Goal: Task Accomplishment & Management: Use online tool/utility

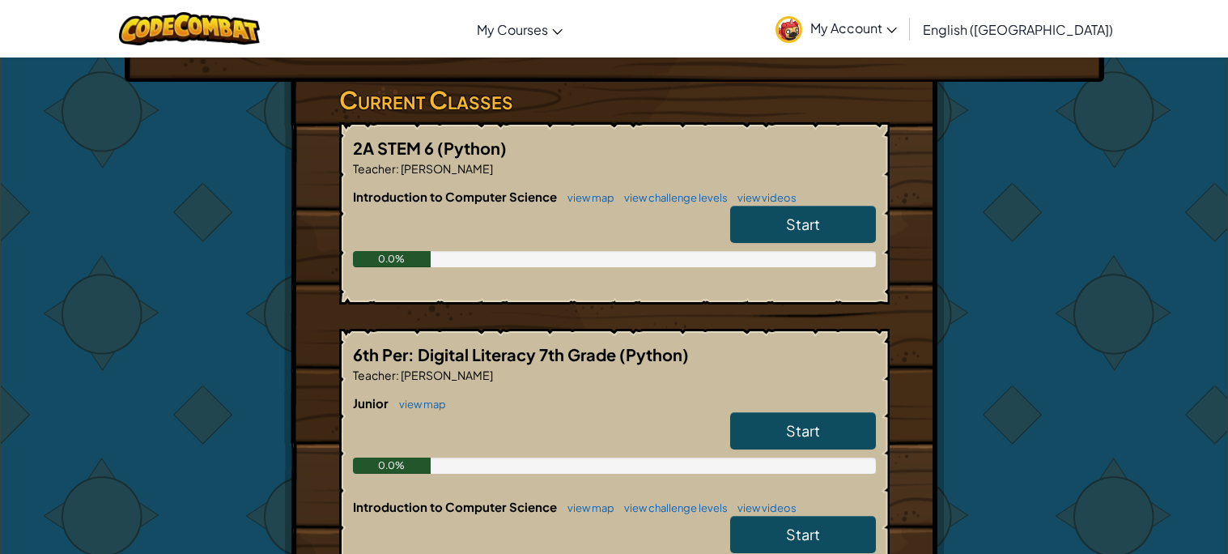
scroll to position [251, 0]
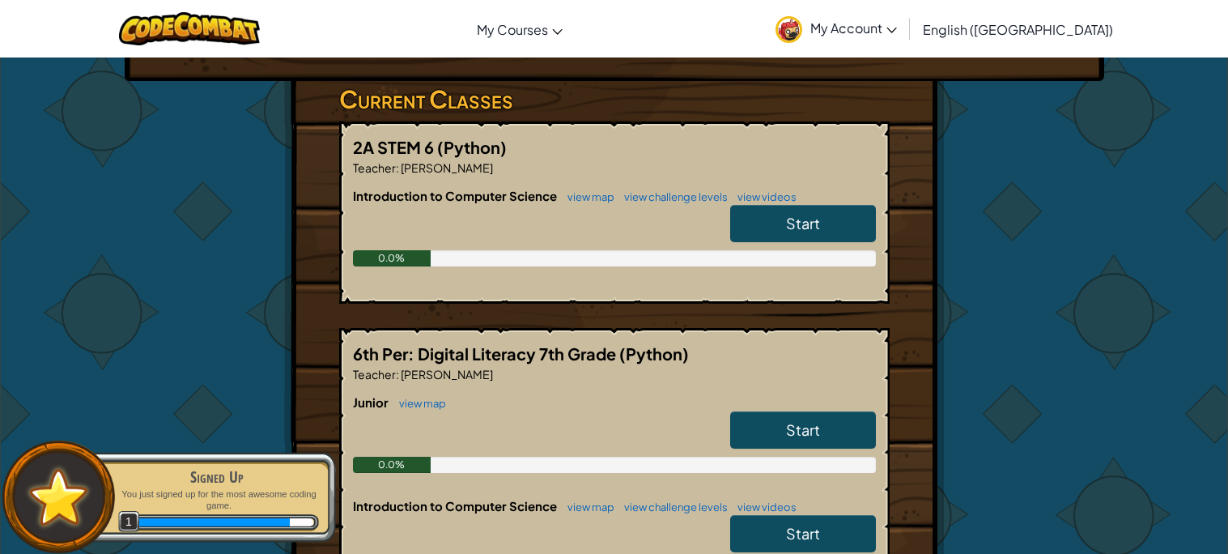
click at [783, 423] on link "Start" at bounding box center [803, 429] width 146 height 37
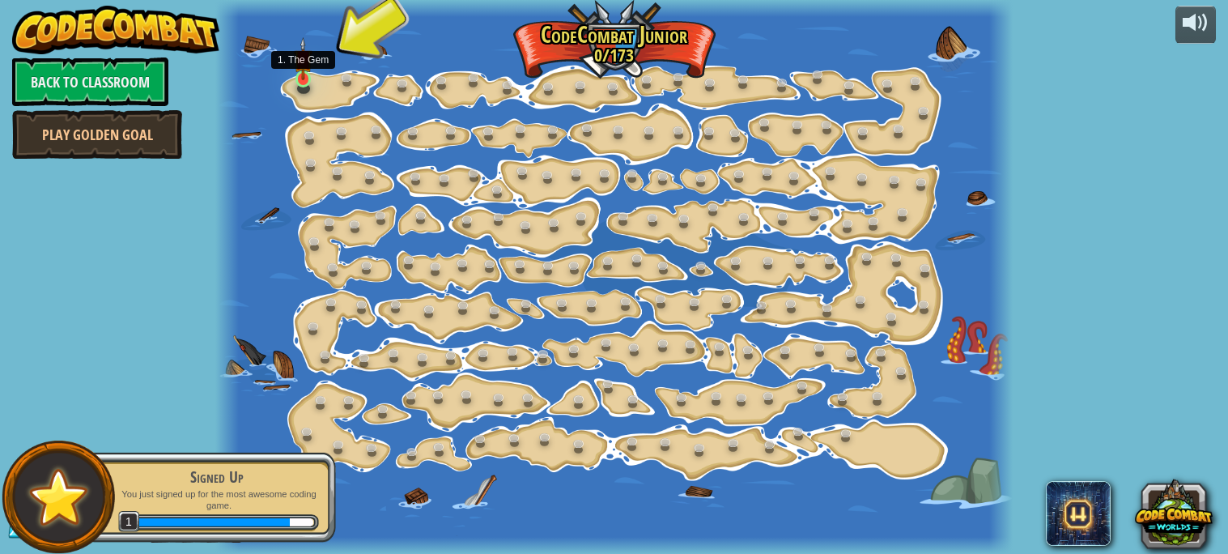
click at [304, 74] on img at bounding box center [303, 58] width 19 height 43
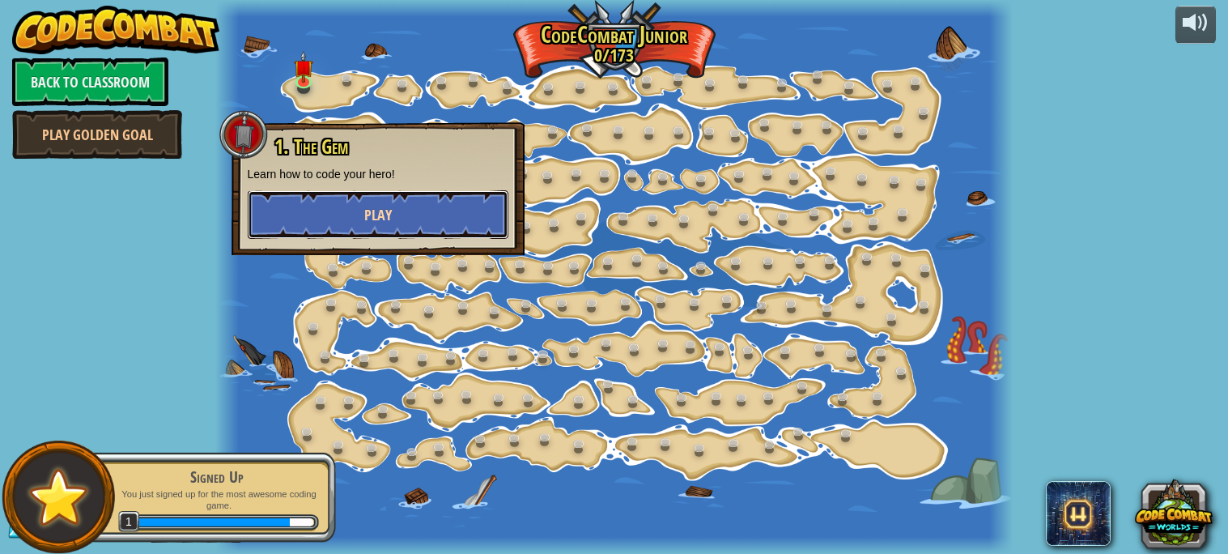
click at [372, 208] on span "Play" at bounding box center [378, 215] width 28 height 20
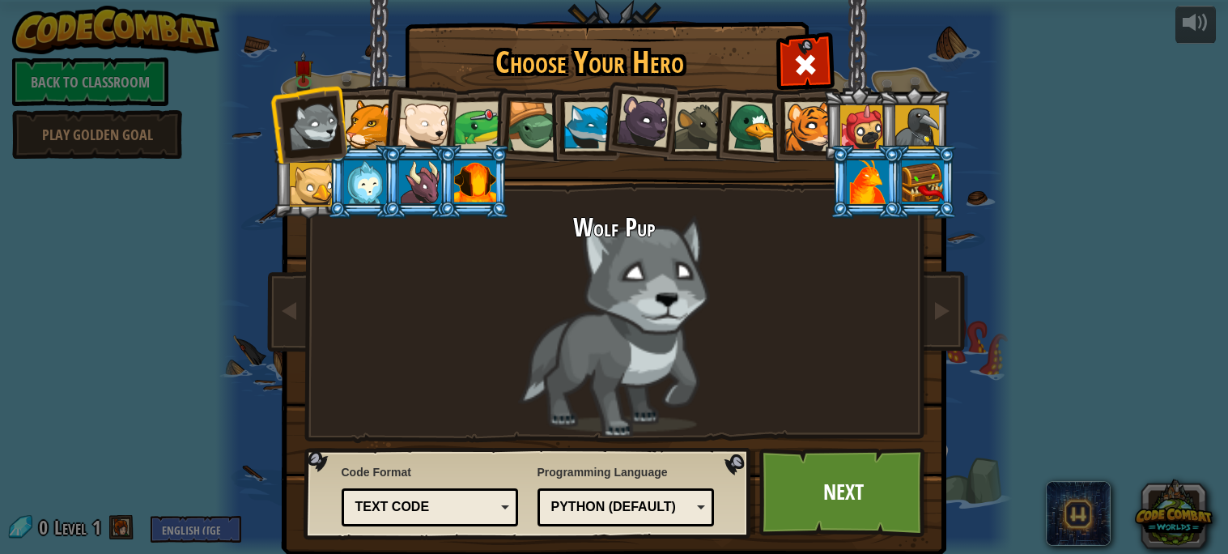
click at [837, 143] on li at bounding box center [859, 124] width 73 height 74
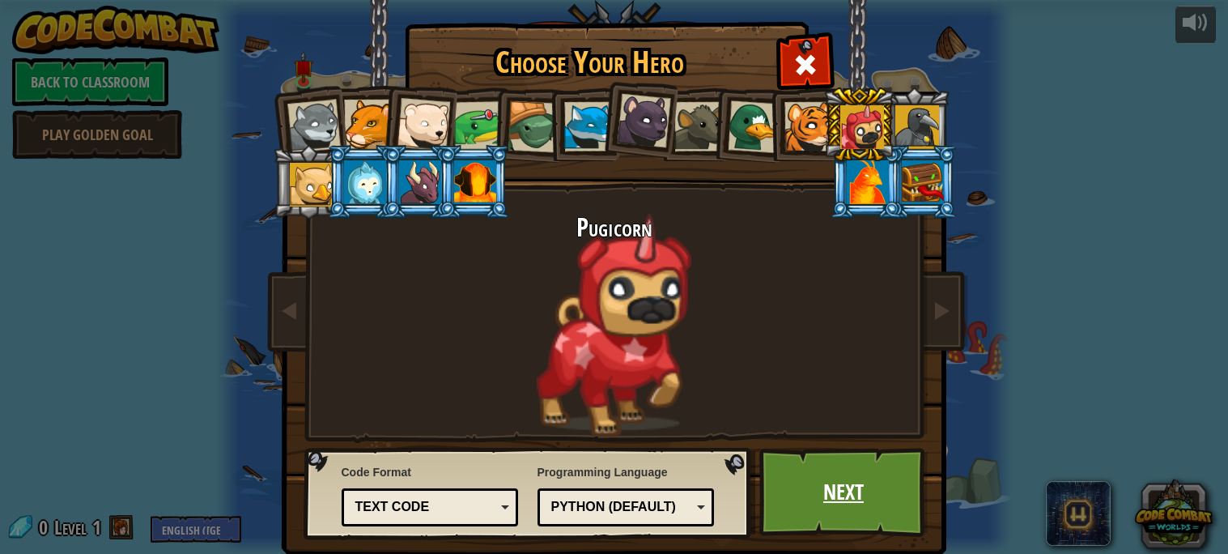
click at [803, 480] on link "Next" at bounding box center [843, 492] width 169 height 89
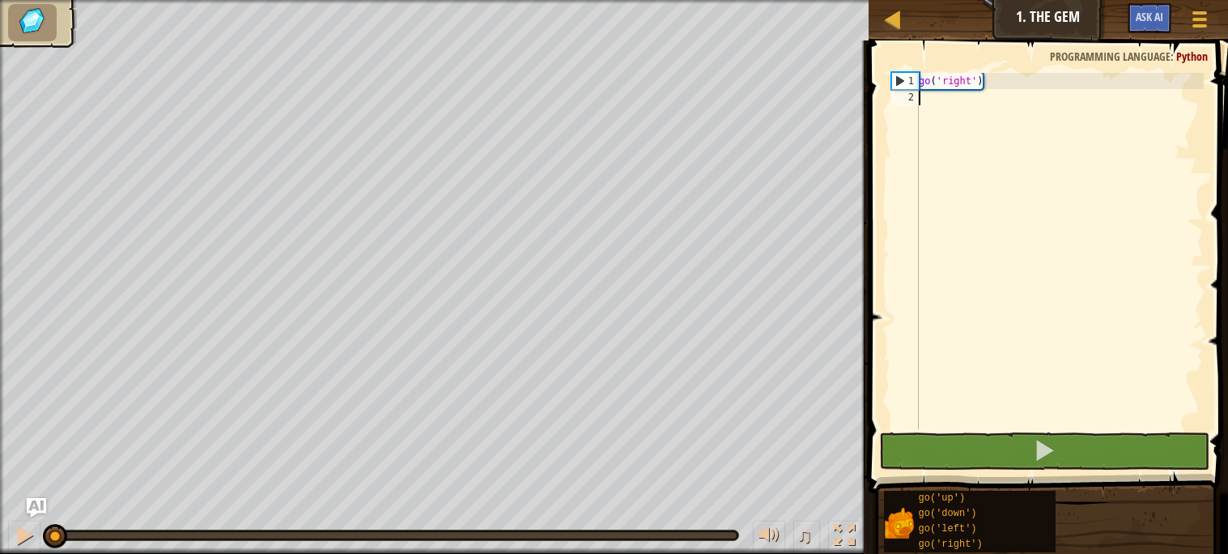
click at [938, 102] on div "go ( 'right' )" at bounding box center [1060, 267] width 288 height 389
type textarea "go"
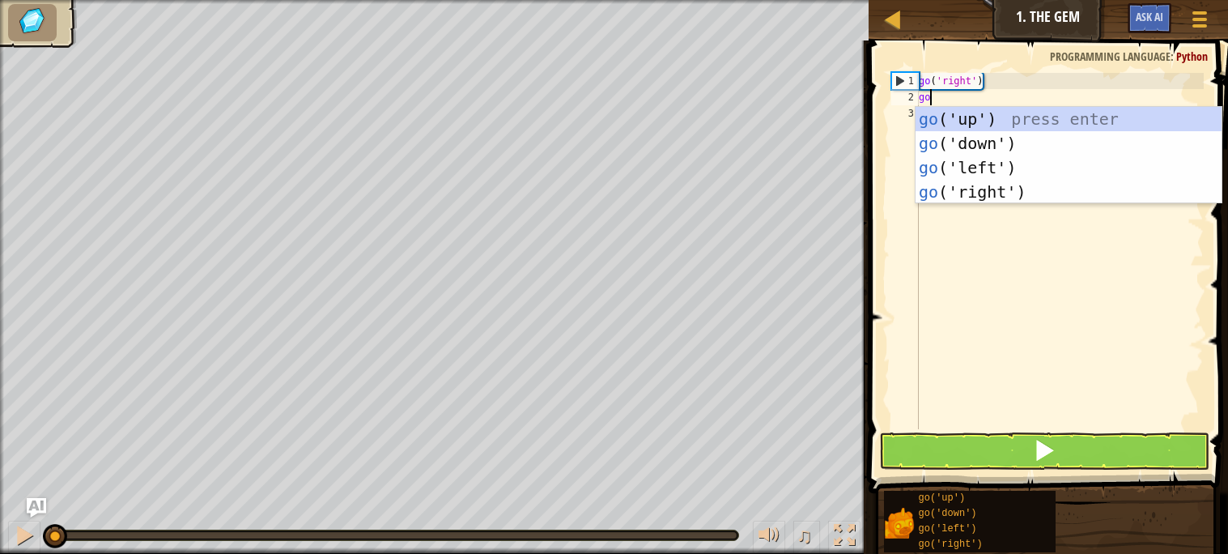
scroll to position [6, 0]
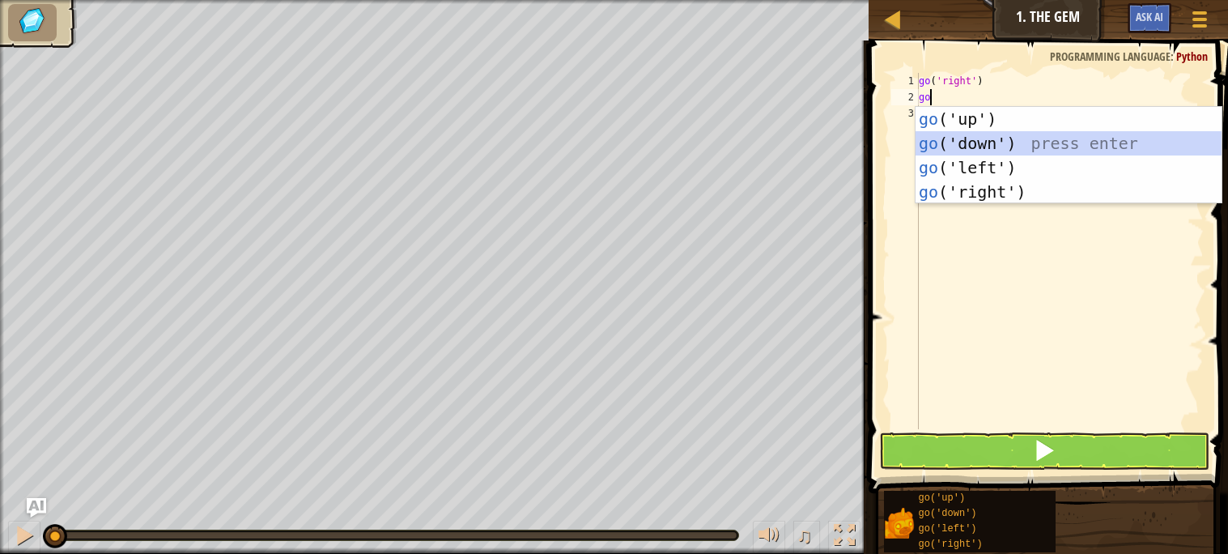
click at [995, 142] on div "go ('up') press enter go ('down') press enter go ('left') press enter go ('righ…" at bounding box center [1069, 180] width 306 height 146
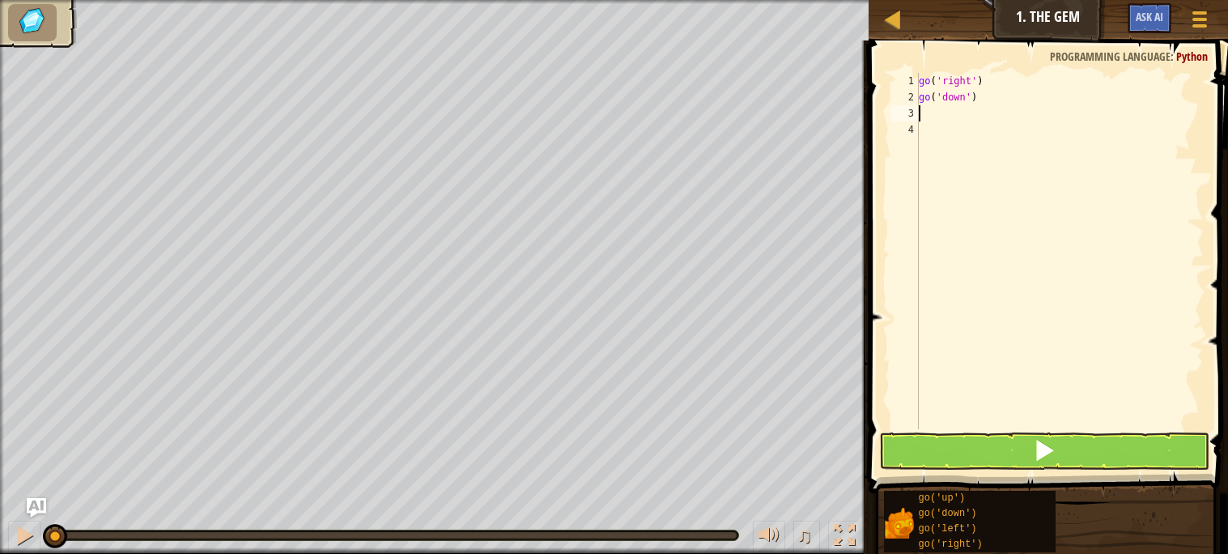
type textarea "go"
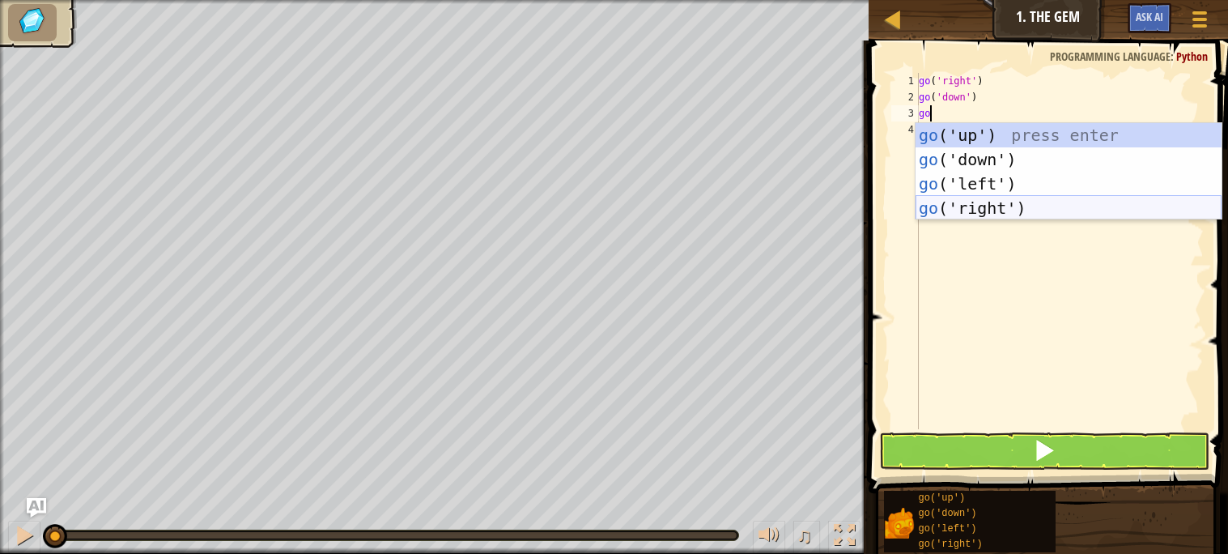
click at [1000, 205] on div "go ('up') press enter go ('down') press enter go ('left') press enter go ('righ…" at bounding box center [1069, 196] width 306 height 146
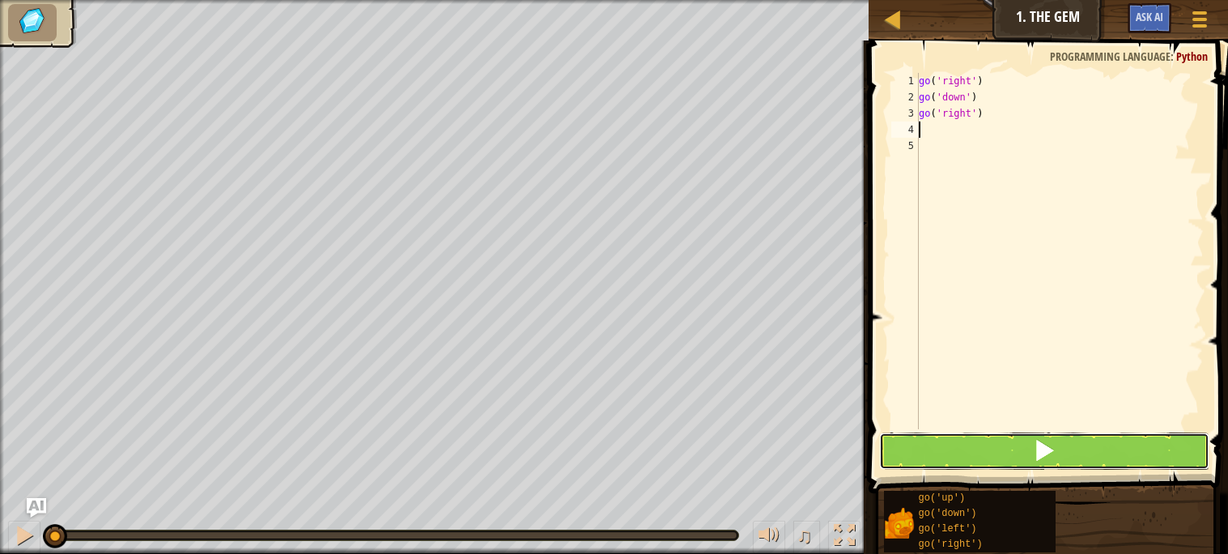
click at [958, 448] on button at bounding box center [1044, 450] width 330 height 37
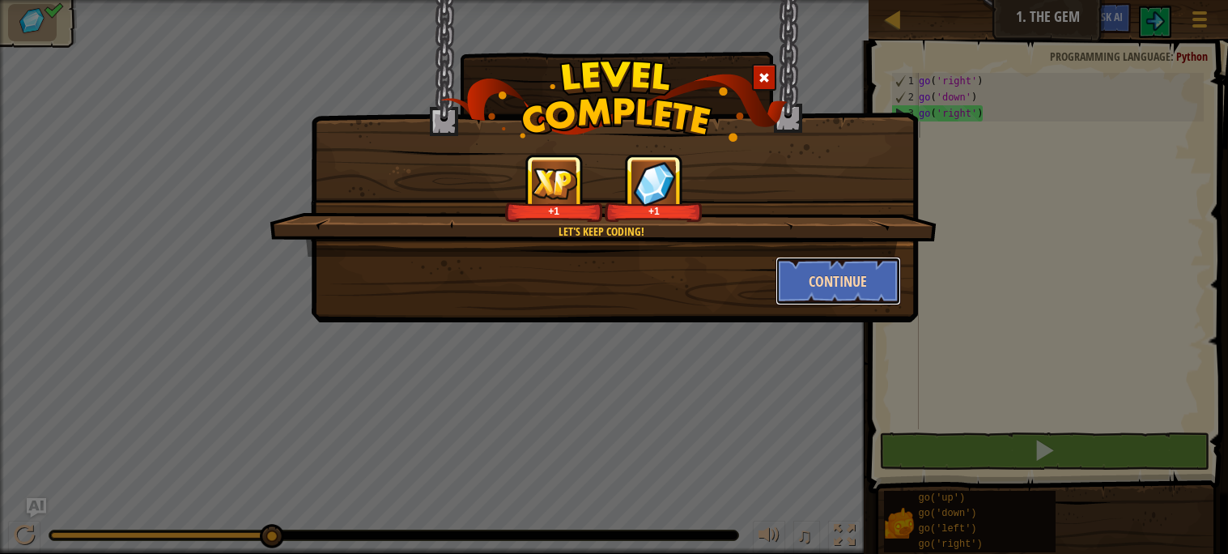
click at [863, 278] on button "Continue" at bounding box center [838, 281] width 125 height 49
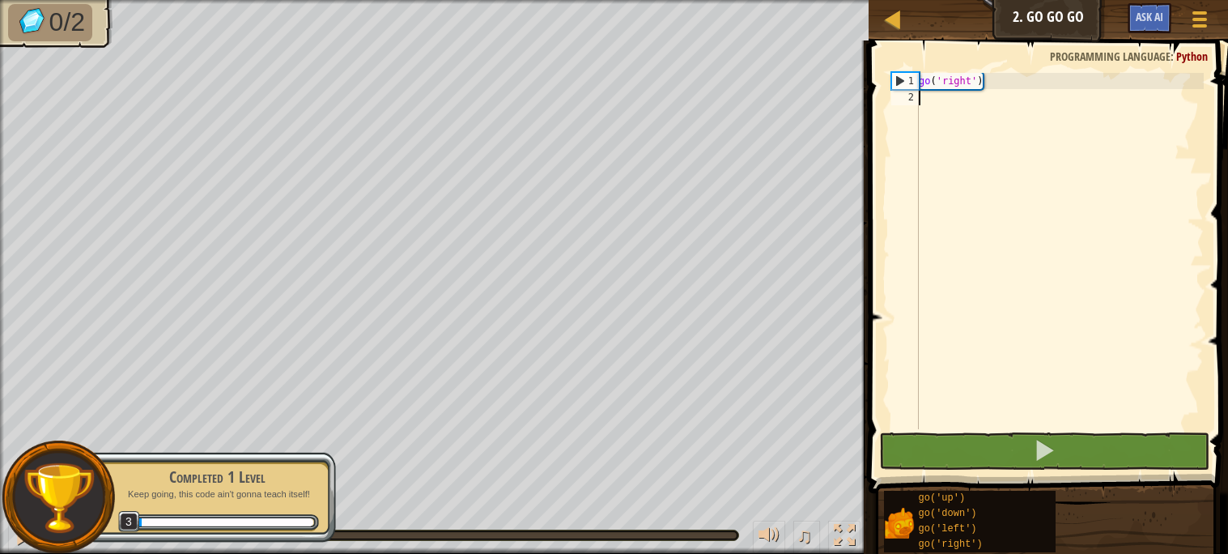
type textarea "go"
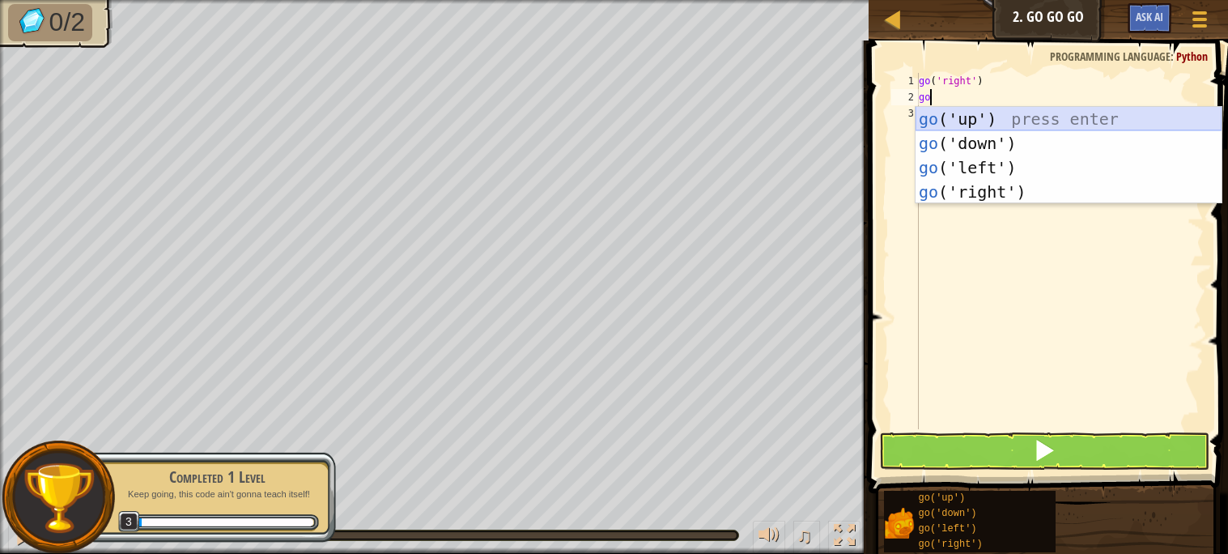
click at [955, 115] on div "go ('up') press enter go ('down') press enter go ('left') press enter go ('righ…" at bounding box center [1069, 180] width 306 height 146
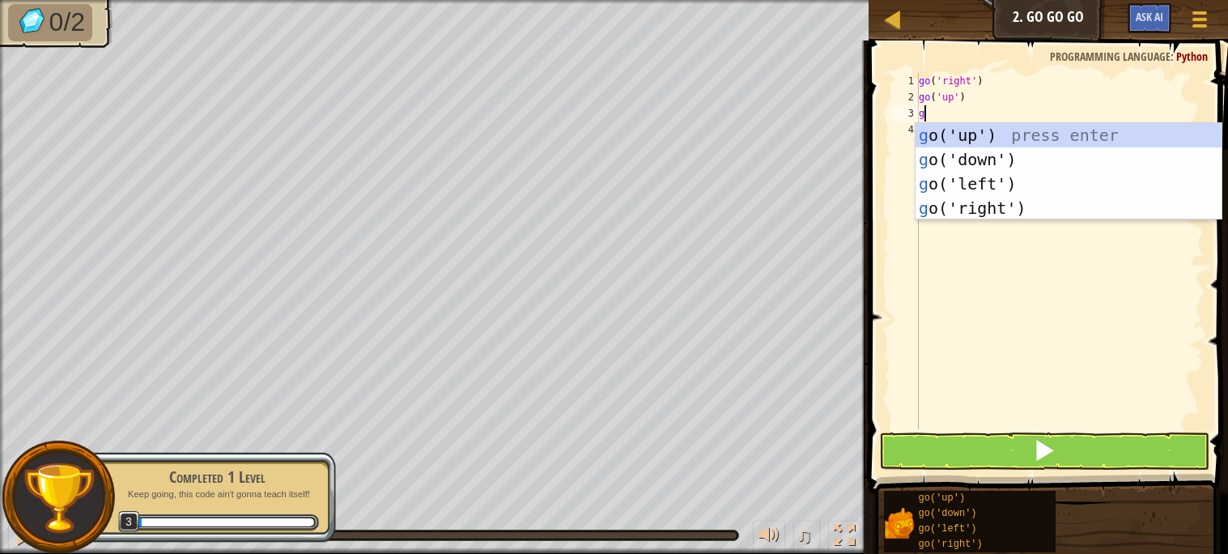
type textarea "go"
click at [1001, 210] on div "go ('up') press enter go ('down') press enter go ('left') press enter go ('righ…" at bounding box center [1069, 196] width 306 height 146
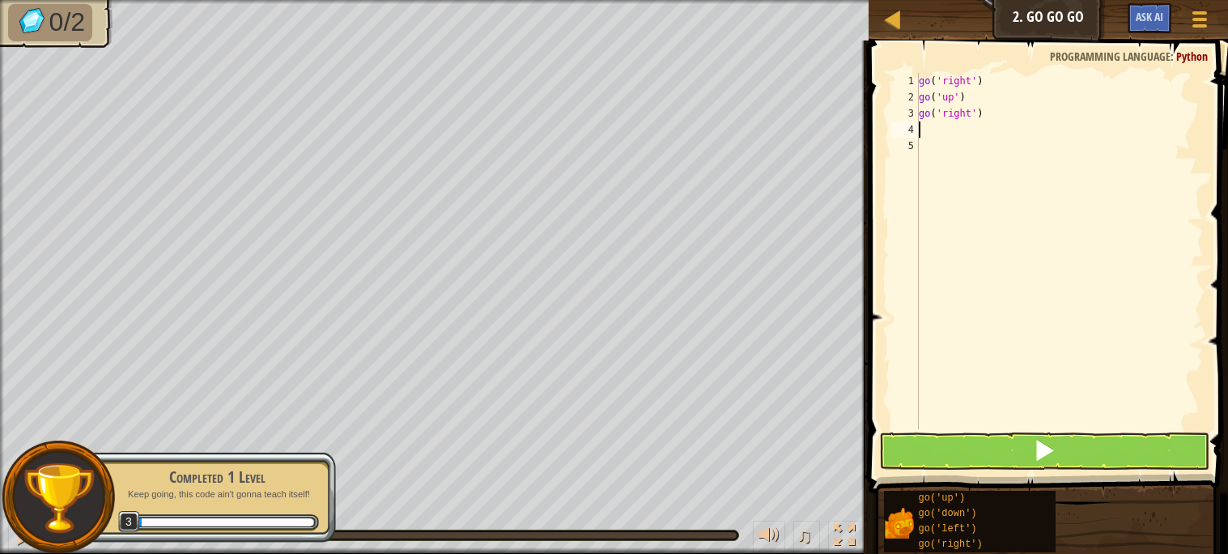
type textarea "go"
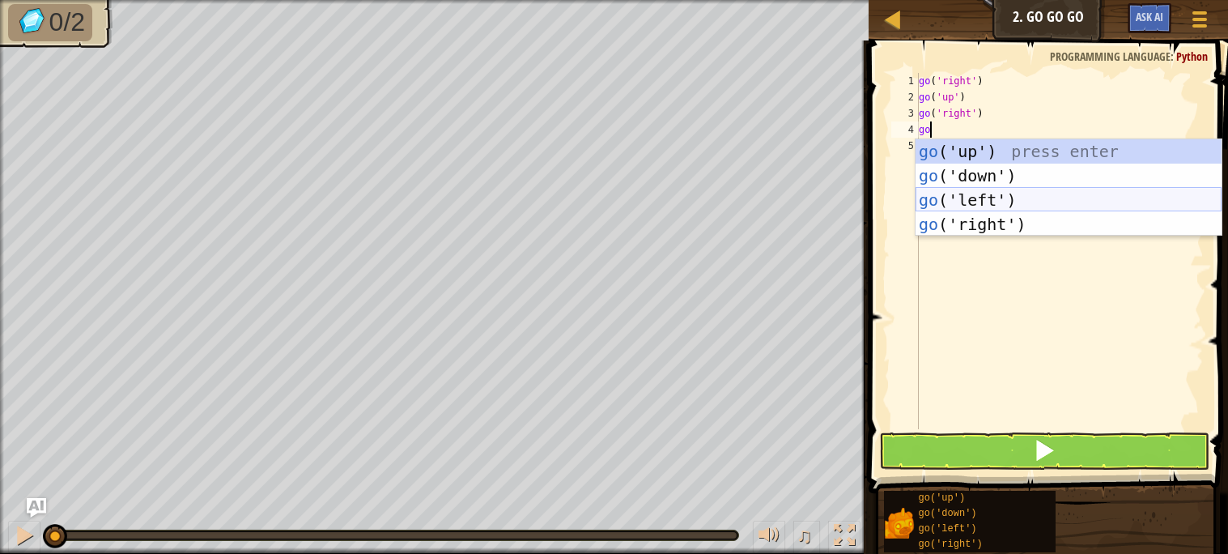
click at [973, 212] on div "go ('up') press enter go ('down') press enter go ('left') press enter go ('righ…" at bounding box center [1069, 212] width 306 height 146
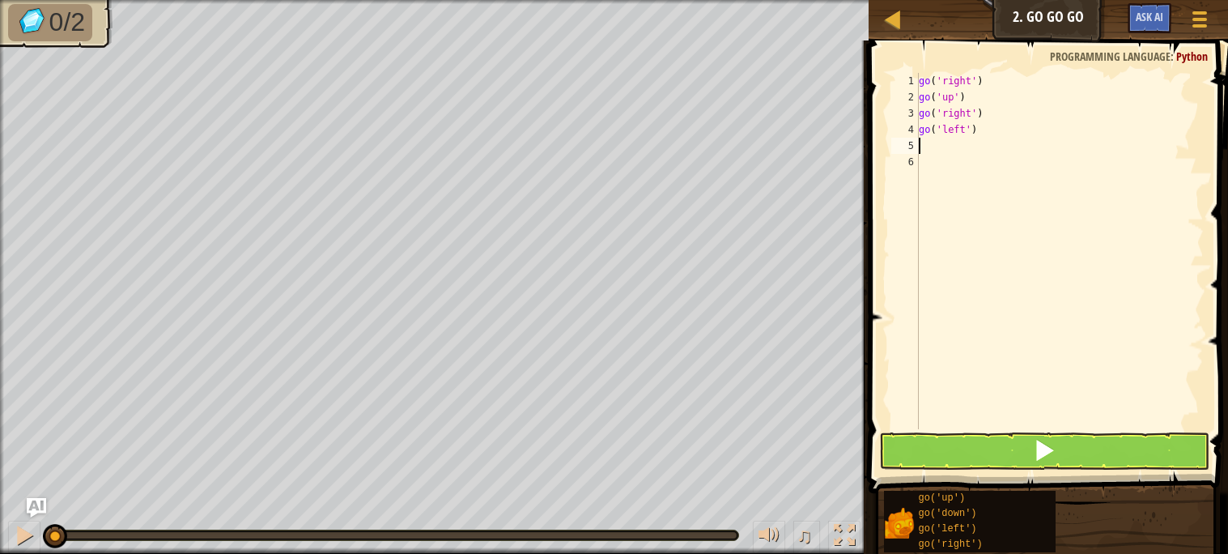
click at [964, 135] on div "go ( 'right' ) go ( 'up' ) go ( 'right' ) go ( 'left' )" at bounding box center [1060, 267] width 288 height 389
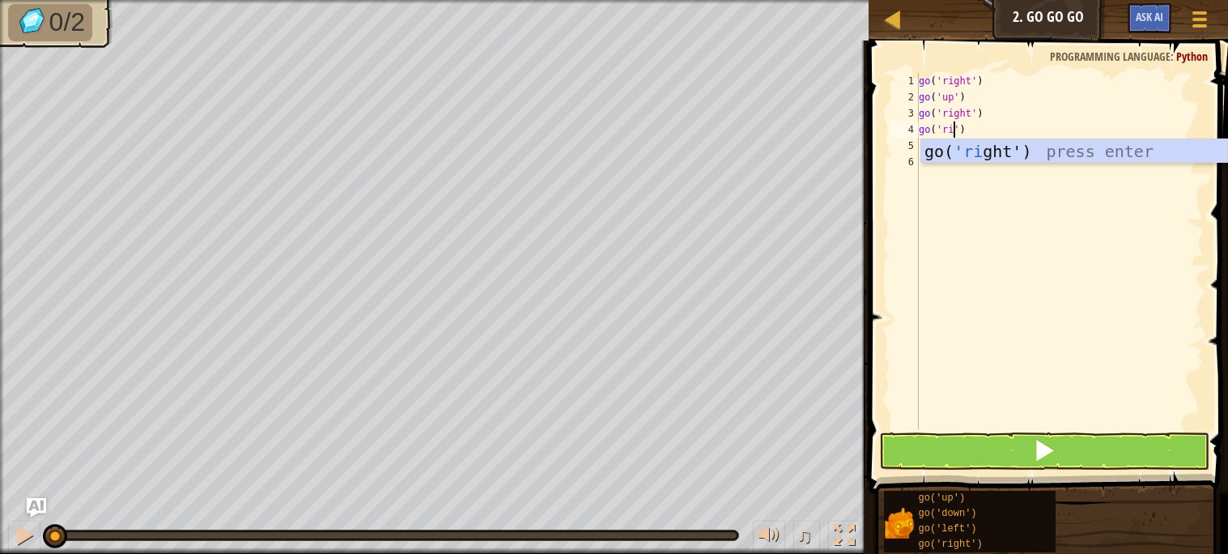
scroll to position [6, 4]
type textarea "go('right')"
click at [938, 455] on button at bounding box center [1044, 450] width 330 height 37
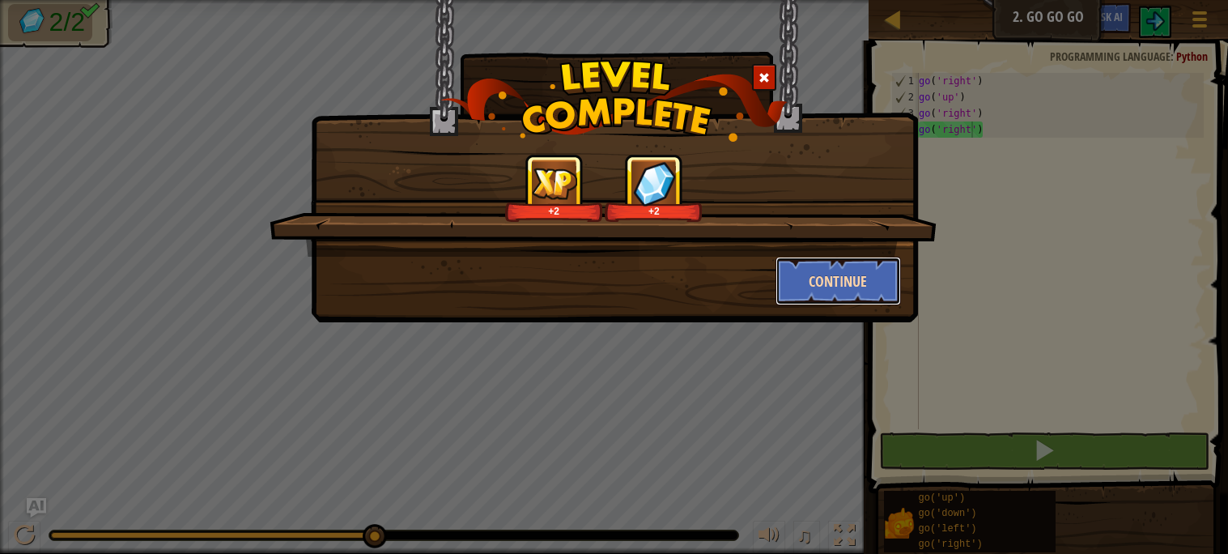
click at [832, 278] on button "Continue" at bounding box center [838, 281] width 125 height 49
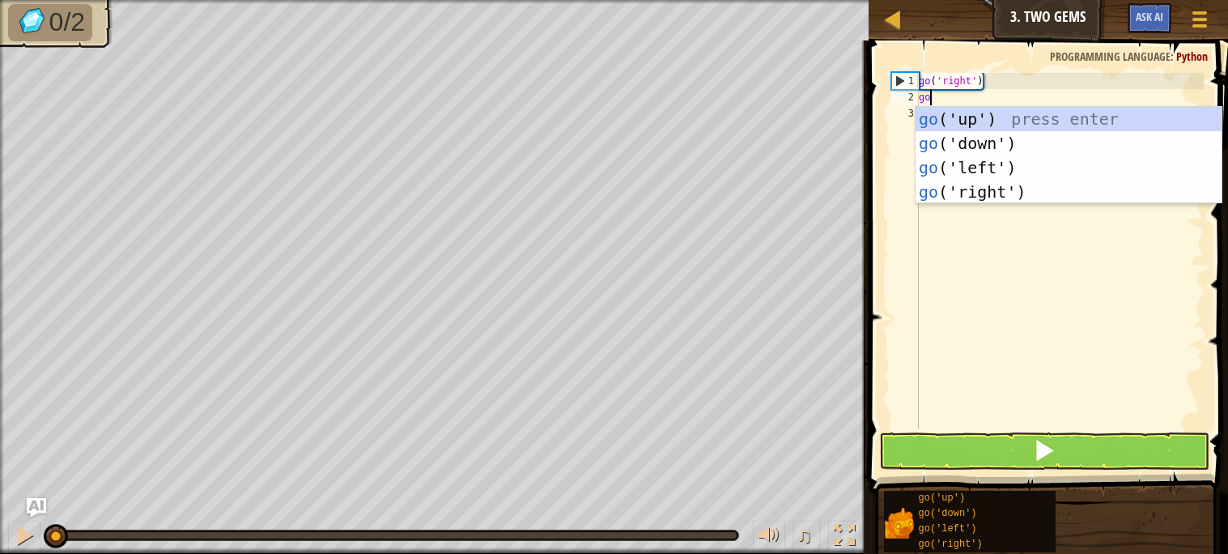
type textarea "go"
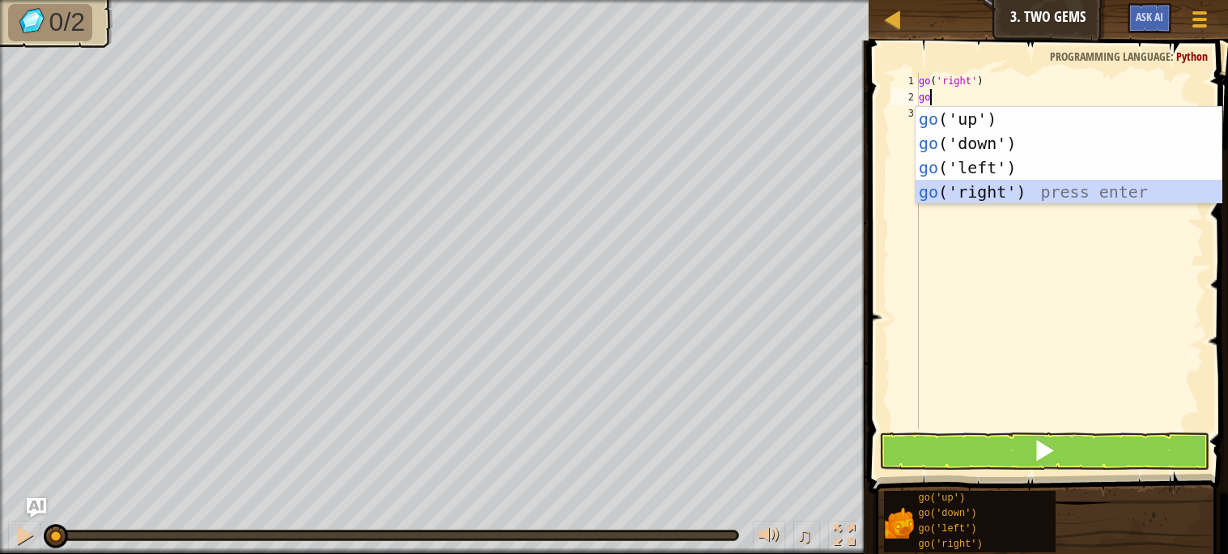
click at [968, 189] on div "go ('up') press enter go ('down') press enter go ('left') press enter go ('righ…" at bounding box center [1069, 180] width 306 height 146
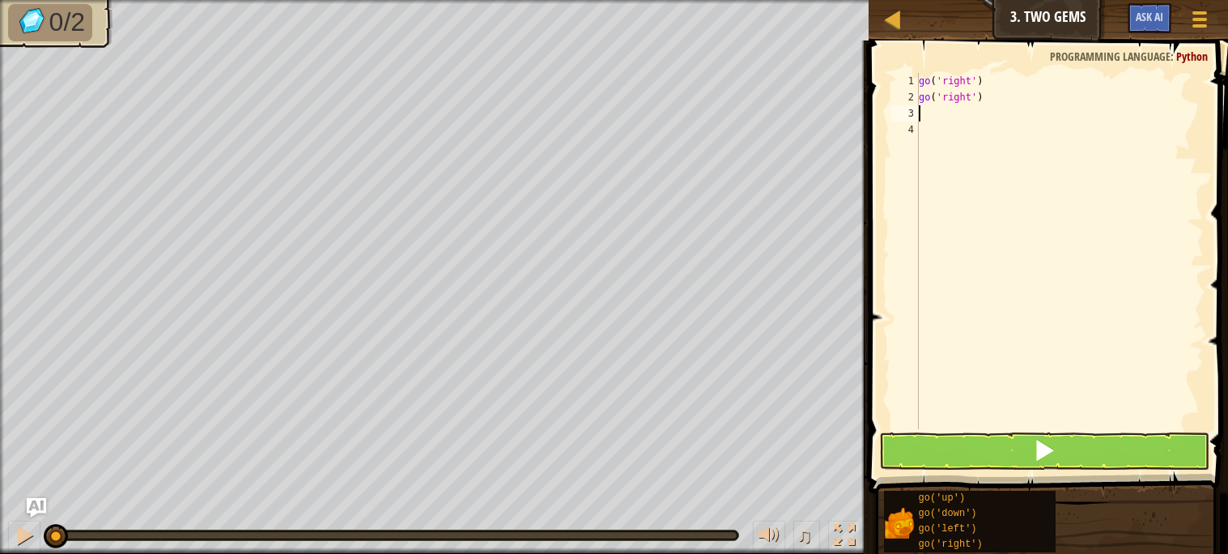
type textarea "go"
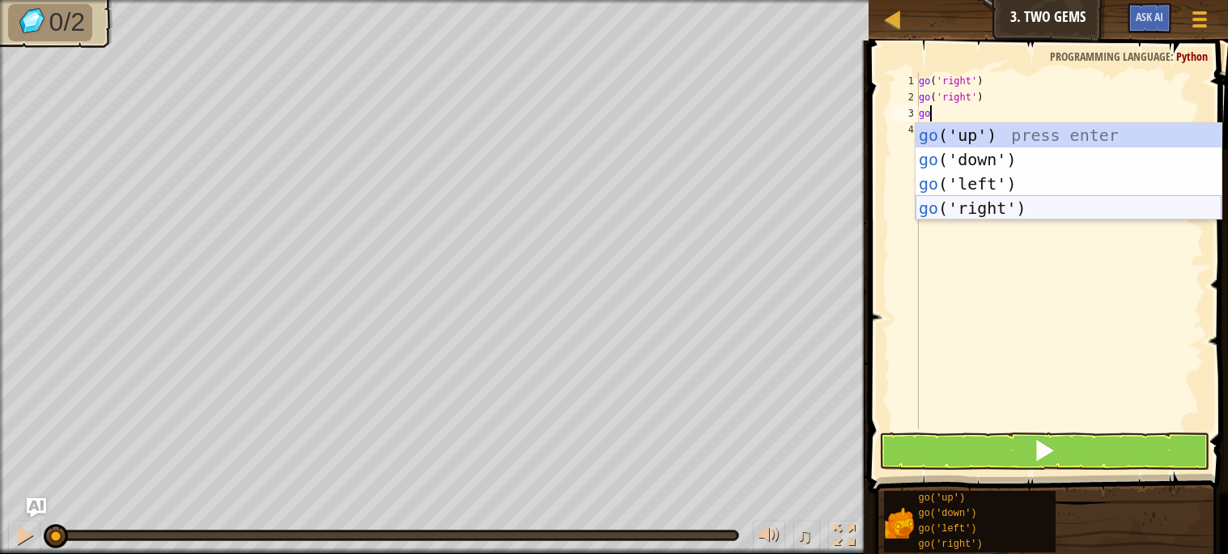
click at [983, 210] on div "go ('up') press enter go ('down') press enter go ('left') press enter go ('righ…" at bounding box center [1069, 196] width 306 height 146
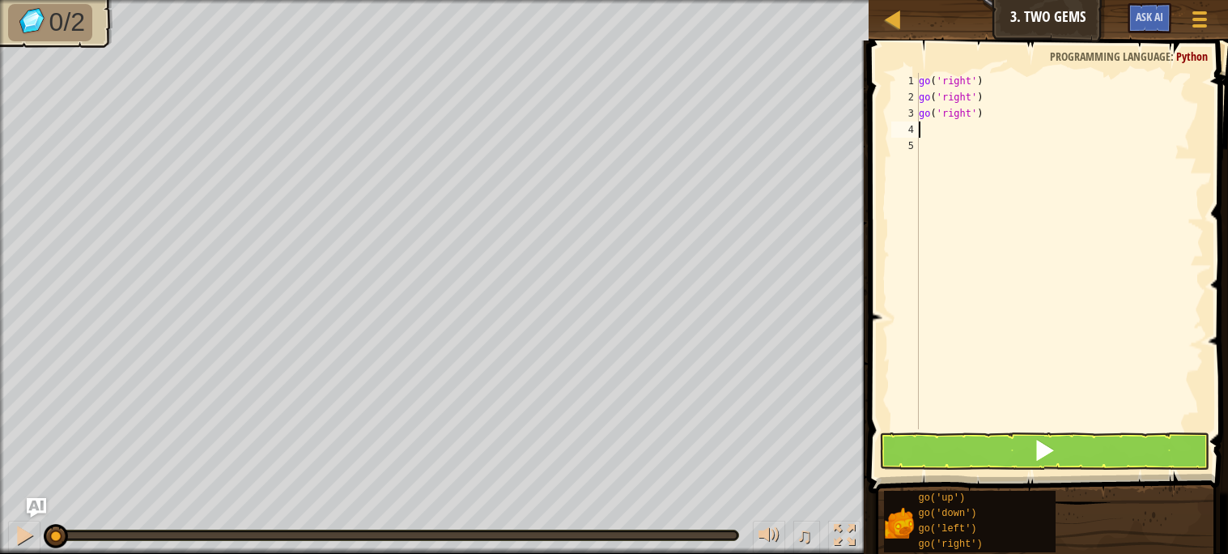
type textarea "go"
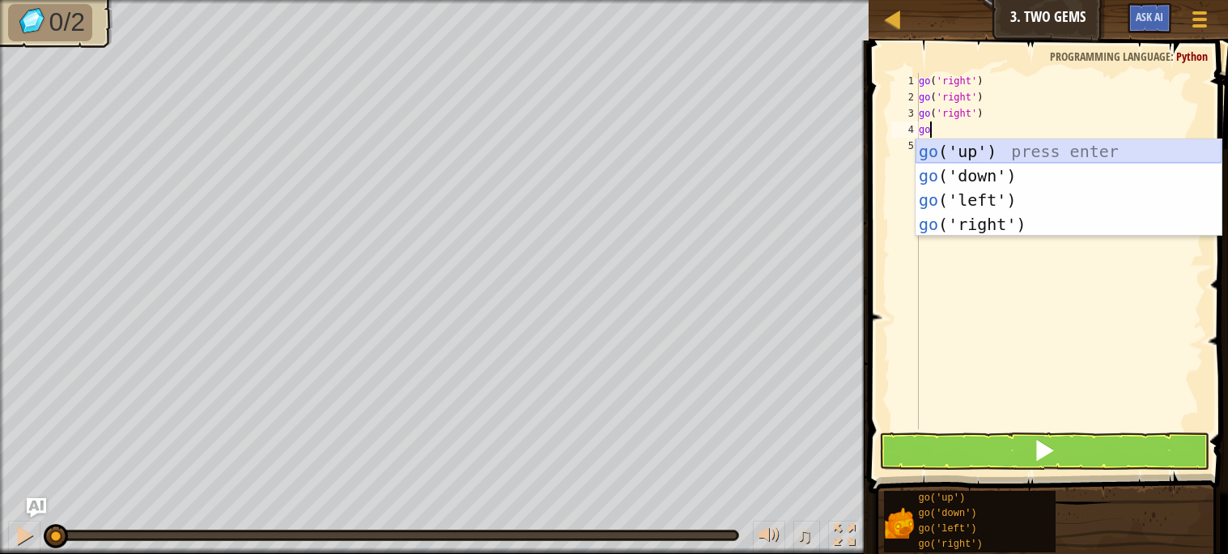
click at [944, 148] on div "go ('up') press enter go ('down') press enter go ('left') press enter go ('righ…" at bounding box center [1069, 212] width 306 height 146
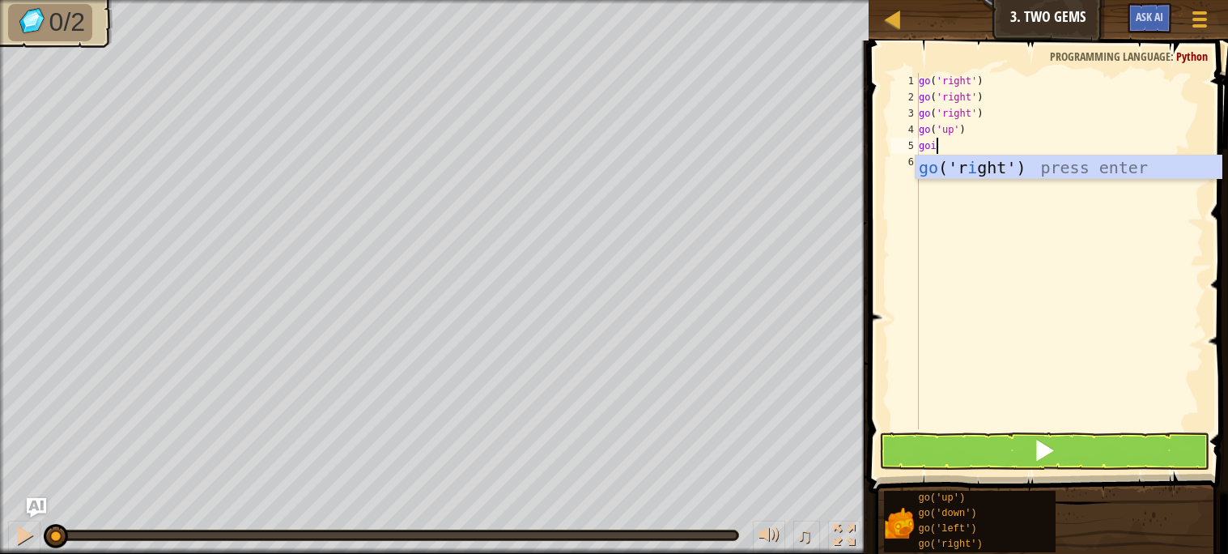
type textarea "go"
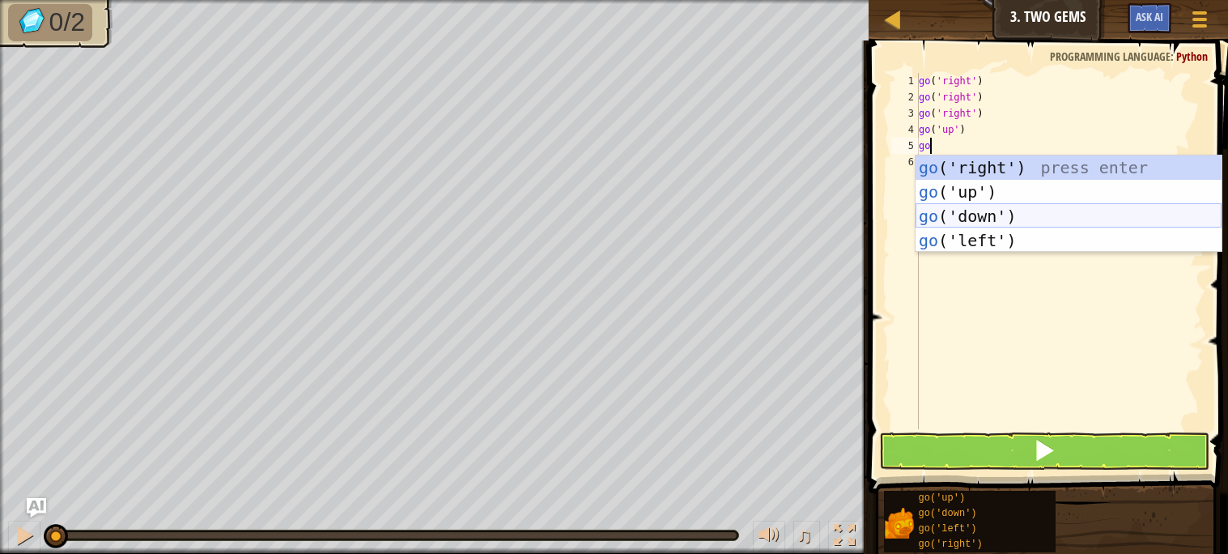
click at [948, 215] on div "go ('right') press enter go ('up') press enter go ('down') press enter go ('lef…" at bounding box center [1069, 228] width 306 height 146
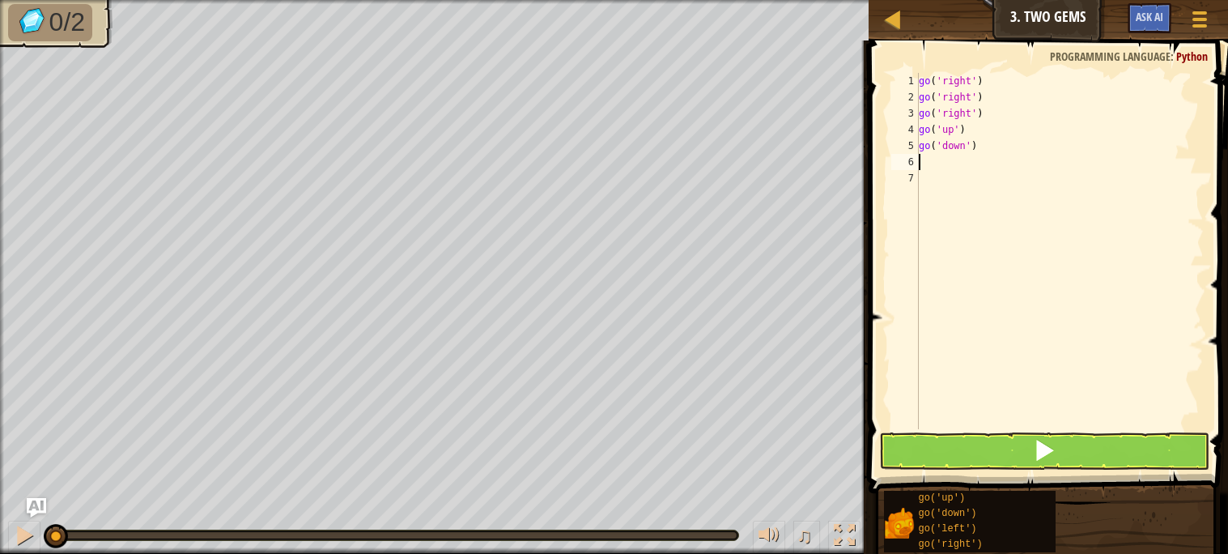
type textarea "go"
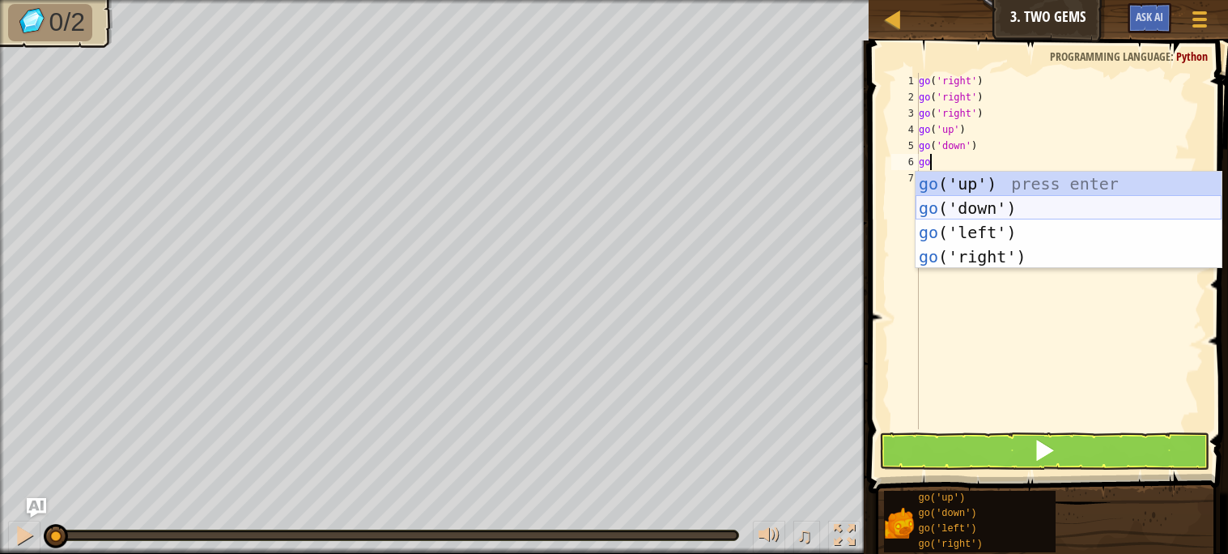
click at [956, 204] on div "go ('up') press enter go ('down') press enter go ('left') press enter go ('righ…" at bounding box center [1069, 245] width 306 height 146
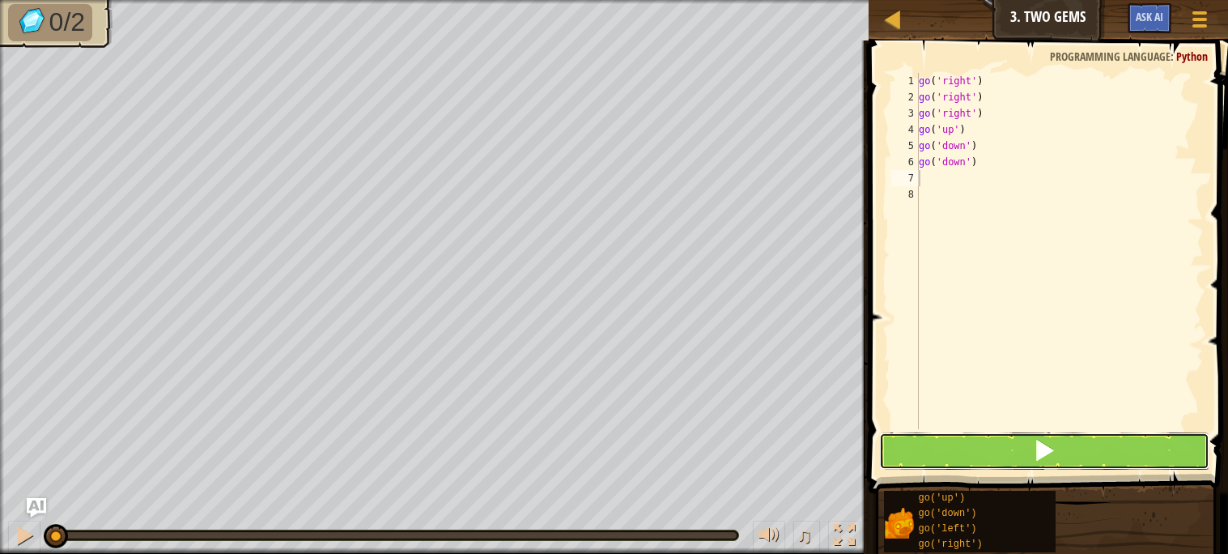
click at [916, 436] on button at bounding box center [1044, 450] width 330 height 37
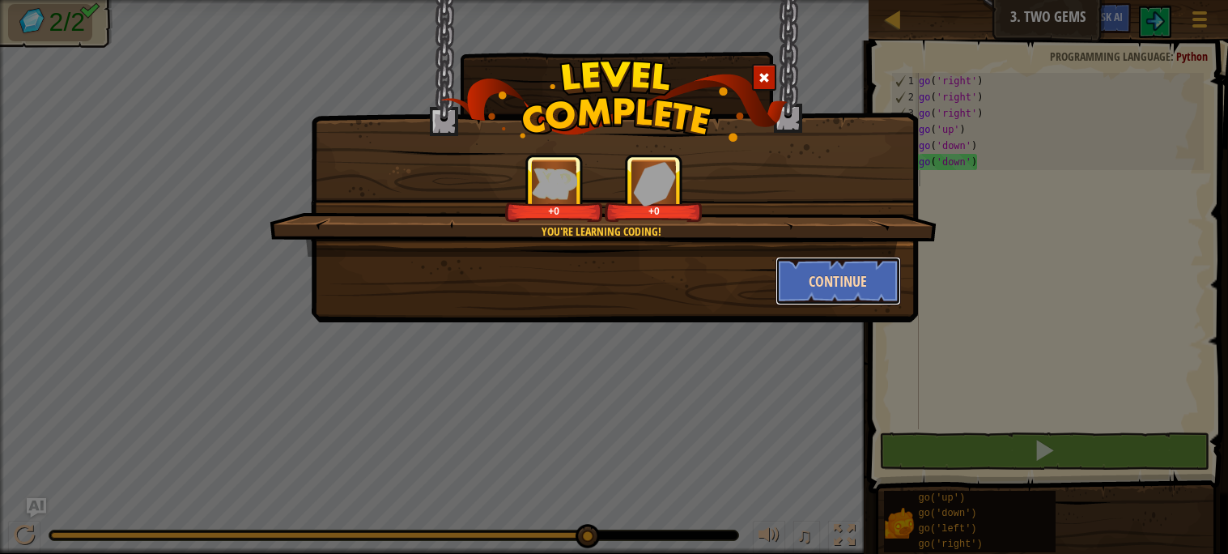
click at [804, 287] on button "Continue" at bounding box center [838, 281] width 125 height 49
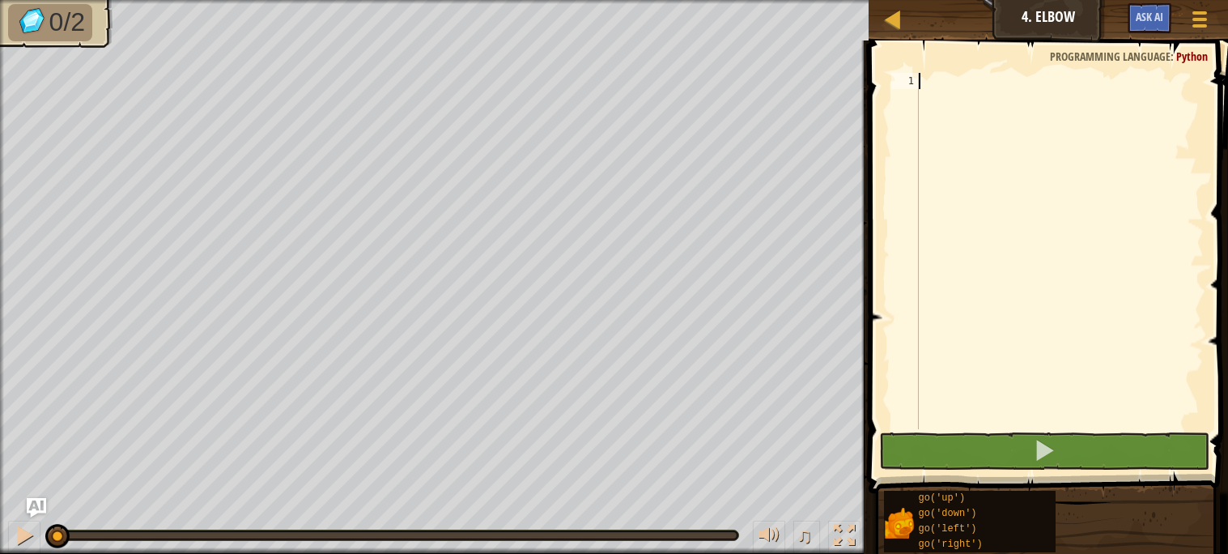
type textarea "go"
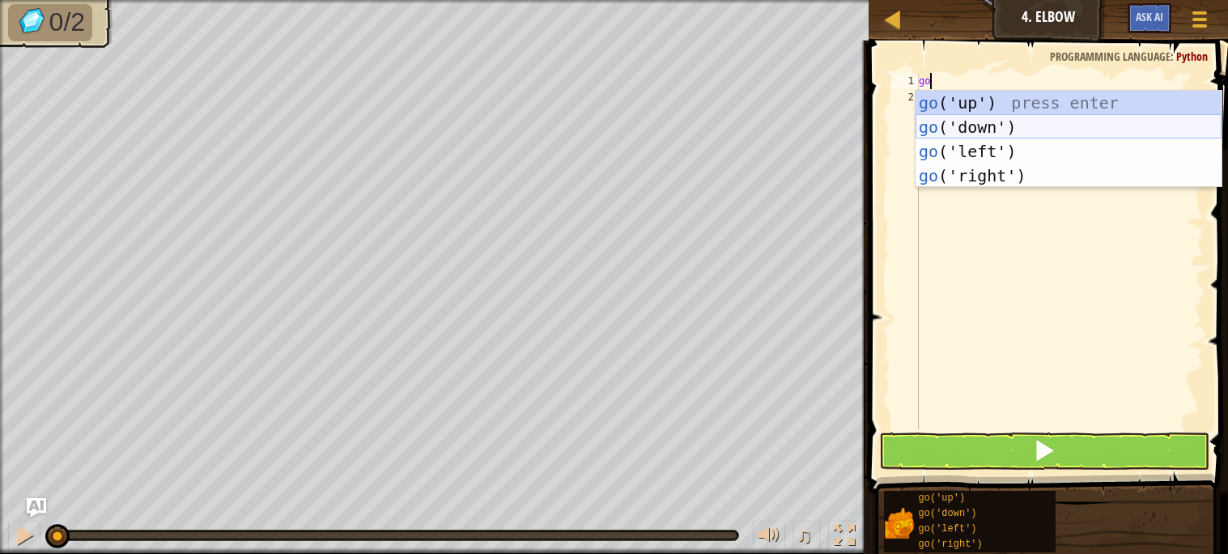
click at [1005, 129] on div "go ('up') press enter go ('down') press enter go ('left') press enter go ('righ…" at bounding box center [1069, 164] width 306 height 146
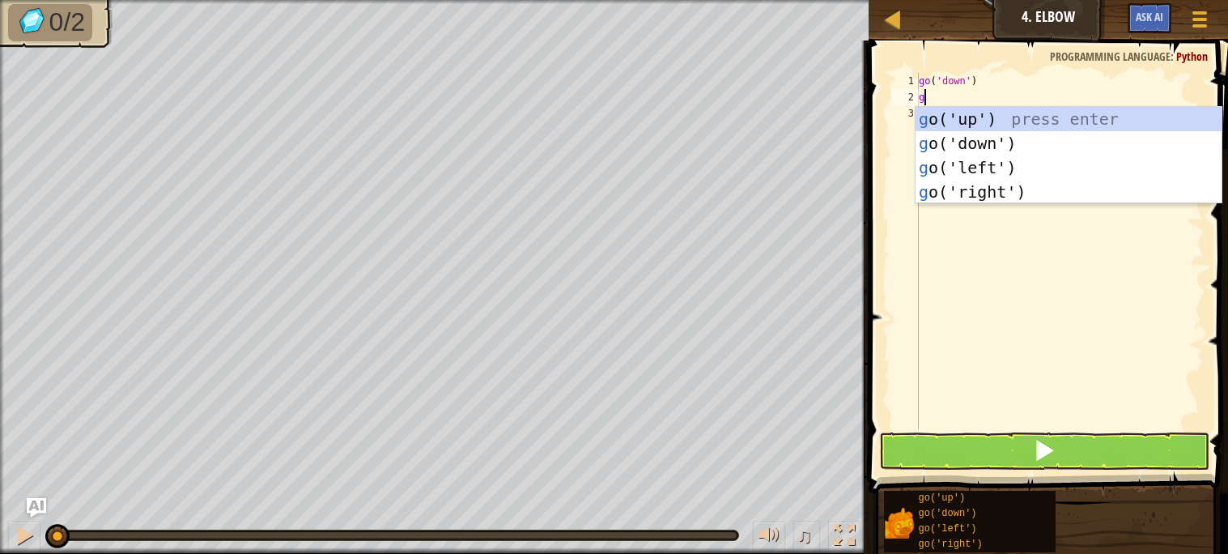
type textarea "go"
click at [983, 141] on div "go ('up') press enter go ('down') press enter go ('left') press enter go ('righ…" at bounding box center [1069, 180] width 306 height 146
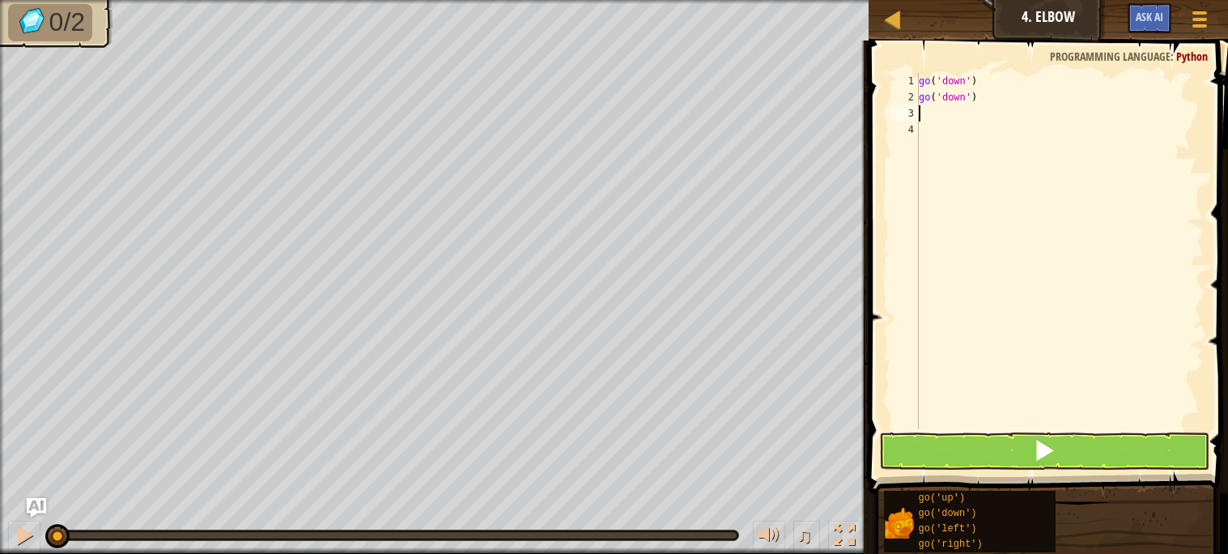
type textarea "go"
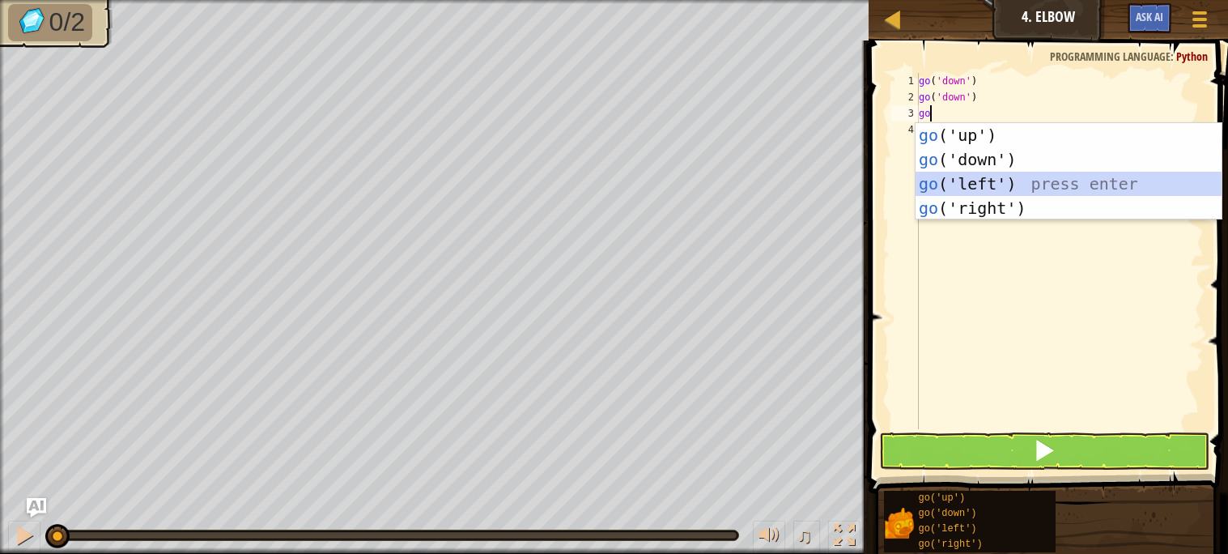
click at [971, 180] on div "go ('up') press enter go ('down') press enter go ('left') press enter go ('righ…" at bounding box center [1069, 196] width 306 height 146
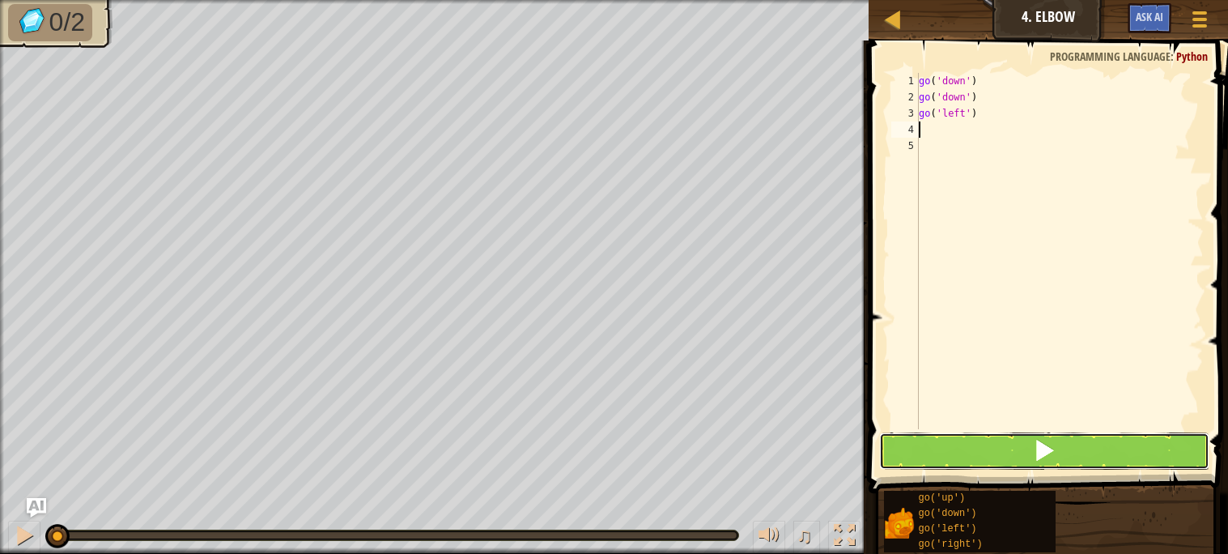
click at [971, 453] on button at bounding box center [1044, 450] width 330 height 37
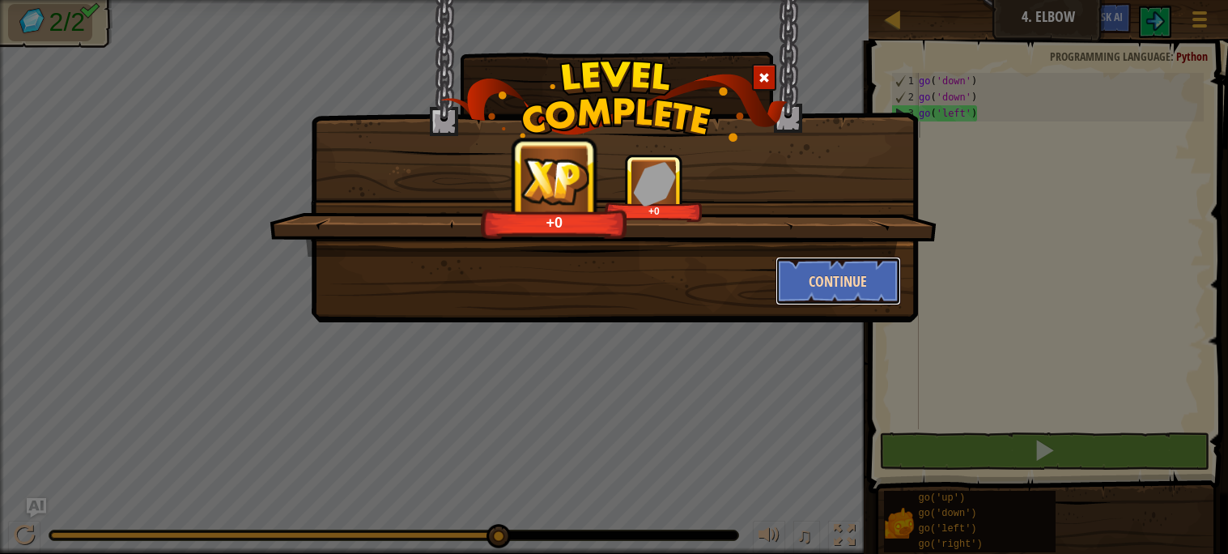
click at [827, 273] on button "Continue" at bounding box center [838, 281] width 125 height 49
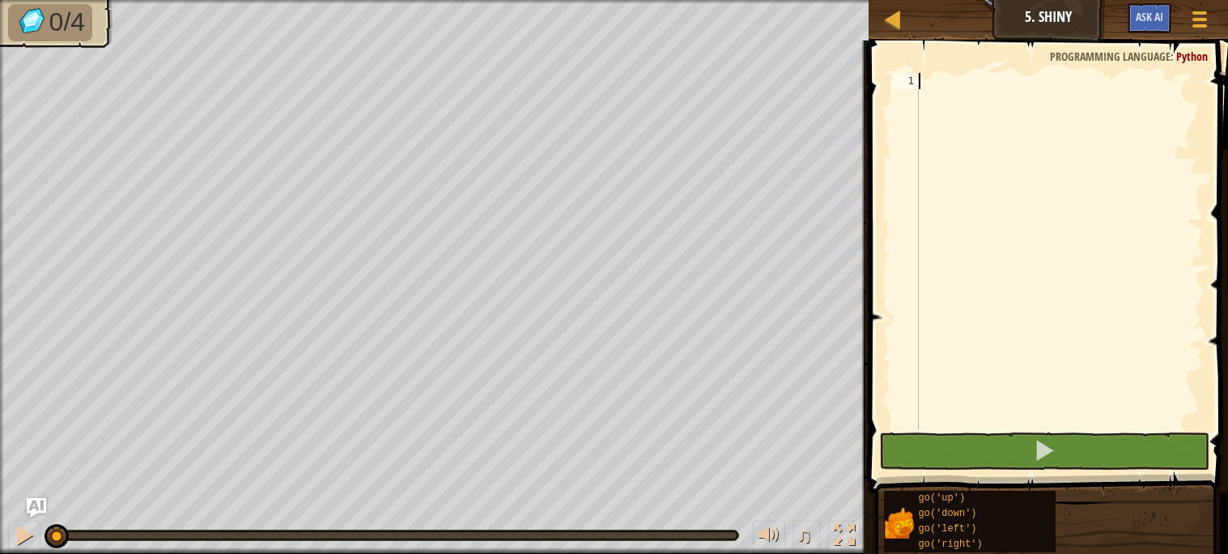
type textarea "go"
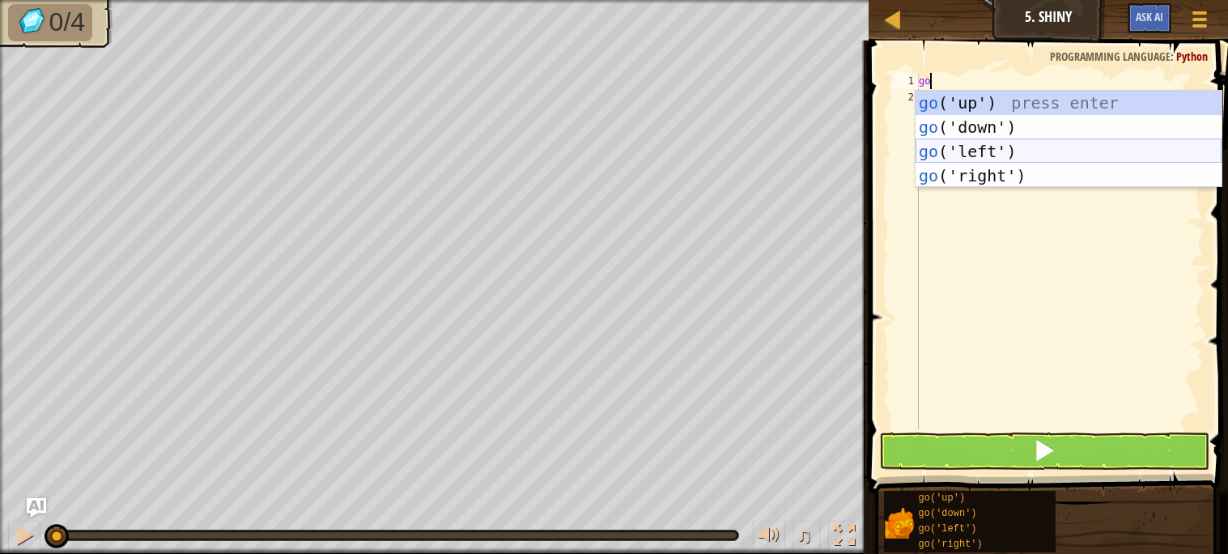
click at [948, 148] on div "go ('up') press enter go ('down') press enter go ('left') press enter go ('righ…" at bounding box center [1069, 164] width 306 height 146
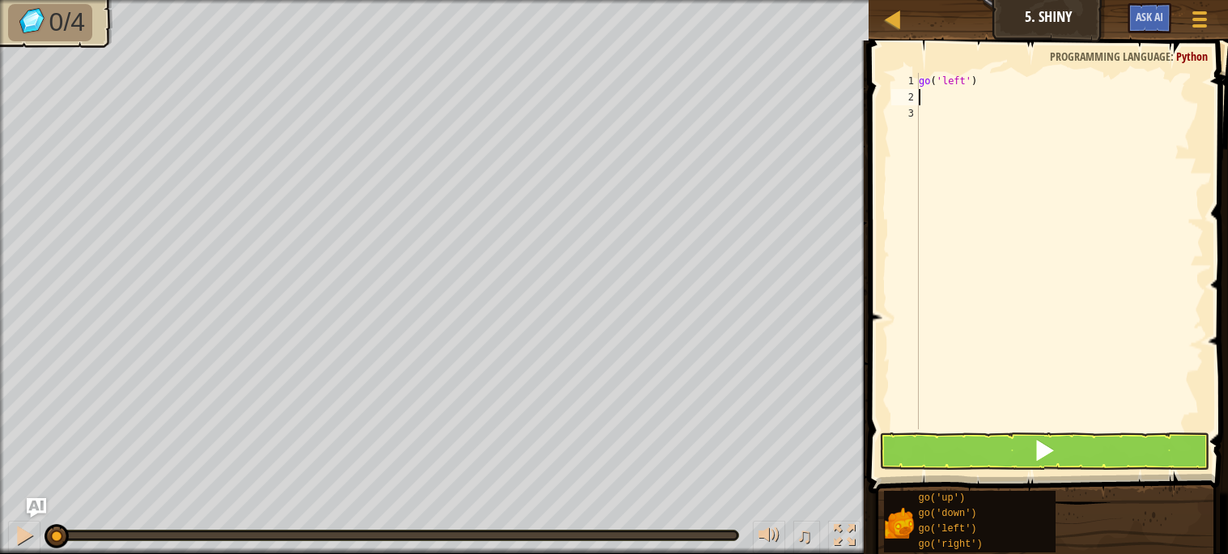
type textarea "go"
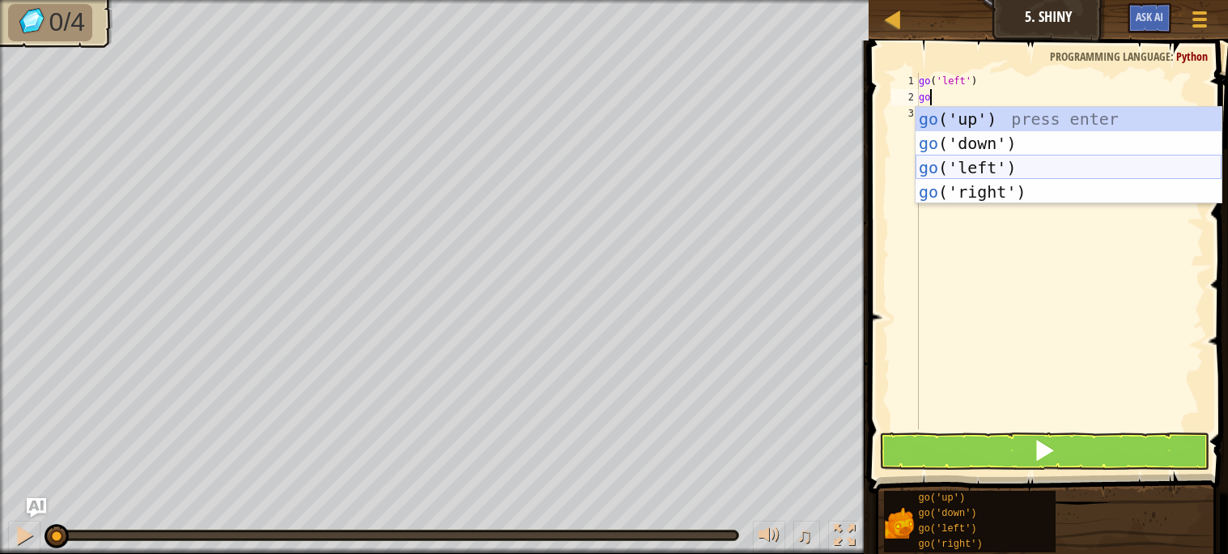
click at [976, 164] on div "go ('up') press enter go ('down') press enter go ('left') press enter go ('righ…" at bounding box center [1069, 180] width 306 height 146
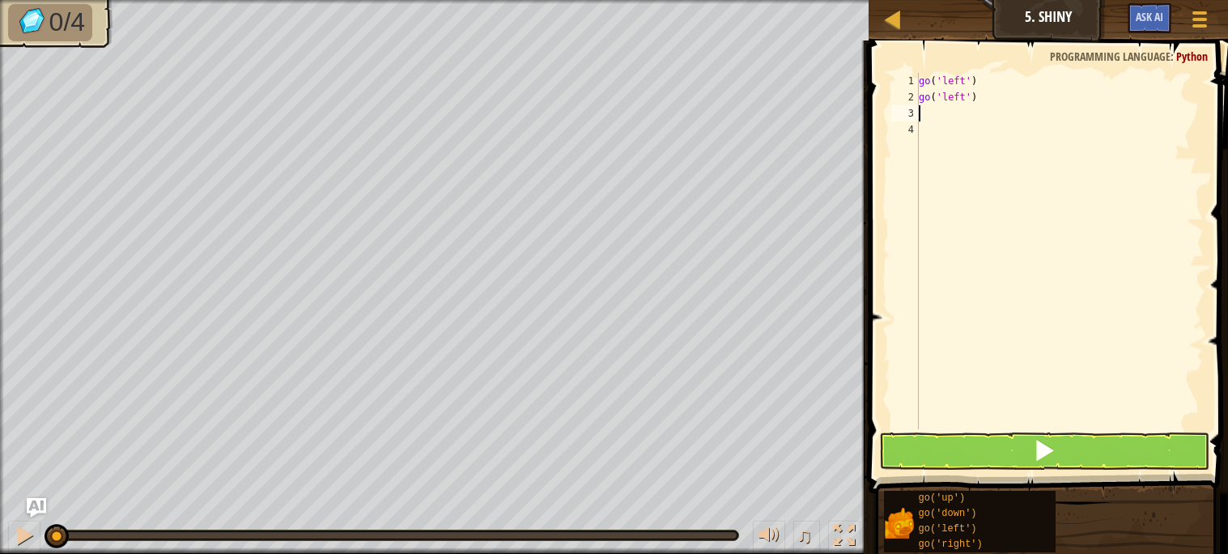
type textarea "go"
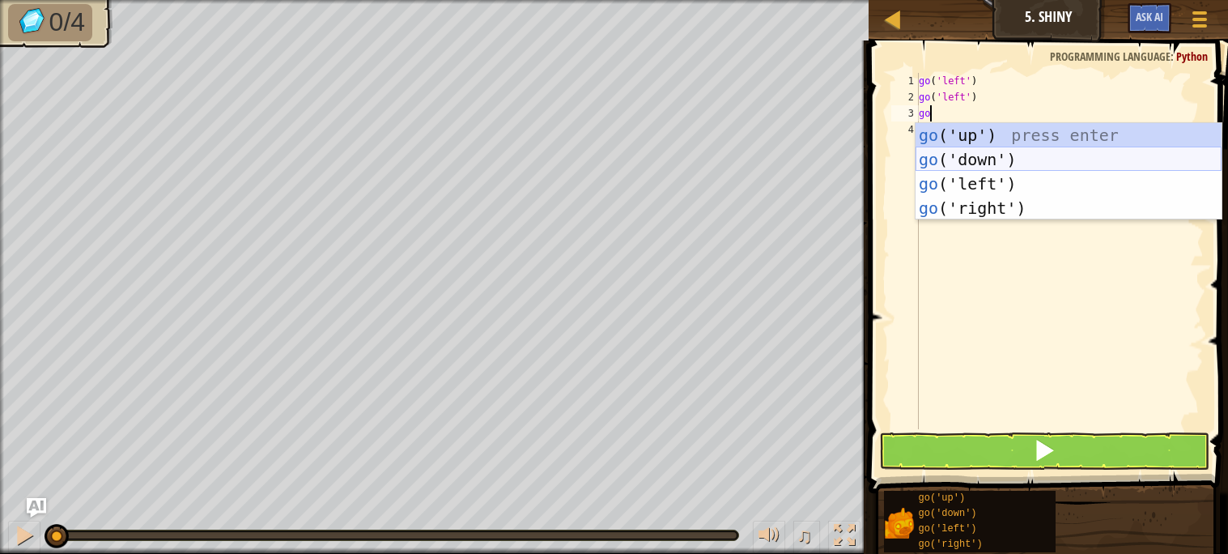
click at [984, 164] on div "go ('up') press enter go ('down') press enter go ('left') press enter go ('righ…" at bounding box center [1069, 196] width 306 height 146
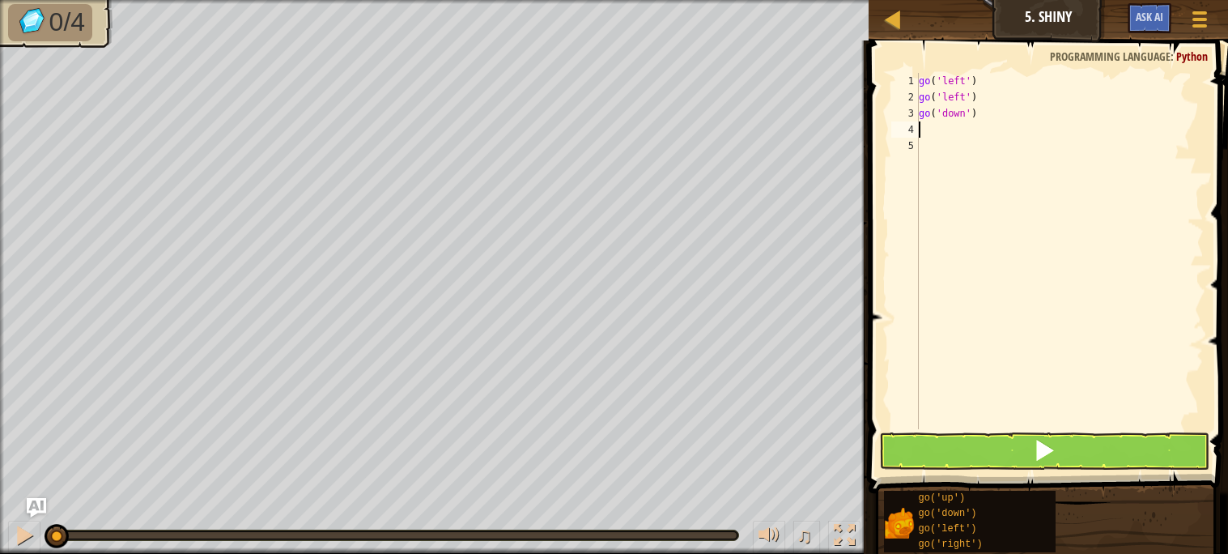
type textarea "go"
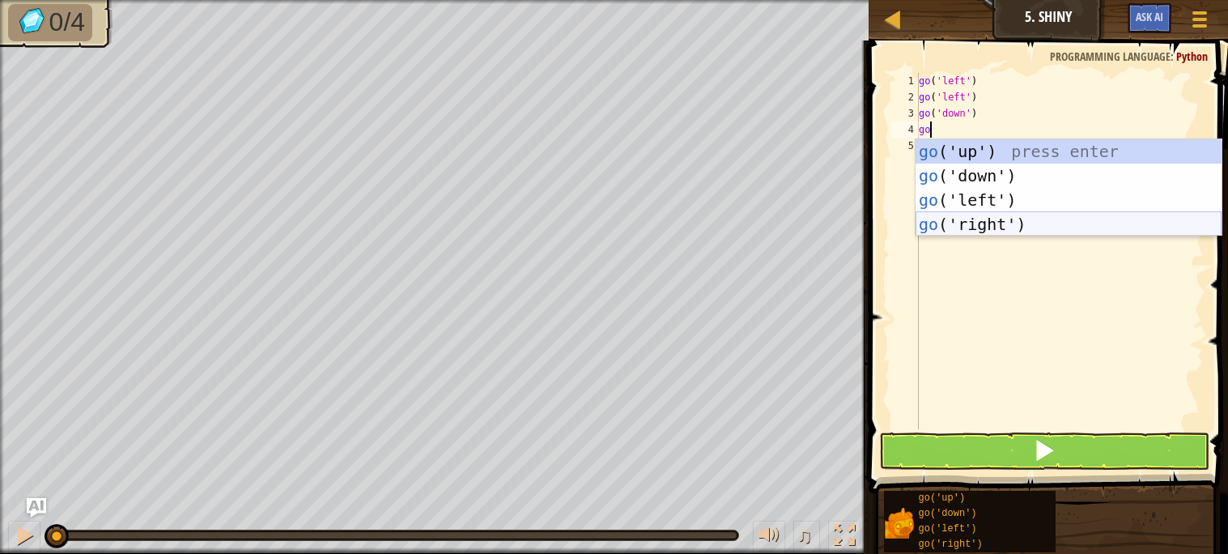
click at [1004, 215] on div "go ('up') press enter go ('down') press enter go ('left') press enter go ('righ…" at bounding box center [1069, 212] width 306 height 146
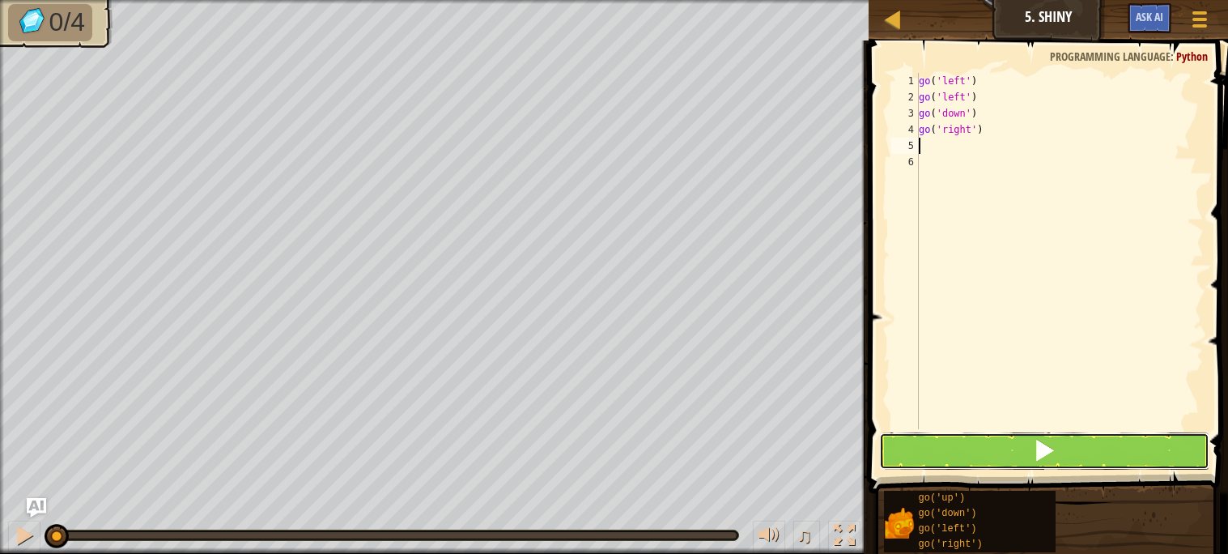
click at [981, 442] on button at bounding box center [1044, 450] width 330 height 37
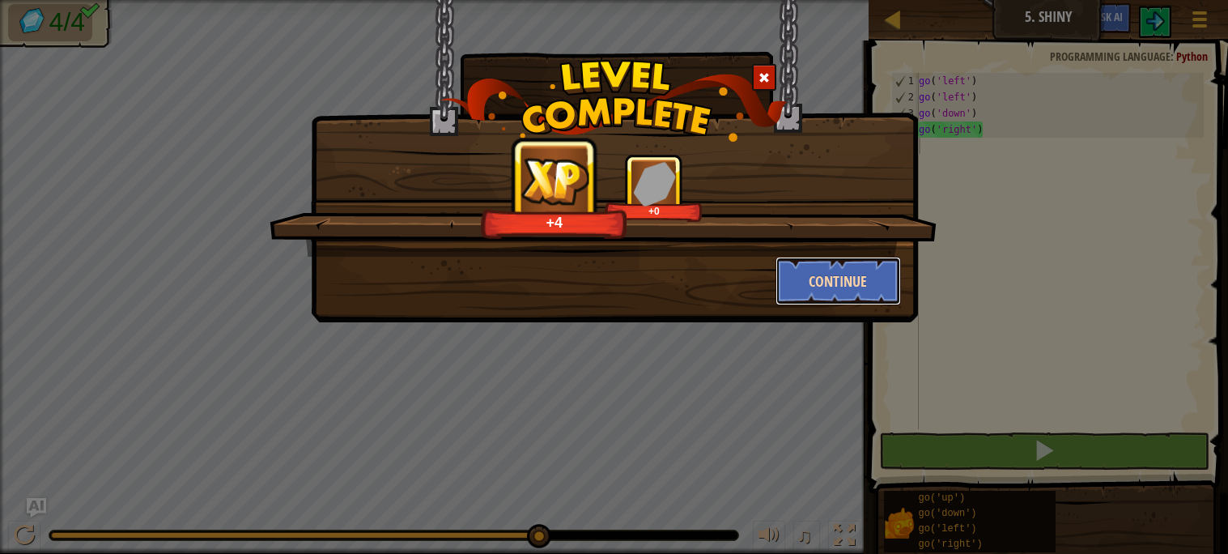
click at [858, 293] on button "Continue" at bounding box center [838, 281] width 125 height 49
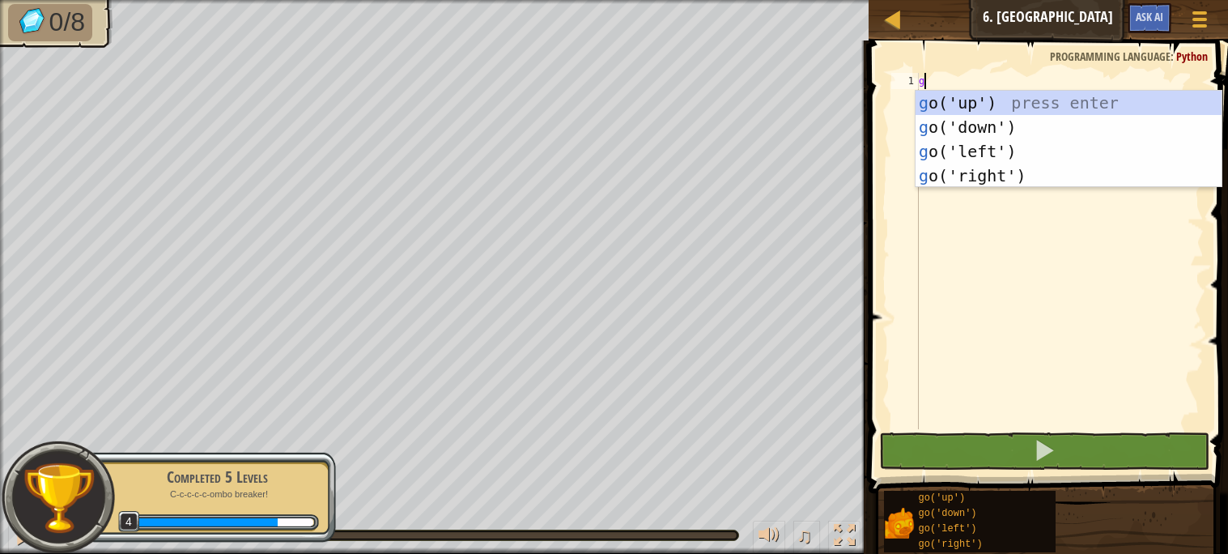
type textarea "go"
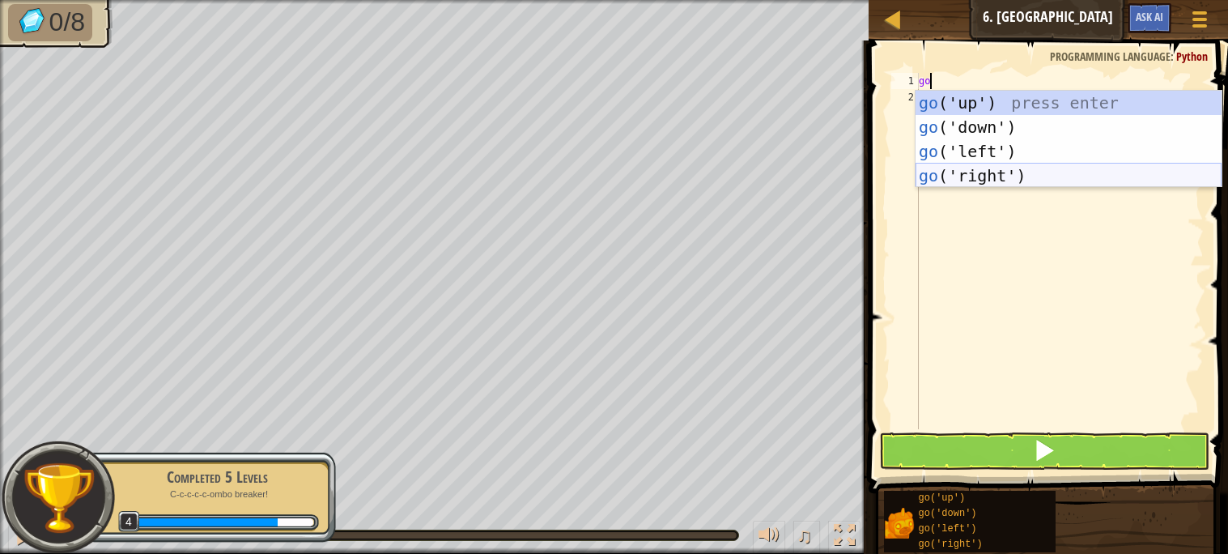
click at [995, 177] on div "go ('up') press enter go ('down') press enter go ('left') press enter go ('righ…" at bounding box center [1069, 164] width 306 height 146
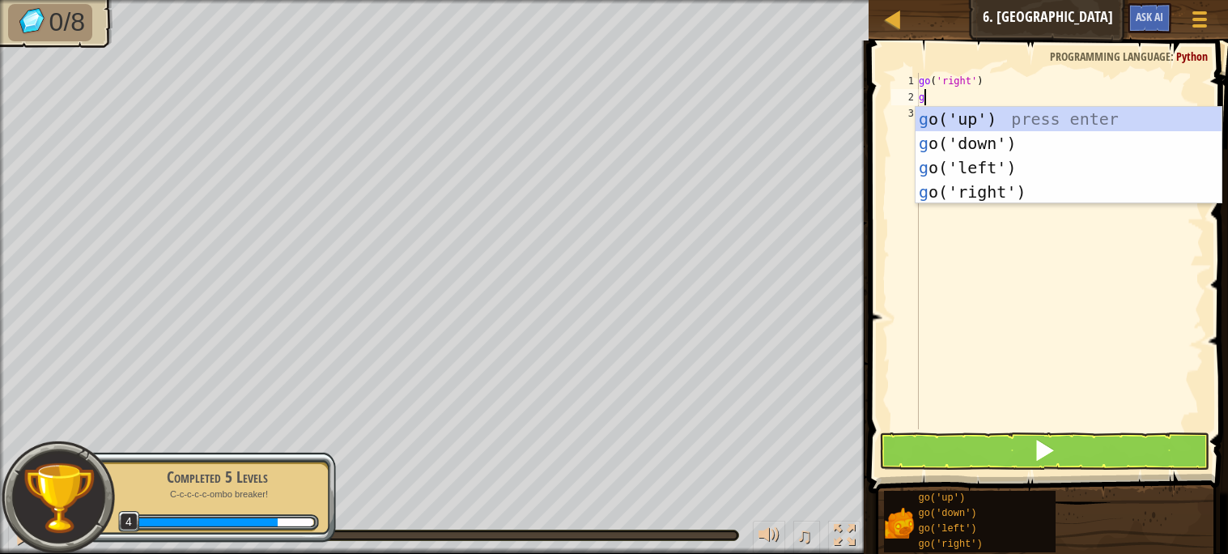
type textarea "go"
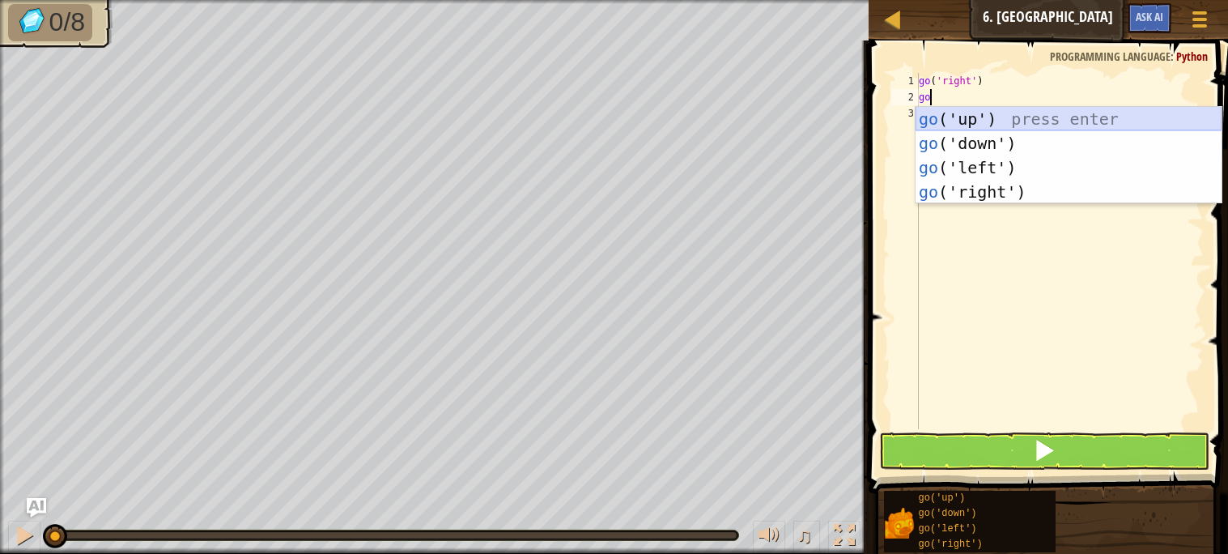
click at [1014, 125] on div "go ('up') press enter go ('down') press enter go ('left') press enter go ('righ…" at bounding box center [1069, 180] width 306 height 146
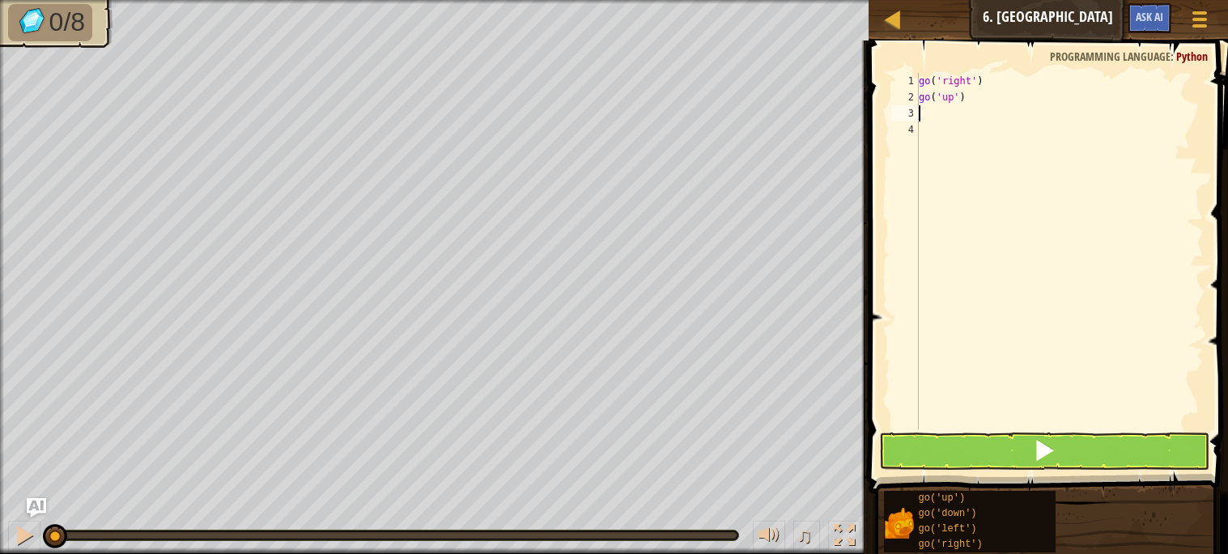
type textarea "go"
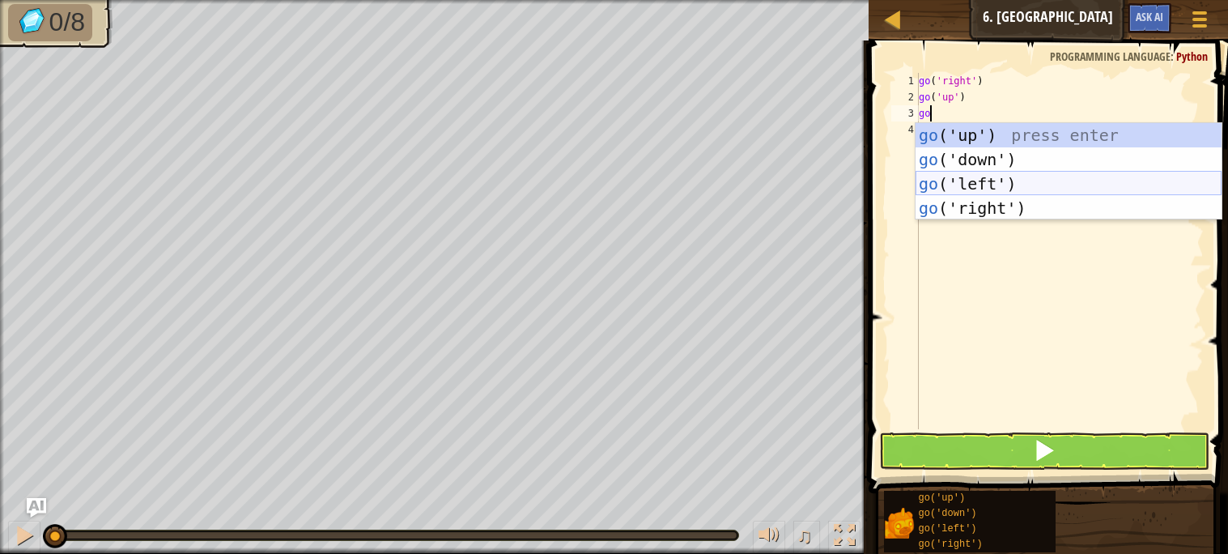
click at [1015, 179] on div "go ('up') press enter go ('down') press enter go ('left') press enter go ('righ…" at bounding box center [1069, 196] width 306 height 146
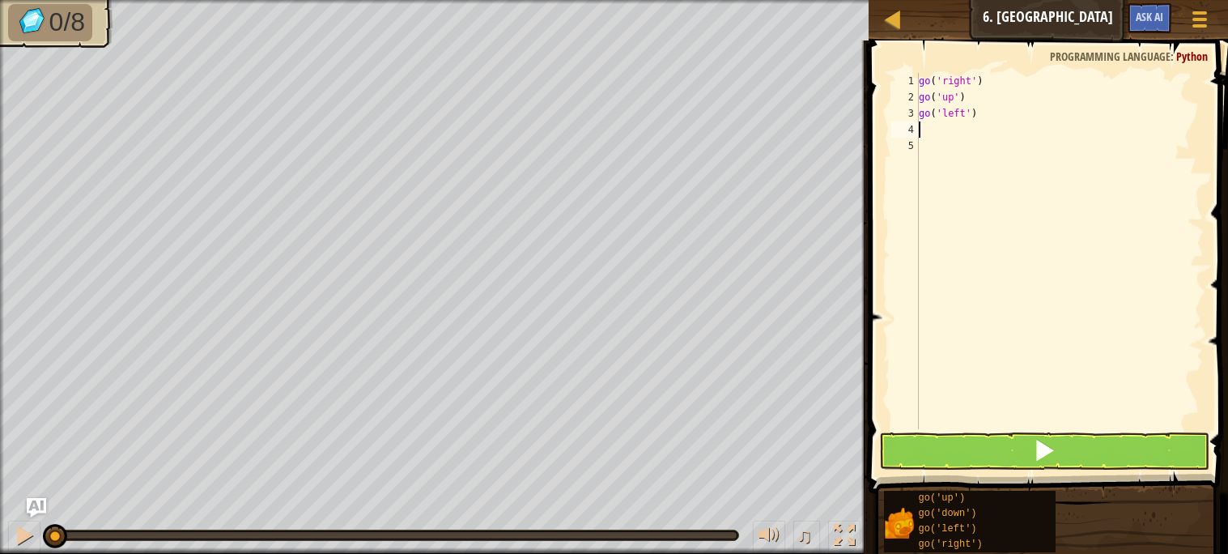
type textarea "go"
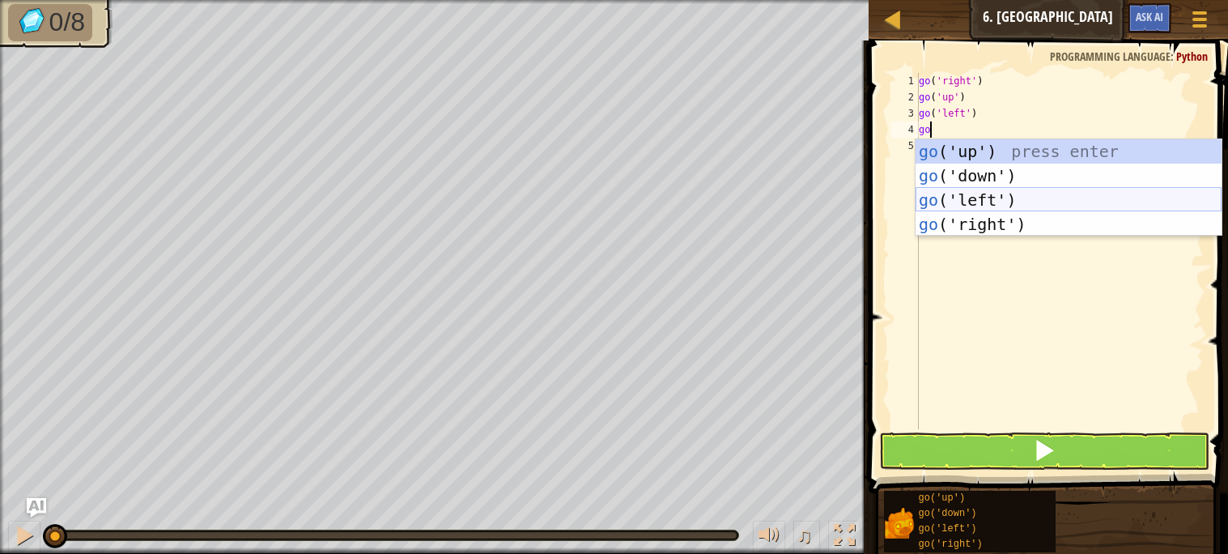
click at [1027, 192] on div "go ('up') press enter go ('down') press enter go ('left') press enter go ('righ…" at bounding box center [1069, 212] width 306 height 146
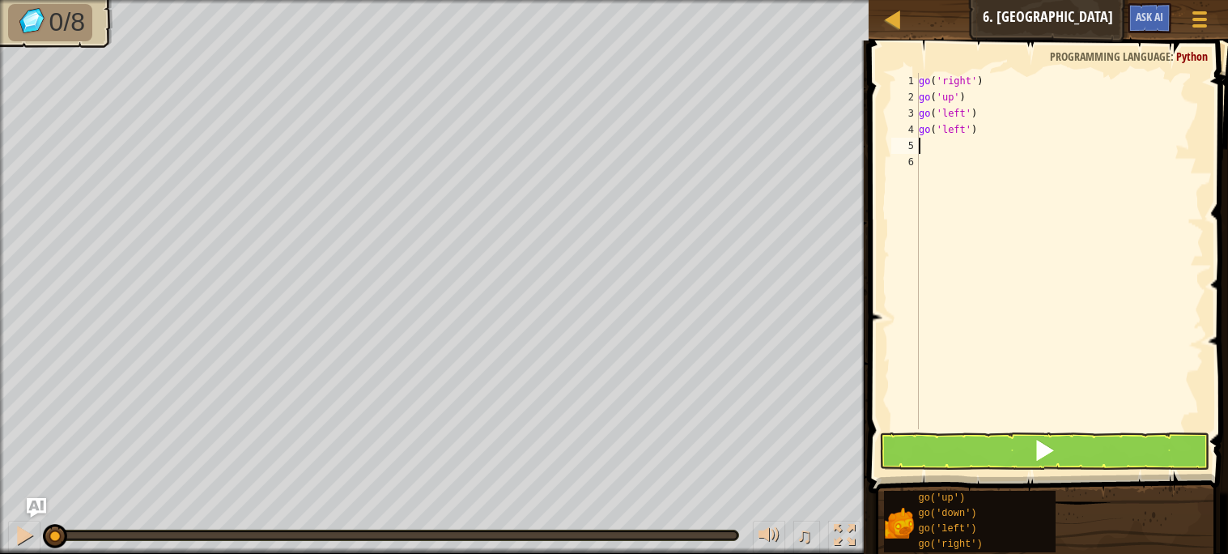
type textarea "go"
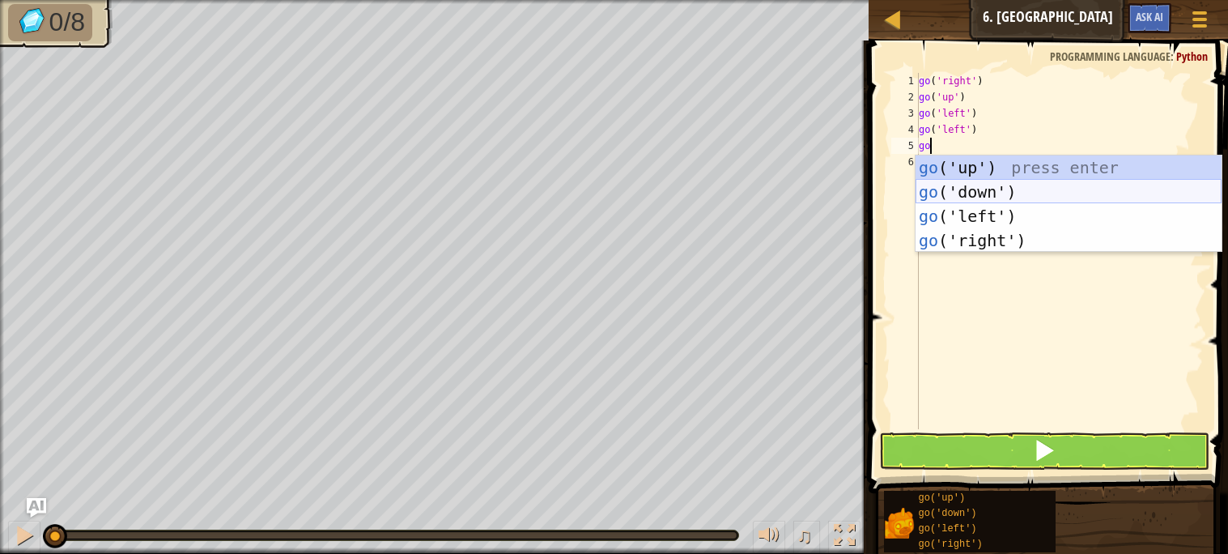
click at [1041, 198] on div "go ('up') press enter go ('down') press enter go ('left') press enter go ('righ…" at bounding box center [1069, 228] width 306 height 146
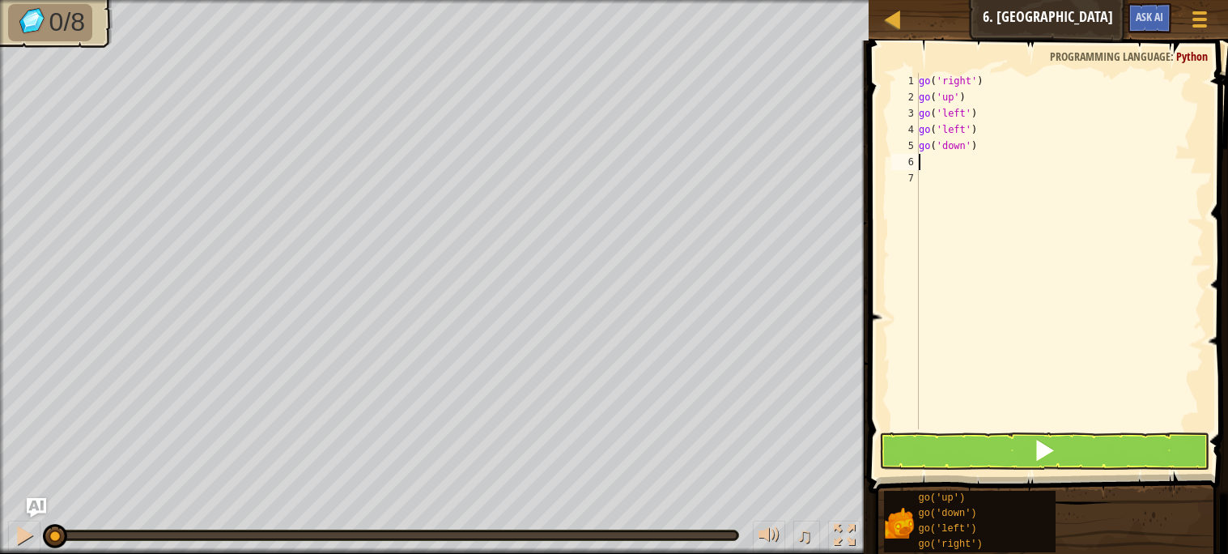
type textarea "go"
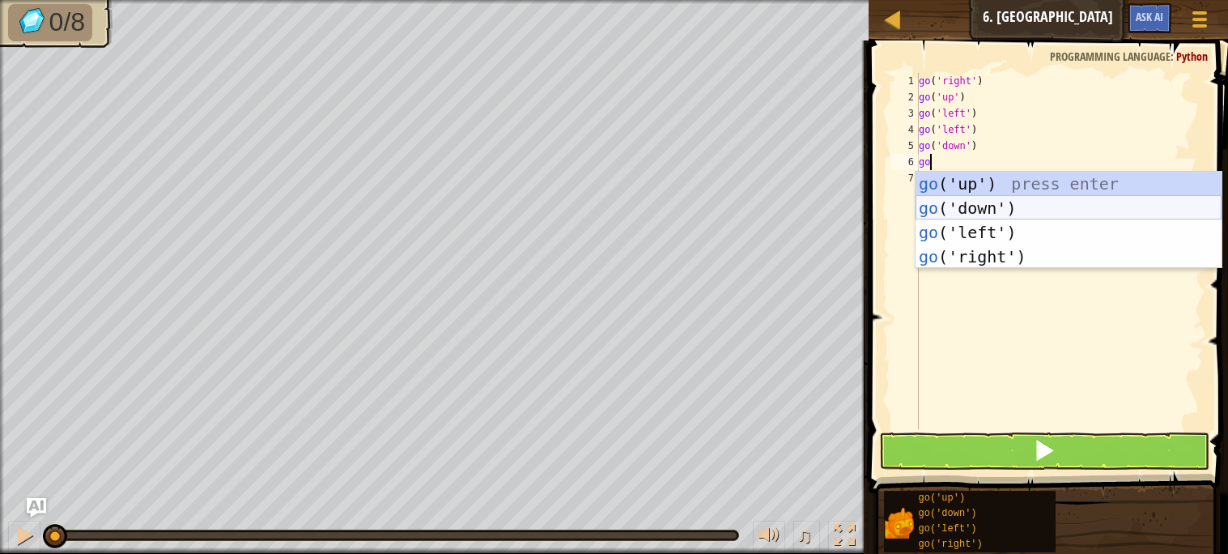
click at [1044, 202] on div "go ('up') press enter go ('down') press enter go ('left') press enter go ('righ…" at bounding box center [1069, 245] width 306 height 146
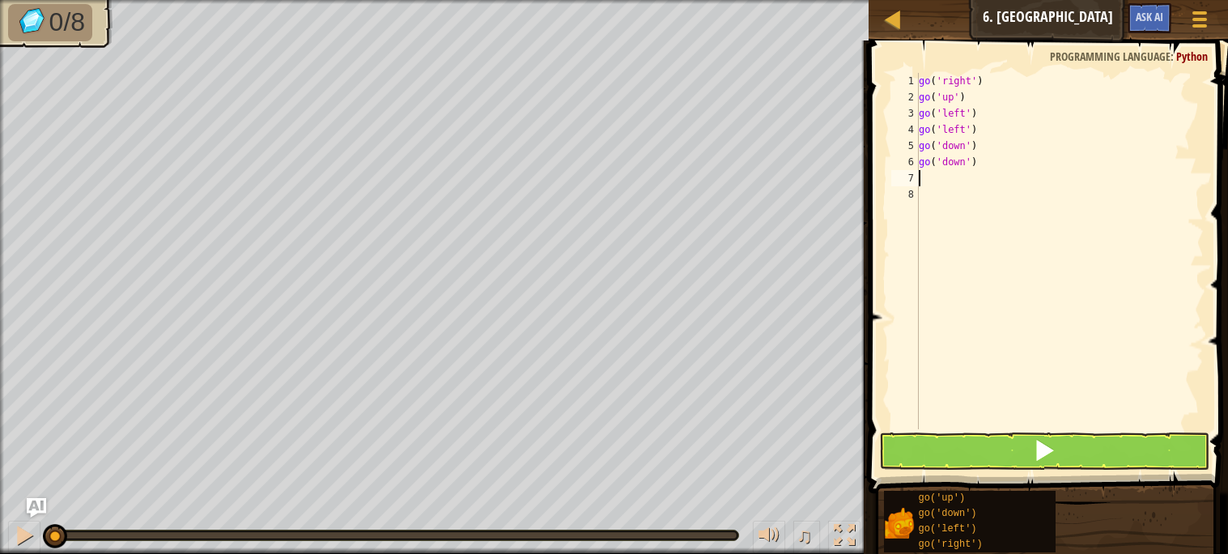
type textarea "go"
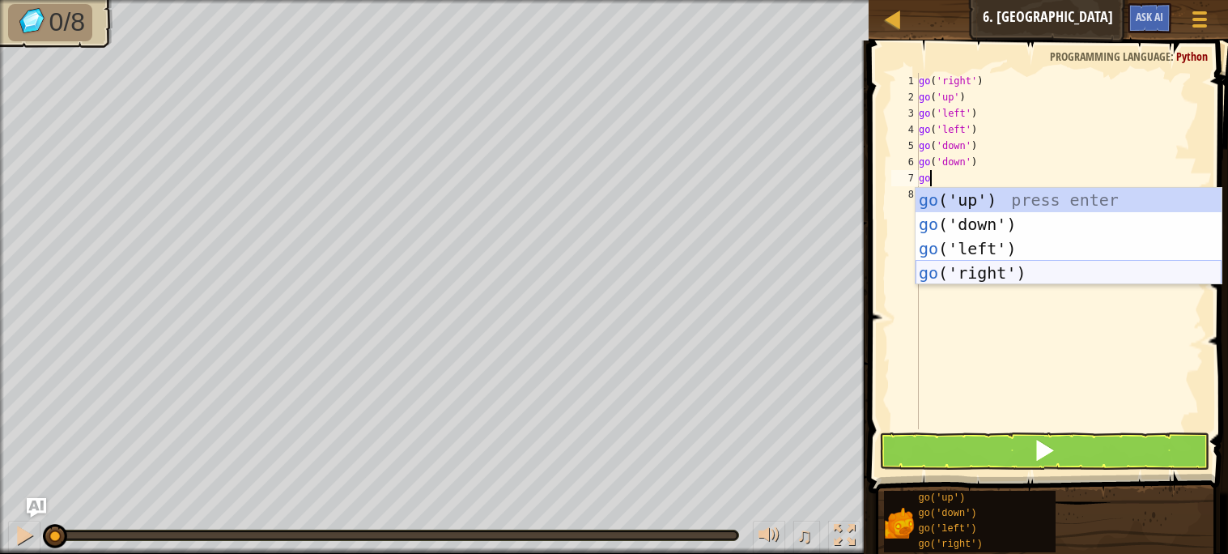
click at [1013, 266] on div "go ('up') press enter go ('down') press enter go ('left') press enter go ('righ…" at bounding box center [1069, 261] width 306 height 146
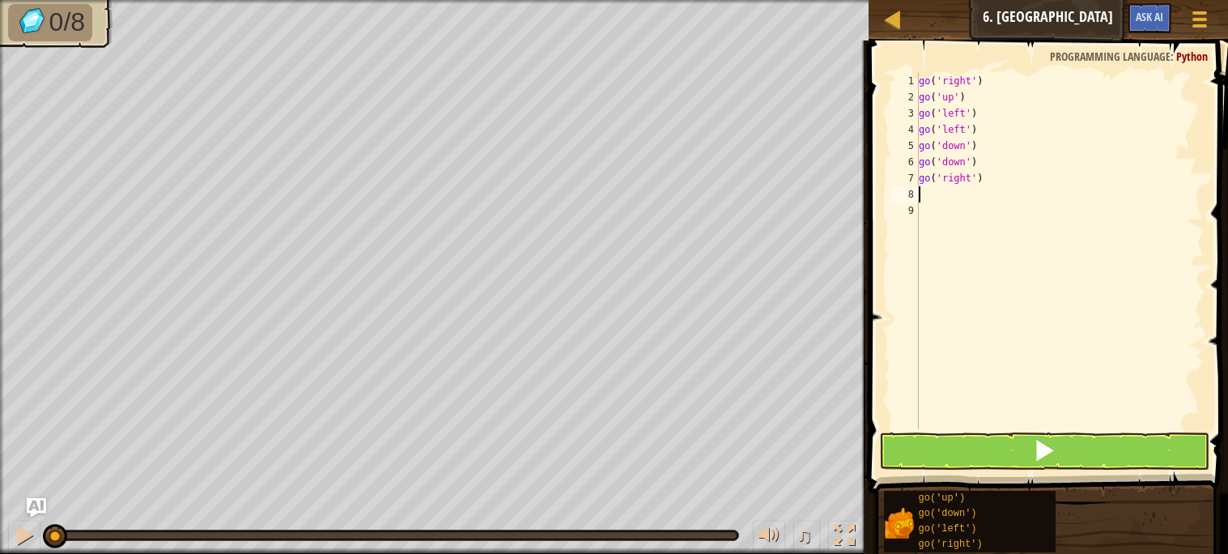
type textarea "go"
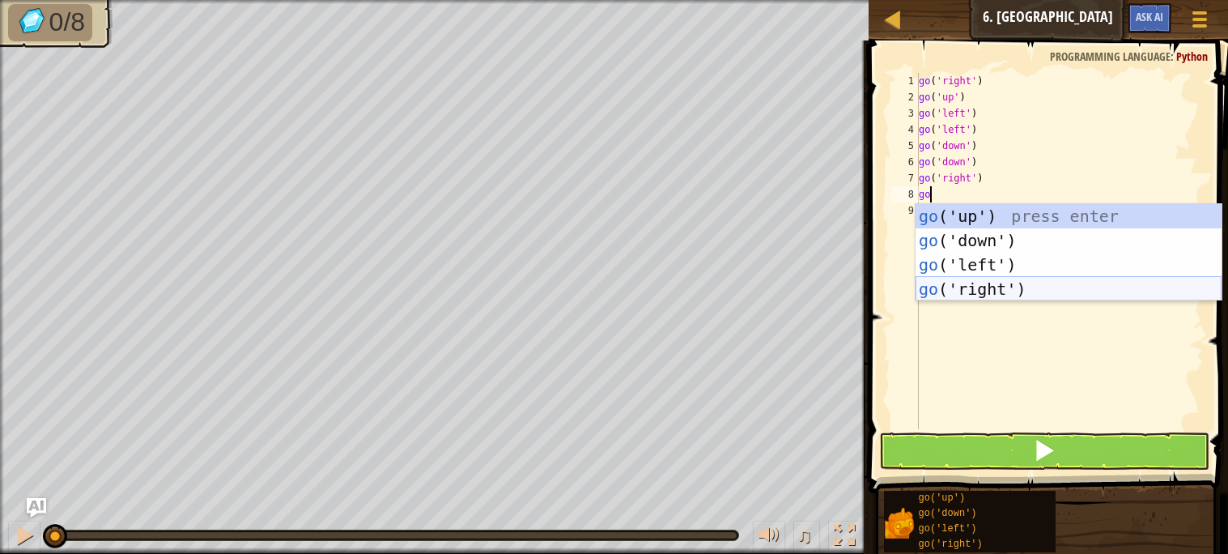
click at [980, 287] on div "go ('up') press enter go ('down') press enter go ('left') press enter go ('righ…" at bounding box center [1069, 277] width 306 height 146
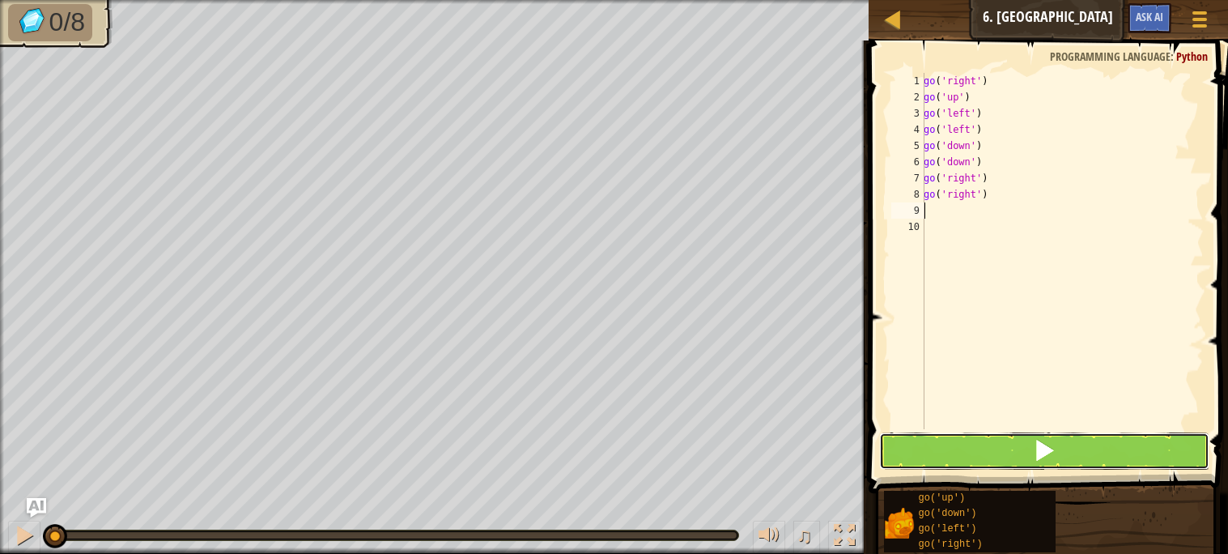
click at [912, 455] on button at bounding box center [1044, 450] width 330 height 37
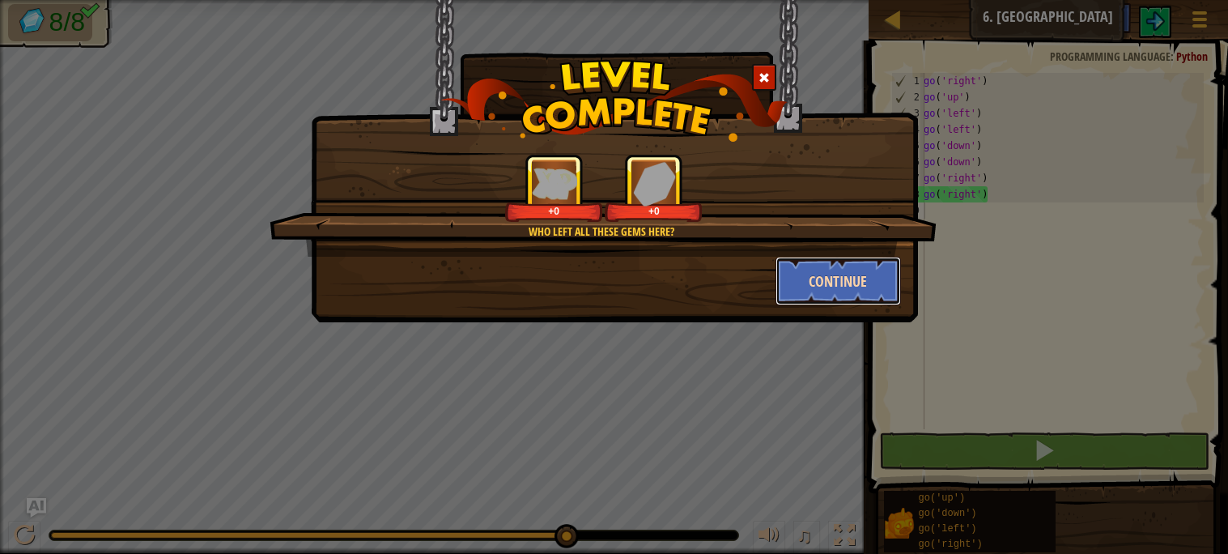
click at [834, 275] on button "Continue" at bounding box center [838, 281] width 125 height 49
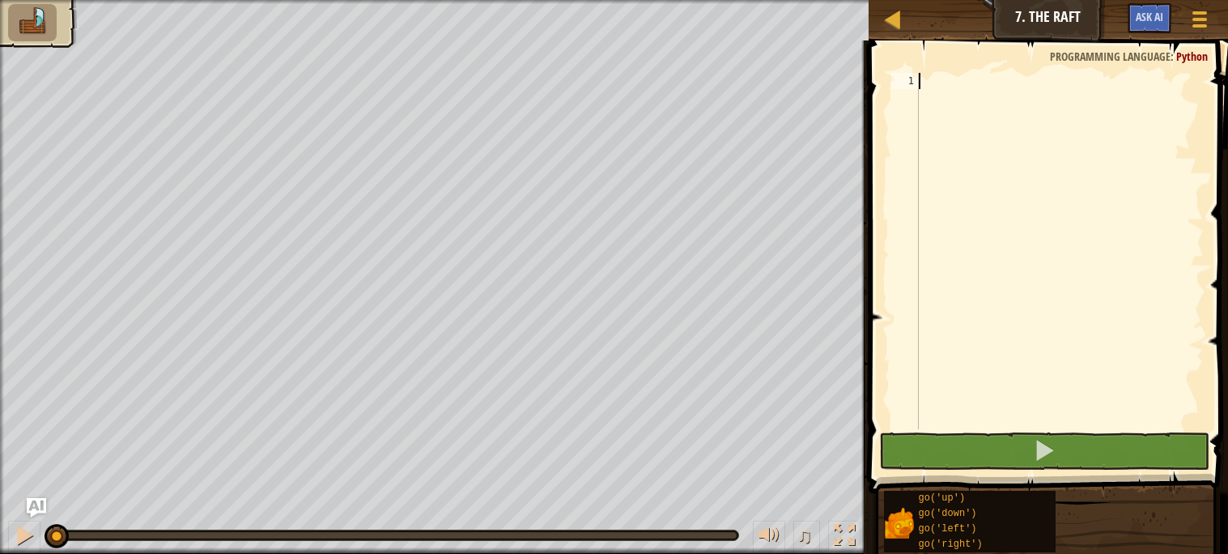
type textarea "go"
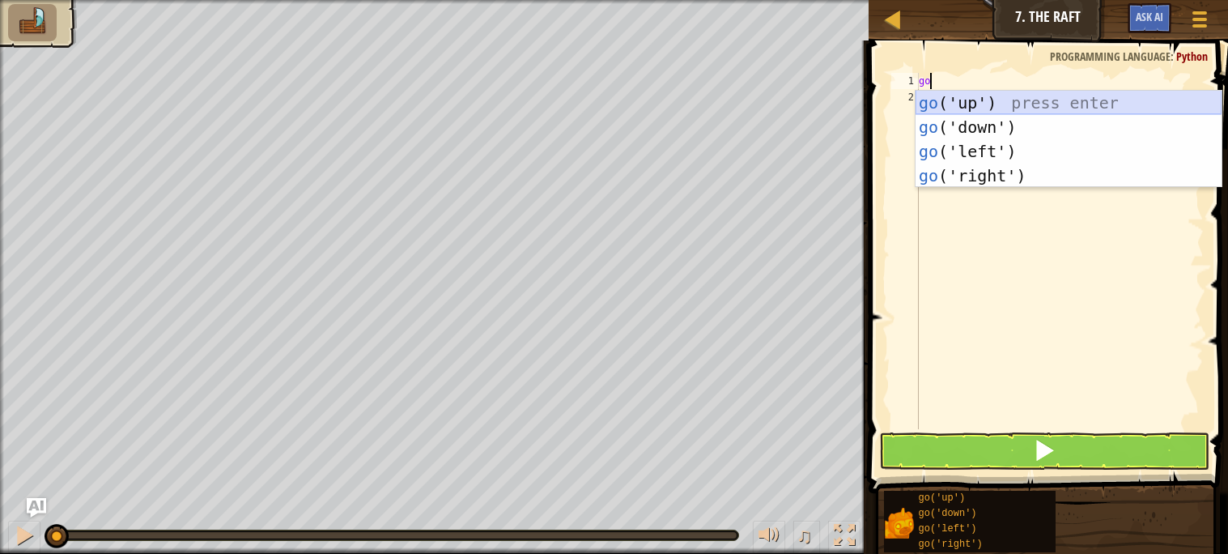
click at [986, 99] on div "go ('up') press enter go ('down') press enter go ('left') press enter go ('righ…" at bounding box center [1069, 164] width 306 height 146
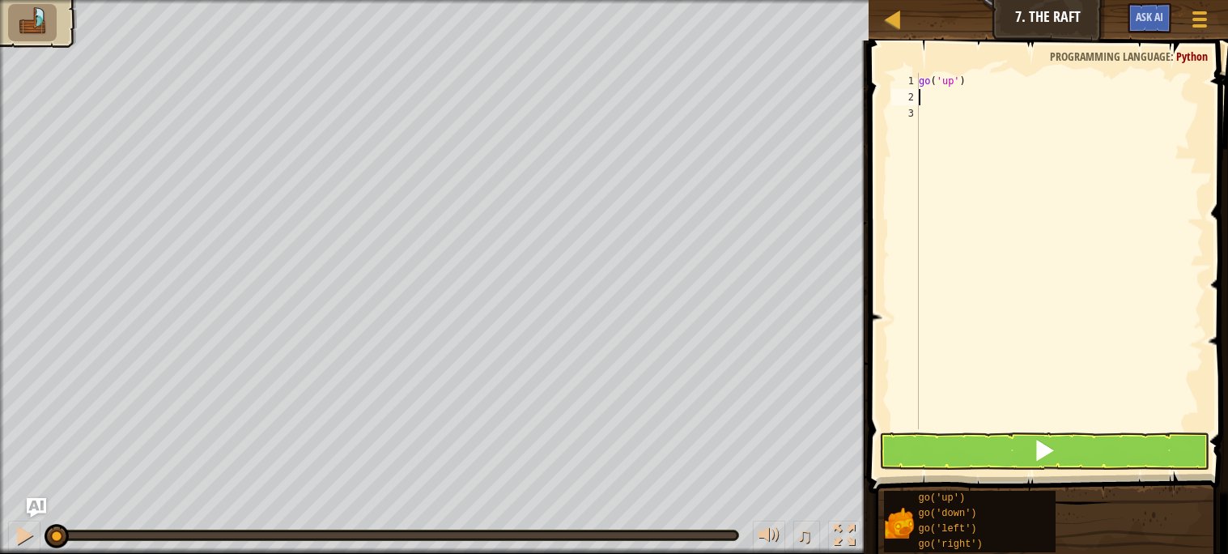
type textarea "go"
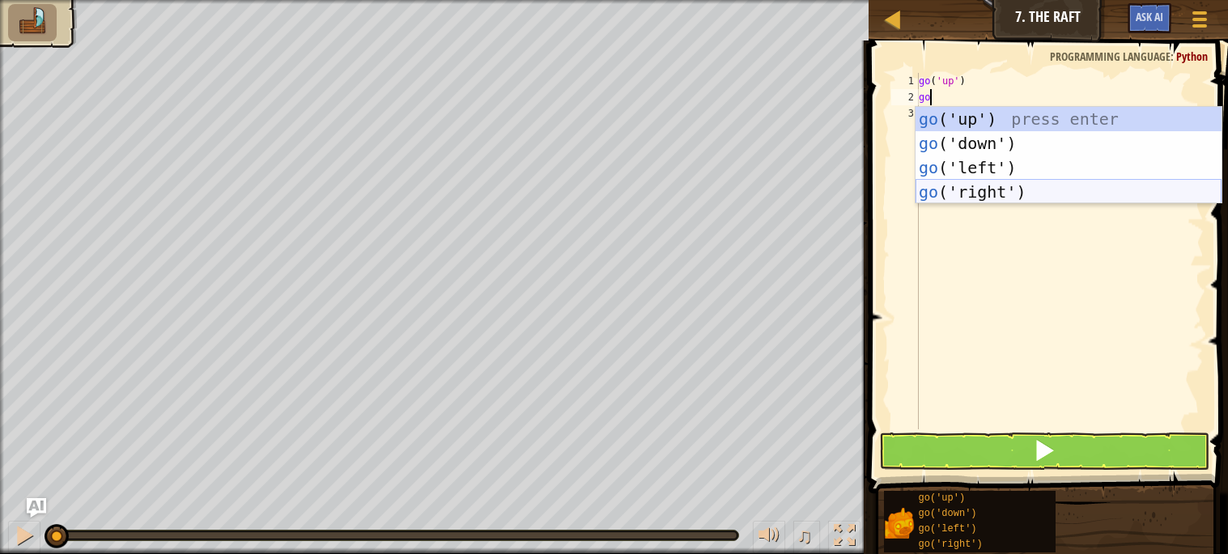
click at [980, 184] on div "go ('up') press enter go ('down') press enter go ('left') press enter go ('righ…" at bounding box center [1069, 180] width 306 height 146
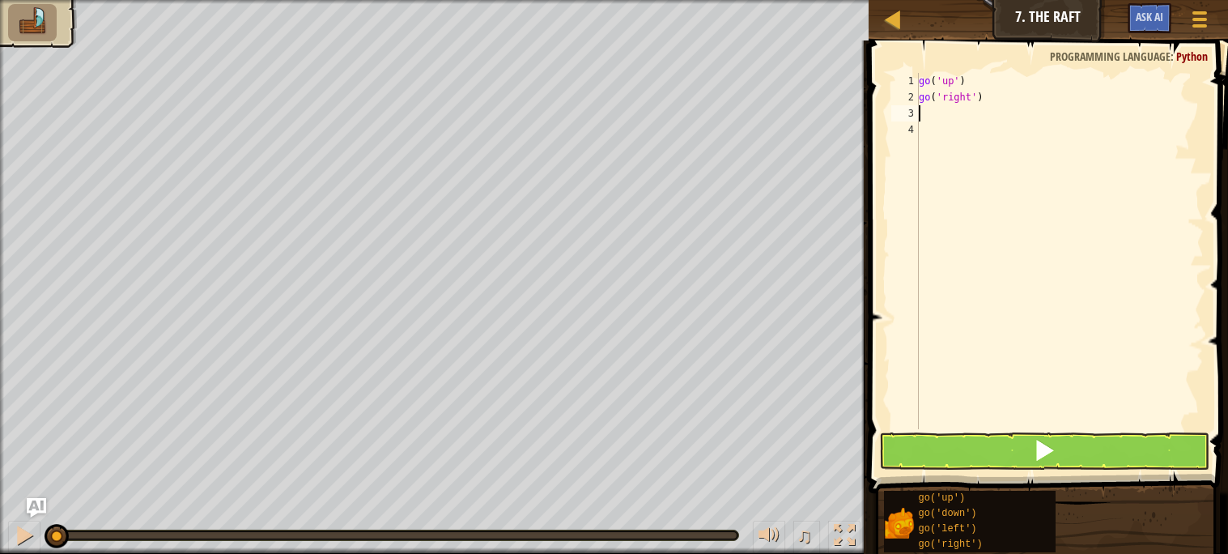
type textarea "go"
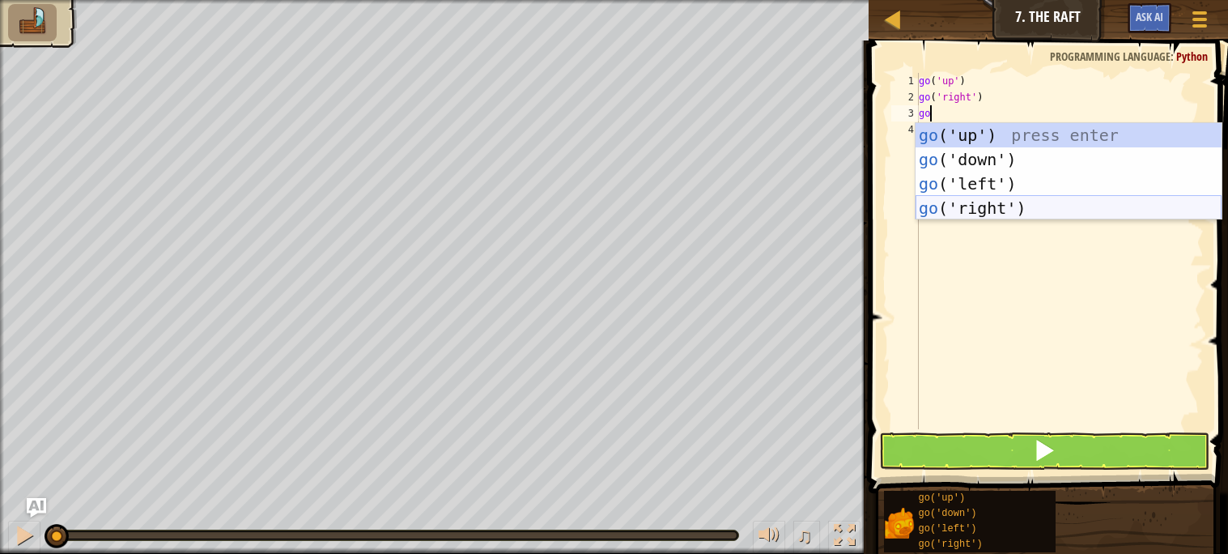
click at [955, 210] on div "go ('up') press enter go ('down') press enter go ('left') press enter go ('righ…" at bounding box center [1069, 196] width 306 height 146
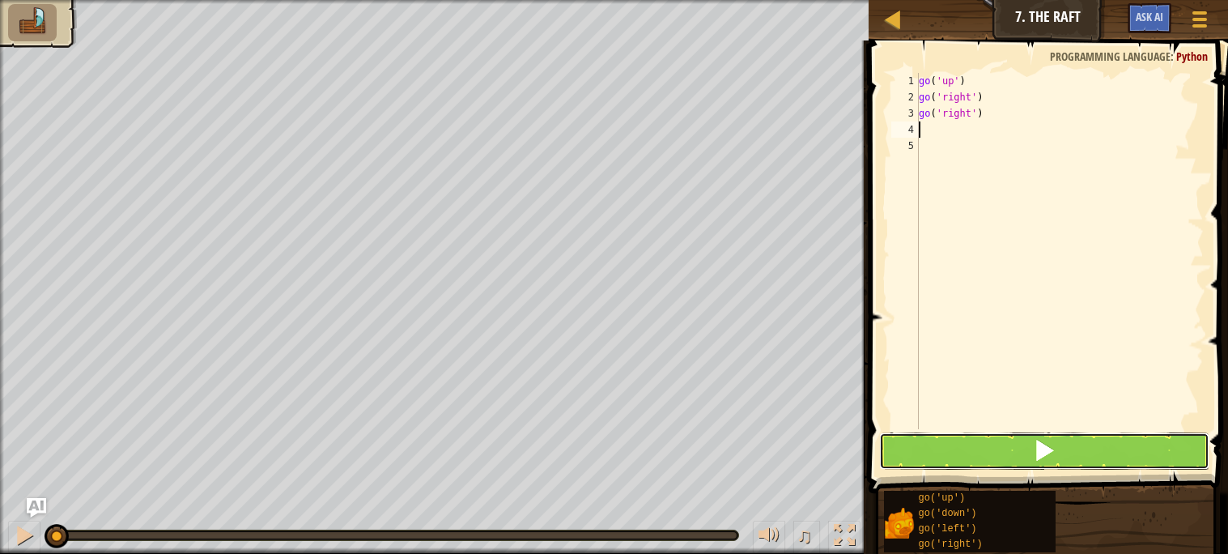
click at [934, 468] on button at bounding box center [1044, 450] width 330 height 37
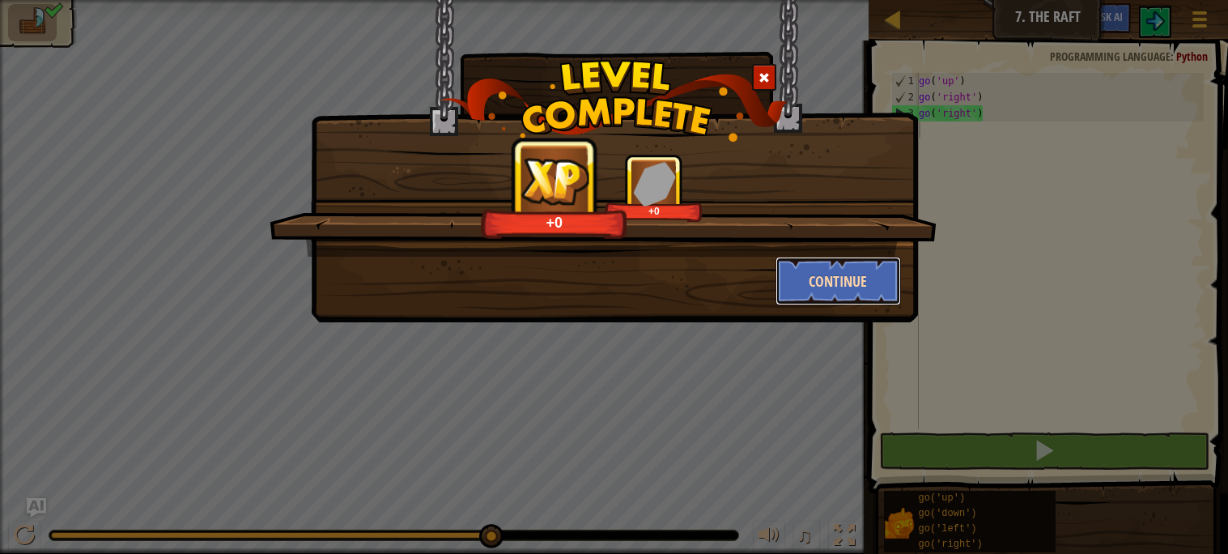
click at [818, 287] on button "Continue" at bounding box center [838, 281] width 125 height 49
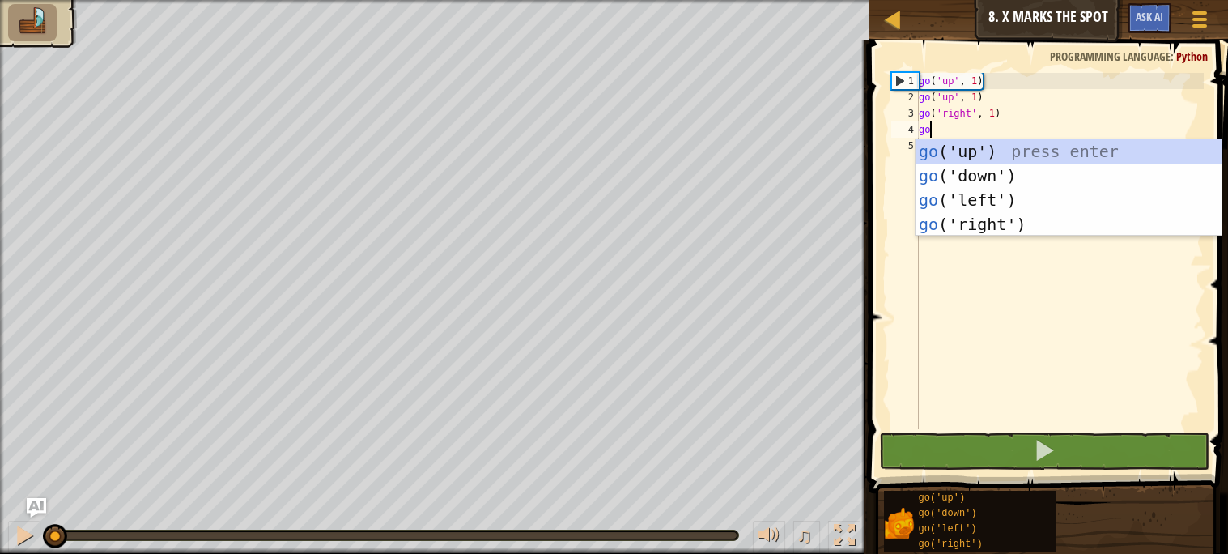
scroll to position [6, 0]
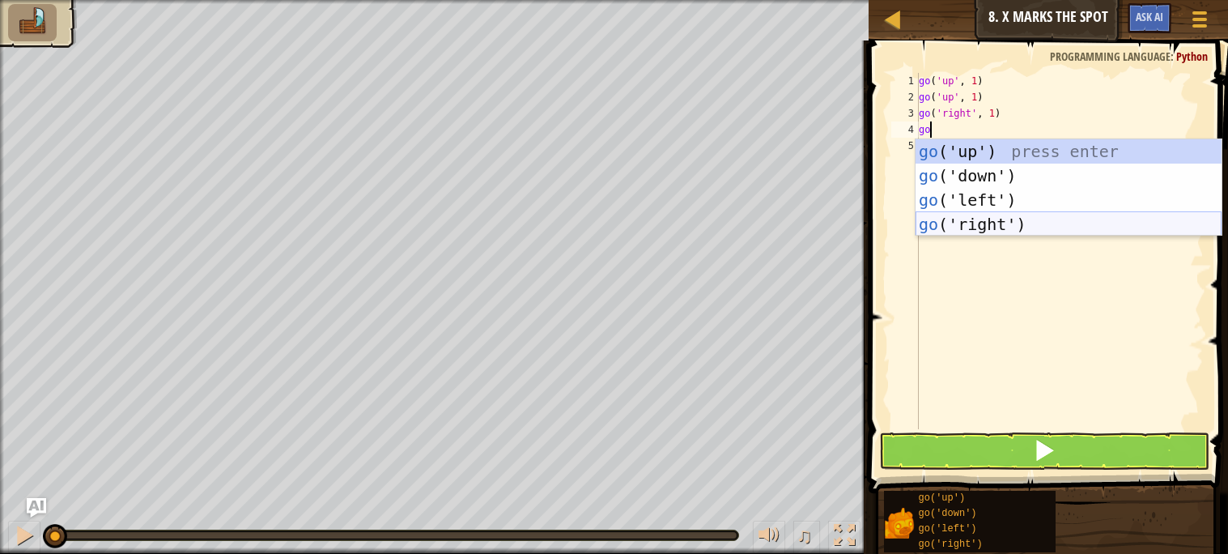
type textarea "g"
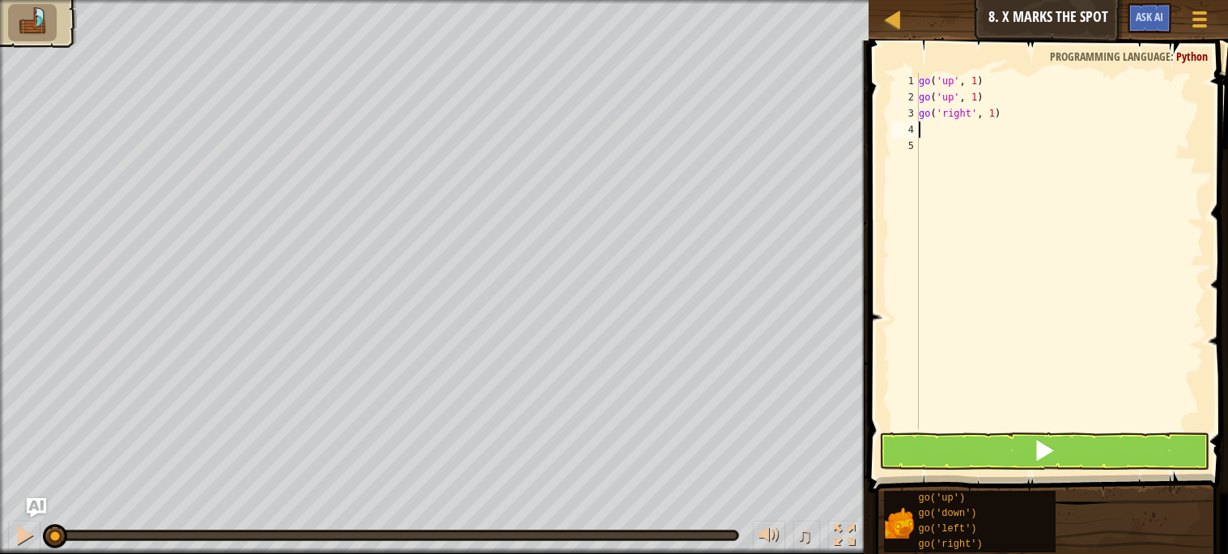
click at [993, 118] on div "go ( 'up' , 1 ) go ( 'up' , 1 ) go ( 'right' , 1 )" at bounding box center [1060, 267] width 288 height 389
type textarea "go('right', 3)"
click at [962, 130] on div "go ( 'up' , 1 ) go ( 'up' , 1 ) go ( 'right' , 3 )" at bounding box center [1060, 267] width 288 height 389
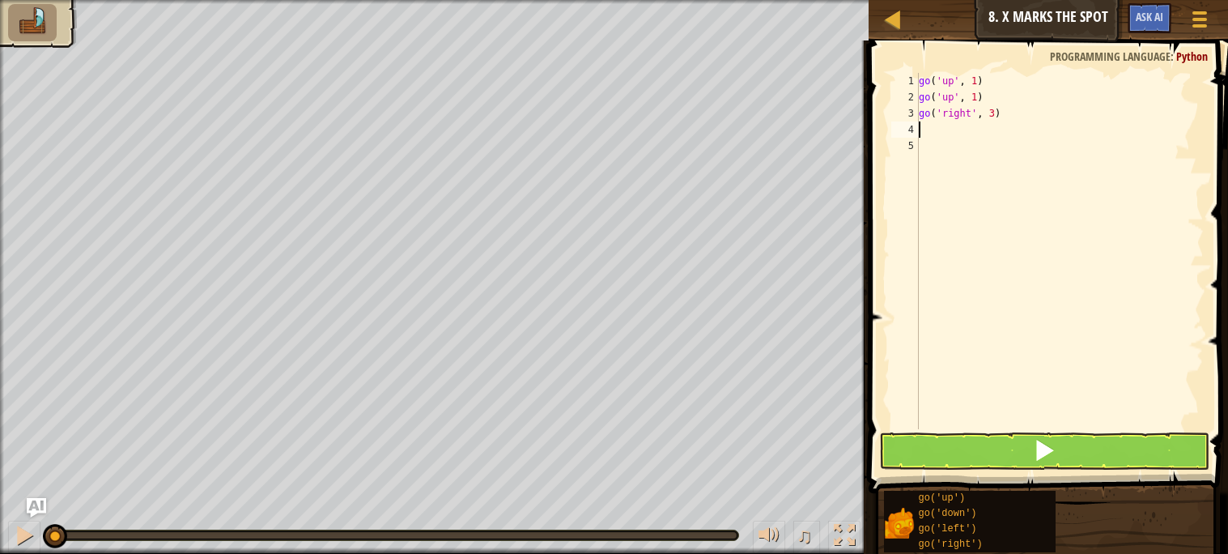
type textarea "go"
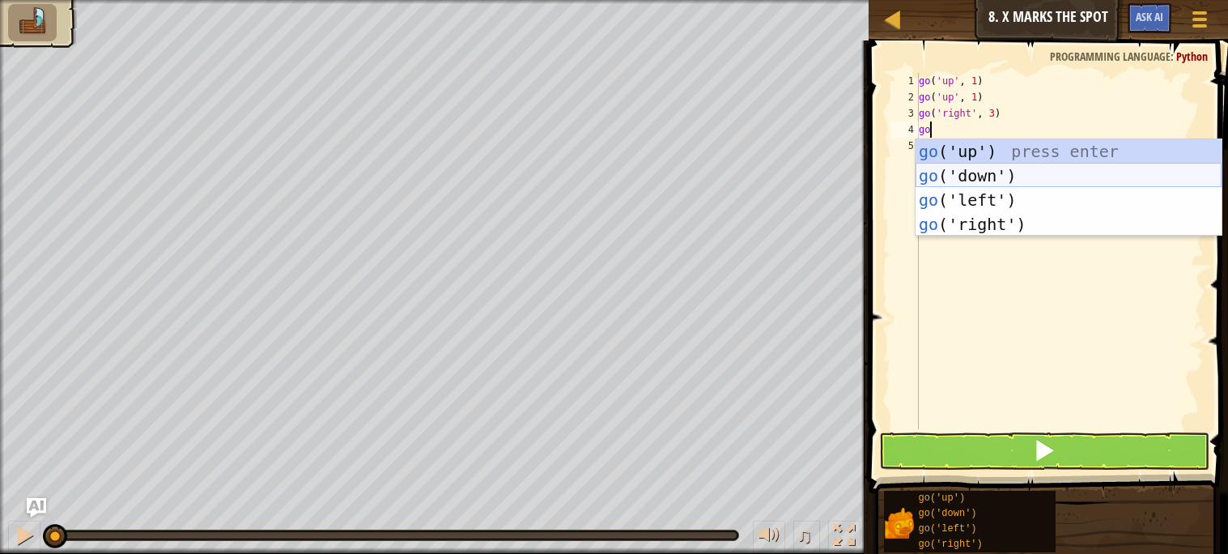
click at [971, 176] on div "go ('up') press enter go ('down') press enter go ('left') press enter go ('righ…" at bounding box center [1069, 212] width 306 height 146
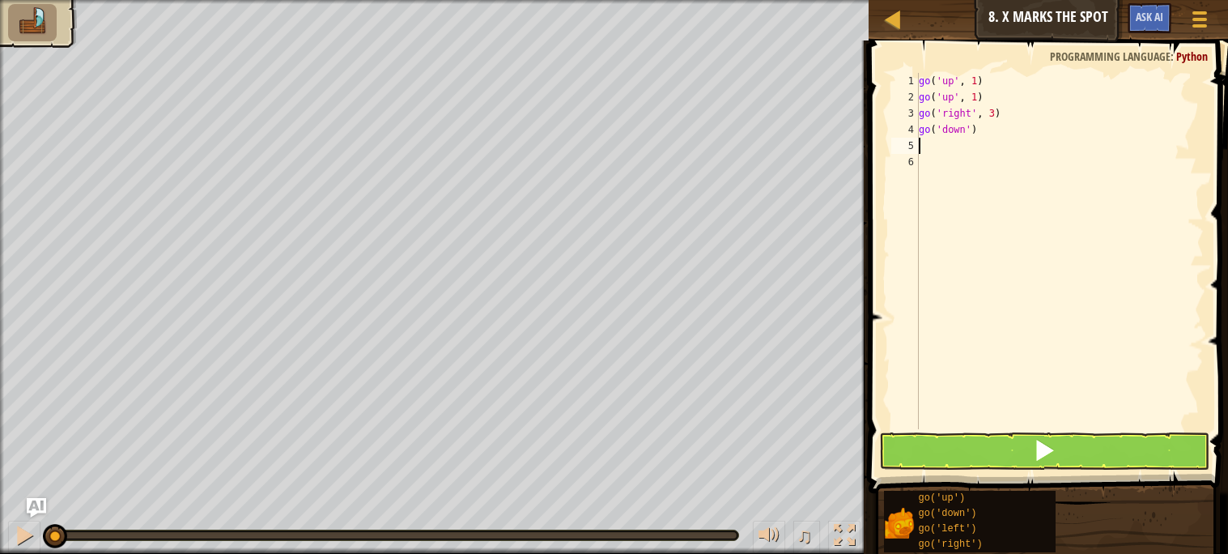
click at [973, 129] on div "go ( 'up' , 1 ) go ( 'up' , 1 ) go ( 'right' , 3 ) go ( 'down' )" at bounding box center [1060, 267] width 288 height 389
type textarea "go('down',2)"
click at [930, 449] on button at bounding box center [1044, 450] width 330 height 37
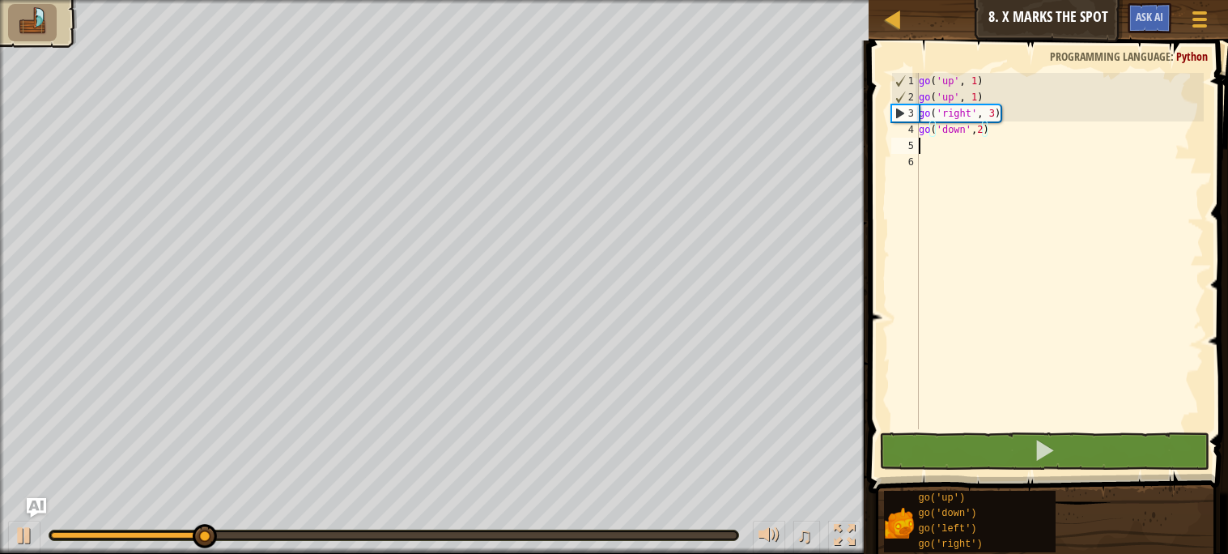
click at [934, 144] on div "go ( 'up' , 1 ) go ( 'up' , 1 ) go ( 'right' , 3 ) go ( 'down' , 2 )" at bounding box center [1060, 267] width 288 height 389
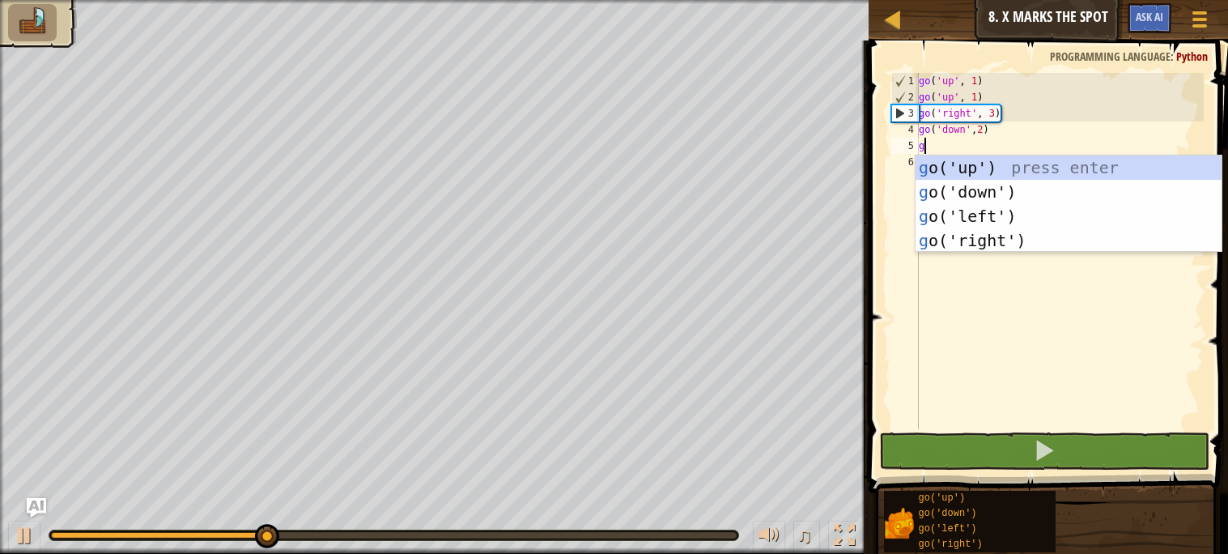
type textarea "go"
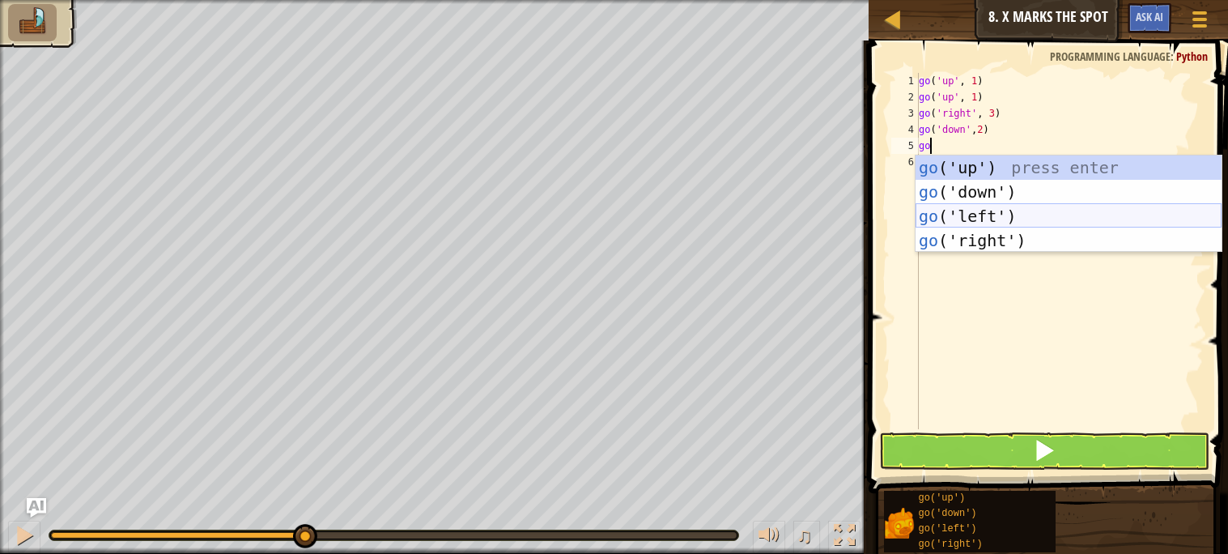
click at [952, 206] on div "go ('up') press enter go ('down') press enter go ('left') press enter go ('righ…" at bounding box center [1069, 228] width 306 height 146
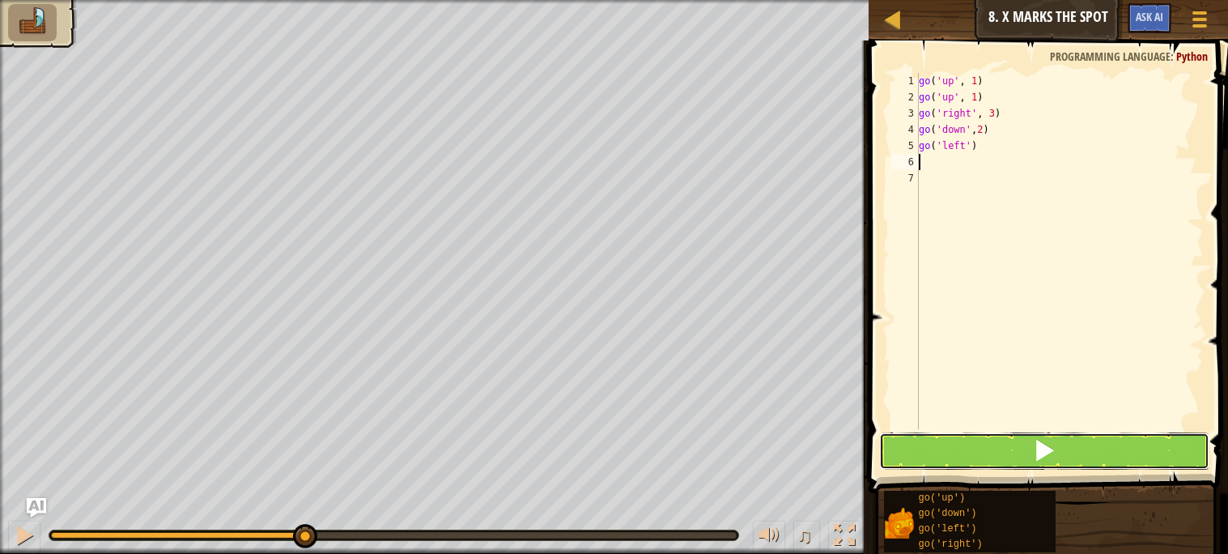
click at [933, 451] on button at bounding box center [1044, 450] width 330 height 37
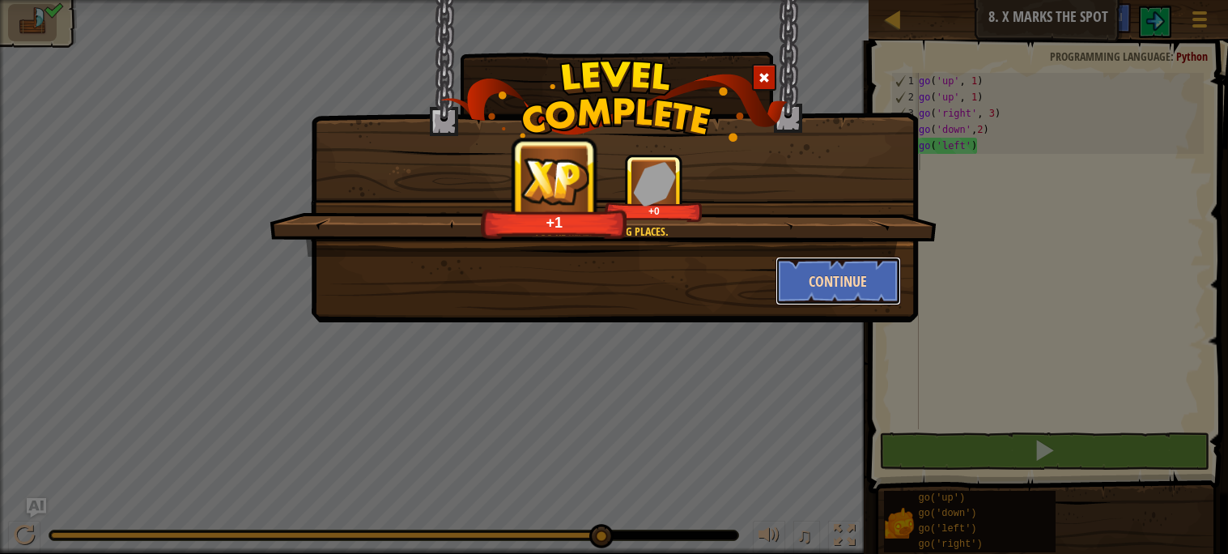
click at [833, 282] on button "Continue" at bounding box center [838, 281] width 125 height 49
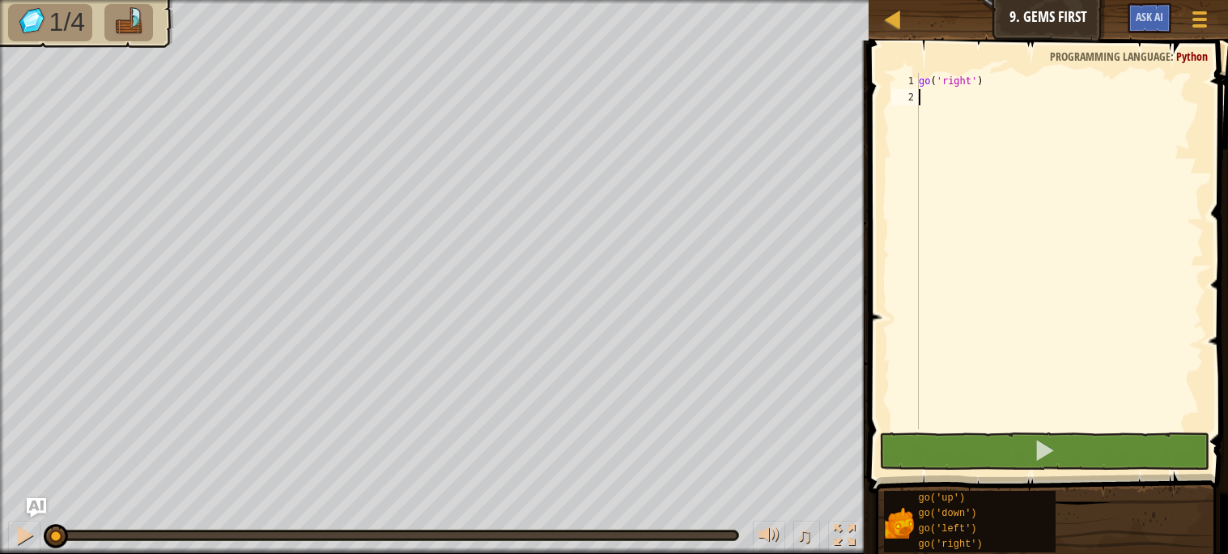
click at [955, 98] on div "go ( 'right' )" at bounding box center [1060, 267] width 288 height 389
click at [978, 77] on div "go ( 'right' )" at bounding box center [1060, 267] width 288 height 389
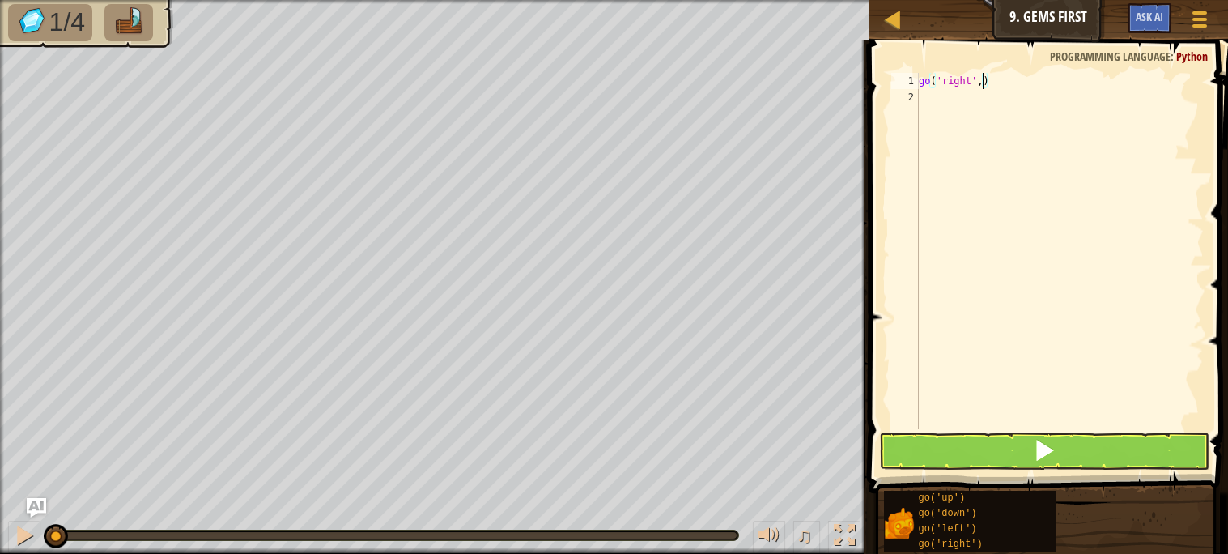
type textarea "go('right',2)"
click at [936, 101] on div "go ( 'right' , 2 )" at bounding box center [1060, 267] width 288 height 389
type textarea "g"
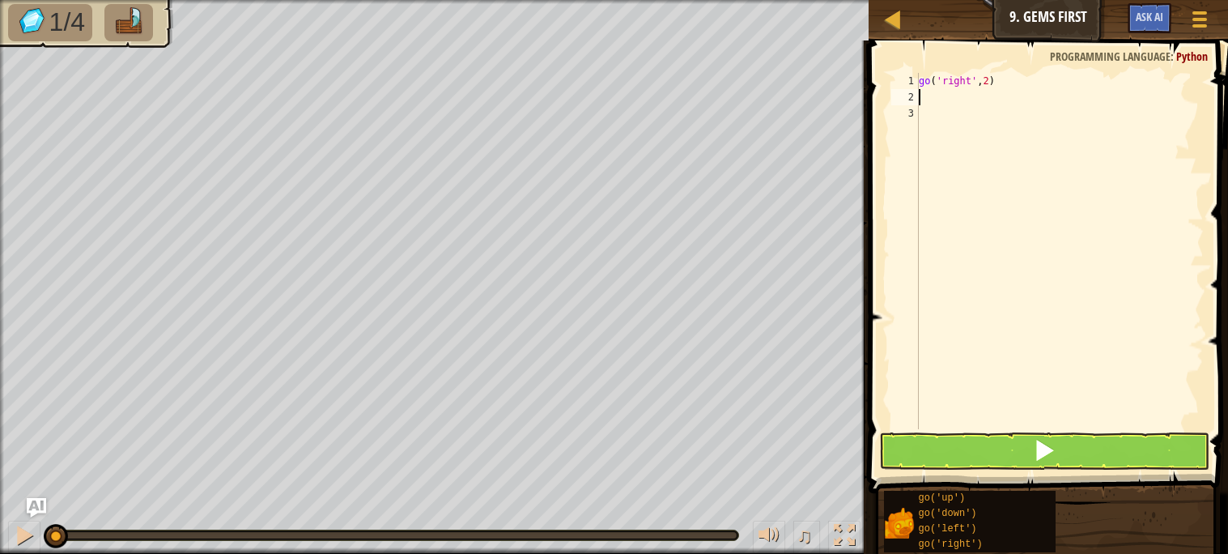
type textarea "go"
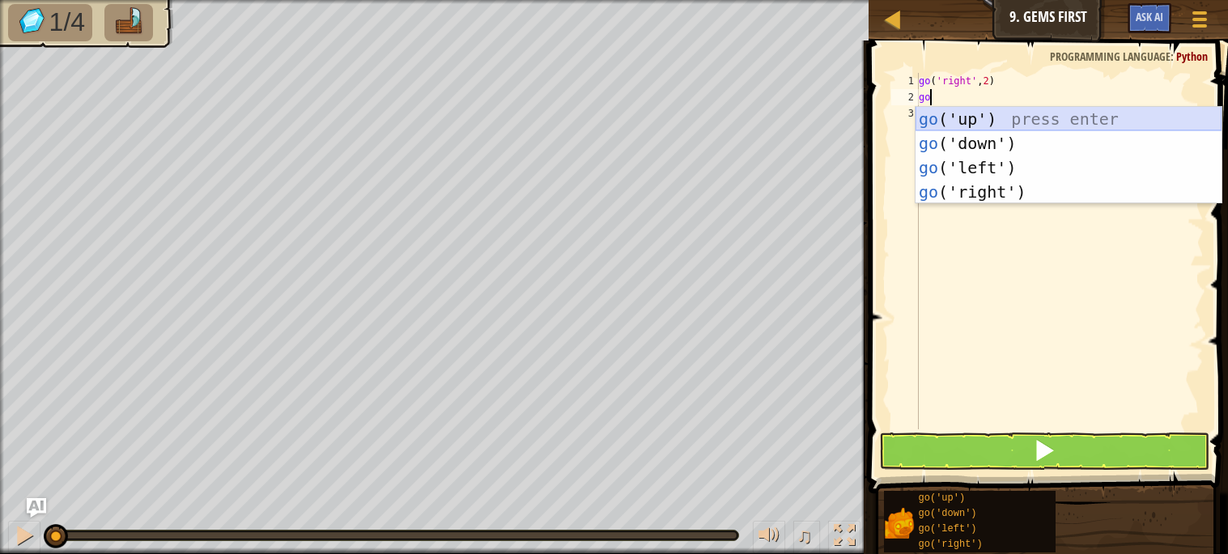
click at [984, 125] on div "go ('up') press enter go ('down') press enter go ('left') press enter go ('righ…" at bounding box center [1069, 180] width 306 height 146
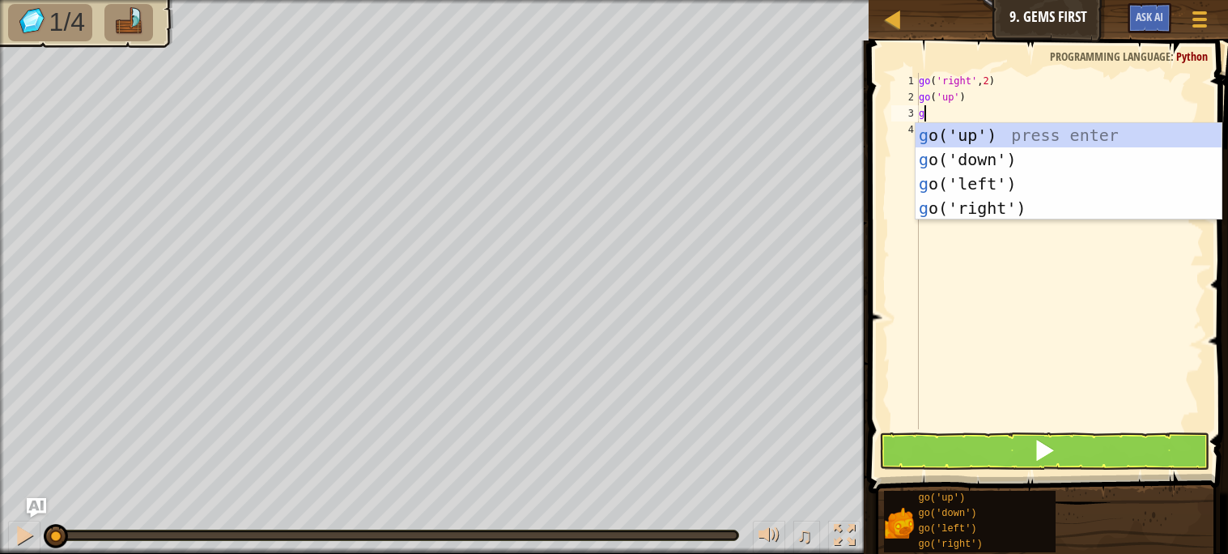
type textarea "go"
click at [983, 154] on div "go ('up') press enter go ('down') press enter go ('left') press enter go ('righ…" at bounding box center [1069, 196] width 306 height 146
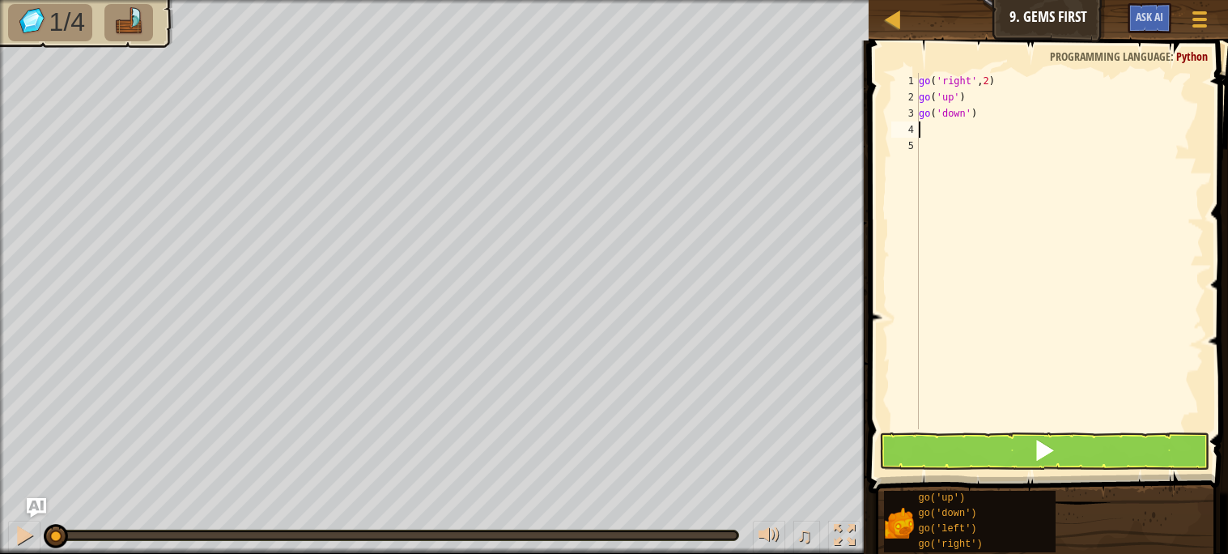
click at [971, 113] on div "go ( 'right' , 2 ) go ( 'up' ) go ( 'down' )" at bounding box center [1060, 267] width 288 height 389
type textarea "go('down',2)"
click at [949, 125] on div "go ( 'right' , 2 ) go ( 'up' ) go ( 'down' , 2 )" at bounding box center [1060, 267] width 288 height 389
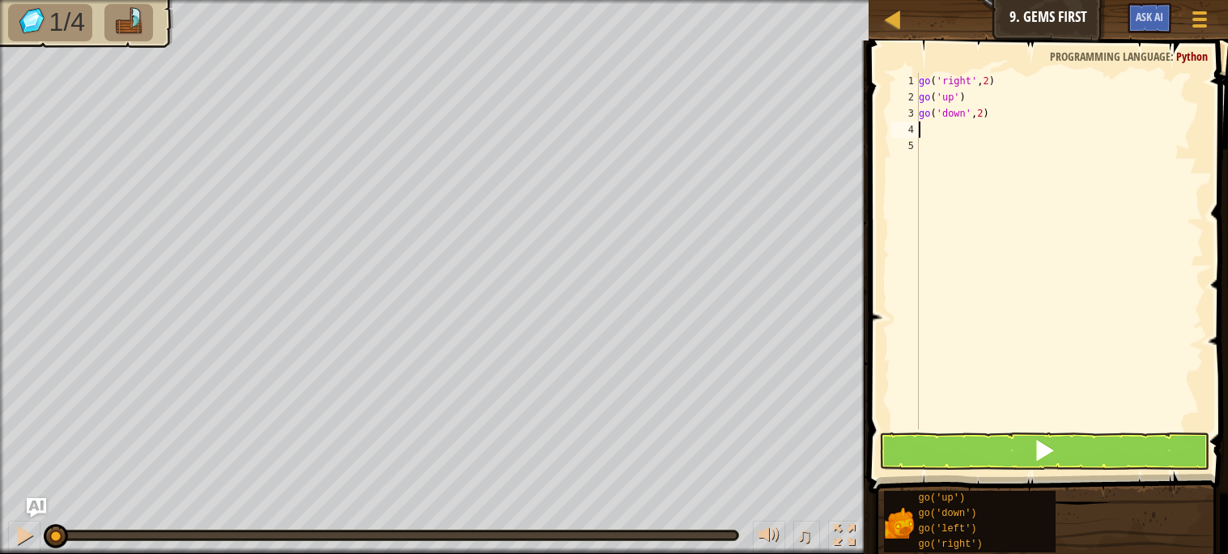
scroll to position [6, 0]
type textarea "go"
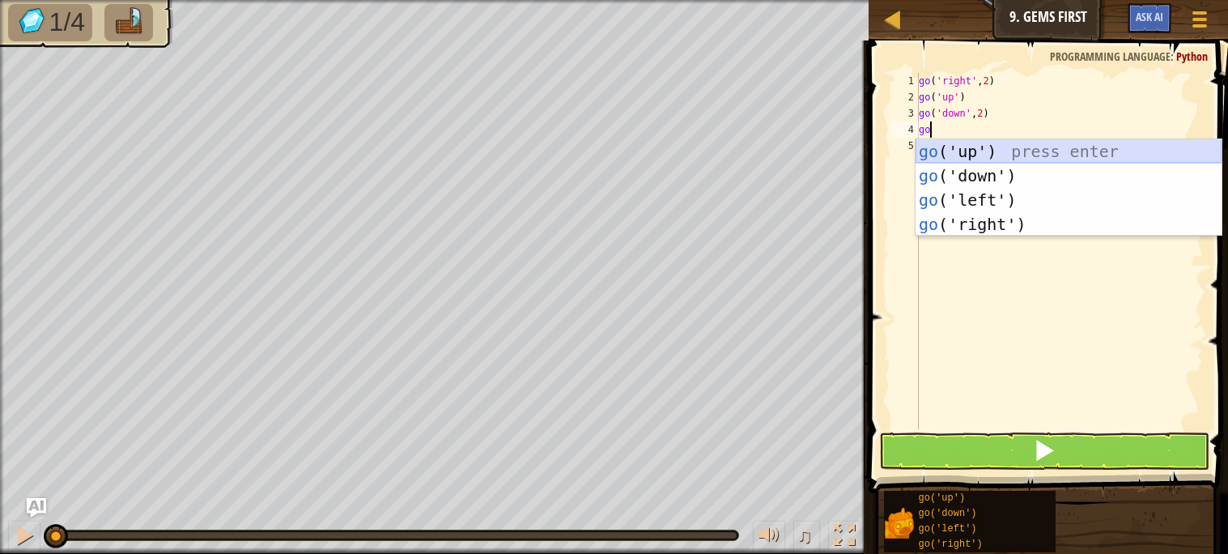
click at [997, 152] on div "go ('up') press enter go ('down') press enter go ('left') press enter go ('righ…" at bounding box center [1069, 212] width 306 height 146
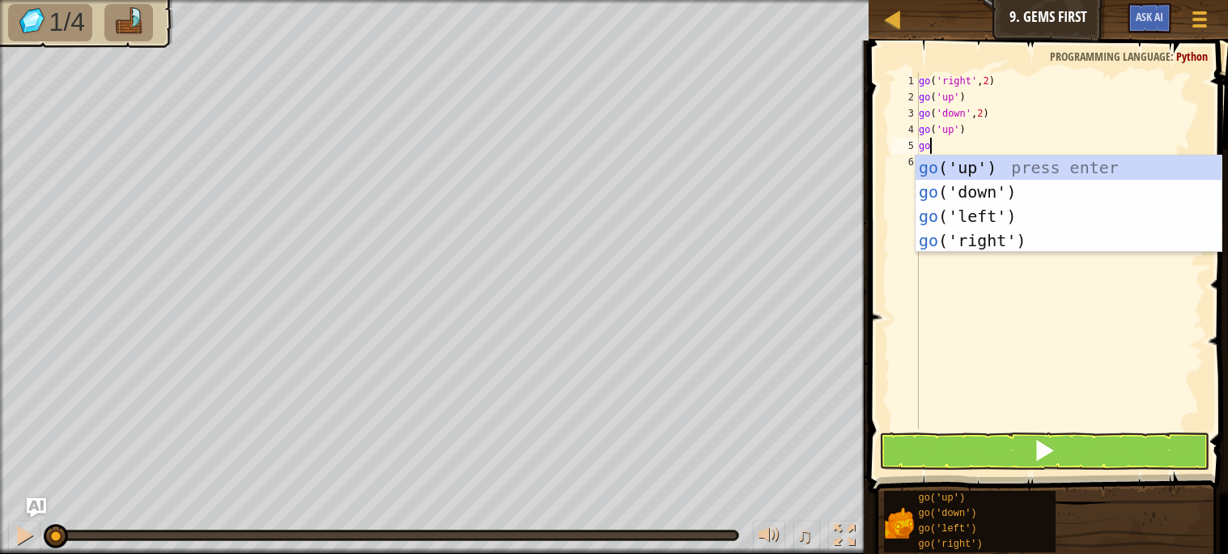
type textarea "go"
click at [1015, 232] on div "go ('up') press enter go ('down') press enter go ('left') press enter go ('righ…" at bounding box center [1069, 228] width 306 height 146
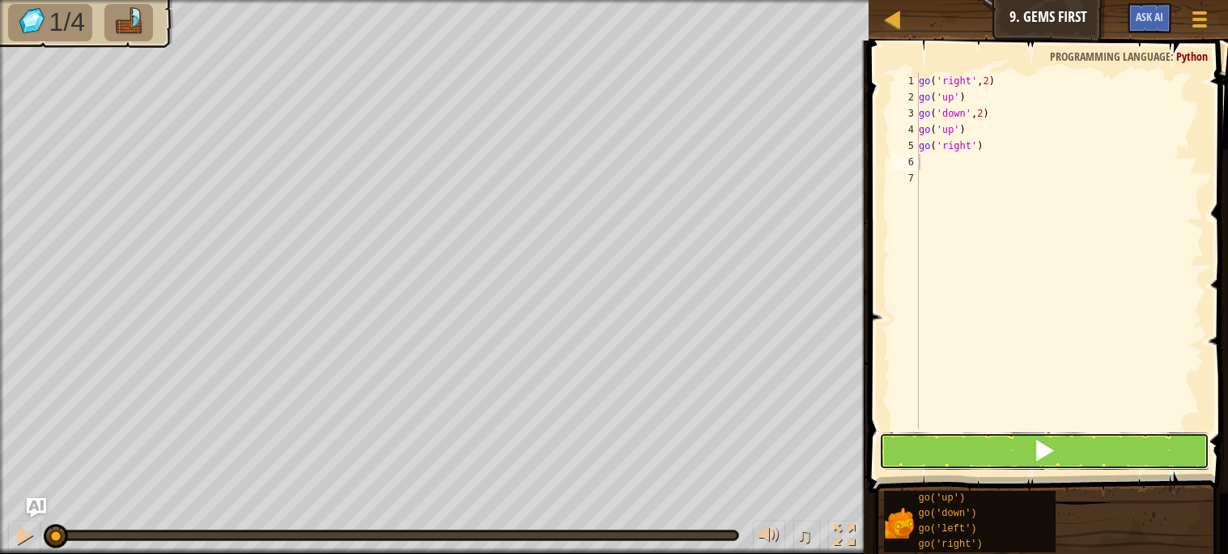
click at [977, 440] on button at bounding box center [1044, 450] width 330 height 37
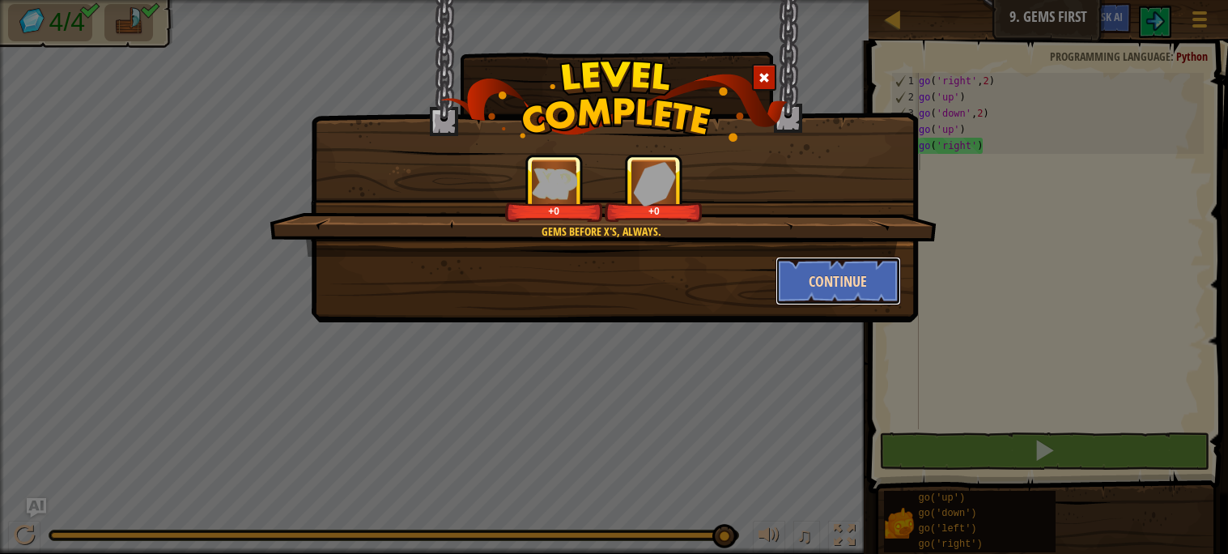
click at [830, 291] on button "Continue" at bounding box center [838, 281] width 125 height 49
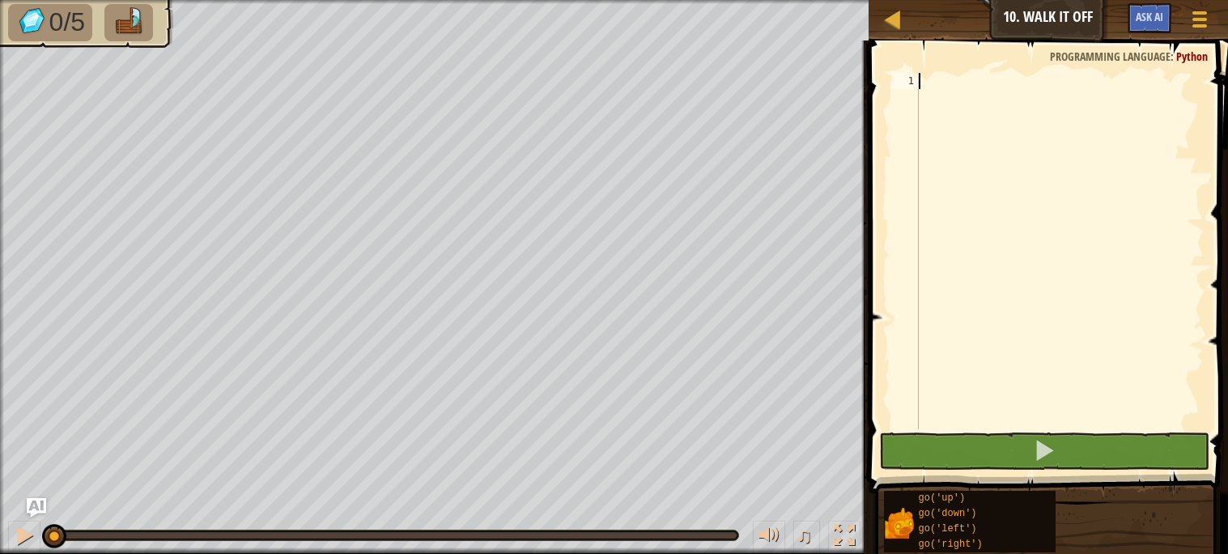
type textarea "go"
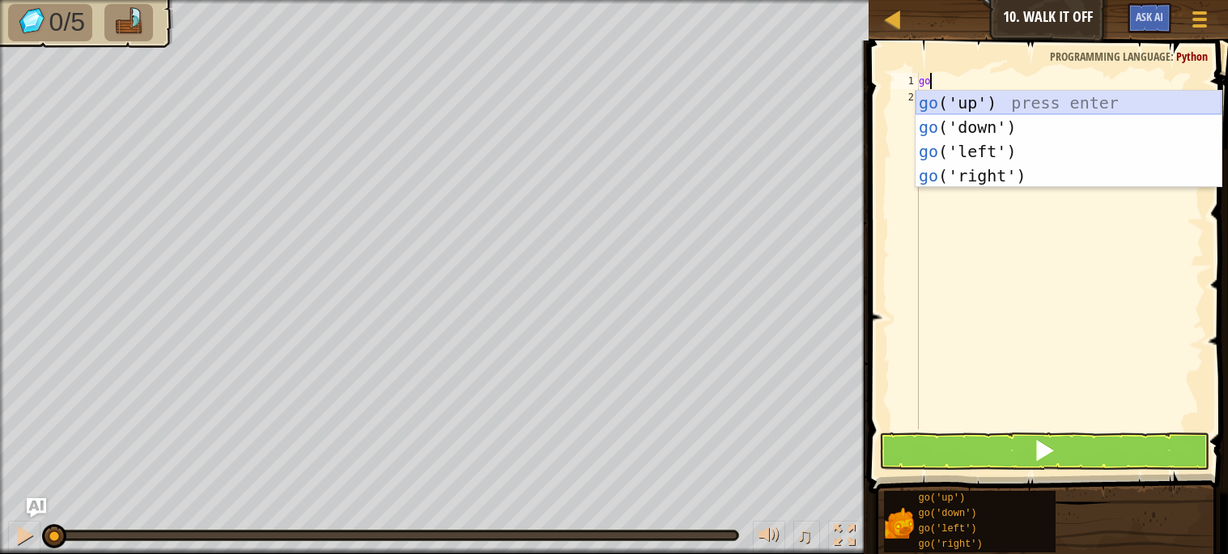
click at [970, 103] on div "go ('up') press enter go ('down') press enter go ('left') press enter go ('righ…" at bounding box center [1069, 164] width 306 height 146
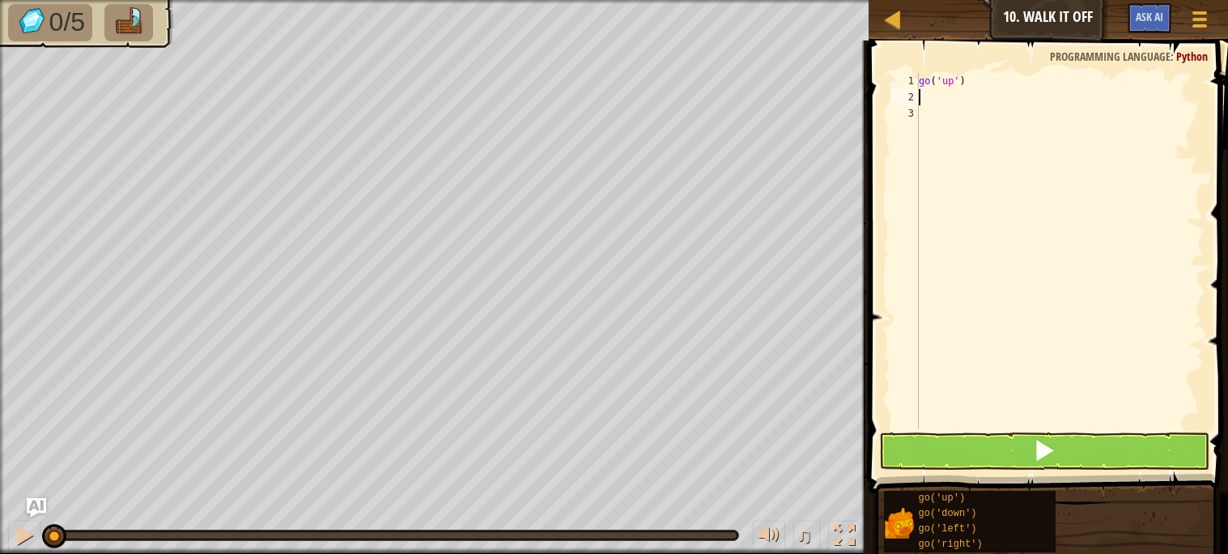
click at [956, 82] on div "go ( 'up' )" at bounding box center [1060, 267] width 288 height 389
click at [958, 84] on div "go ( 'up' )" at bounding box center [1060, 267] width 288 height 389
type textarea "go('up',2)"
click at [962, 97] on div "go ( 'up' , 2 )" at bounding box center [1060, 267] width 288 height 389
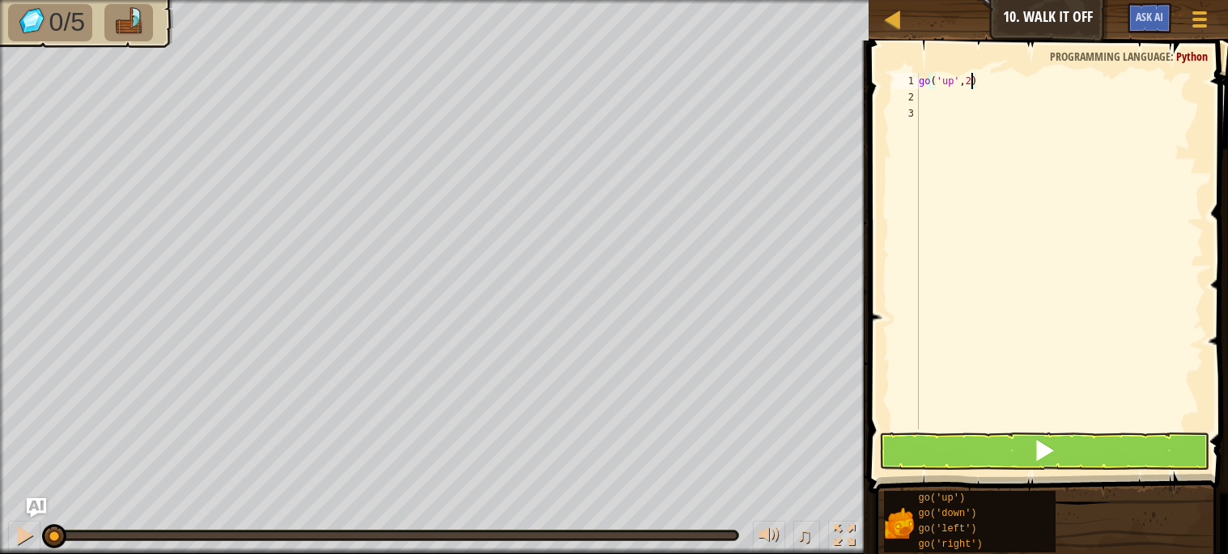
scroll to position [6, 0]
type textarea "go"
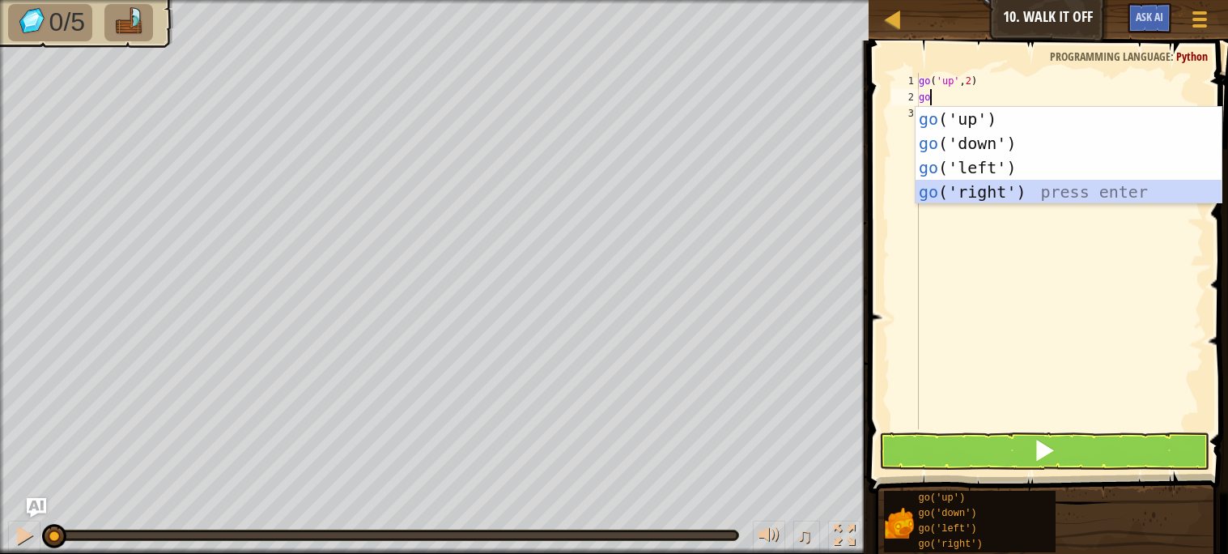
click at [981, 186] on div "go ('up') press enter go ('down') press enter go ('left') press enter go ('righ…" at bounding box center [1069, 180] width 306 height 146
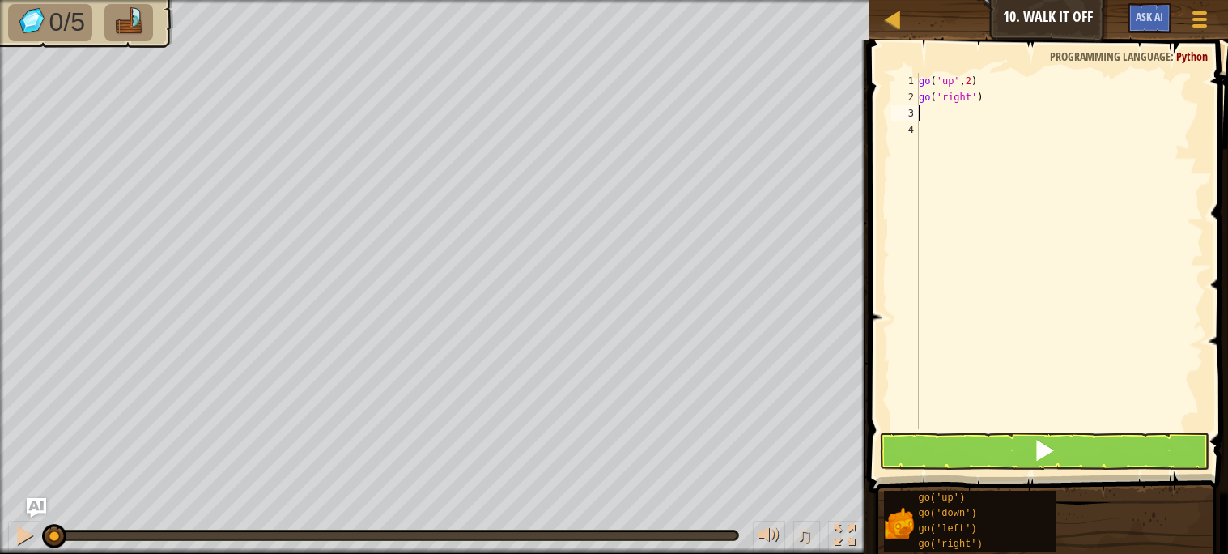
click at [976, 102] on div "go ( 'up' , 2 ) go ( 'right' )" at bounding box center [1060, 267] width 288 height 389
type textarea "go('right',4)"
click at [941, 108] on div "go ( 'up' , 2 ) go ( 'right' , 4 )" at bounding box center [1060, 267] width 288 height 389
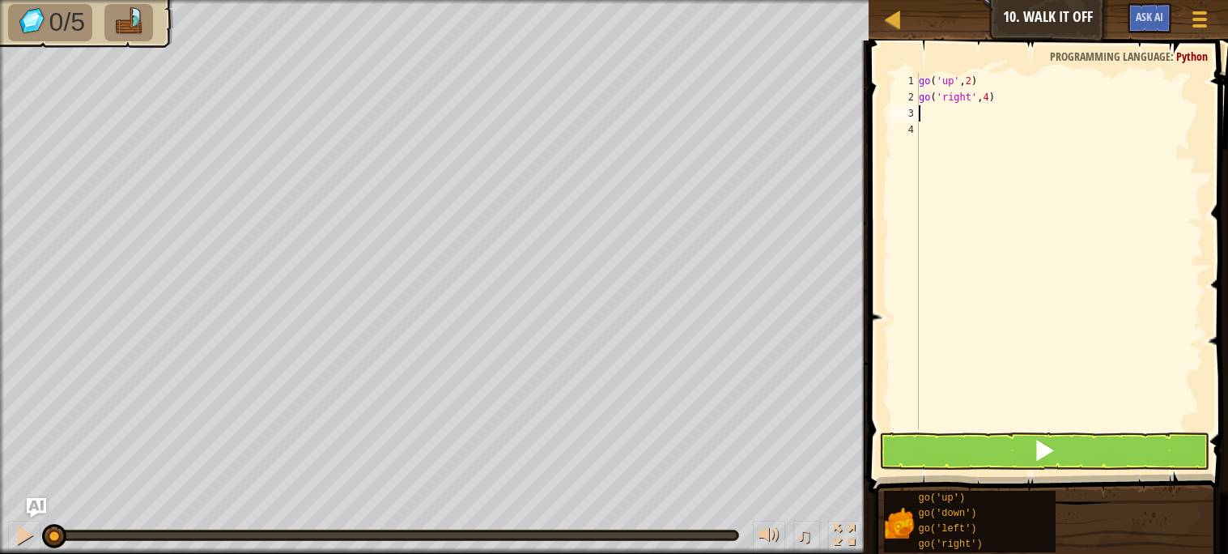
type textarea "go"
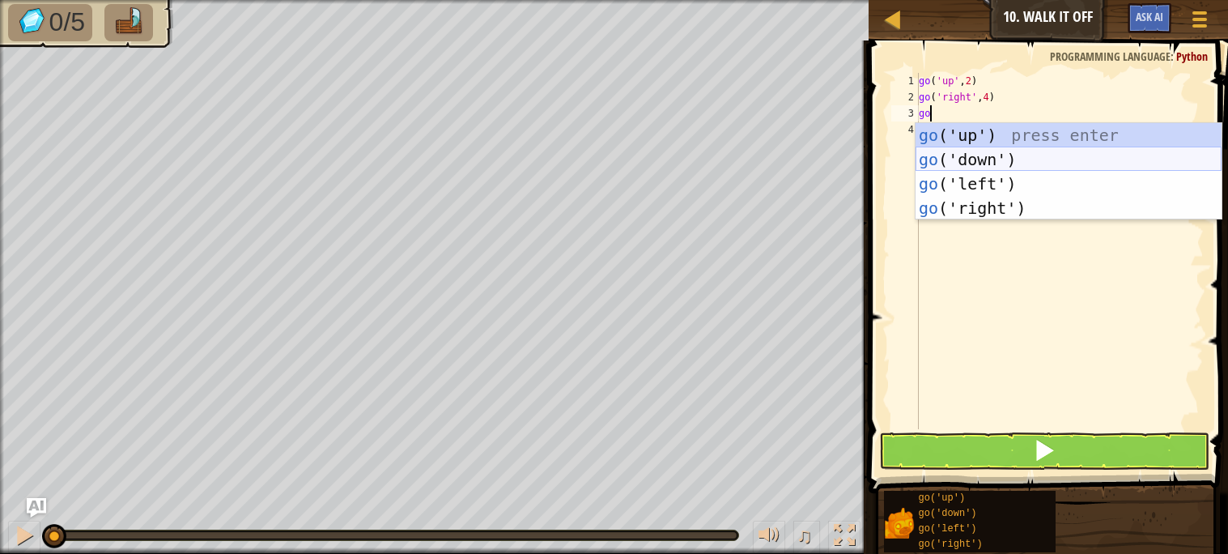
click at [969, 160] on div "go ('up') press enter go ('down') press enter go ('left') press enter go ('righ…" at bounding box center [1069, 196] width 306 height 146
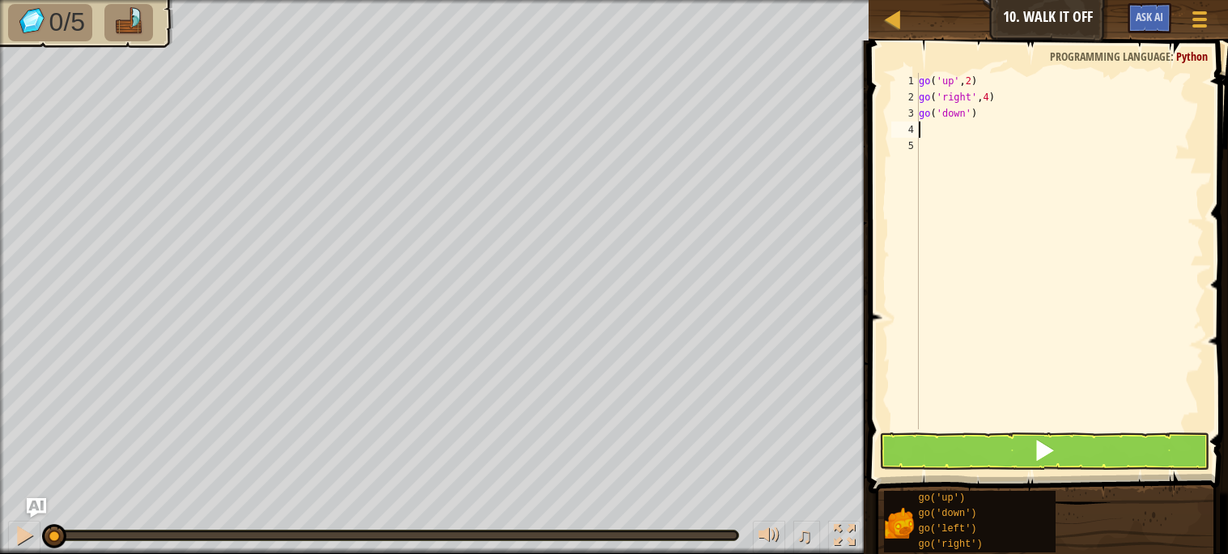
click at [970, 115] on div "go ( 'up' , 2 ) go ( 'right' , 4 ) go ( 'down' )" at bounding box center [1060, 267] width 288 height 389
type textarea "go('down',3)"
click at [939, 127] on div "go ( 'up' , 2 ) go ( 'right' , 4 ) go ( 'down' , 3 )" at bounding box center [1060, 267] width 288 height 389
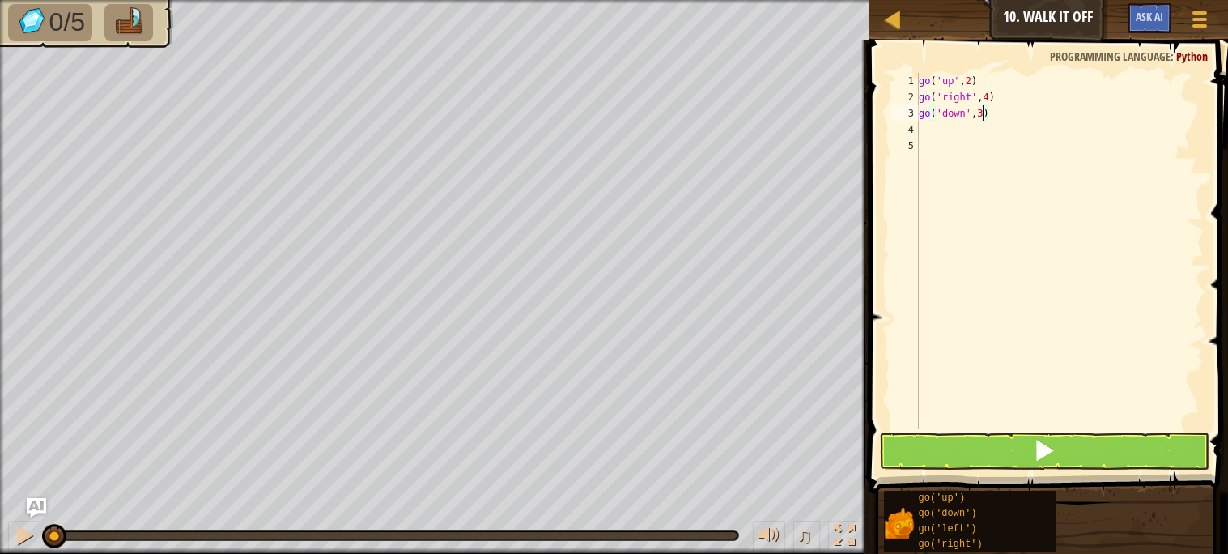
scroll to position [6, 0]
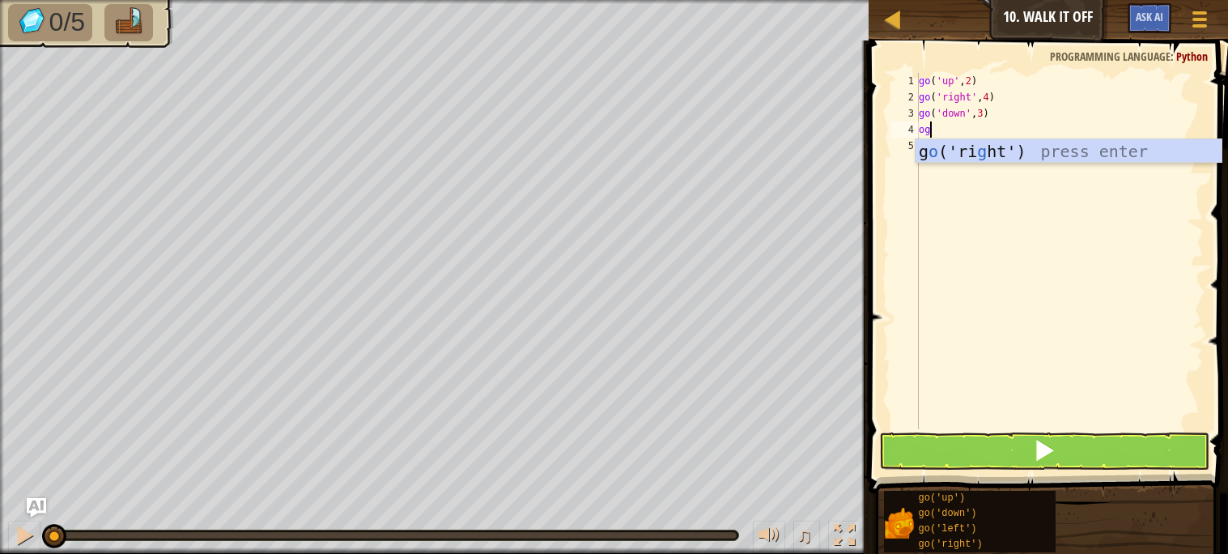
type textarea "o"
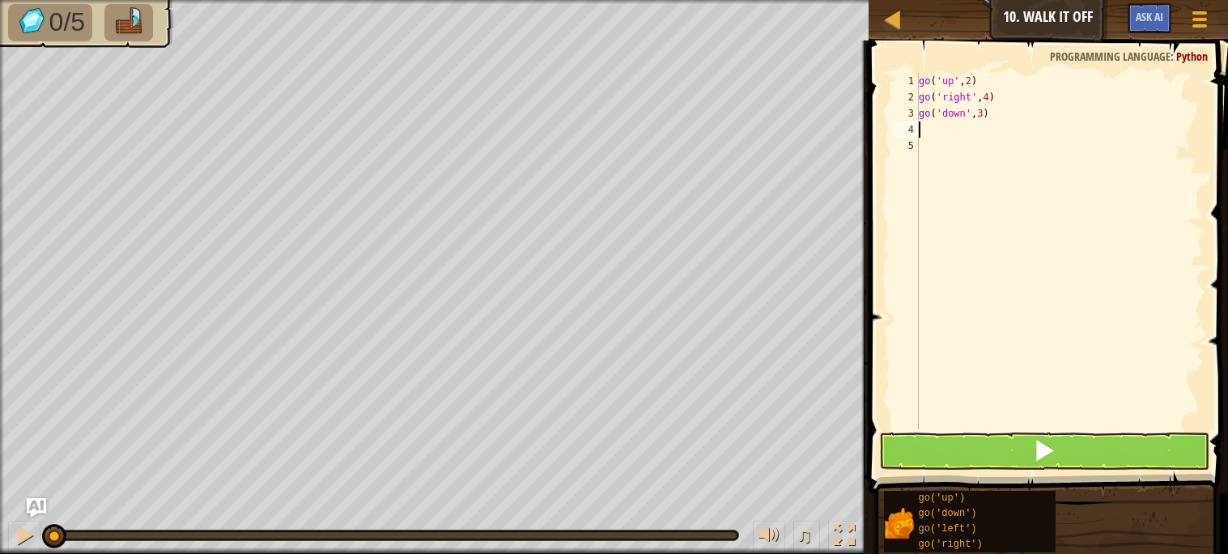
type textarea "go"
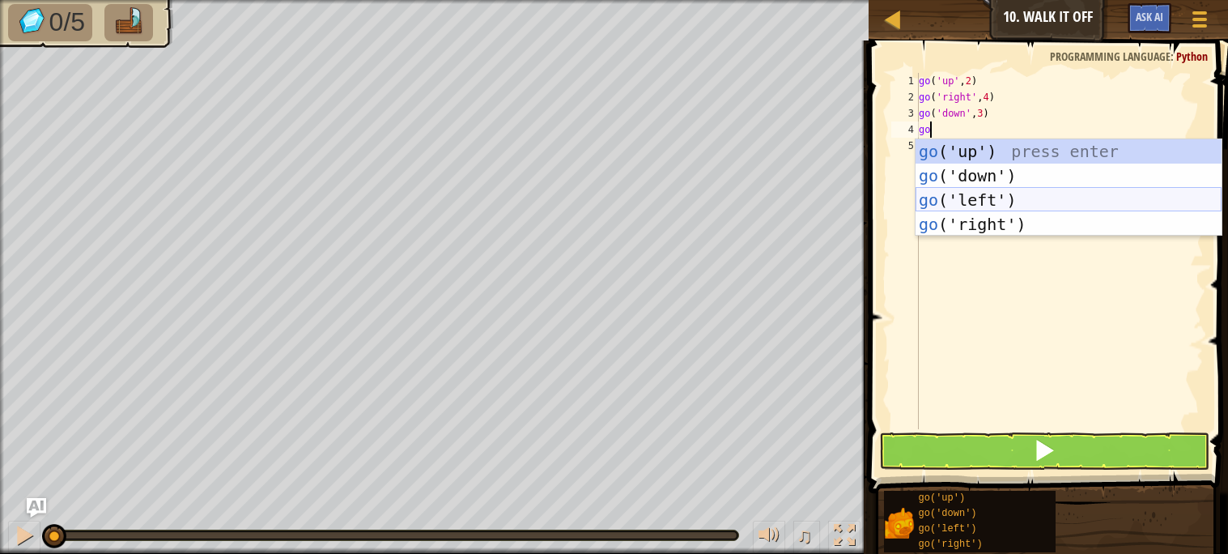
click at [987, 204] on div "go ('up') press enter go ('down') press enter go ('left') press enter go ('righ…" at bounding box center [1069, 212] width 306 height 146
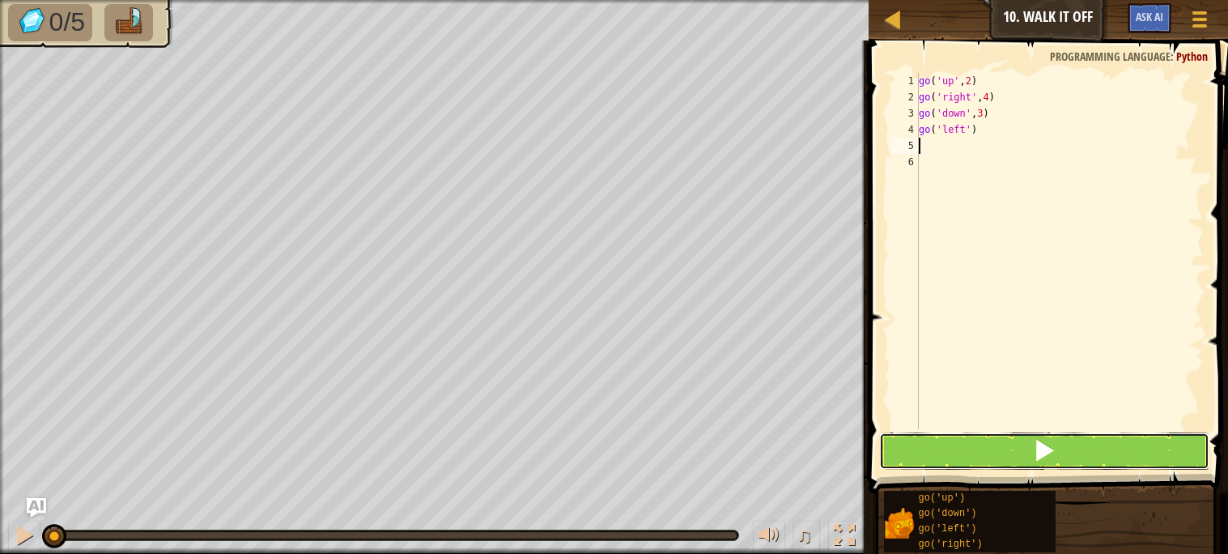
click at [944, 439] on button at bounding box center [1044, 450] width 330 height 37
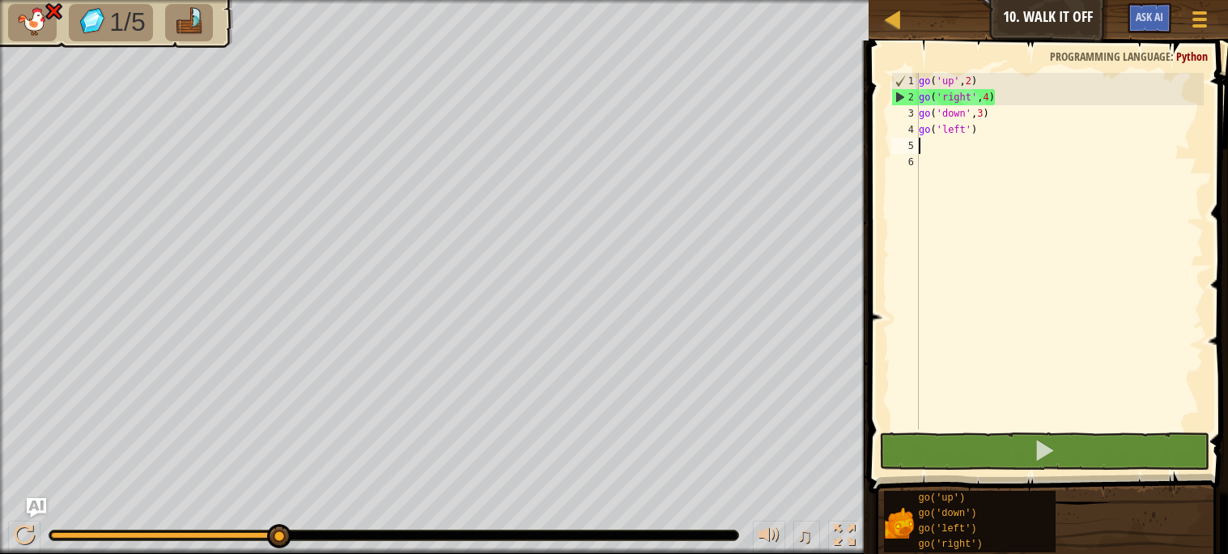
click at [970, 84] on div "go ( 'up' , 2 ) go ( 'right' , 4 ) go ( 'down' , 3 ) go ( 'left' )" at bounding box center [1060, 267] width 288 height 389
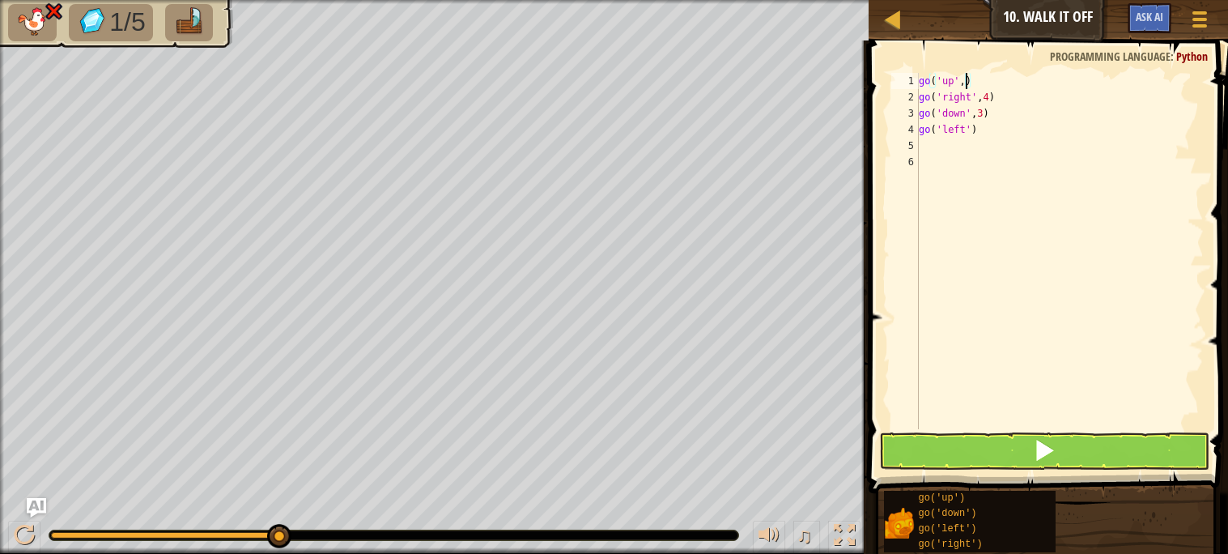
scroll to position [6, 3]
type textarea "go('up',3)"
click at [1006, 450] on button at bounding box center [1044, 450] width 330 height 37
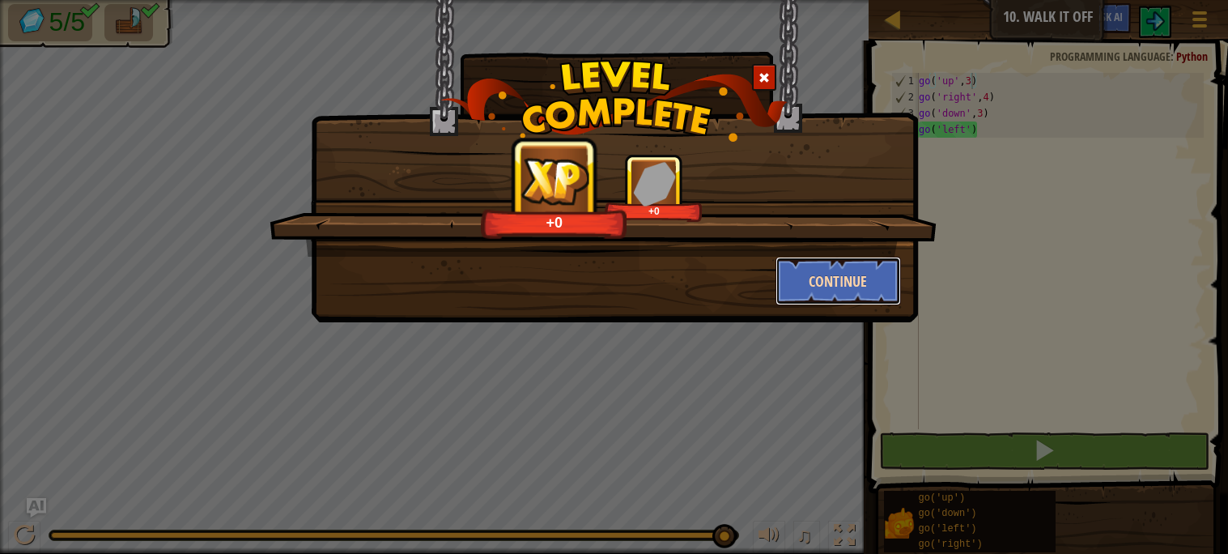
click at [851, 294] on button "Continue" at bounding box center [838, 281] width 125 height 49
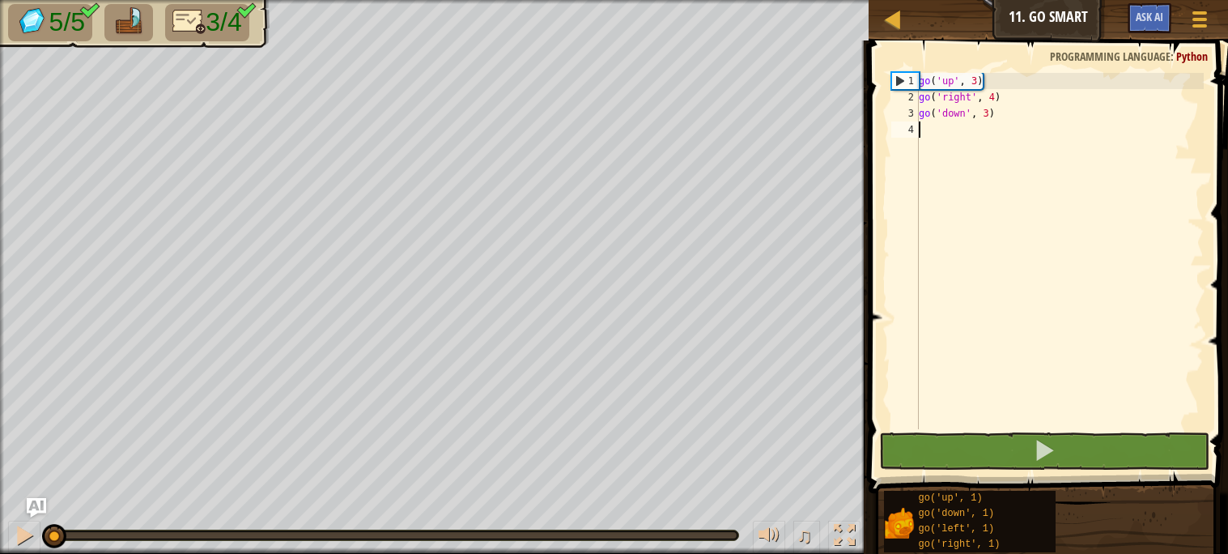
type textarea "go"
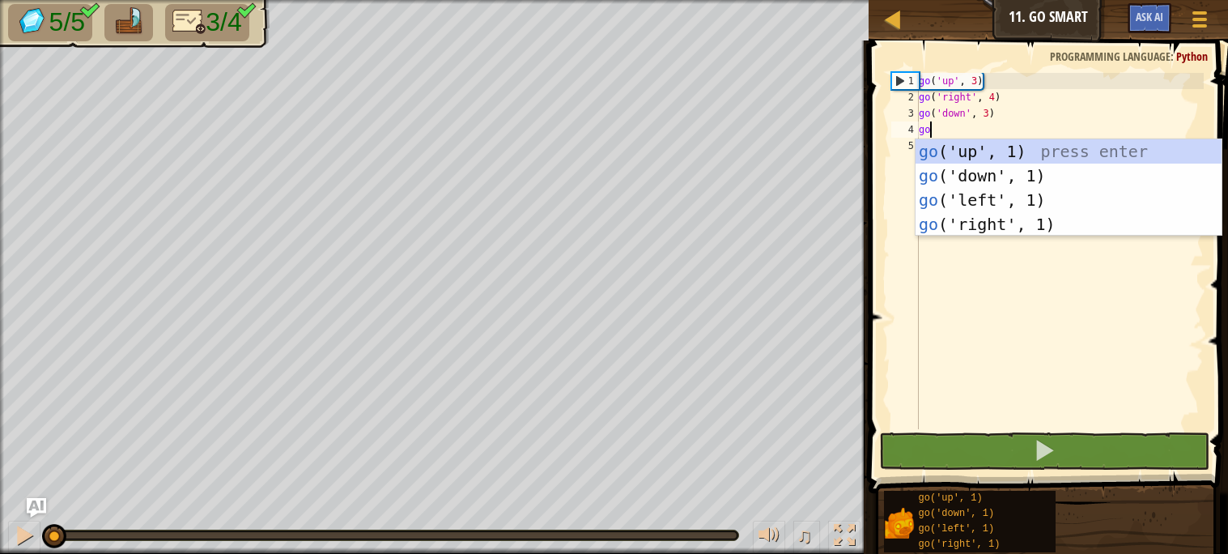
scroll to position [6, 0]
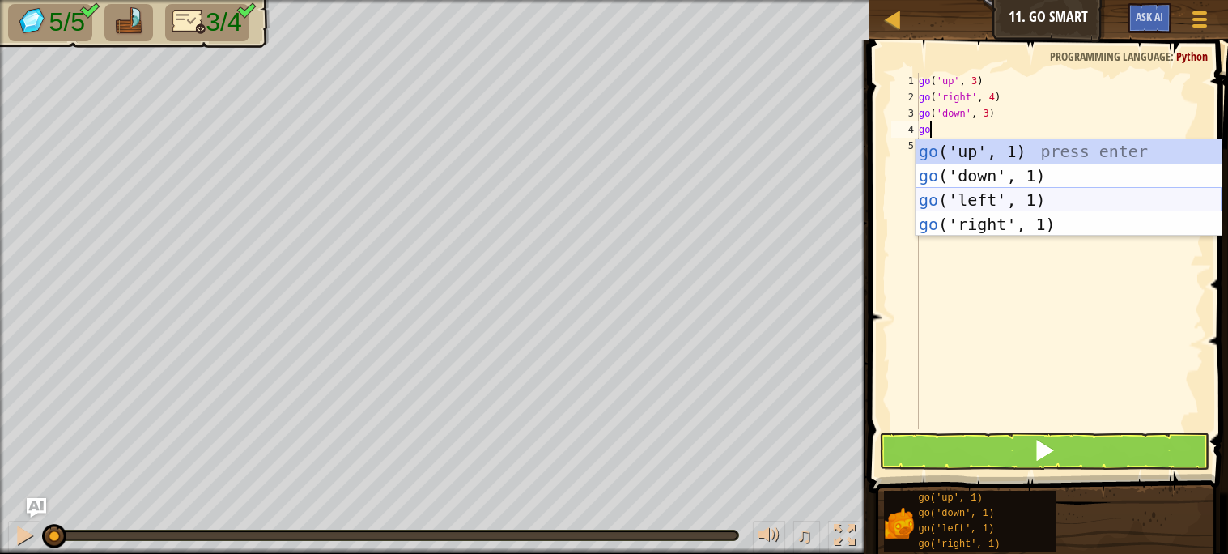
click at [950, 189] on div "go ('up', 1) press enter go ('down', 1) press enter go ('left', 1) press enter …" at bounding box center [1069, 212] width 306 height 146
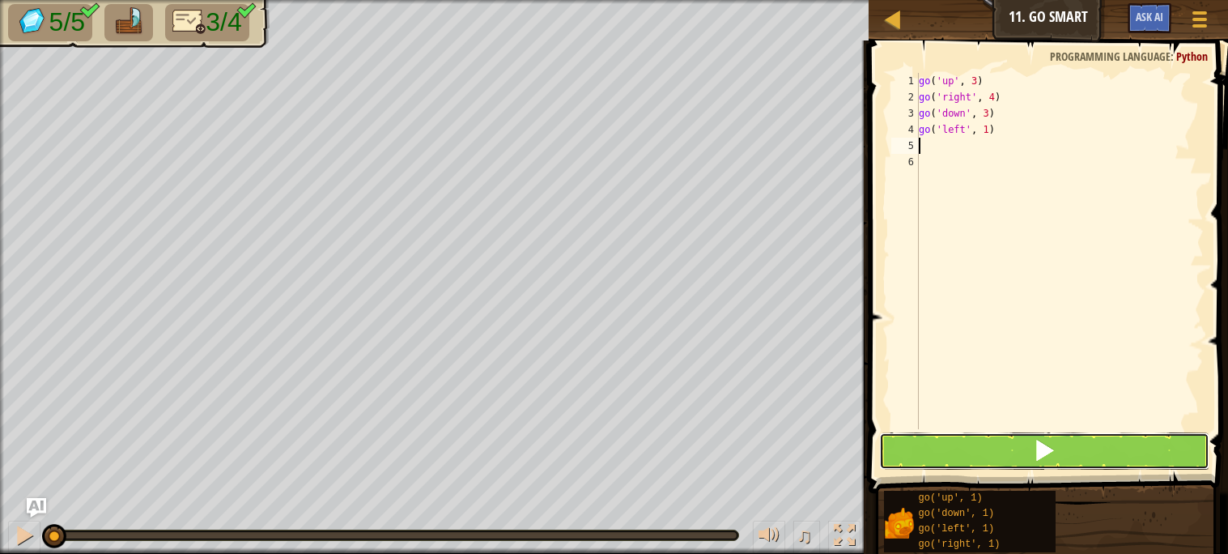
click at [946, 448] on button at bounding box center [1044, 450] width 330 height 37
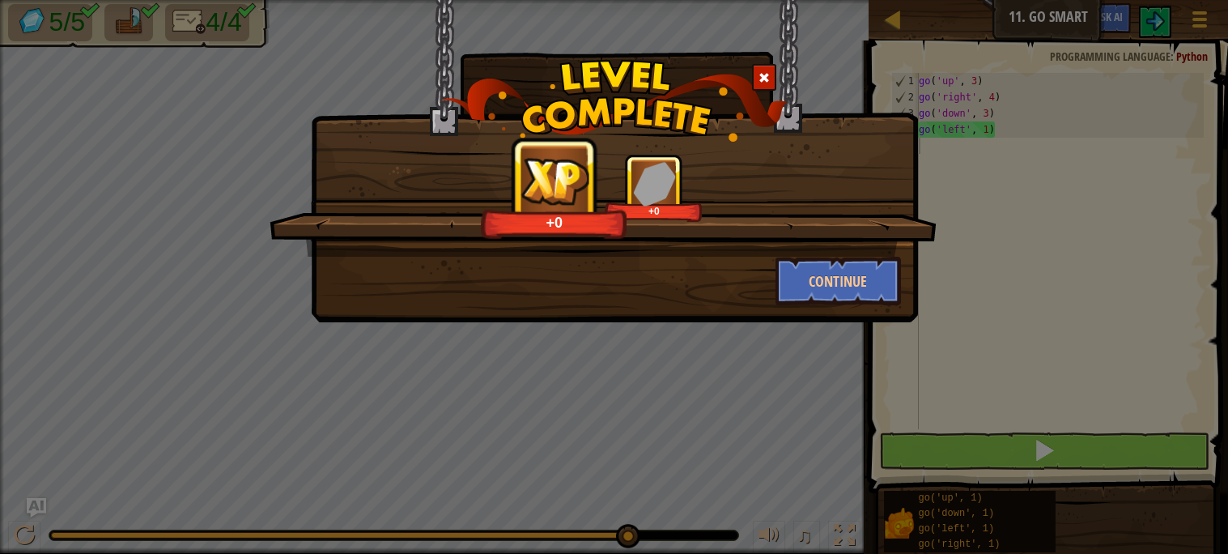
click at [946, 446] on div "+0 +0 Continue" at bounding box center [614, 277] width 1228 height 554
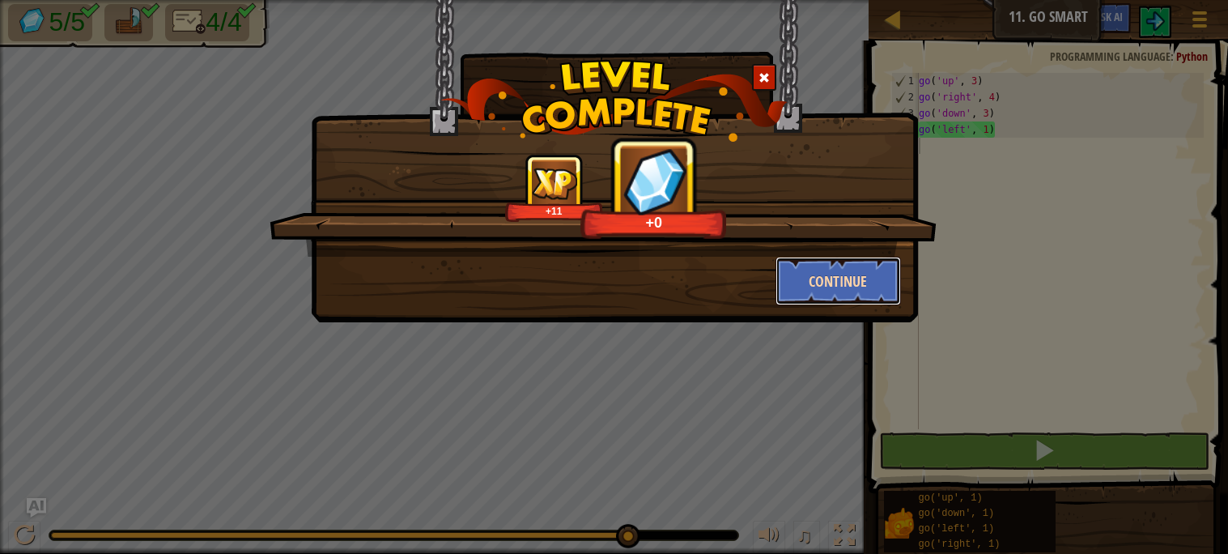
click at [840, 276] on button "Continue" at bounding box center [838, 281] width 125 height 49
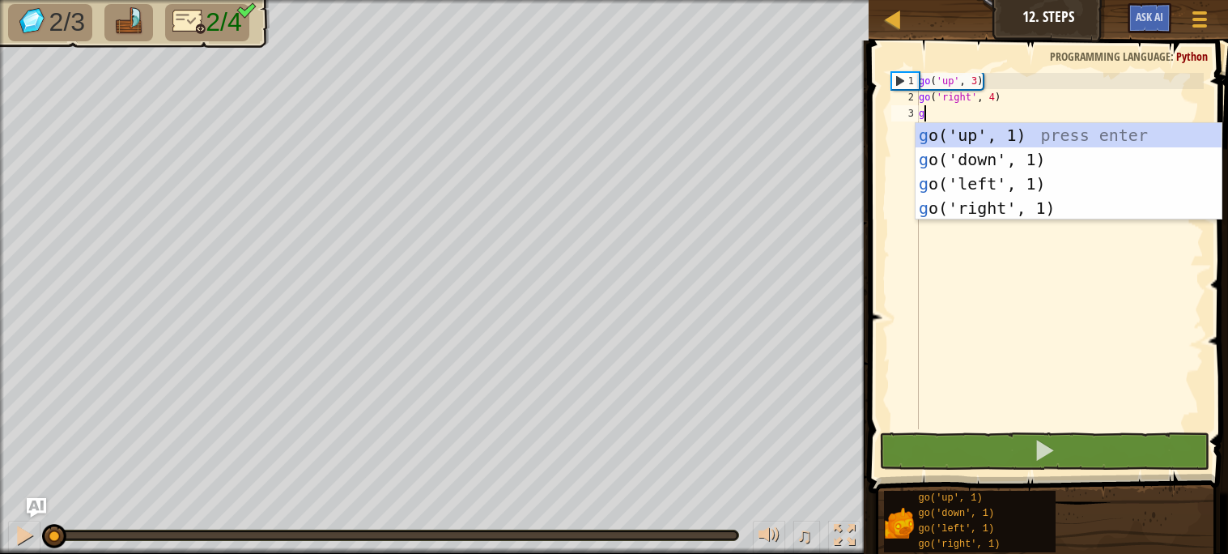
type textarea "go"
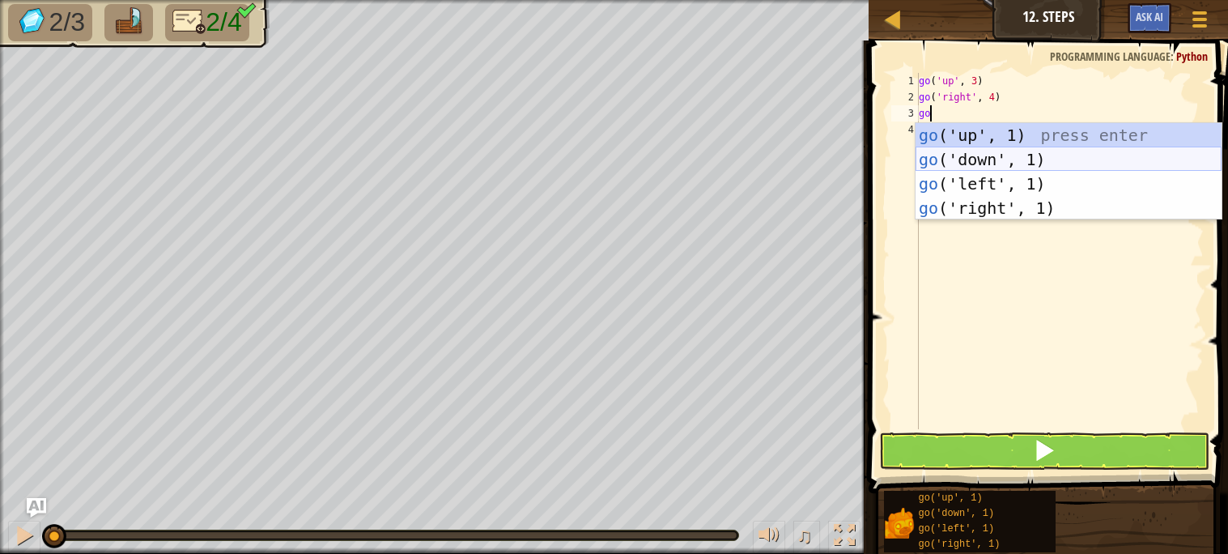
click at [975, 158] on div "go ('up', 1) press enter go ('down', 1) press enter go ('left', 1) press enter …" at bounding box center [1069, 196] width 306 height 146
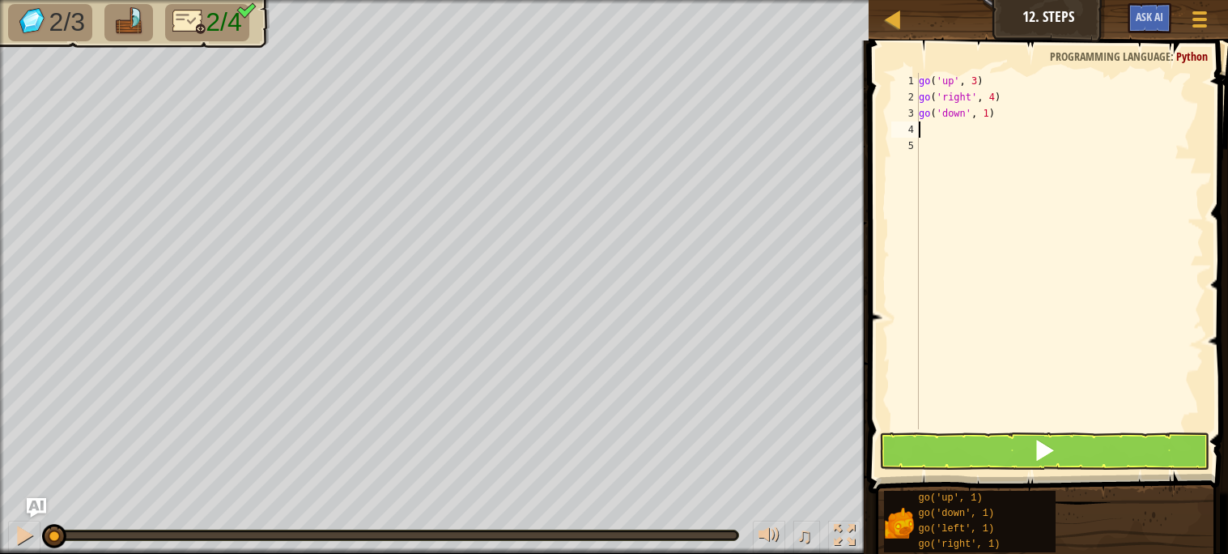
click at [987, 114] on div "go ( 'up' , 3 ) go ( 'right' , 4 ) go ( 'down' , 1 )" at bounding box center [1060, 267] width 288 height 389
type textarea "go('down', 3)"
click at [945, 125] on div "go ( 'up' , 3 ) go ( 'right' , 4 ) go ( 'down' , 3 )" at bounding box center [1060, 267] width 288 height 389
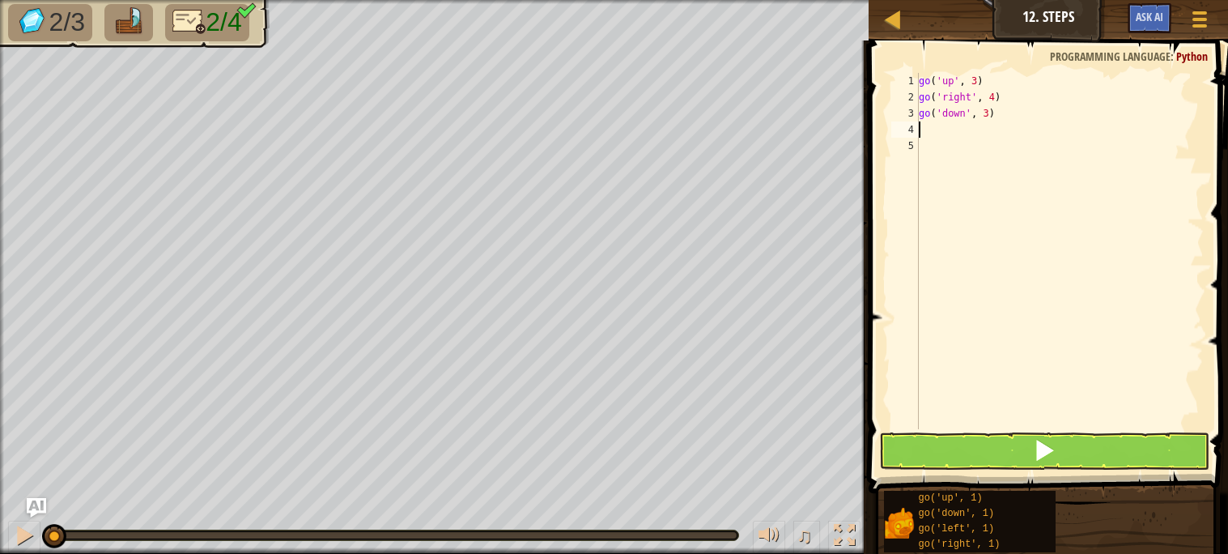
type textarea "go"
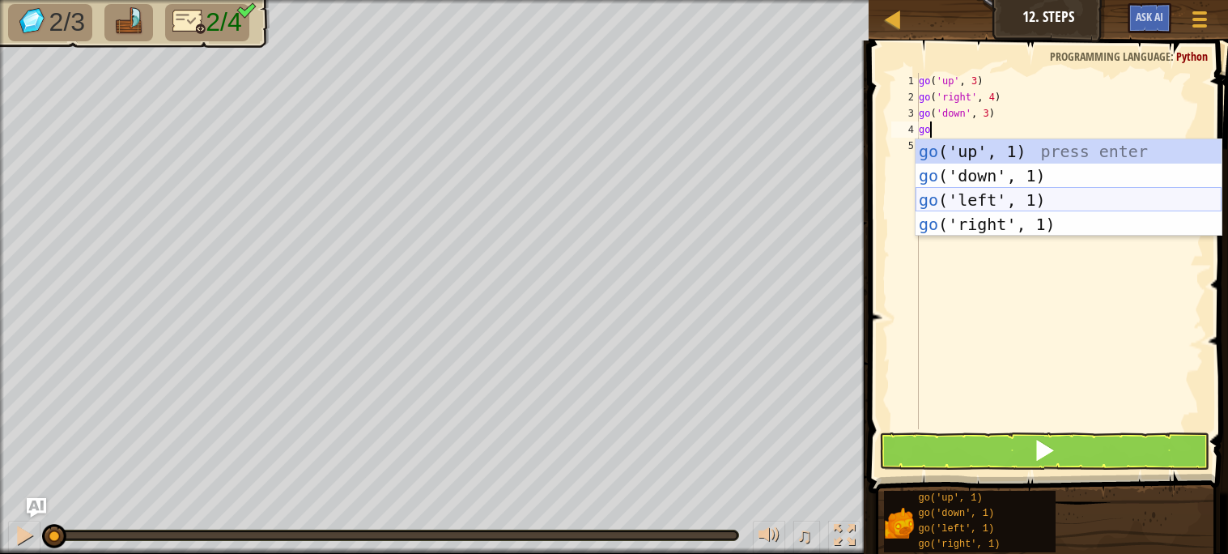
click at [969, 193] on div "go ('up', 1) press enter go ('down', 1) press enter go ('left', 1) press enter …" at bounding box center [1069, 212] width 306 height 146
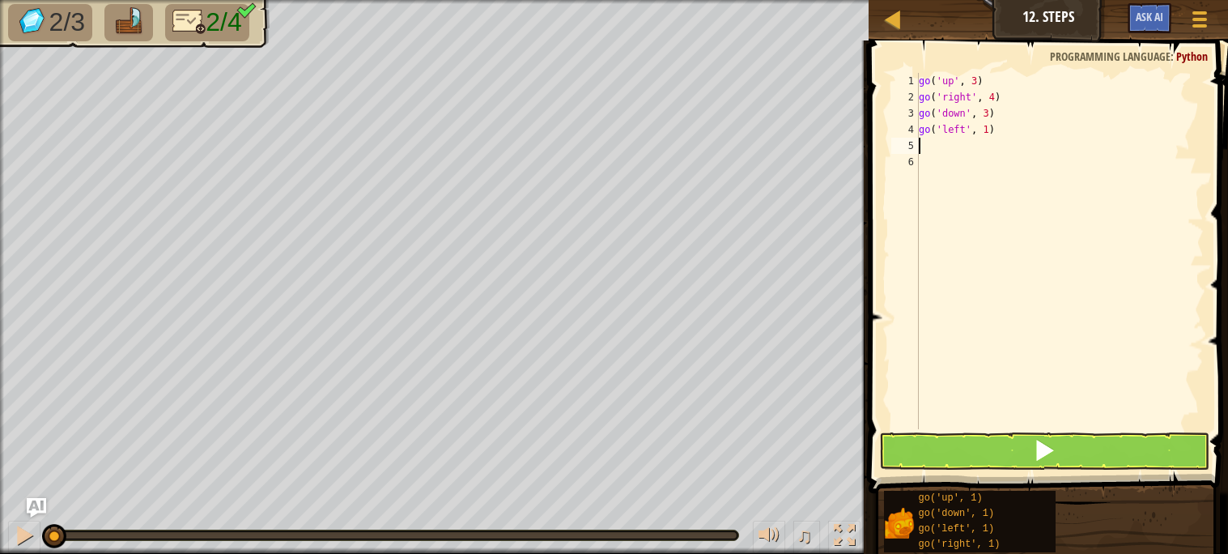
click at [992, 133] on div "go ( 'up' , 3 ) go ( 'right' , 4 ) go ( 'down' , 3 ) go ( 'left' , 1 )" at bounding box center [1060, 267] width 288 height 389
click at [990, 132] on div "go ( 'up' , 3 ) go ( 'right' , 4 ) go ( 'down' , 3 ) go ( 'left' , 1 )" at bounding box center [1060, 267] width 288 height 389
type textarea "go('left', 2)"
click at [921, 456] on button at bounding box center [1044, 450] width 330 height 37
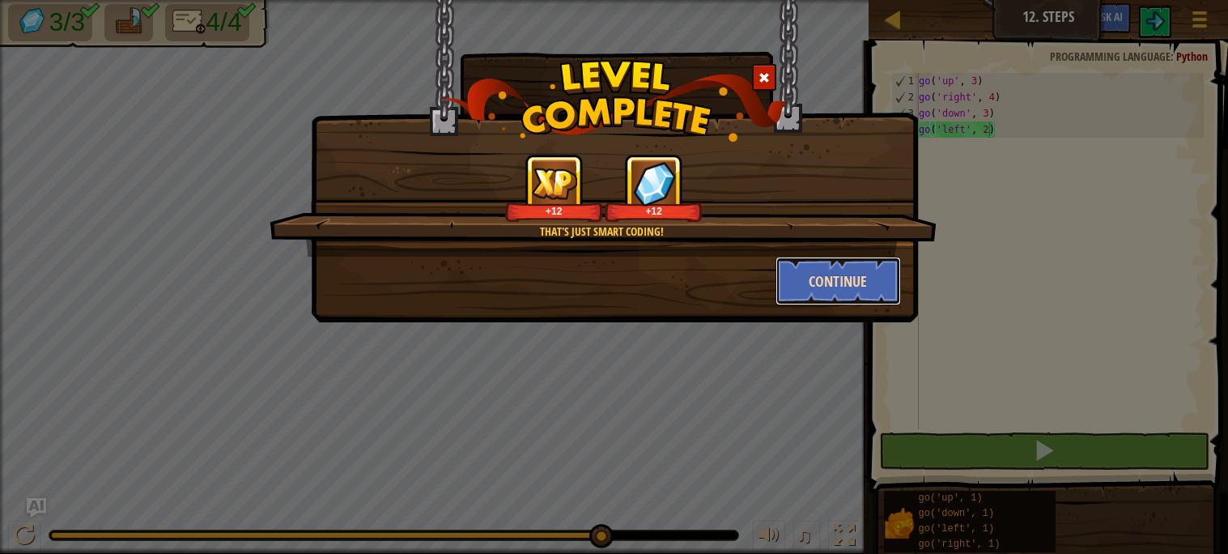
click at [837, 275] on button "Continue" at bounding box center [838, 281] width 125 height 49
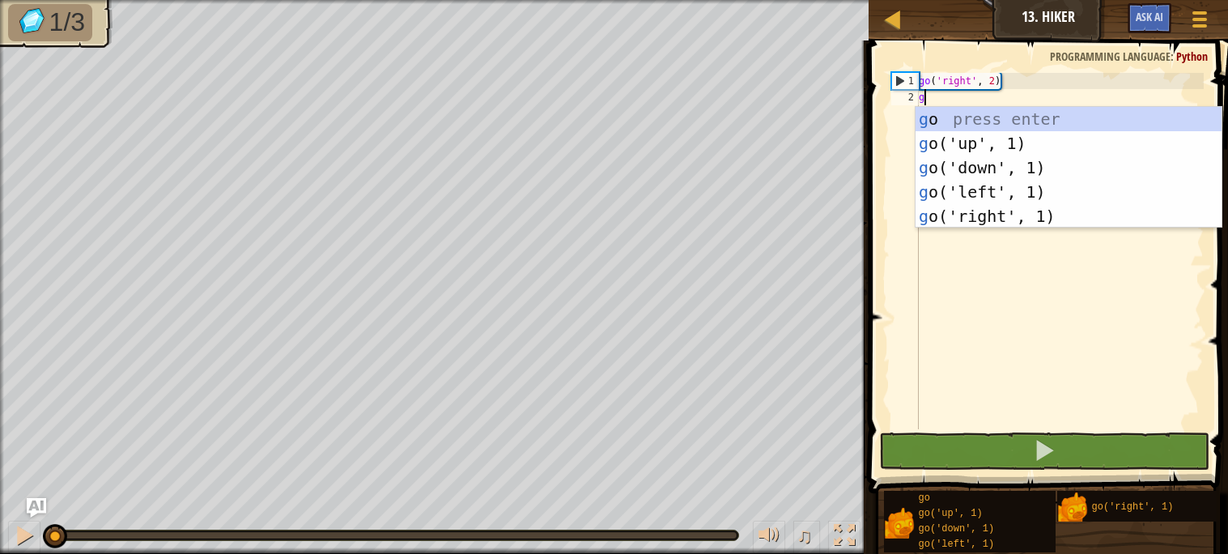
scroll to position [6, 0]
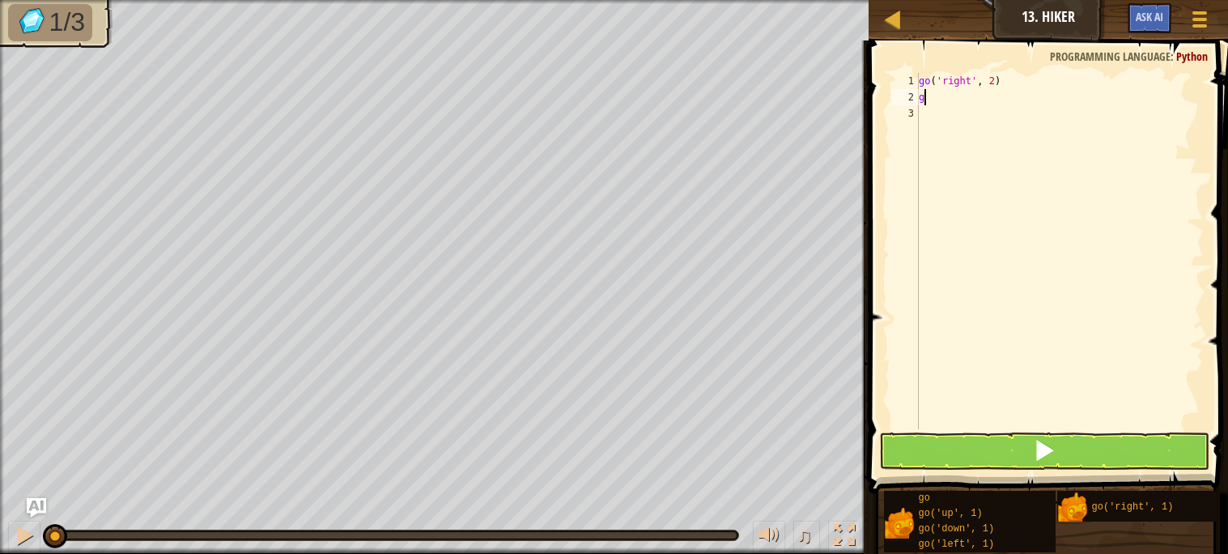
type textarea "go"
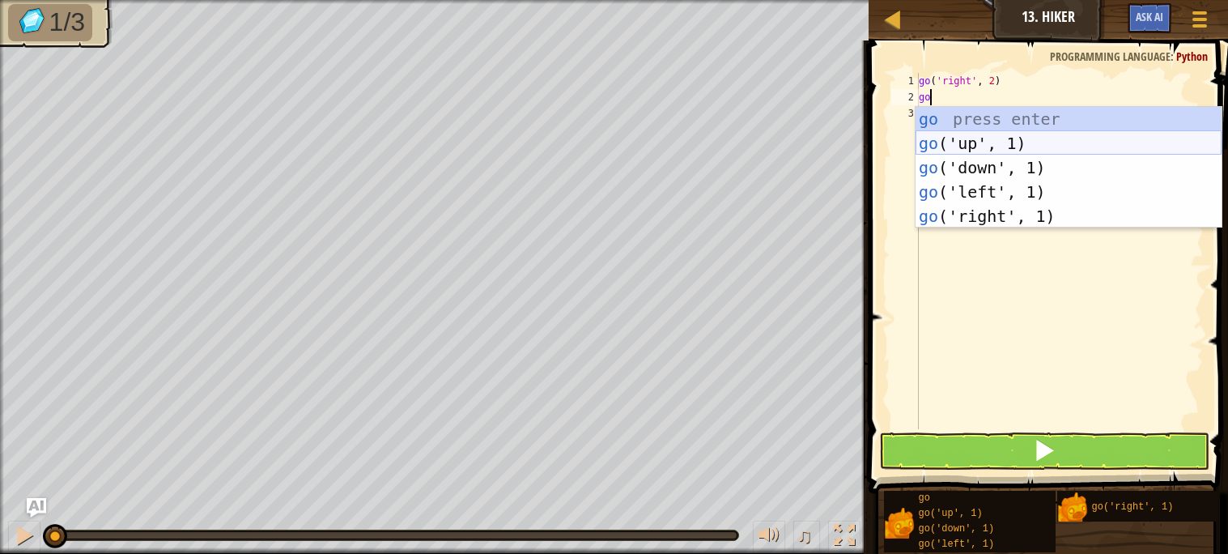
click at [958, 142] on div "go press enter go ('up', 1) press enter go ('down', 1) press enter go ('left', …" at bounding box center [1069, 192] width 306 height 170
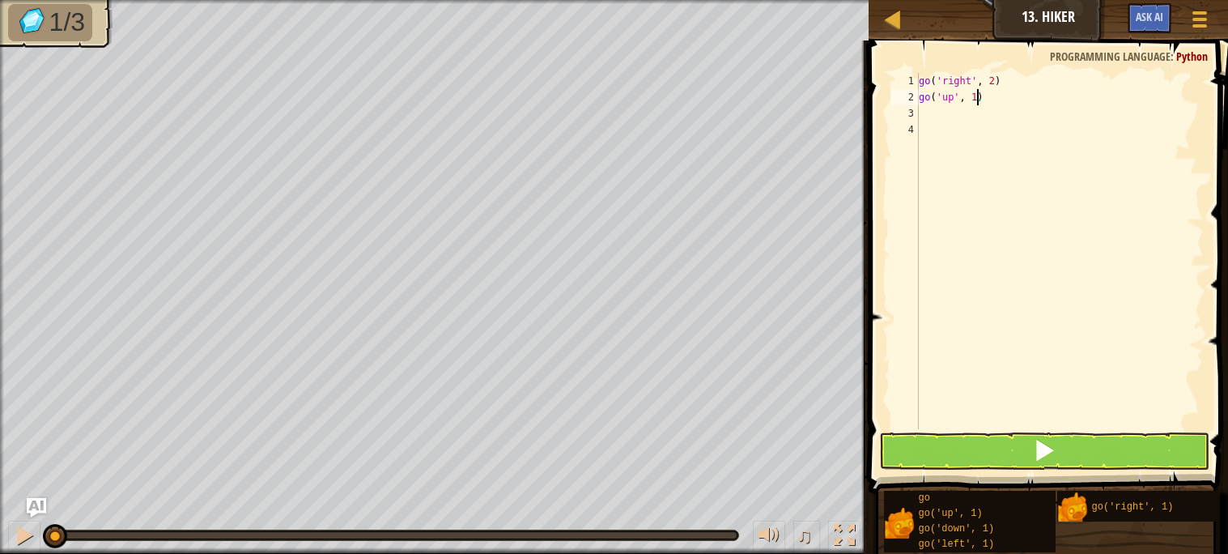
click at [978, 97] on div "go ( 'right' , 2 ) go ( 'up' , 1 )" at bounding box center [1060, 267] width 288 height 389
type textarea "go('up', 3)"
click at [955, 122] on div "go ( 'right' , 2 ) go ( 'up' , 3 )" at bounding box center [1060, 267] width 288 height 389
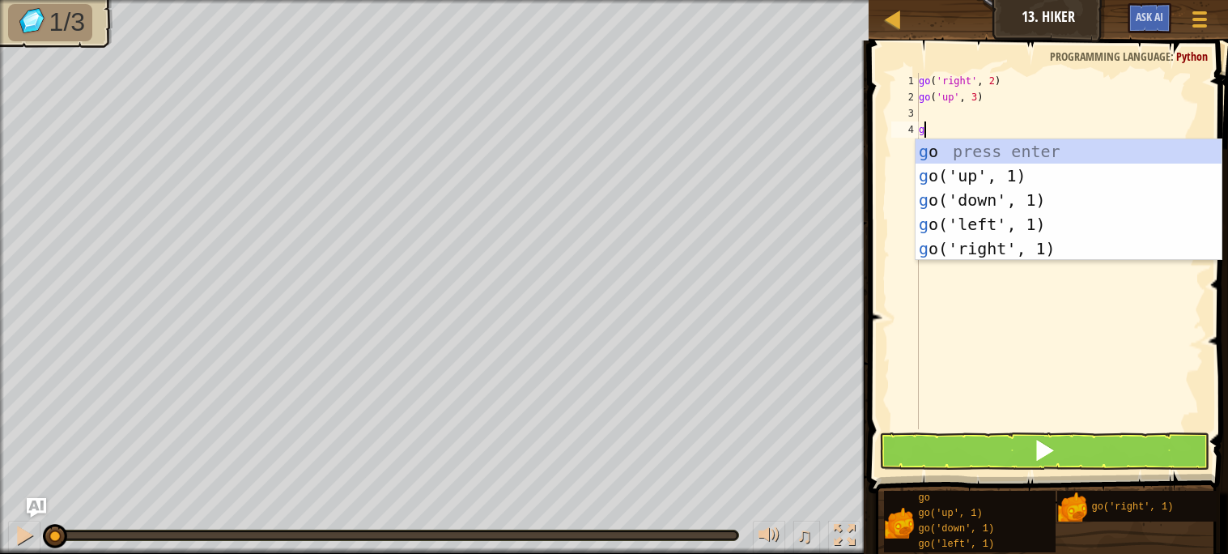
type textarea "go"
click at [938, 109] on div "go ( 'right' , 2 ) go ( 'up' , 3 ) go" at bounding box center [1060, 267] width 288 height 389
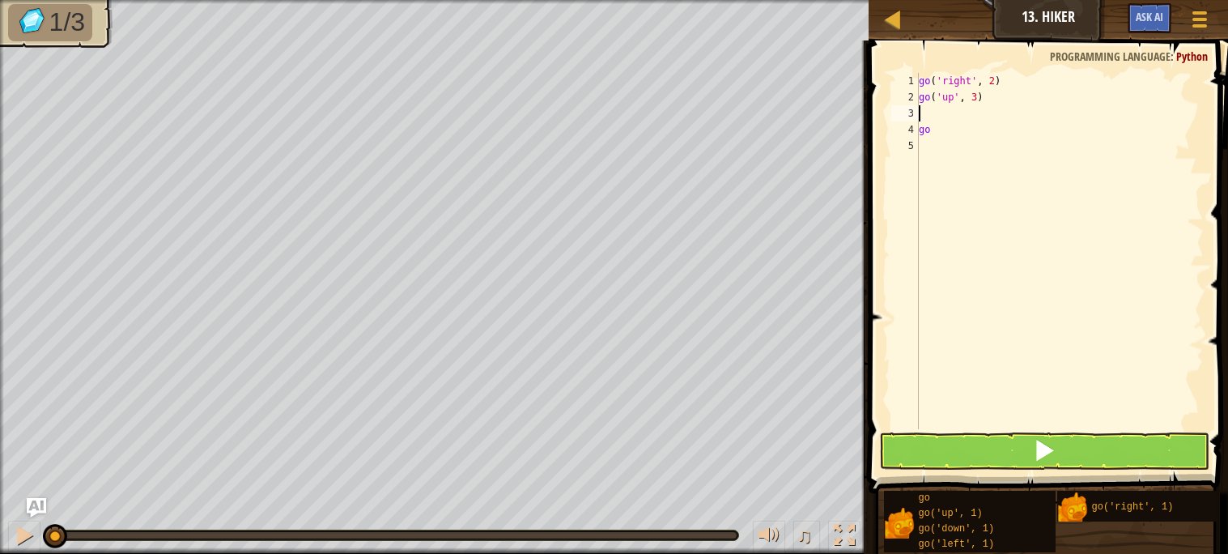
type textarea "go"
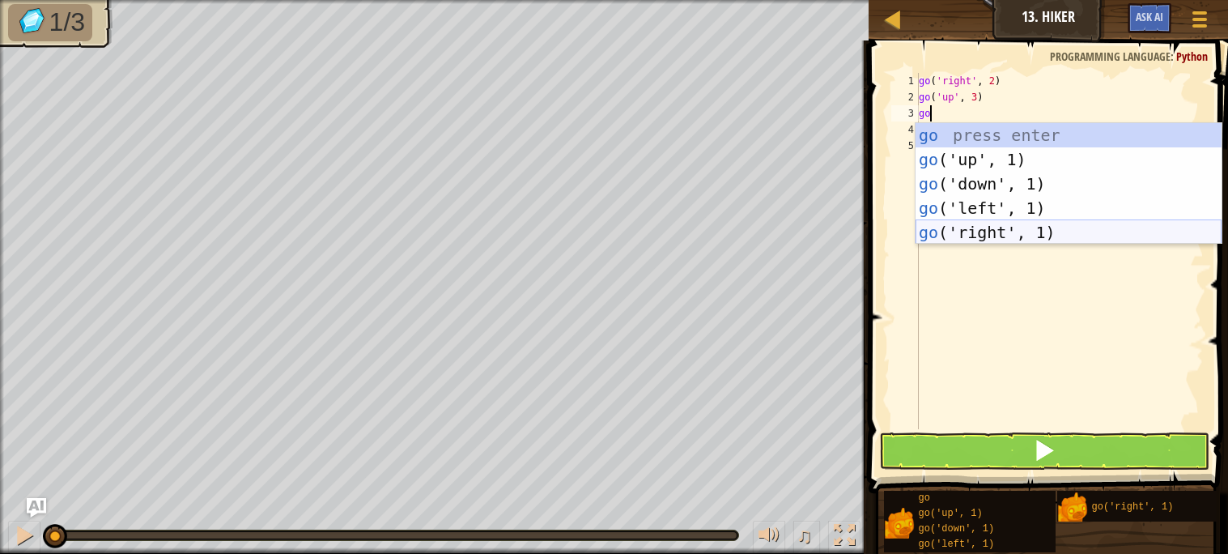
click at [986, 226] on div "go press enter go ('up', 1) press enter go ('down', 1) press enter go ('left', …" at bounding box center [1069, 208] width 306 height 170
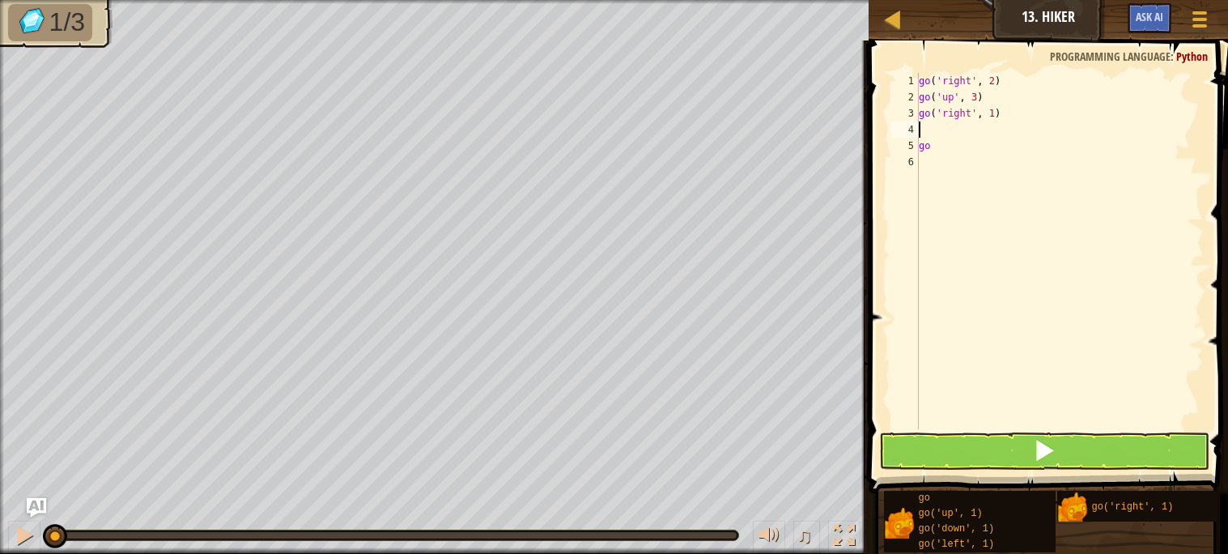
click at [995, 117] on div "go ( 'right' , 2 ) go ( 'up' , 3 ) go ( 'right' , 1 ) go" at bounding box center [1060, 267] width 288 height 389
type textarea "go('right', 2)"
click at [981, 452] on button at bounding box center [1044, 450] width 330 height 37
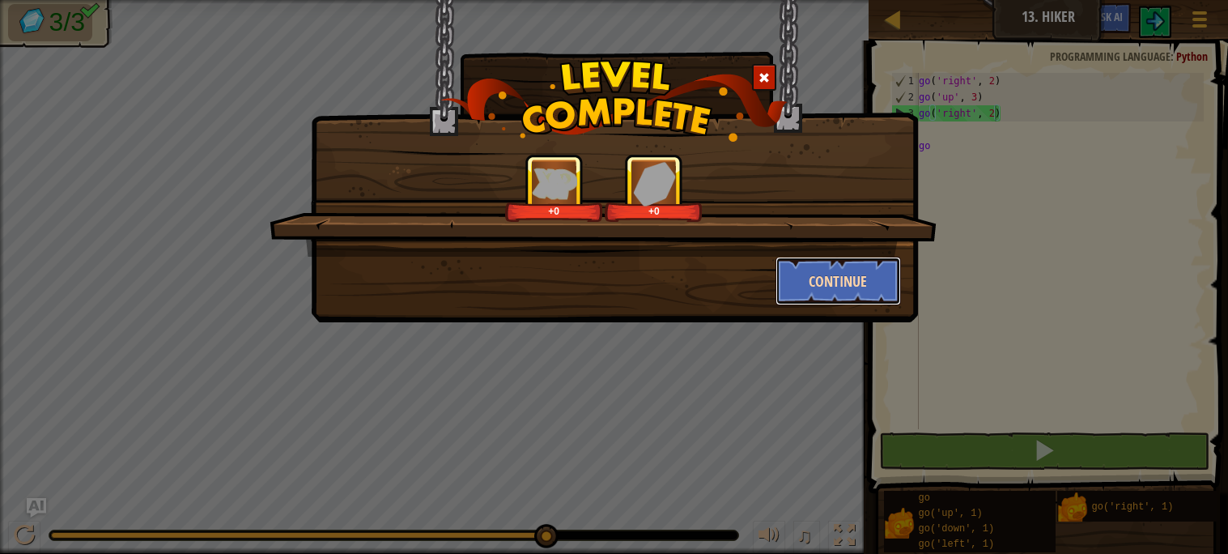
click at [801, 276] on button "Continue" at bounding box center [838, 281] width 125 height 49
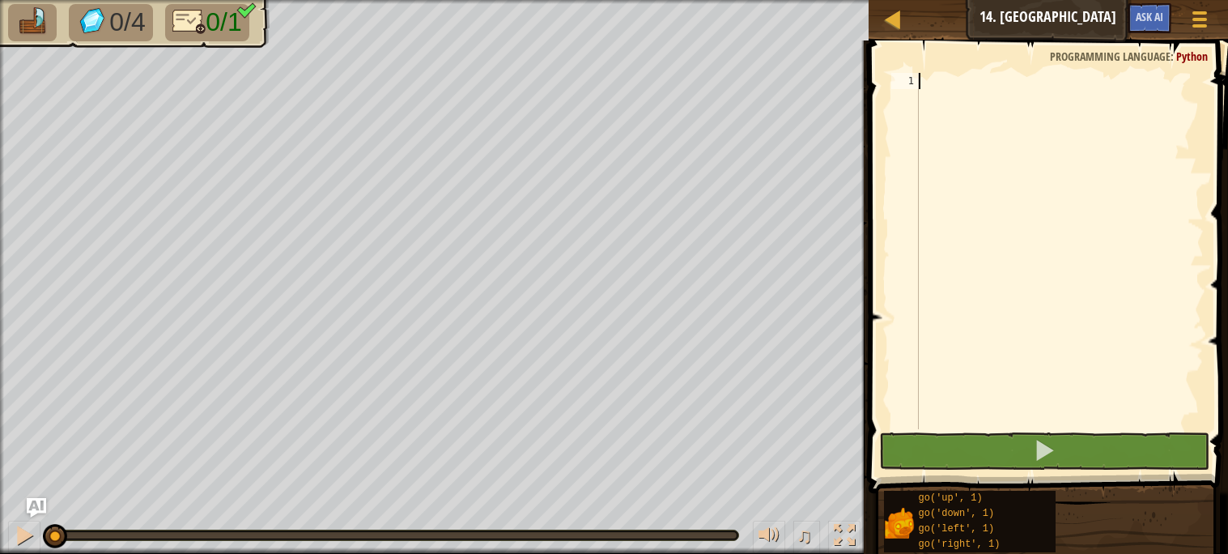
type textarea "go"
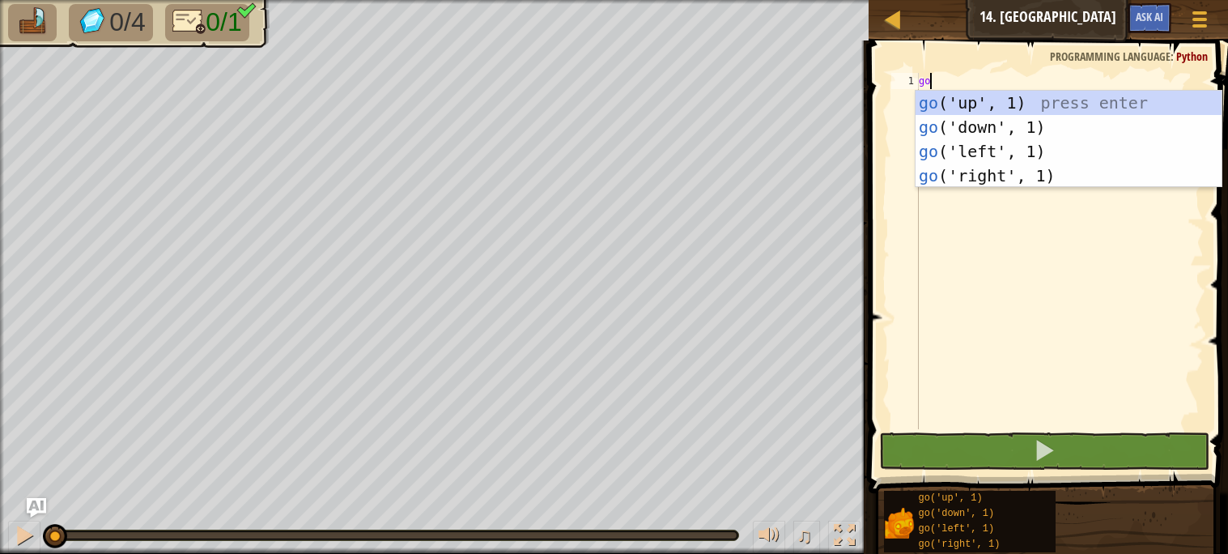
scroll to position [6, 0]
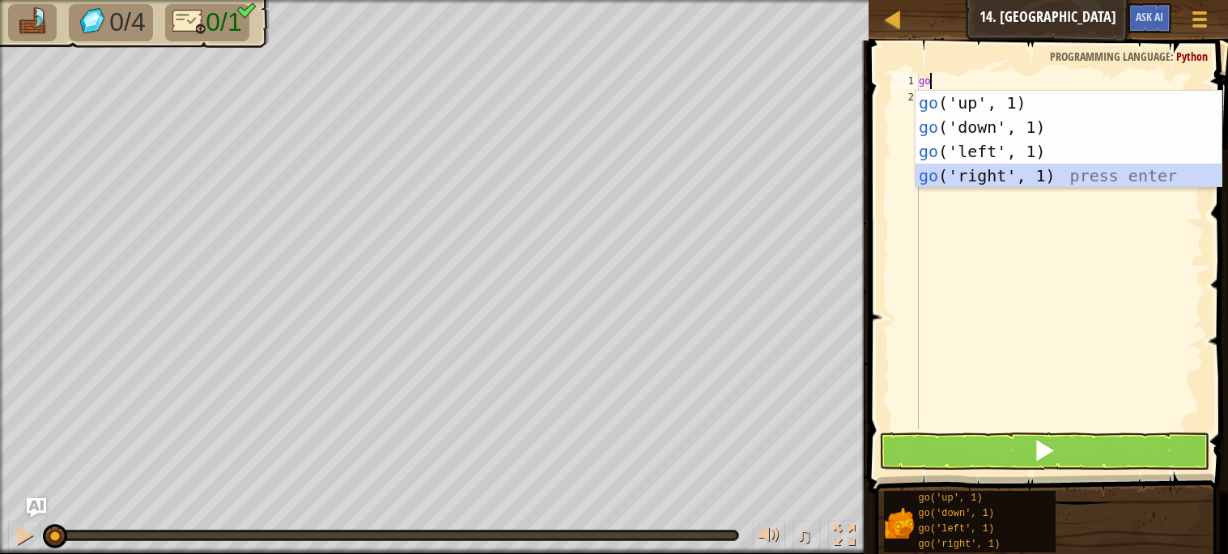
click at [1009, 172] on div "go ('up', 1) press enter go ('down', 1) press enter go ('left', 1) press enter …" at bounding box center [1069, 164] width 306 height 146
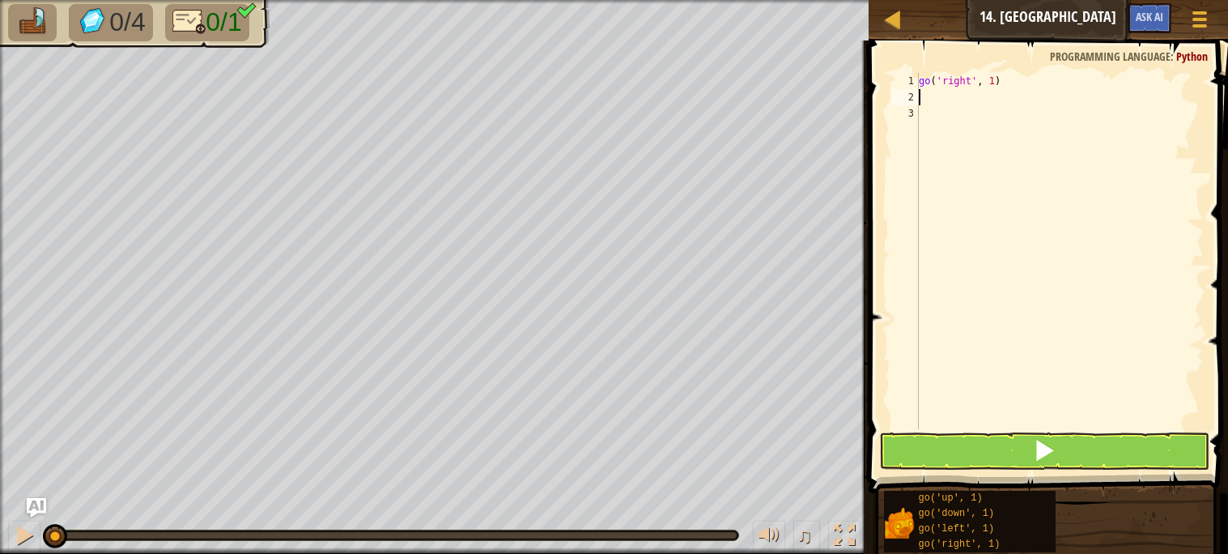
click at [992, 83] on div "go ( 'right' , 1 )" at bounding box center [1060, 267] width 288 height 389
type textarea "go('right', 4)"
click at [937, 457] on button at bounding box center [1044, 450] width 330 height 37
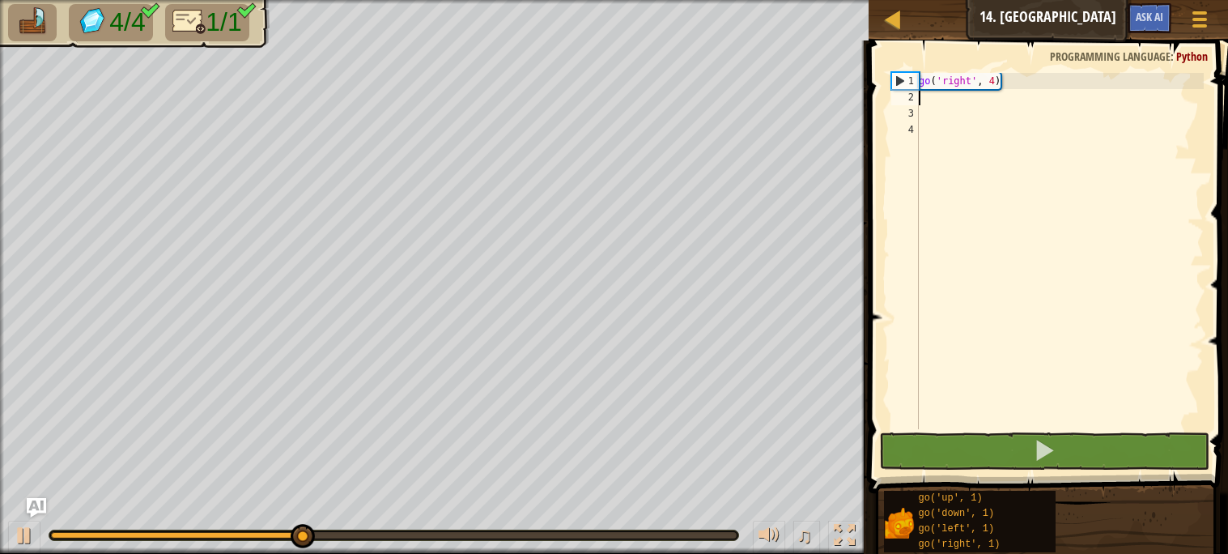
click at [994, 82] on div "go ( 'right' , 4 )" at bounding box center [1060, 267] width 288 height 389
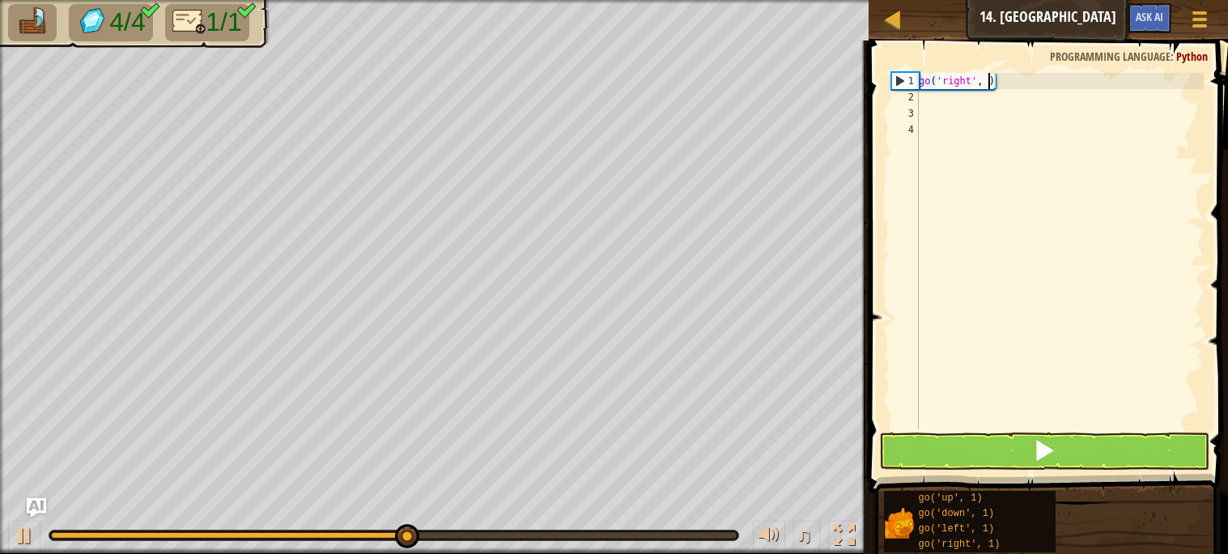
scroll to position [6, 5]
type textarea "go('right', 5)"
click at [1017, 461] on button at bounding box center [1044, 450] width 330 height 37
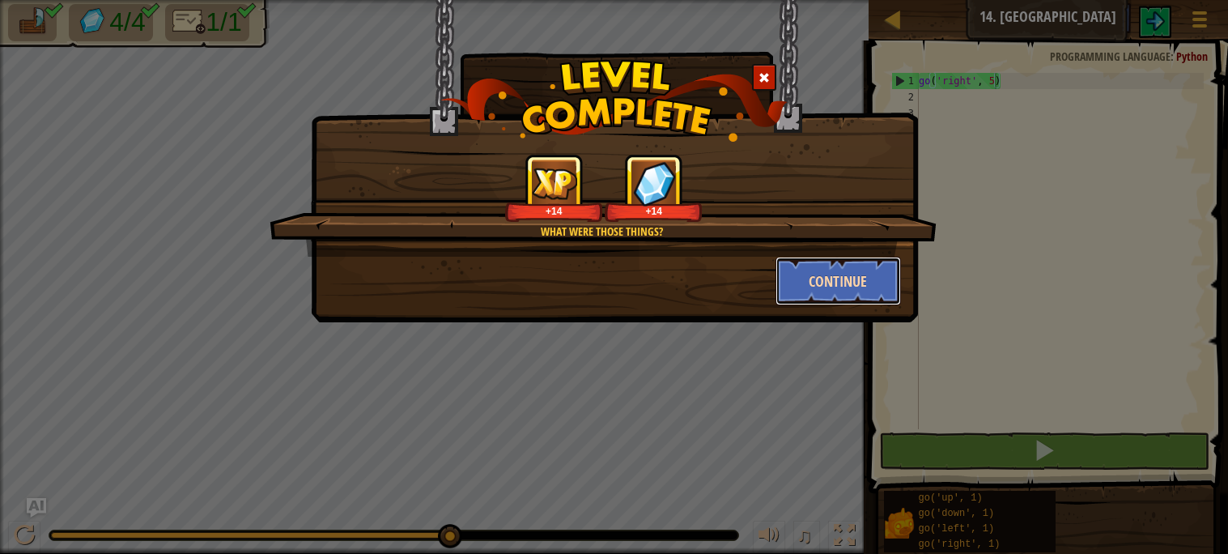
click at [822, 289] on button "Continue" at bounding box center [838, 281] width 125 height 49
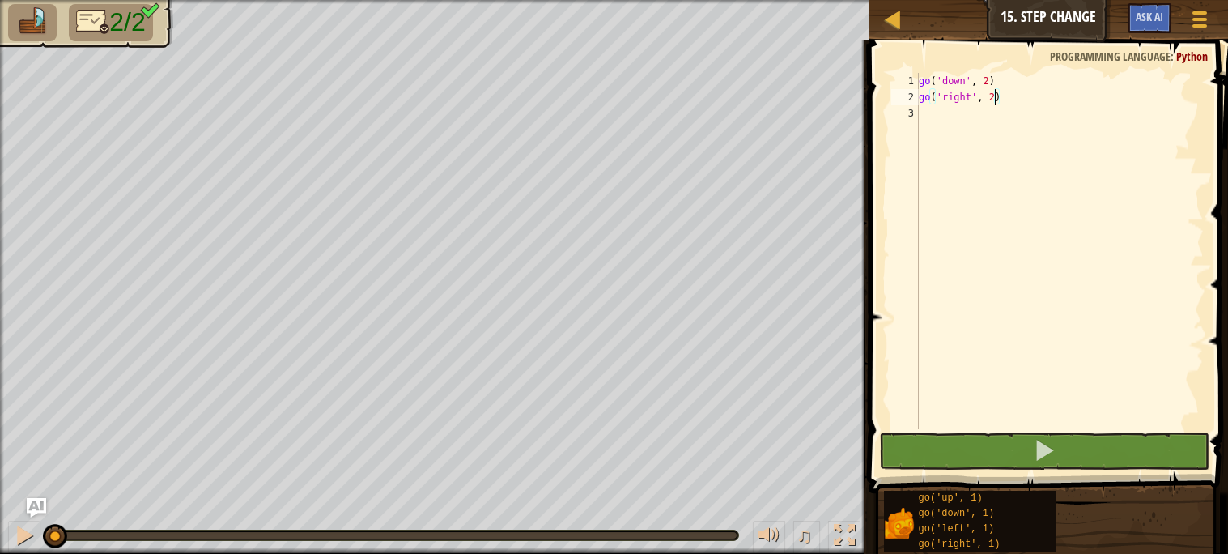
click at [994, 104] on div "go ( 'down' , 2 ) go ( 'right' , 2 )" at bounding box center [1060, 267] width 288 height 389
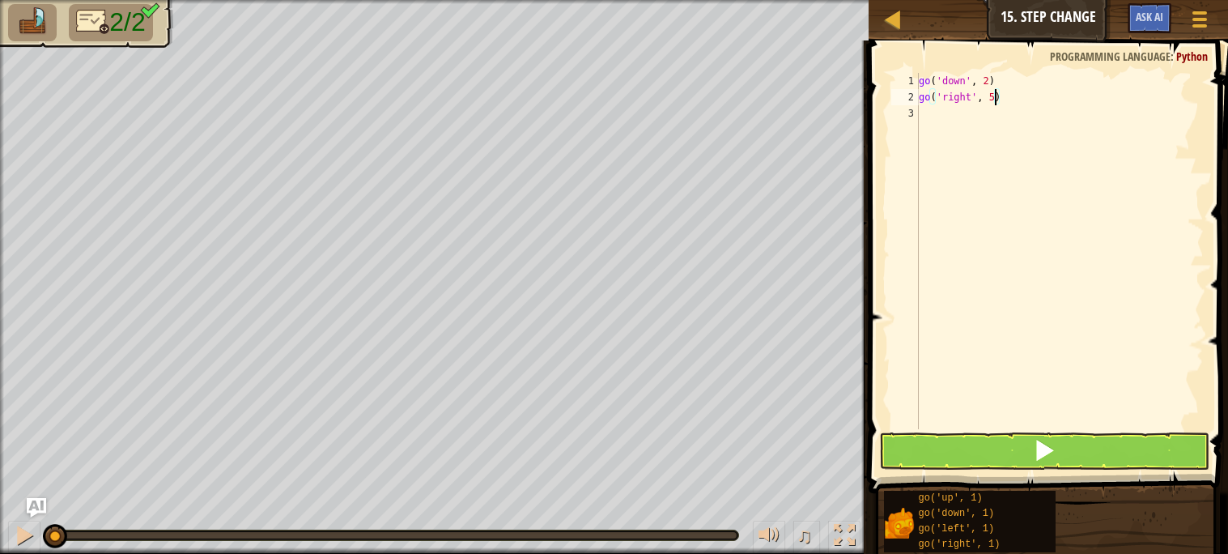
scroll to position [6, 5]
type textarea "go('right', 5)"
click at [959, 444] on button at bounding box center [1044, 450] width 330 height 37
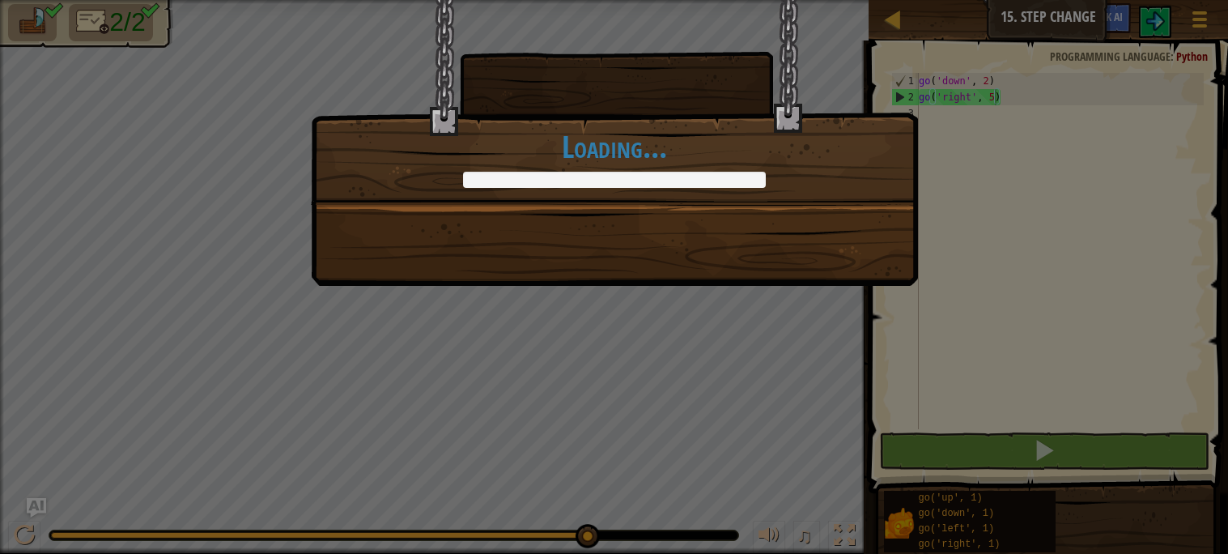
click at [1095, 415] on div "+15 +15 Continue Loading..." at bounding box center [614, 277] width 1228 height 554
click at [811, 227] on div "+15 +15 Continue Loading..." at bounding box center [614, 143] width 607 height 286
click at [809, 229] on div "+15 +15 Continue Loading..." at bounding box center [614, 143] width 607 height 286
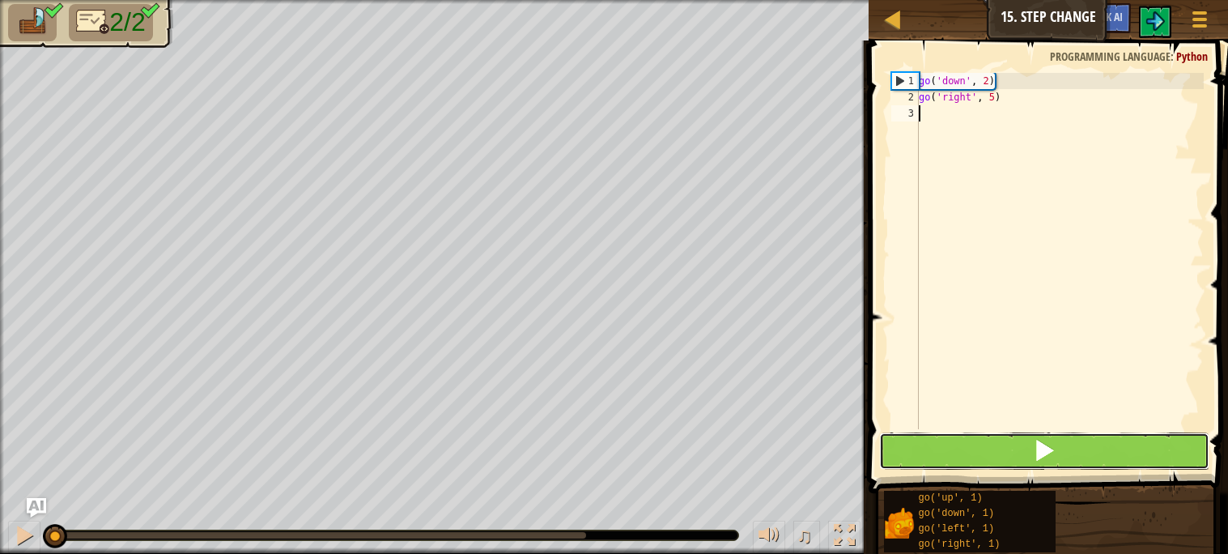
click at [1095, 447] on button at bounding box center [1044, 450] width 330 height 37
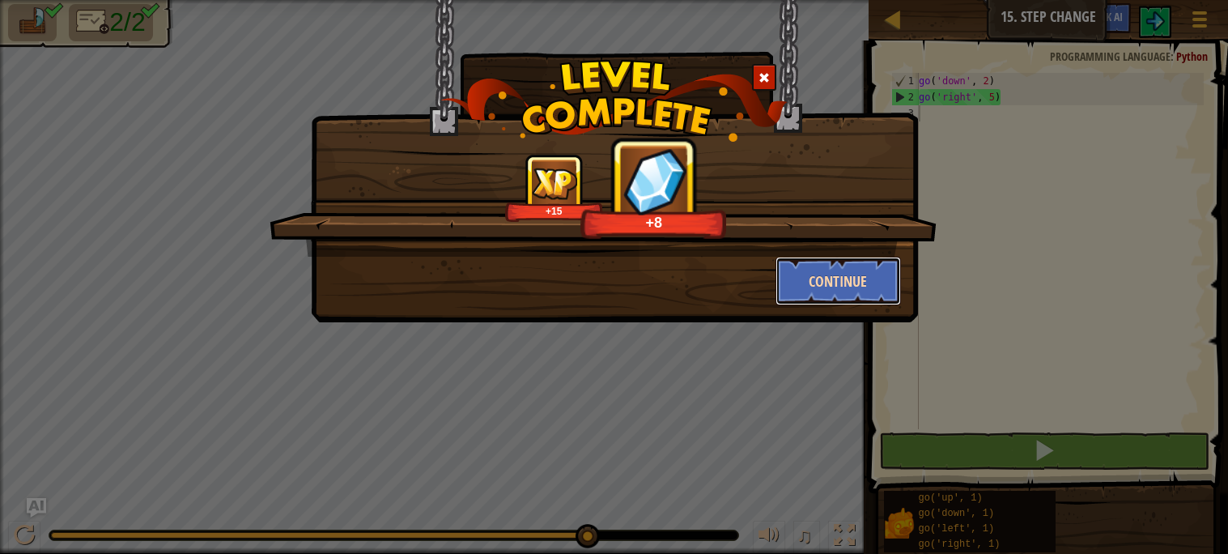
click at [829, 266] on button "Continue" at bounding box center [838, 281] width 125 height 49
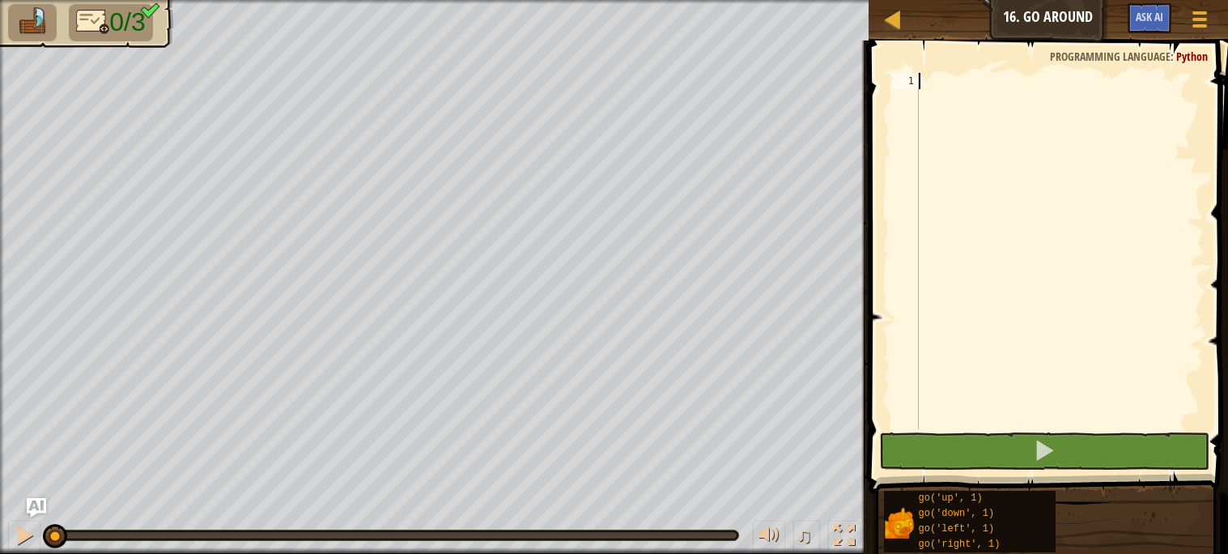
type textarea "go"
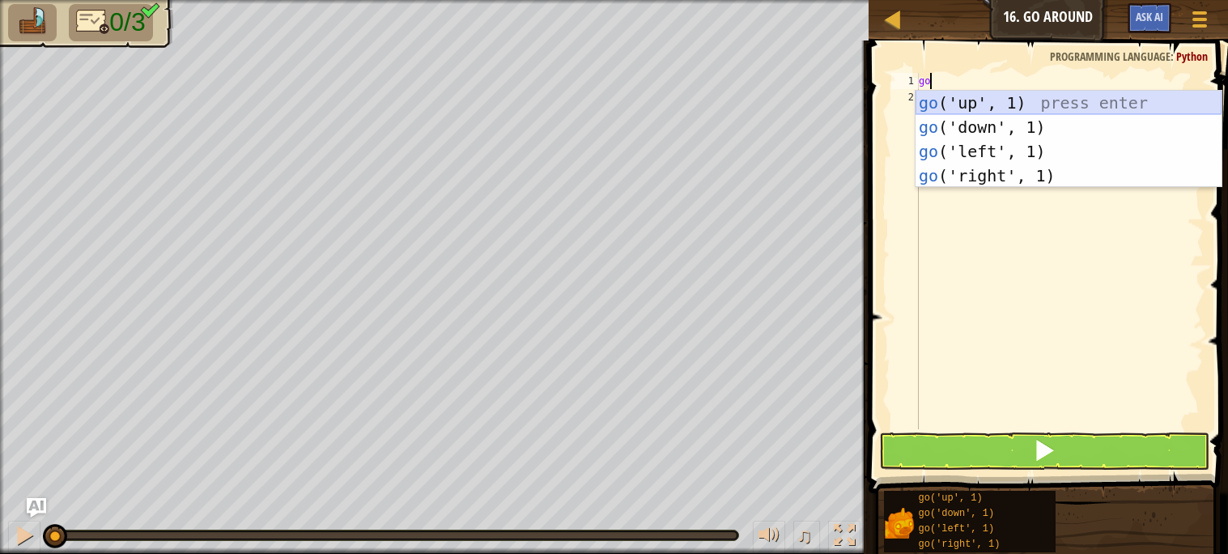
click at [963, 94] on div "go ('up', 1) press enter go ('down', 1) press enter go ('left', 1) press enter …" at bounding box center [1069, 164] width 306 height 146
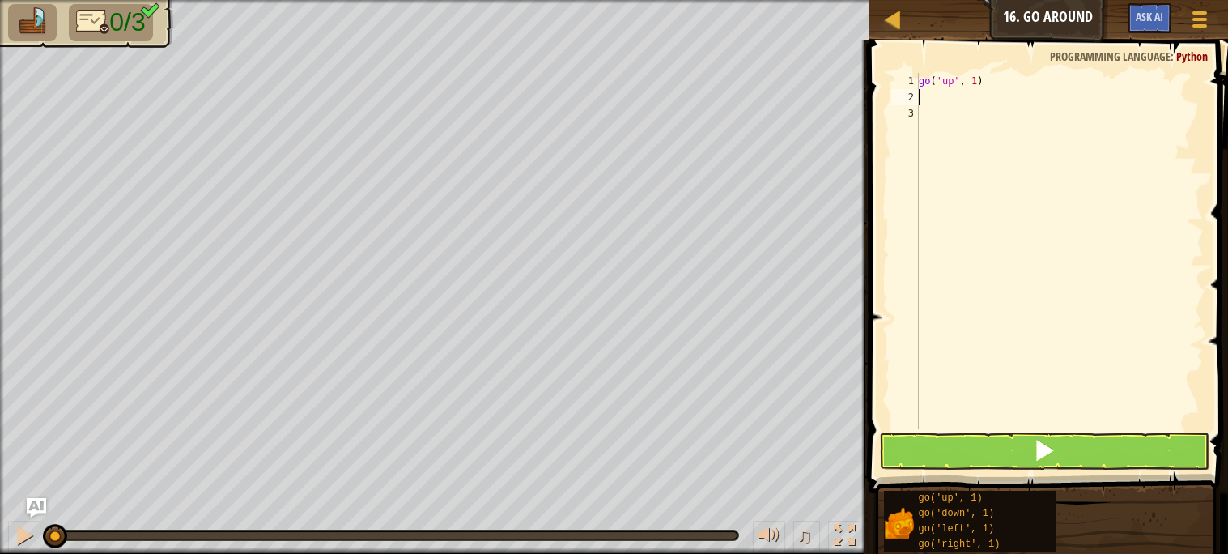
click at [976, 86] on div "go ( 'up' , 1 )" at bounding box center [1060, 267] width 288 height 389
type textarea "go('up', 2)"
click at [955, 100] on div "go ( 'up' , 2 )" at bounding box center [1060, 267] width 288 height 389
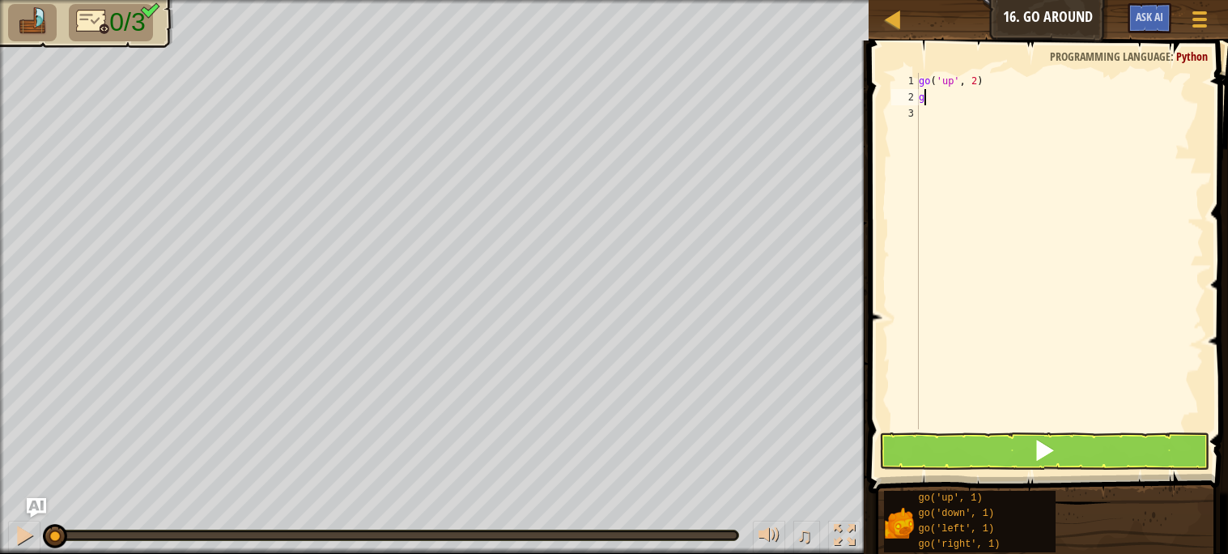
type textarea "go"
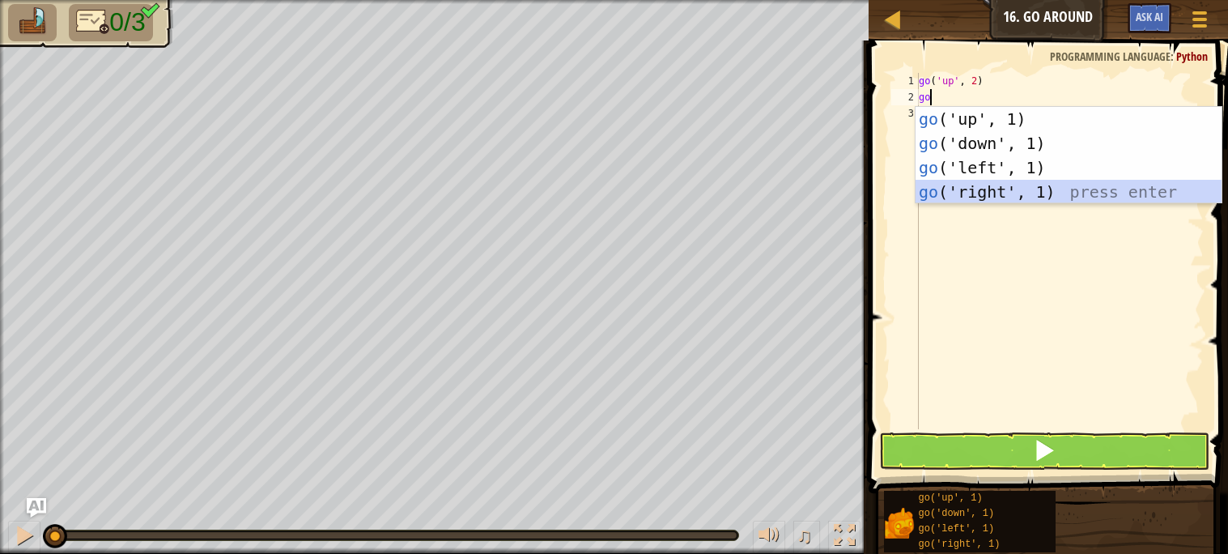
click at [1002, 185] on div "go ('up', 1) press enter go ('down', 1) press enter go ('left', 1) press enter …" at bounding box center [1069, 180] width 306 height 146
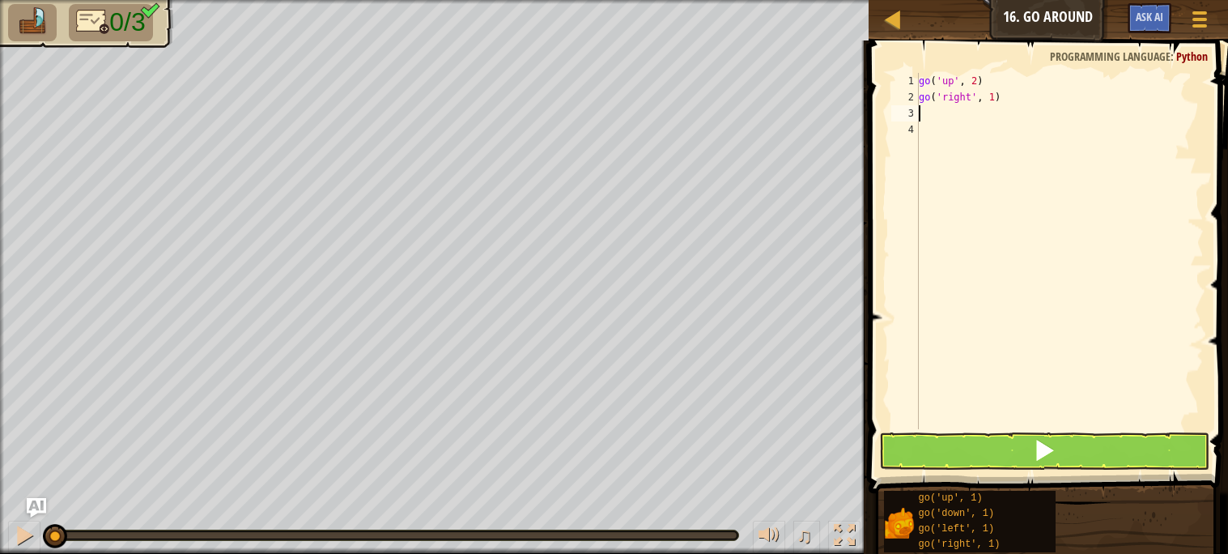
click at [994, 100] on div "go ( 'up' , 2 ) go ( 'right' , 1 )" at bounding box center [1060, 267] width 288 height 389
type textarea "go('right', 3)"
click at [964, 116] on div "go ( 'up' , 2 ) go ( 'right' , 3 )" at bounding box center [1060, 267] width 288 height 389
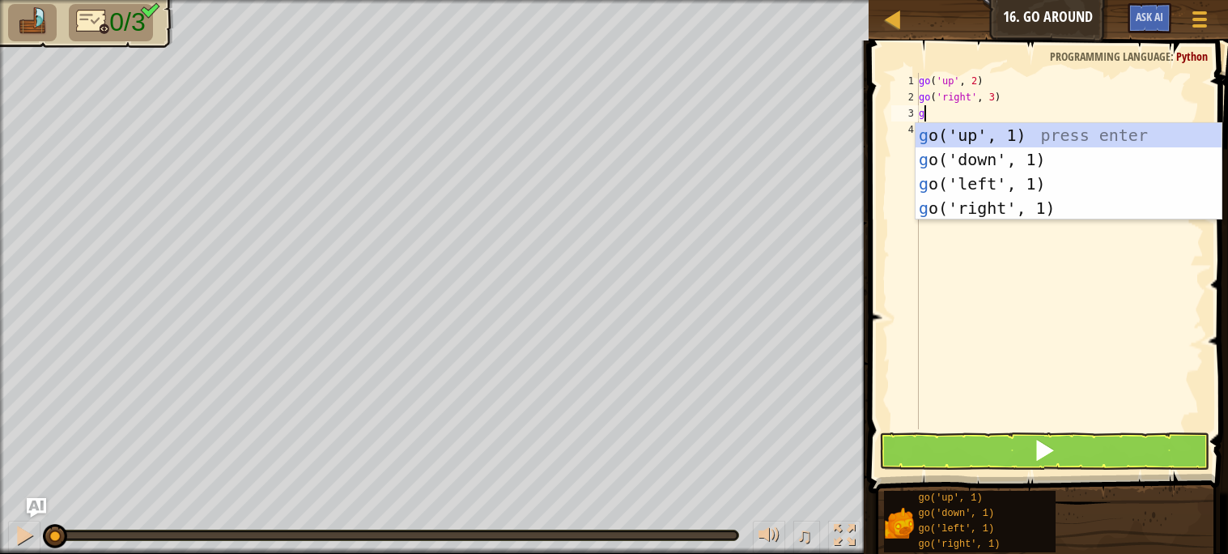
type textarea "go"
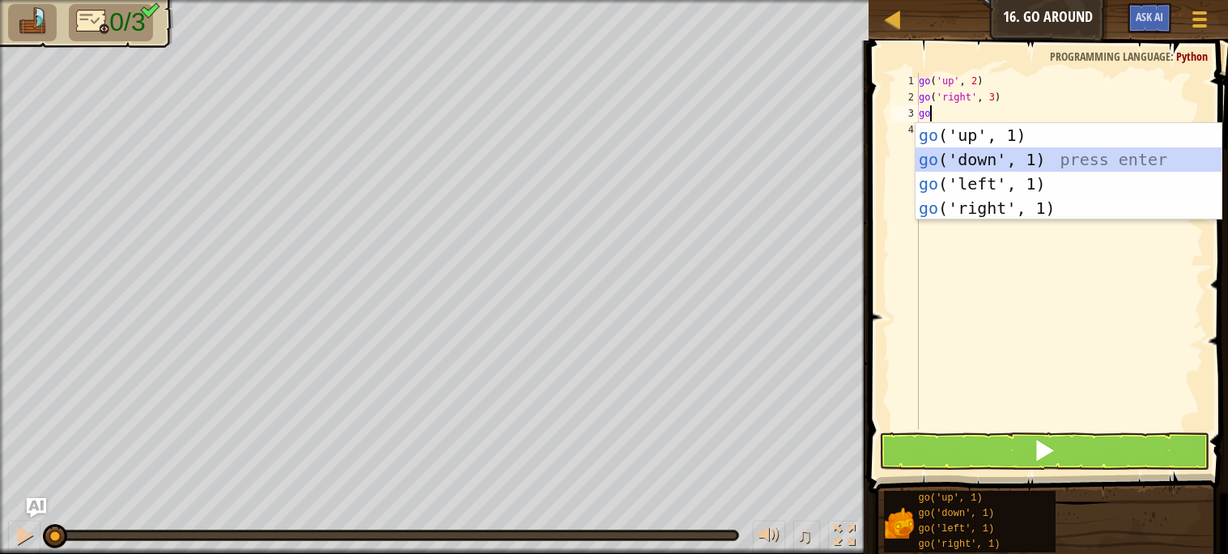
click at [987, 161] on div "go ('up', 1) press enter go ('down', 1) press enter go ('left', 1) press enter …" at bounding box center [1069, 196] width 306 height 146
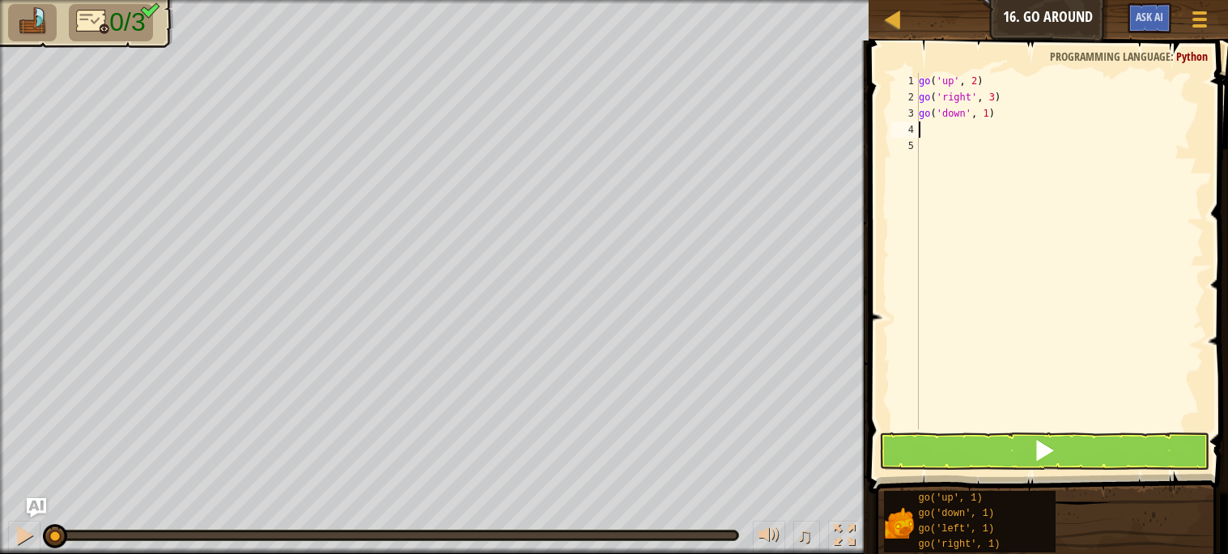
click at [989, 119] on div "go ( 'up' , 2 ) go ( 'right' , 3 ) go ( 'down' , 1 )" at bounding box center [1060, 267] width 288 height 389
type textarea "go('down', 2)"
click at [940, 430] on span at bounding box center [1050, 244] width 372 height 500
click at [943, 440] on button at bounding box center [1044, 450] width 330 height 37
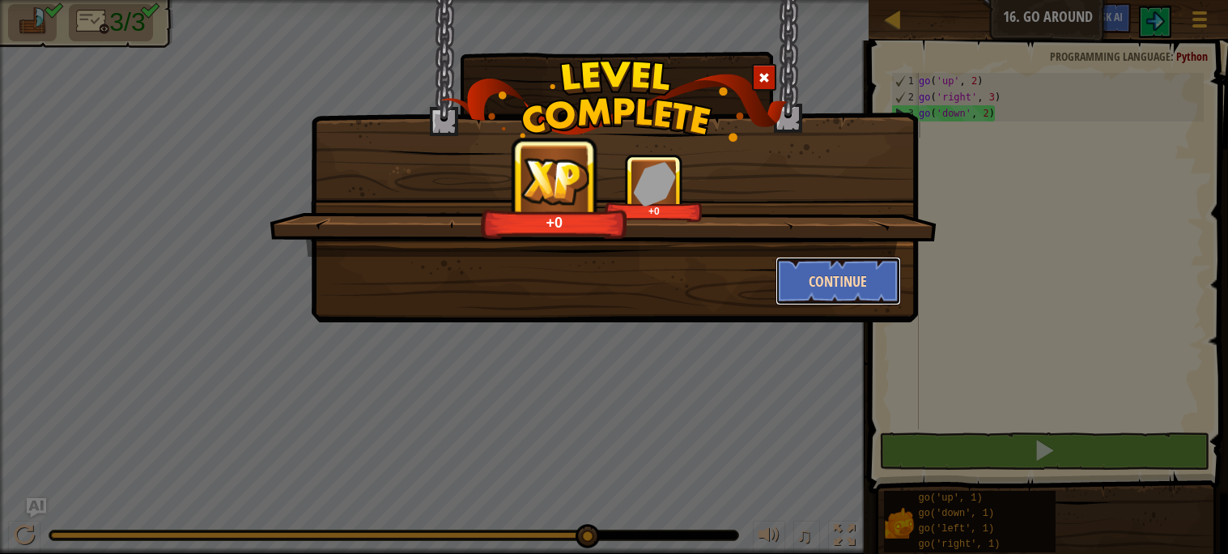
click at [820, 281] on button "Continue" at bounding box center [838, 281] width 125 height 49
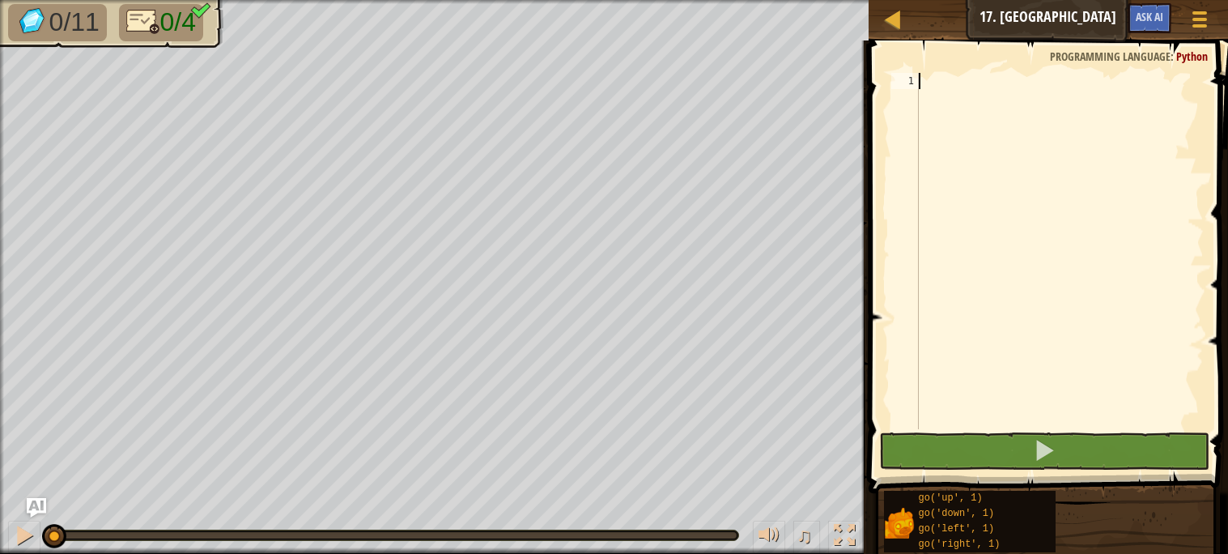
type textarea "go"
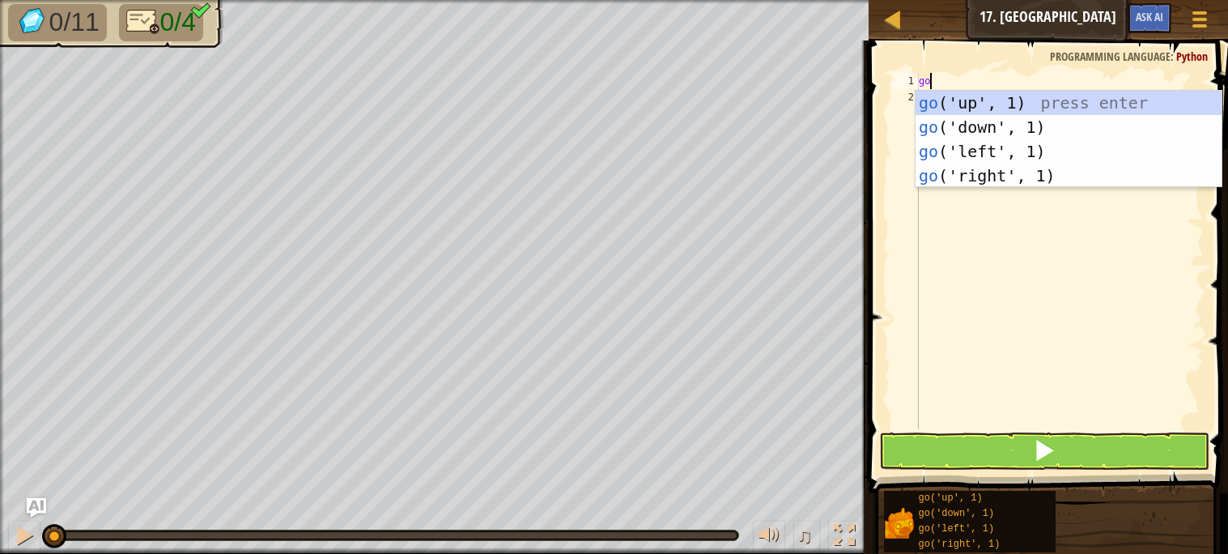
scroll to position [6, 0]
click at [987, 101] on div "go ('up', 1) press enter go ('down', 1) press enter go ('left', 1) press enter …" at bounding box center [1069, 164] width 306 height 146
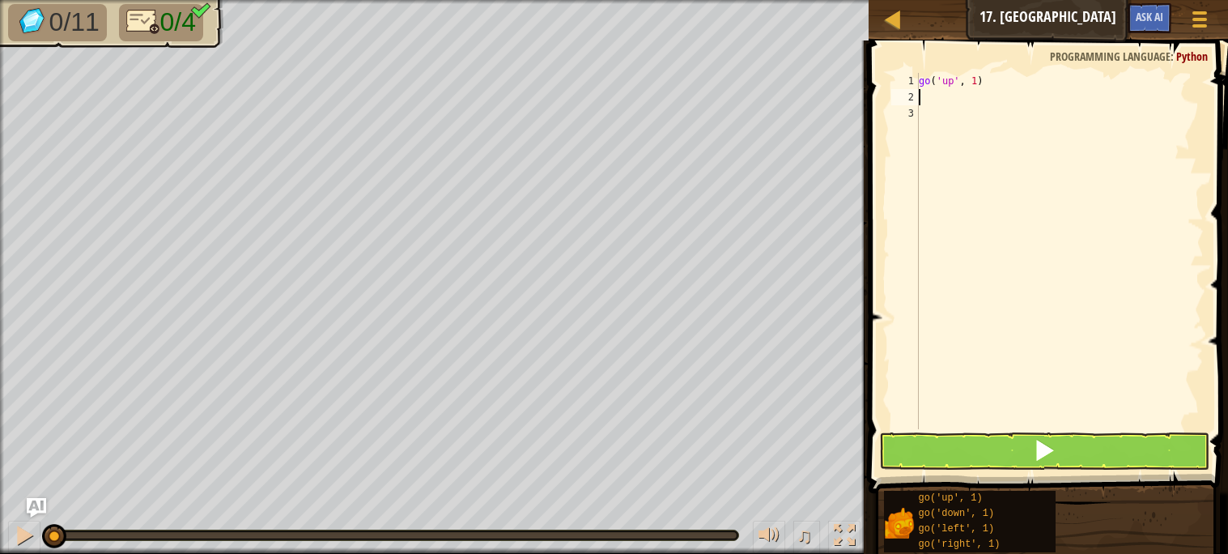
click at [976, 87] on div "go ( 'up' , 1 )" at bounding box center [1060, 267] width 288 height 389
type textarea "go('up', 3)"
click at [959, 100] on div "go ( 'up' , 3 )" at bounding box center [1060, 267] width 288 height 389
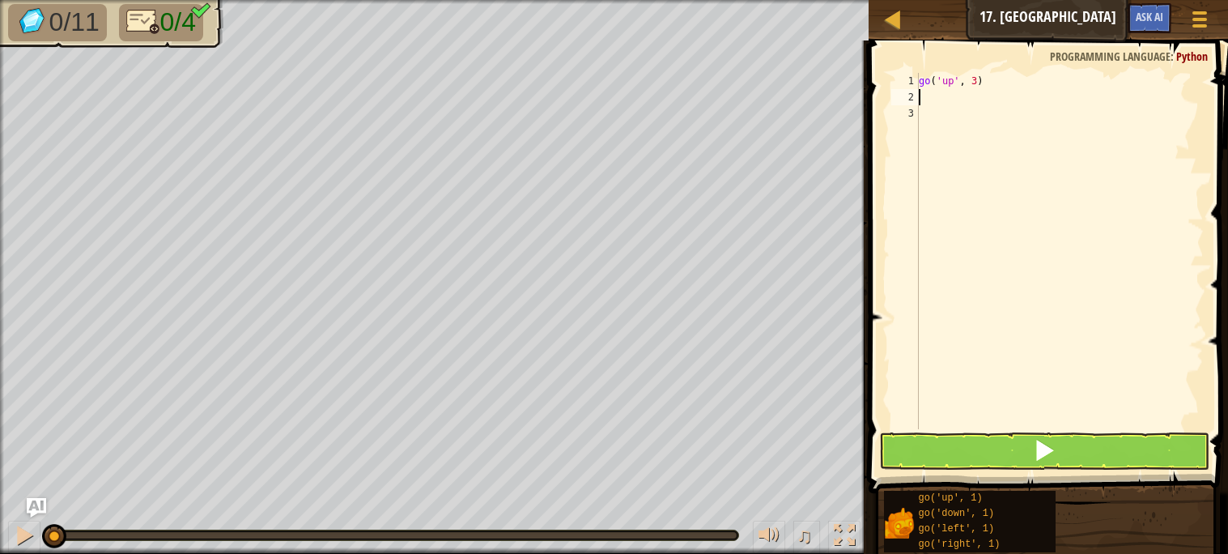
type textarea "go"
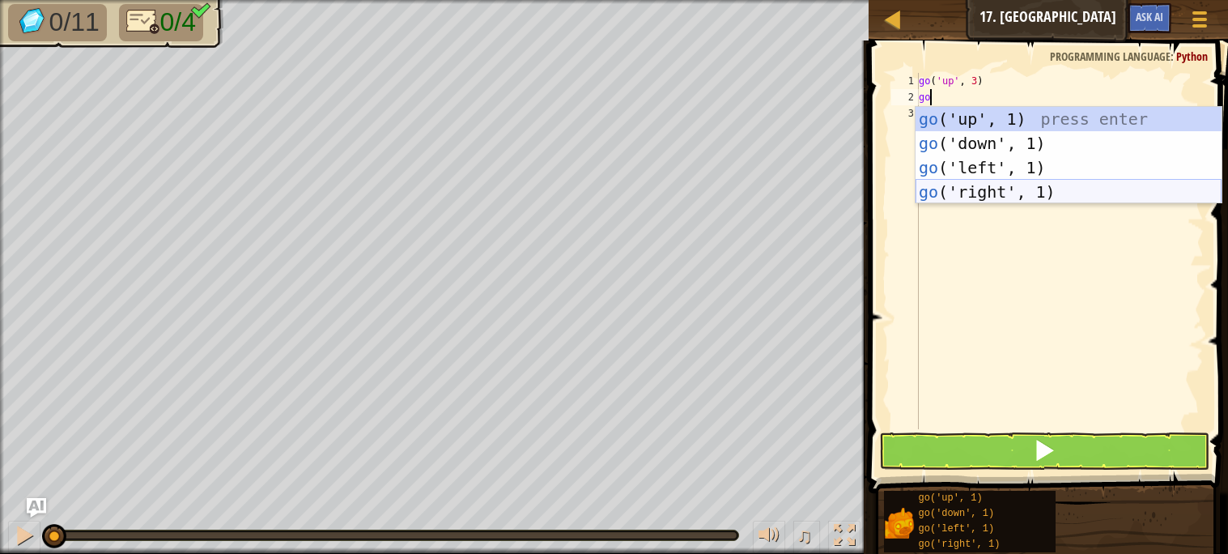
click at [981, 191] on div "go ('up', 1) press enter go ('down', 1) press enter go ('left', 1) press enter …" at bounding box center [1069, 180] width 306 height 146
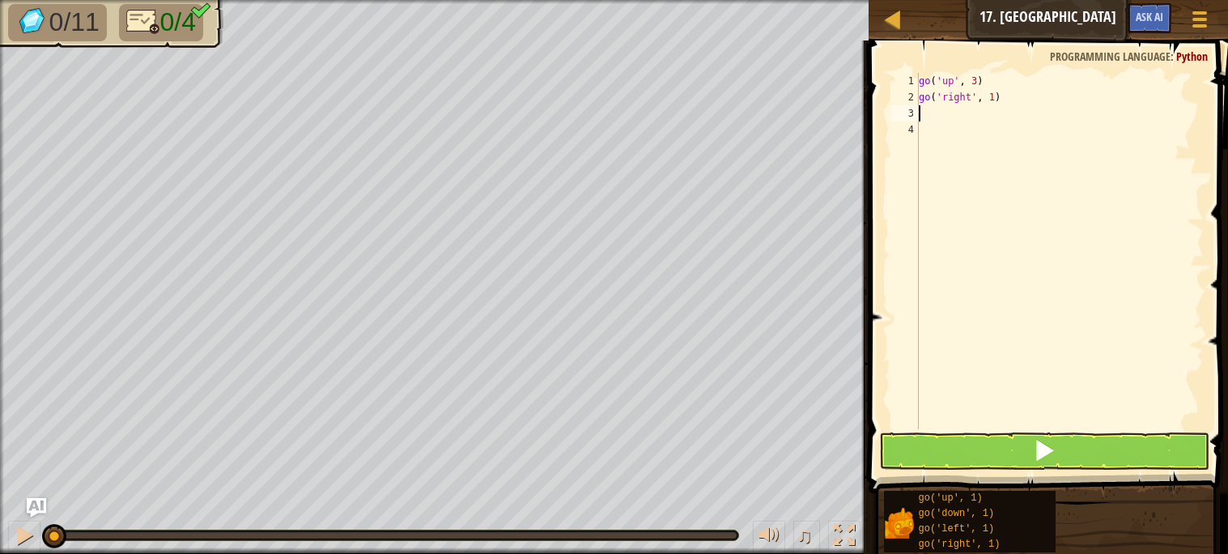
click at [993, 95] on div "go ( 'up' , 3 ) go ( 'right' , 1 )" at bounding box center [1060, 267] width 288 height 389
type textarea "go('right', 3)"
click at [959, 115] on div "go ( 'up' , 3 ) go ( 'right' , 3 )" at bounding box center [1060, 267] width 288 height 389
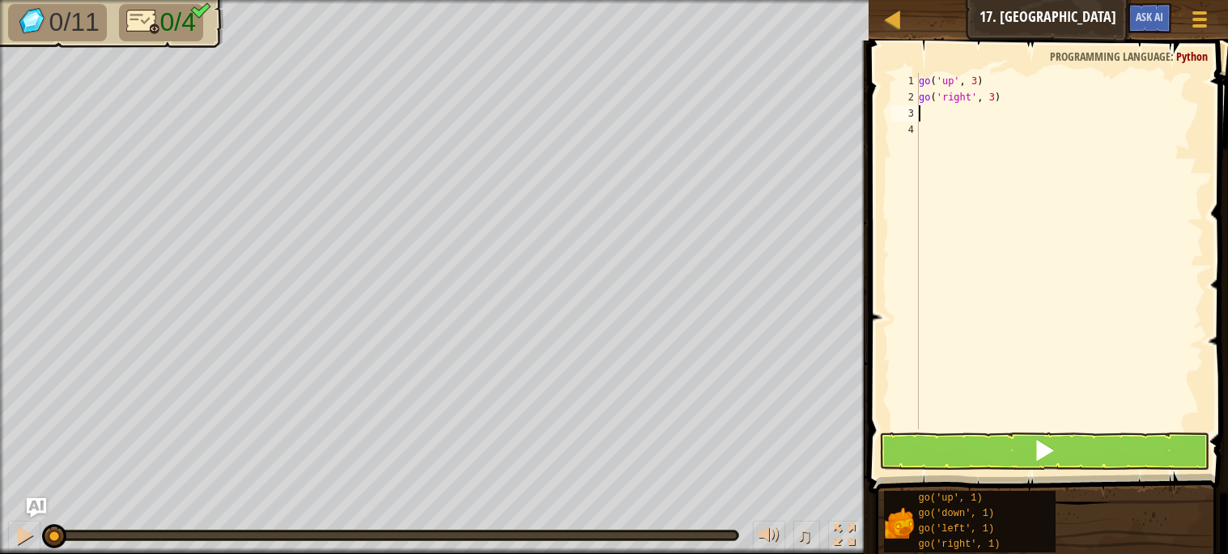
type textarea "go"
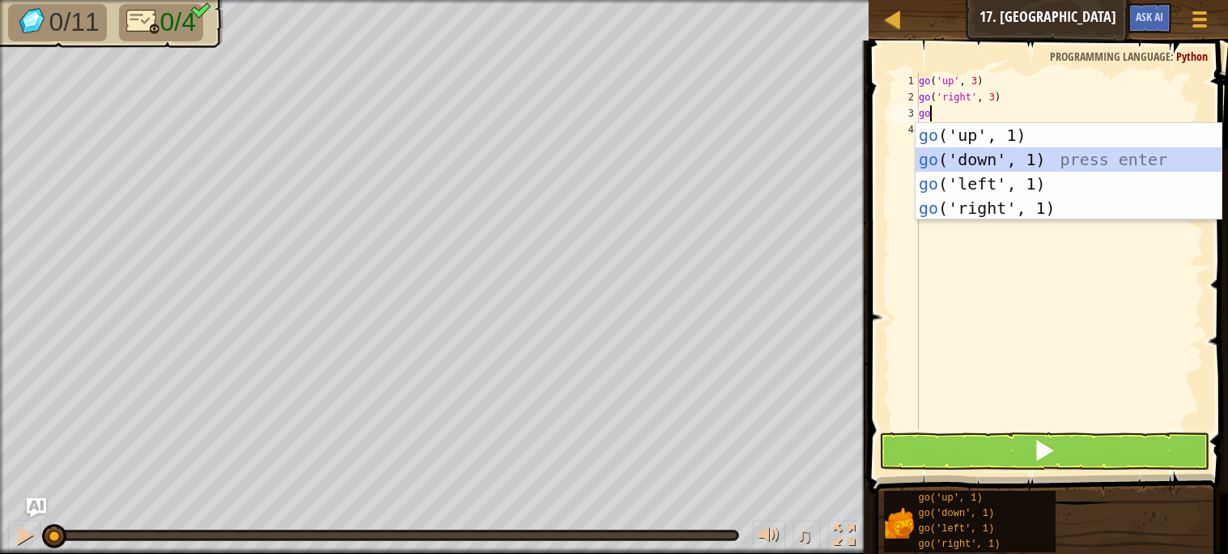
click at [993, 165] on div "go ('up', 1) press enter go ('down', 1) press enter go ('left', 1) press enter …" at bounding box center [1069, 196] width 306 height 146
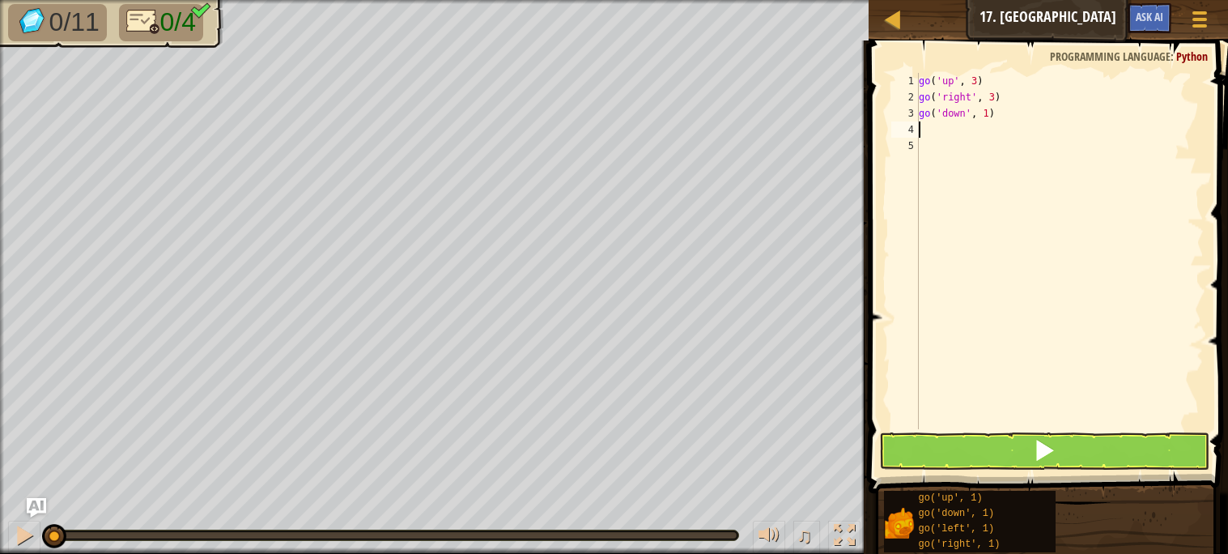
click at [988, 117] on div "go ( 'up' , 3 ) go ( 'right' , 3 ) go ( 'down' , 1 )" at bounding box center [1060, 267] width 288 height 389
type textarea "go('down', 3)"
click at [952, 128] on div "go ( 'up' , 3 ) go ( 'right' , 3 ) go ( 'down' , 3 )" at bounding box center [1060, 267] width 288 height 389
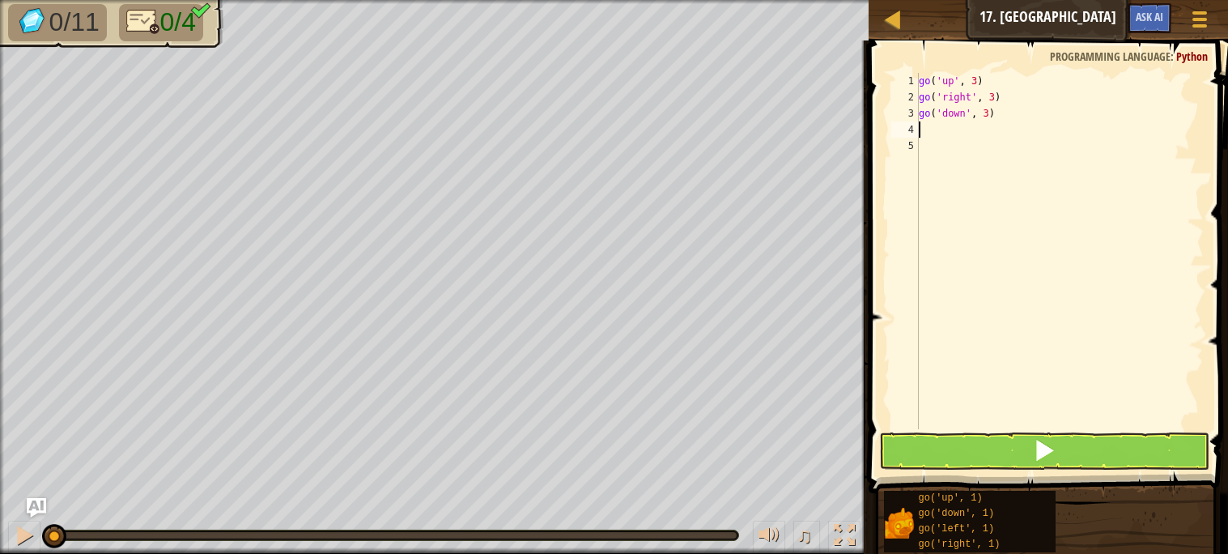
type textarea "go"
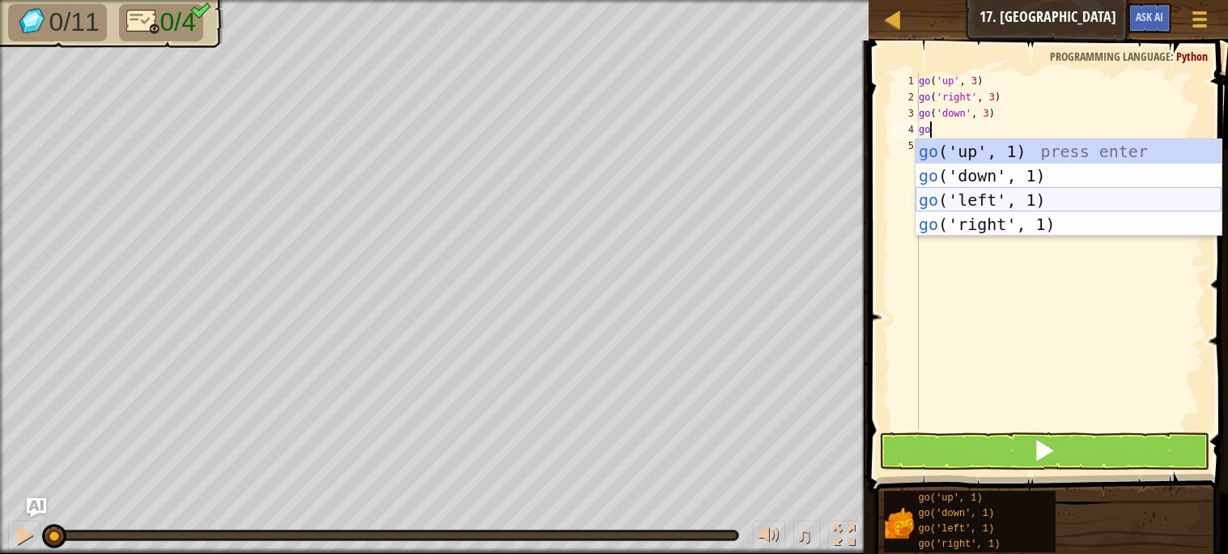
click at [987, 193] on div "go ('up', 1) press enter go ('down', 1) press enter go ('left', 1) press enter …" at bounding box center [1069, 212] width 306 height 146
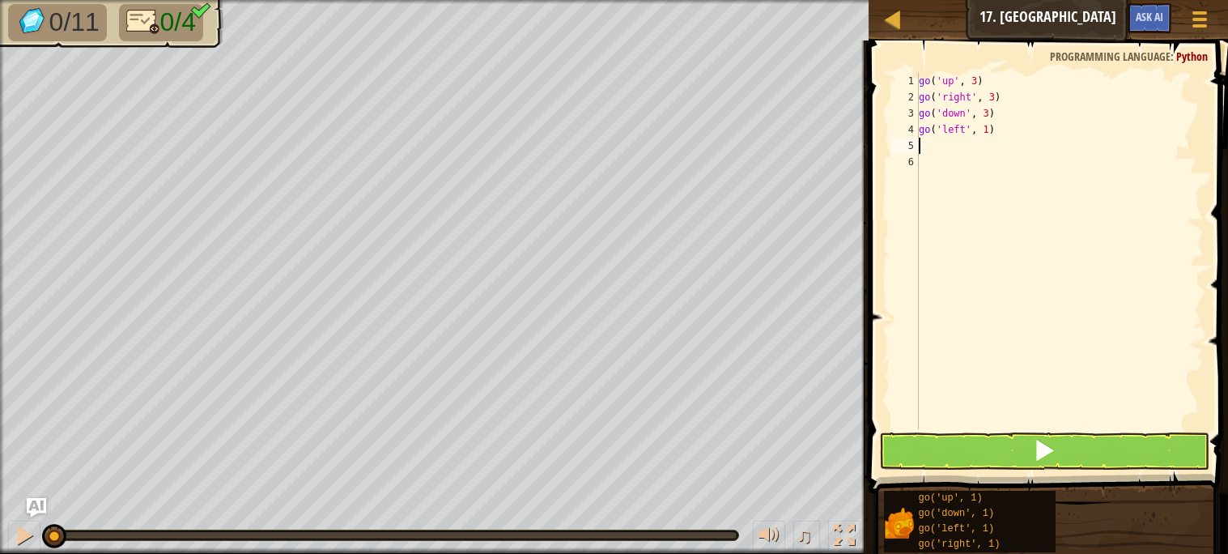
click at [989, 137] on div "go ( 'up' , 3 ) go ( 'right' , 3 ) go ( 'down' , 3 ) go ( 'left' , 1 )" at bounding box center [1060, 267] width 288 height 389
type textarea "go('left', 3)"
click at [957, 457] on button at bounding box center [1044, 450] width 330 height 37
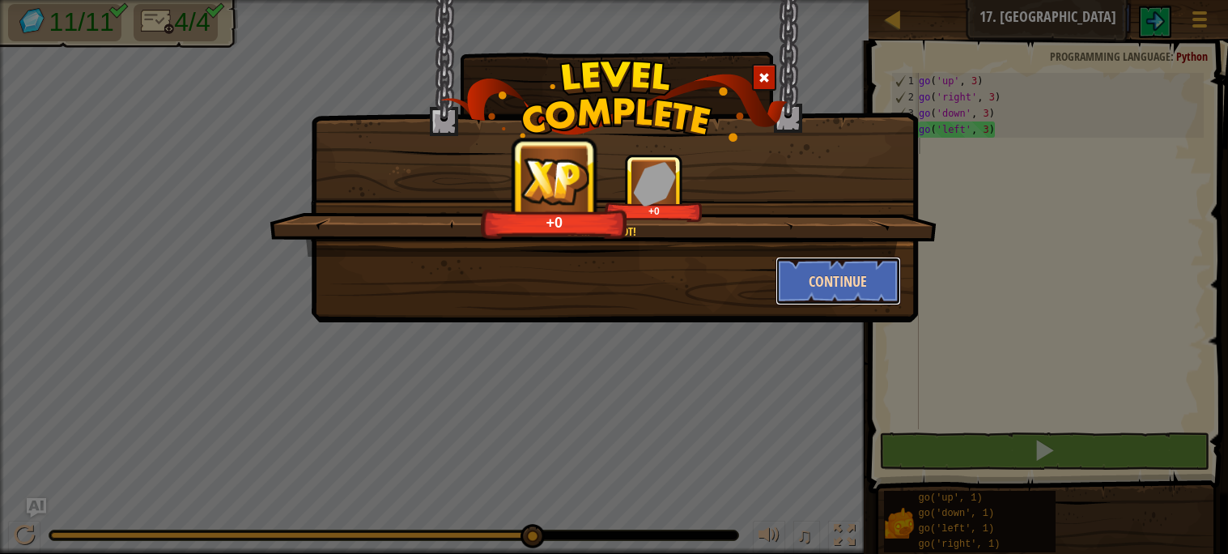
click at [853, 277] on button "Continue" at bounding box center [838, 281] width 125 height 49
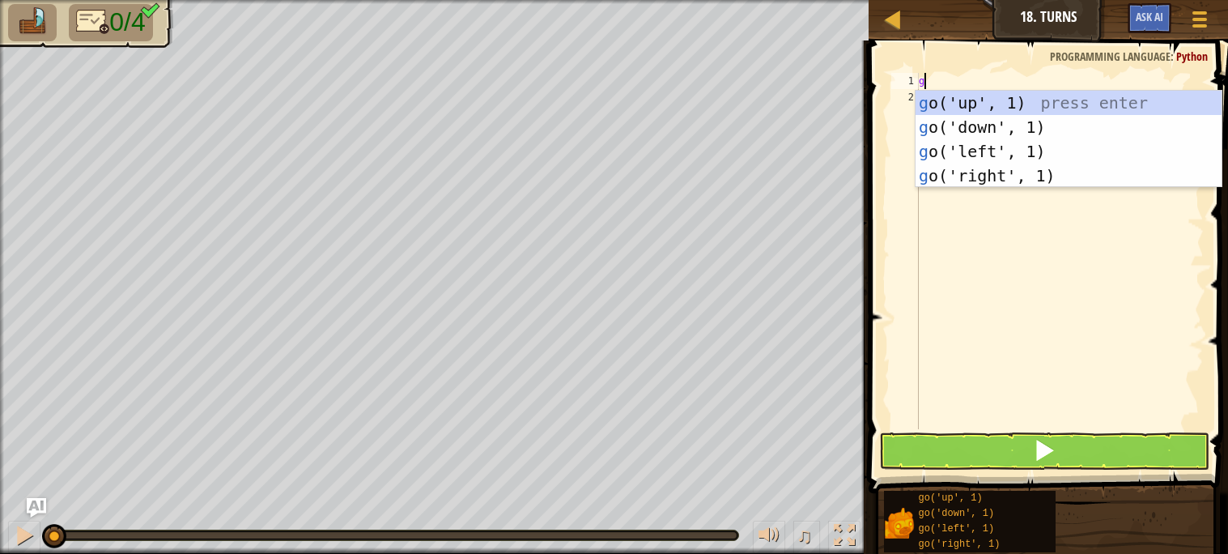
type textarea "go"
click at [972, 153] on div "go ('up', 1) press enter go ('down', 1) press enter go ('left', 1) press enter …" at bounding box center [1069, 164] width 306 height 146
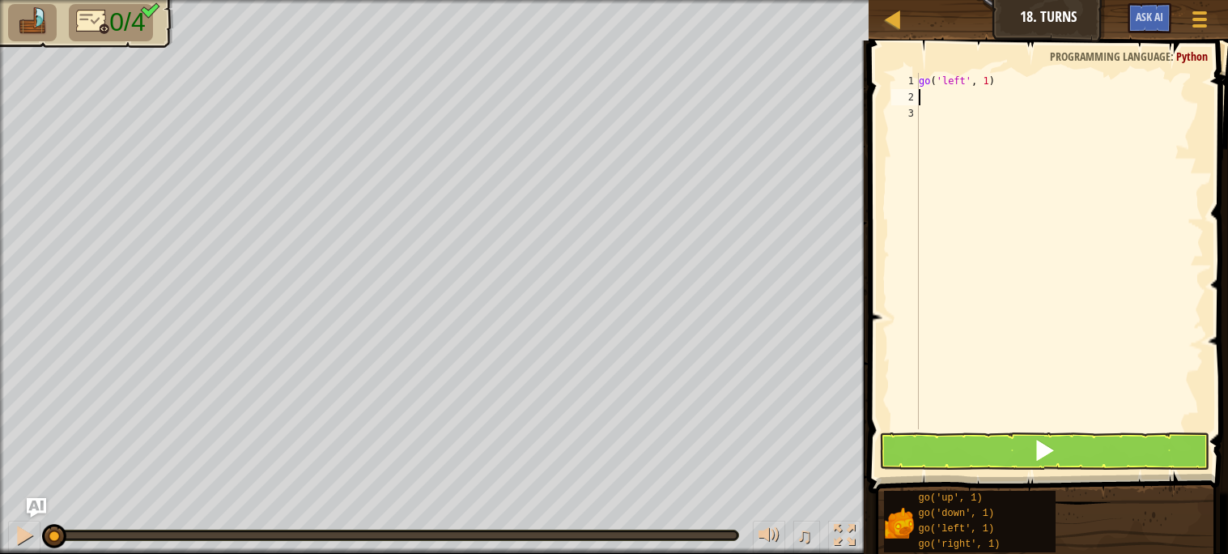
click at [988, 88] on div "go ( 'left' , 1 )" at bounding box center [1060, 267] width 288 height 389
type textarea "go('left', 2)"
click at [976, 100] on div "go ( 'left' , 2 )" at bounding box center [1060, 267] width 288 height 389
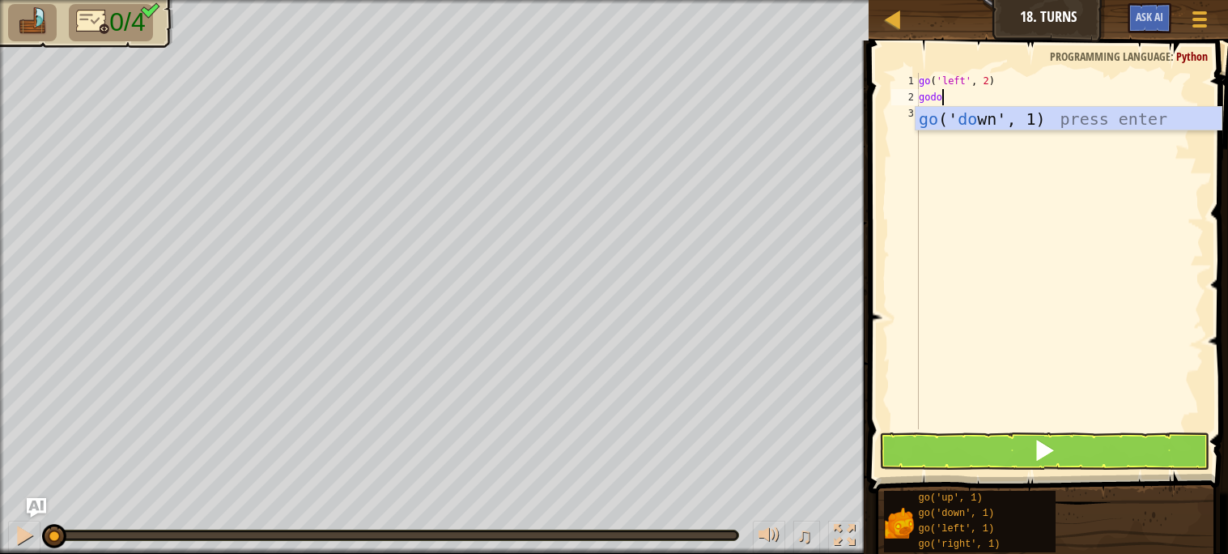
scroll to position [6, 2]
type textarea "godown"
click at [980, 119] on div "go (' down ', 1) press enter" at bounding box center [1069, 143] width 306 height 73
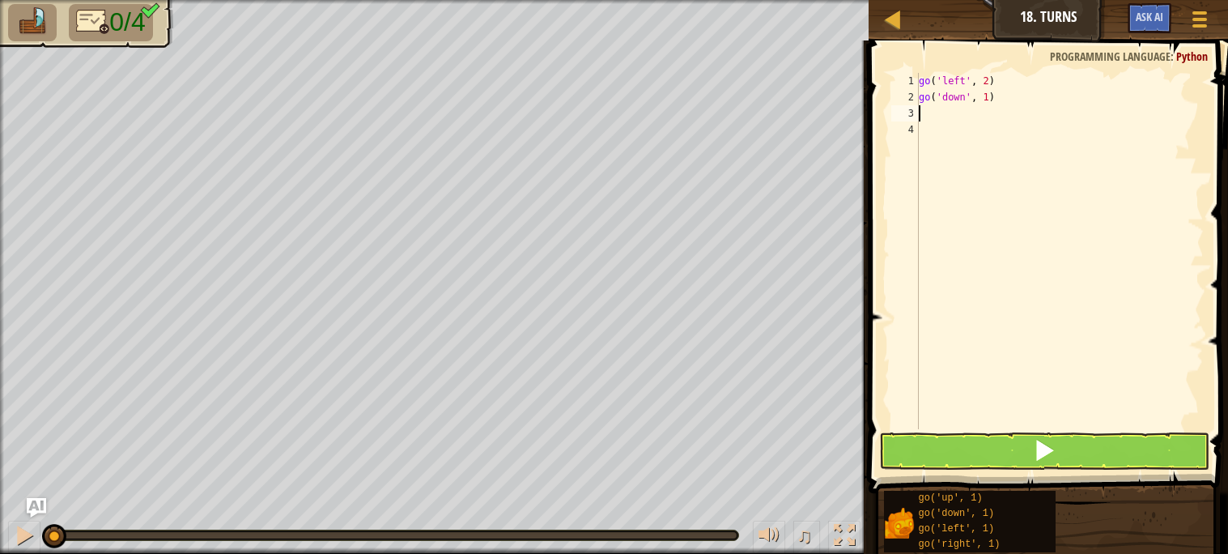
scroll to position [6, 0]
click at [987, 97] on div "go ( 'left' , 2 ) go ( 'down' , 1 )" at bounding box center [1060, 267] width 288 height 389
type textarea "go('down', 2)"
click at [988, 117] on div "go ( 'left' , 2 ) go ( 'down' , 2 )" at bounding box center [1060, 267] width 288 height 389
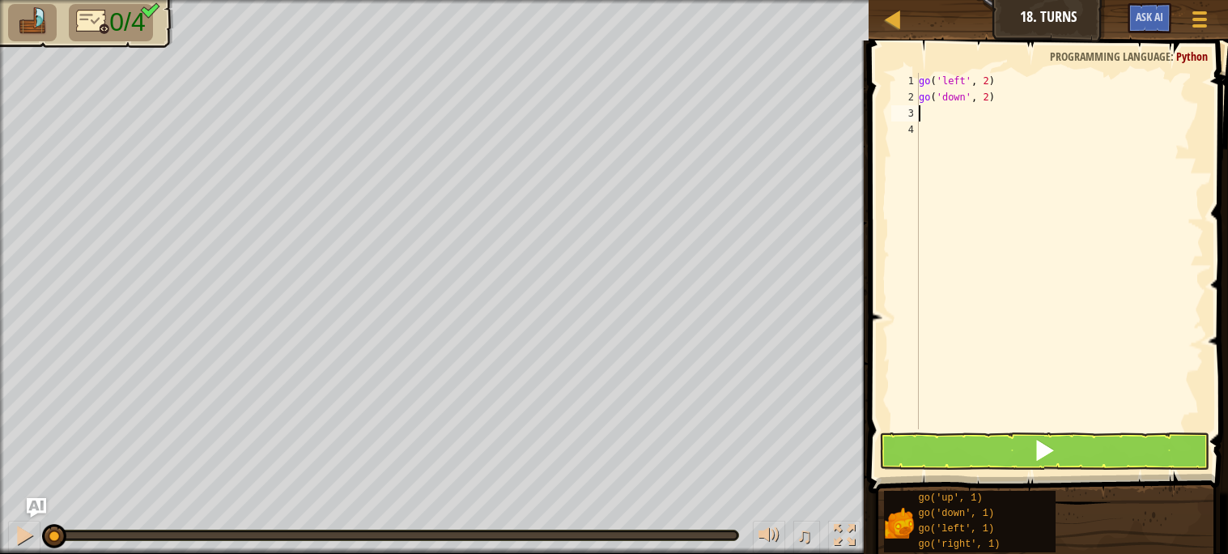
scroll to position [6, 0]
type textarea "go"
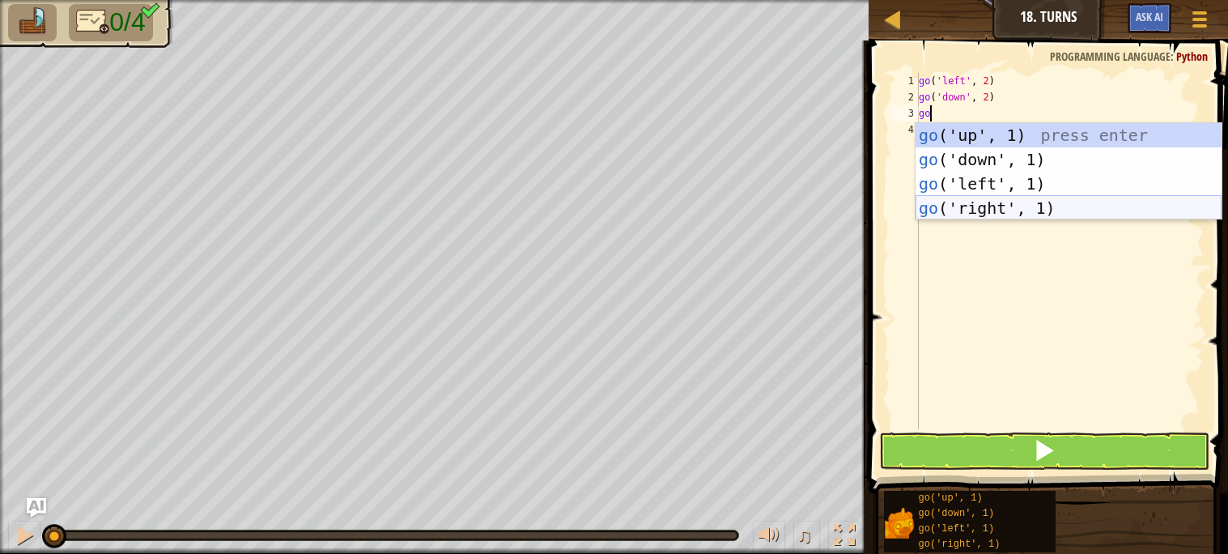
click at [1000, 206] on div "go ('up', 1) press enter go ('down', 1) press enter go ('left', 1) press enter …" at bounding box center [1069, 196] width 306 height 146
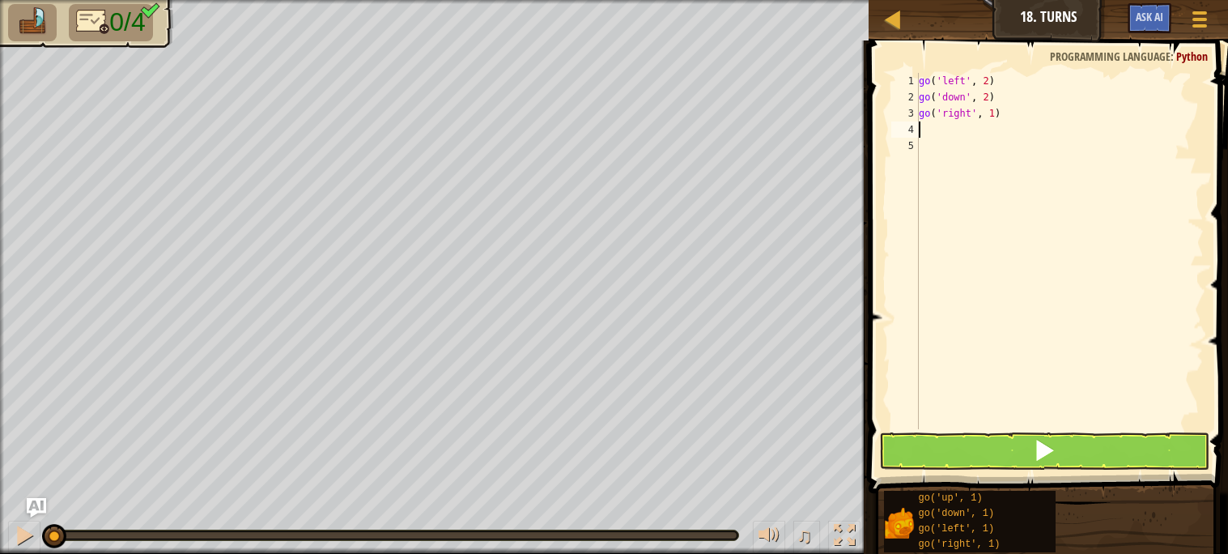
click at [995, 116] on div "go ( 'left' , 2 ) go ( 'down' , 2 ) go ( 'right' , 1 )" at bounding box center [1060, 267] width 288 height 389
type textarea "go('right', 4)"
click at [972, 127] on div "go ( 'left' , 2 ) go ( 'down' , 2 ) go ( 'right' , 4 )" at bounding box center [1060, 267] width 288 height 389
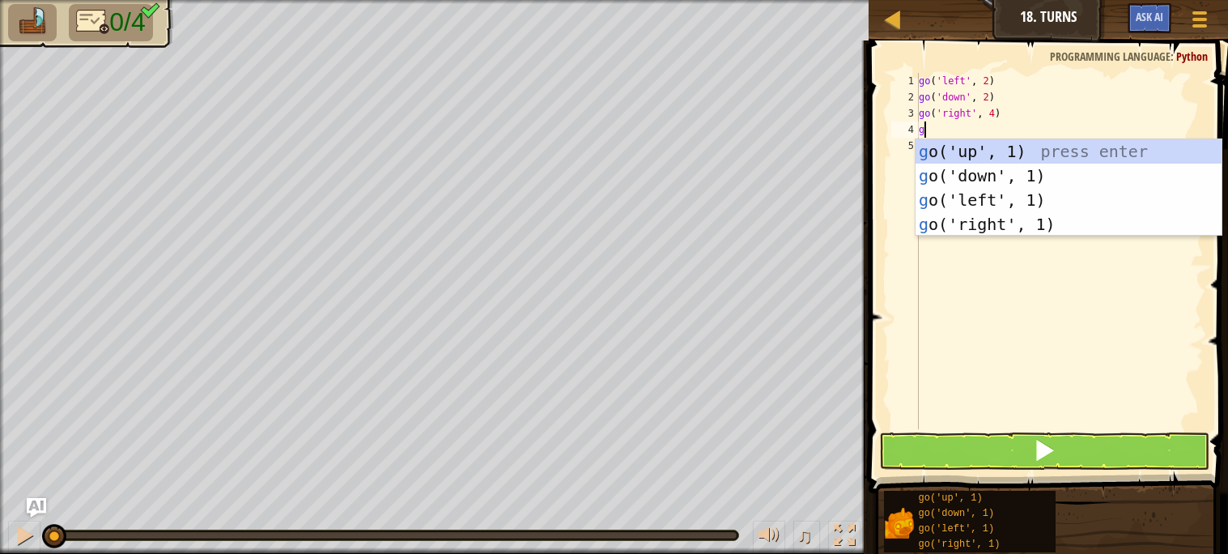
type textarea "go"
click at [982, 152] on div "go ('up', 1) press enter go ('down', 1) press enter go ('left', 1) press enter …" at bounding box center [1069, 212] width 306 height 146
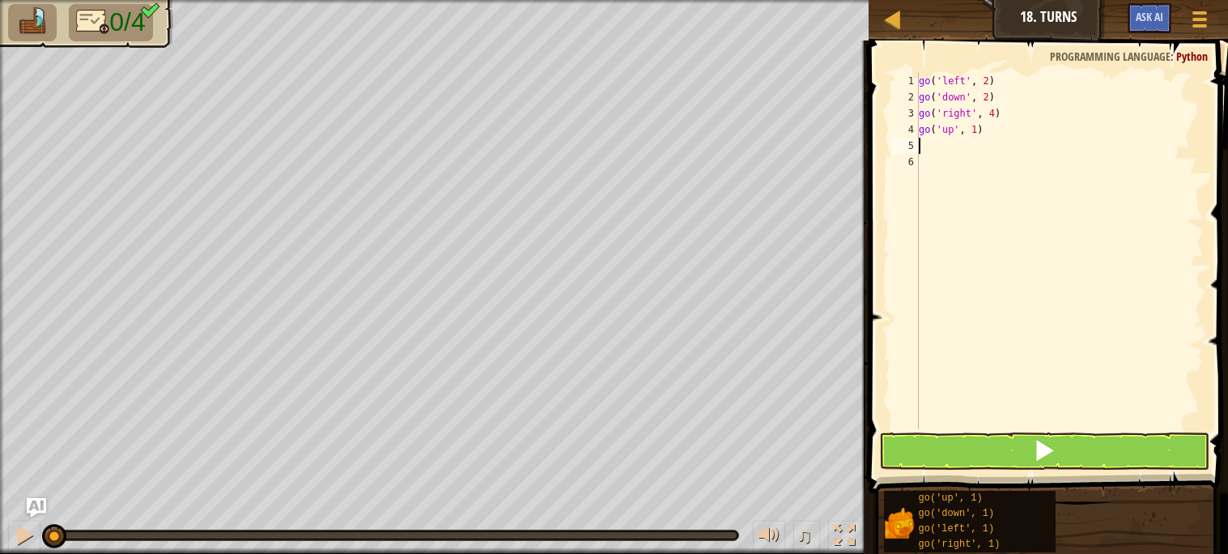
type textarea "3"
click at [978, 137] on div "go ( 'left' , 2 ) go ( 'down' , 2 ) go ( 'right' , 4 ) go ( 'up' , 1 )" at bounding box center [1060, 267] width 288 height 389
type textarea "go('up', 3)"
click at [920, 470] on span at bounding box center [1050, 244] width 372 height 500
click at [903, 453] on button at bounding box center [1044, 450] width 330 height 37
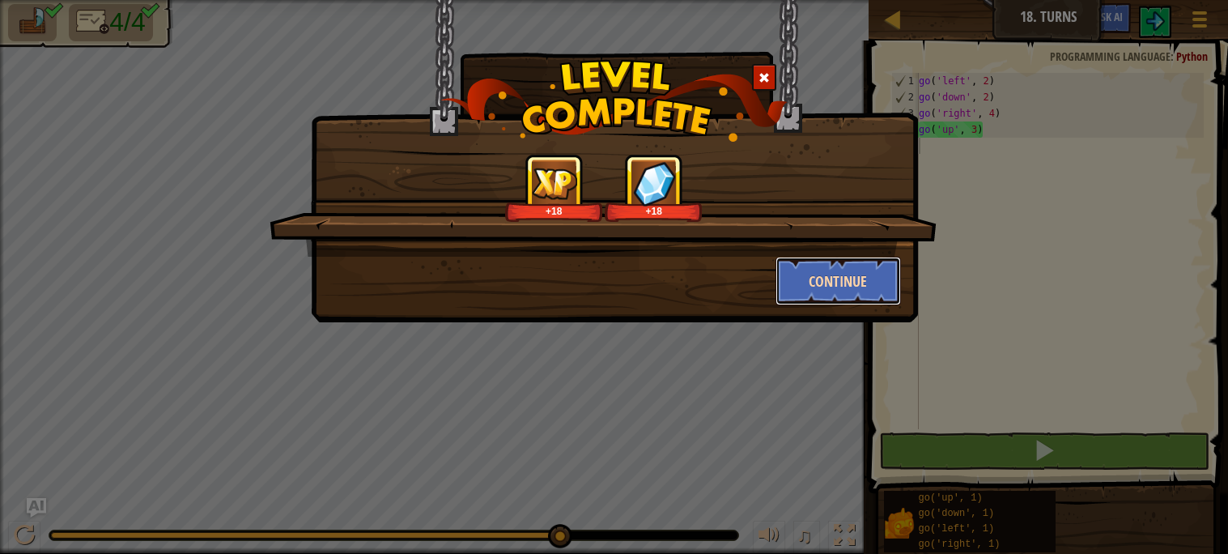
click at [801, 269] on button "Continue" at bounding box center [838, 281] width 125 height 49
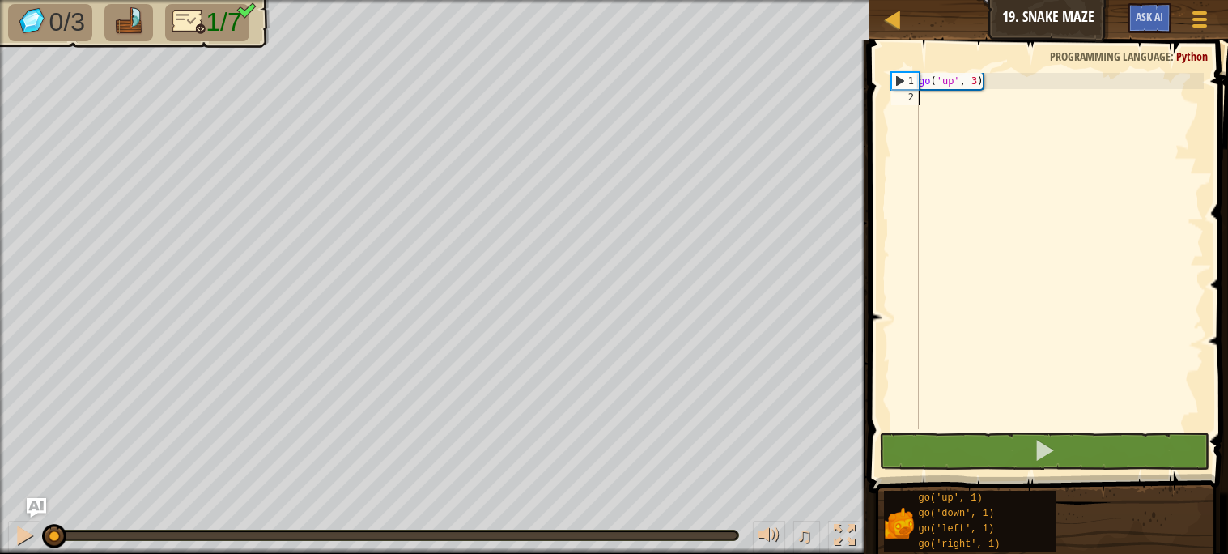
scroll to position [6, 0]
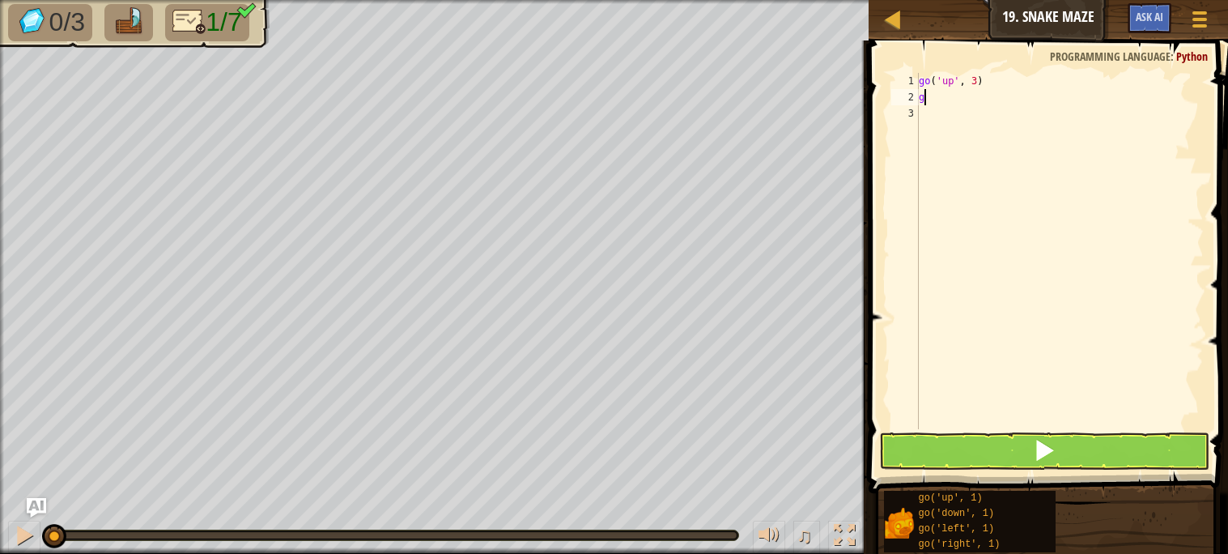
type textarea "go"
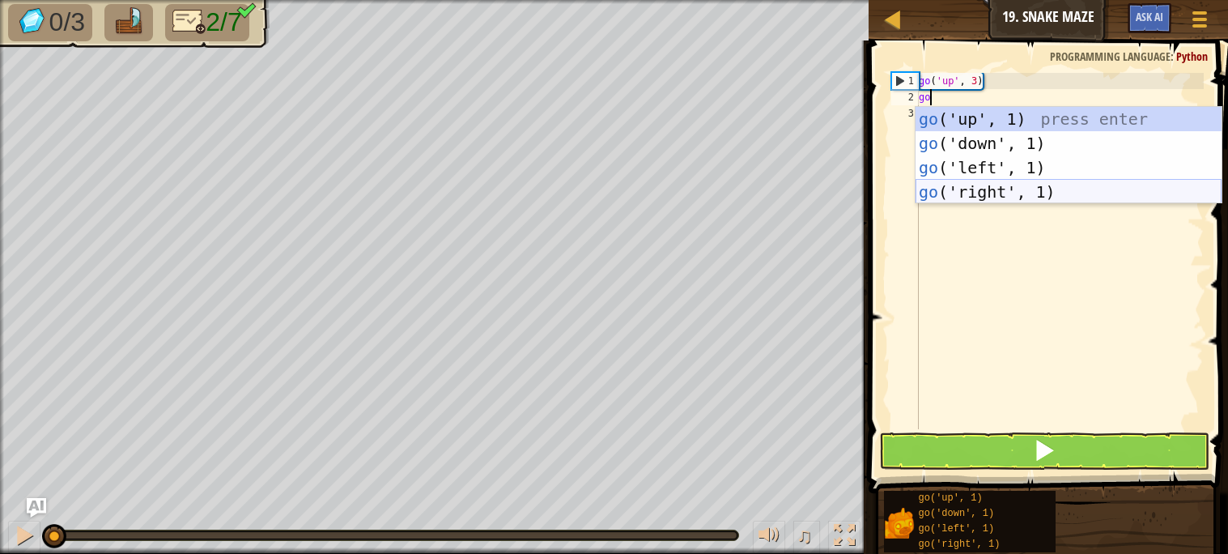
click at [986, 189] on div "go ('up', 1) press enter go ('down', 1) press enter go ('left', 1) press enter …" at bounding box center [1069, 180] width 306 height 146
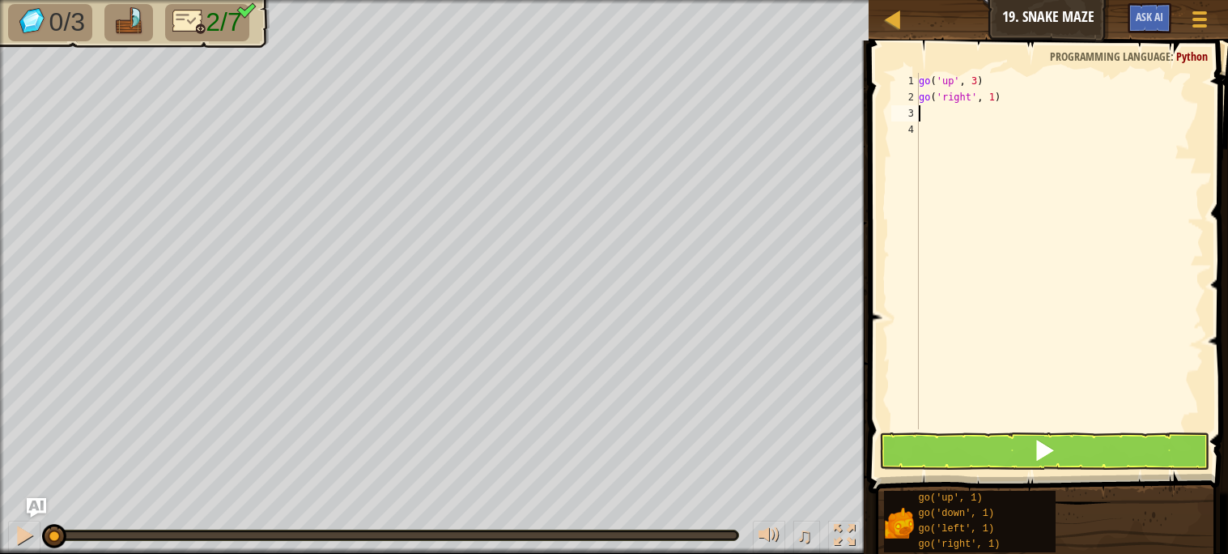
type textarea "2"
click at [994, 103] on div "go ( 'up' , 3 ) go ( 'right' , 1 )" at bounding box center [1060, 267] width 288 height 389
type textarea "go('right', 2)"
click at [960, 113] on div "go ( 'up' , 3 ) go ( 'right' , 2 )" at bounding box center [1060, 267] width 288 height 389
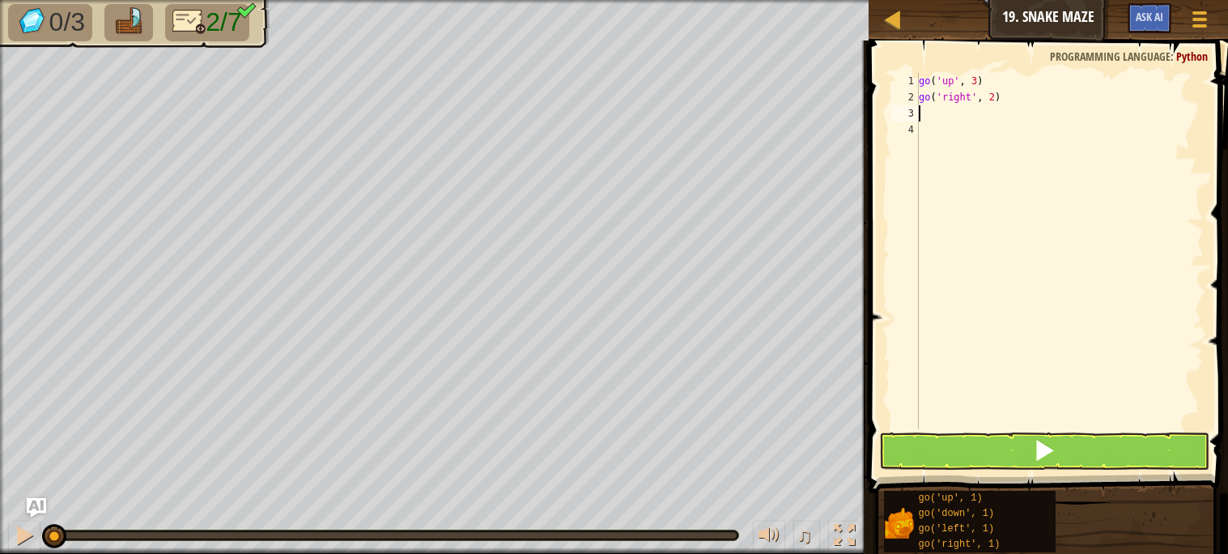
scroll to position [6, 0]
type textarea "go"
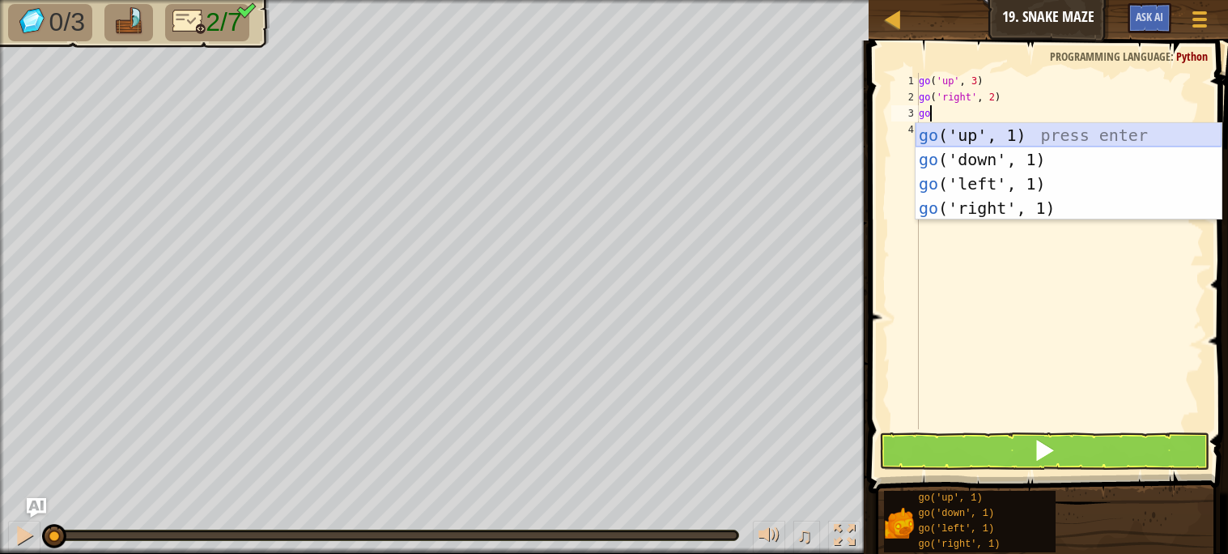
click at [970, 133] on div "go ('up', 1) press enter go ('down', 1) press enter go ('left', 1) press enter …" at bounding box center [1069, 196] width 306 height 146
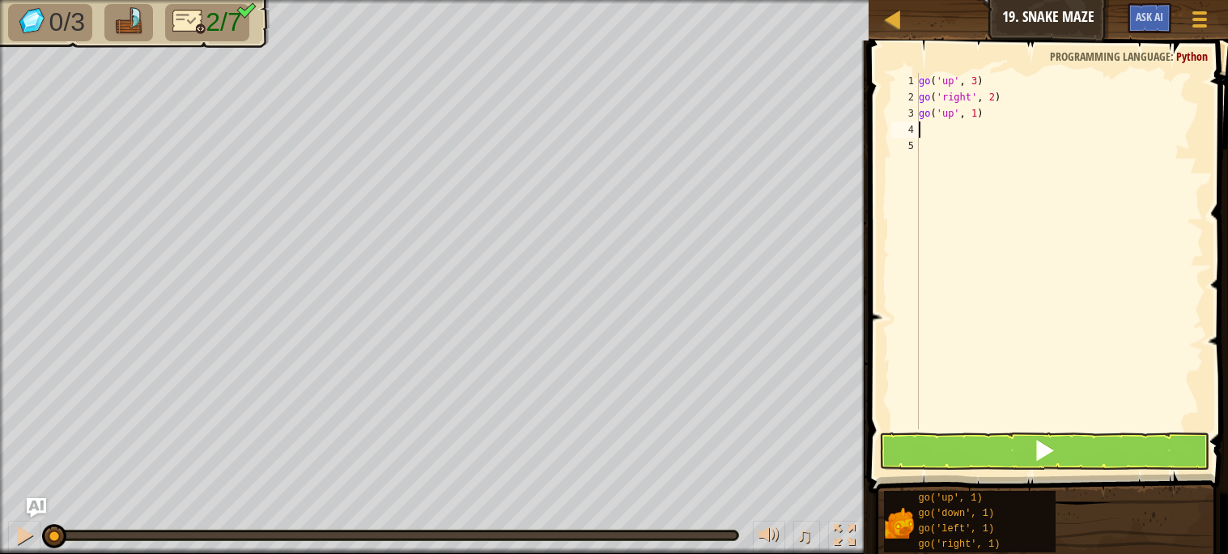
click at [954, 128] on div "go ( 'up' , 3 ) go ( 'right' , 2 ) go ( 'up' , 1 )" at bounding box center [1060, 267] width 288 height 389
type textarea "go"
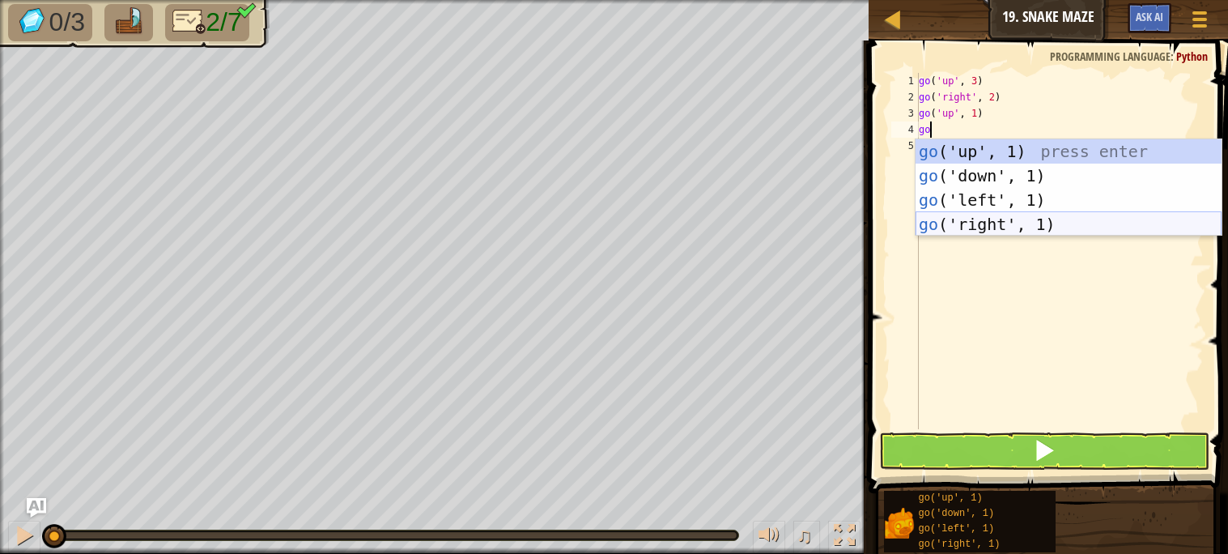
click at [1001, 219] on div "go ('up', 1) press enter go ('down', 1) press enter go ('left', 1) press enter …" at bounding box center [1069, 212] width 306 height 146
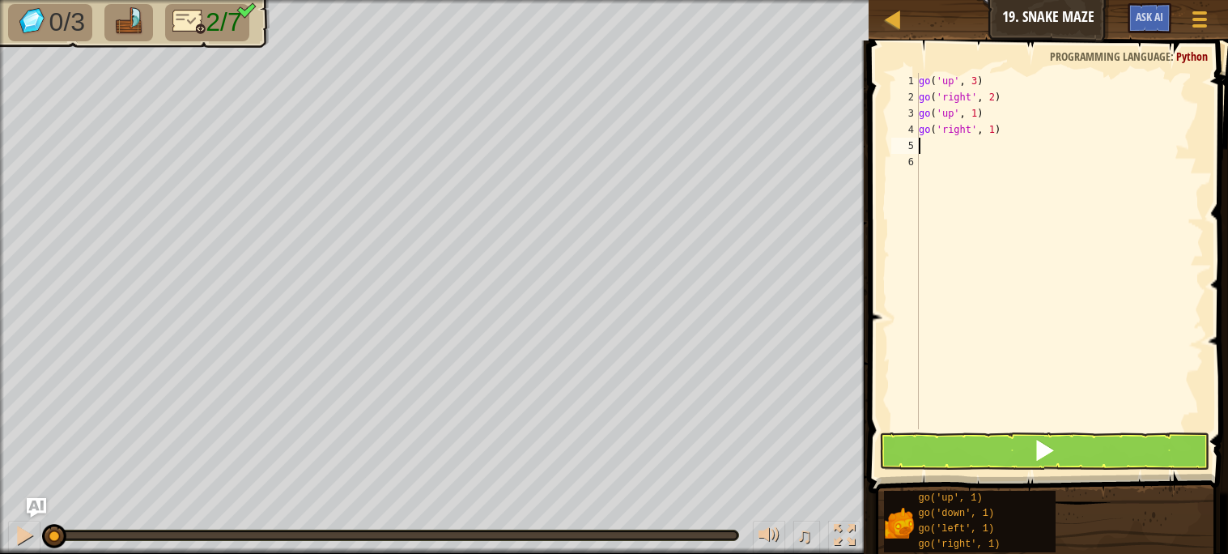
type textarea "2"
click at [992, 134] on div "go ( 'up' , 3 ) go ( 'right' , 2 ) go ( 'up' , 1 ) go ( 'right' , 1 )" at bounding box center [1060, 267] width 288 height 389
type textarea "go('right', 2)"
click at [942, 148] on div "go ( 'up' , 3 ) go ( 'right' , 2 ) go ( 'up' , 1 ) go ( 'right' , 2 )" at bounding box center [1060, 267] width 288 height 389
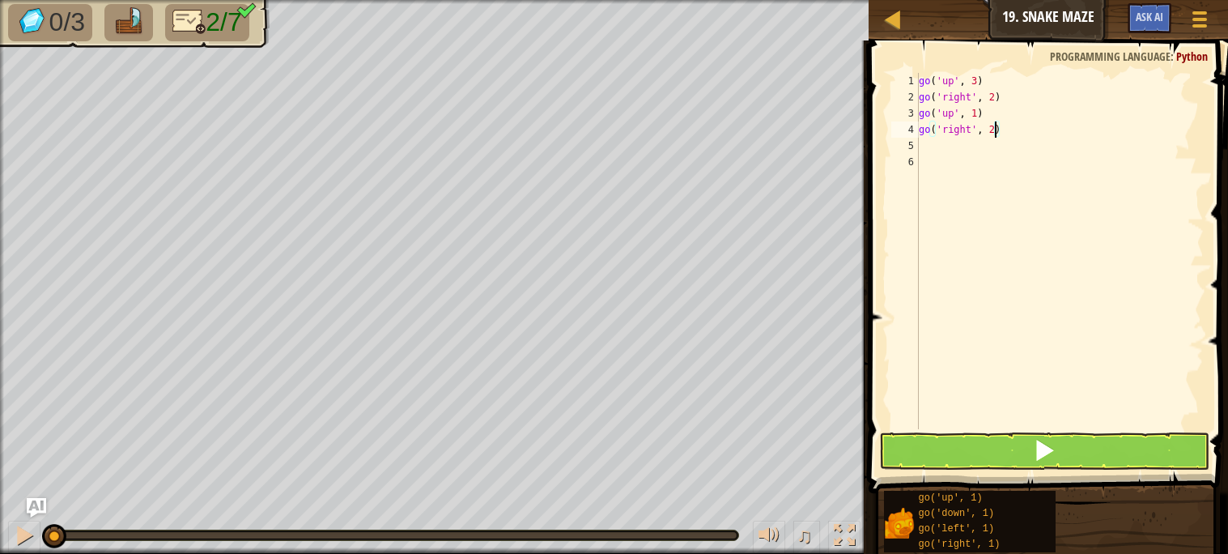
scroll to position [6, 0]
type textarea "go"
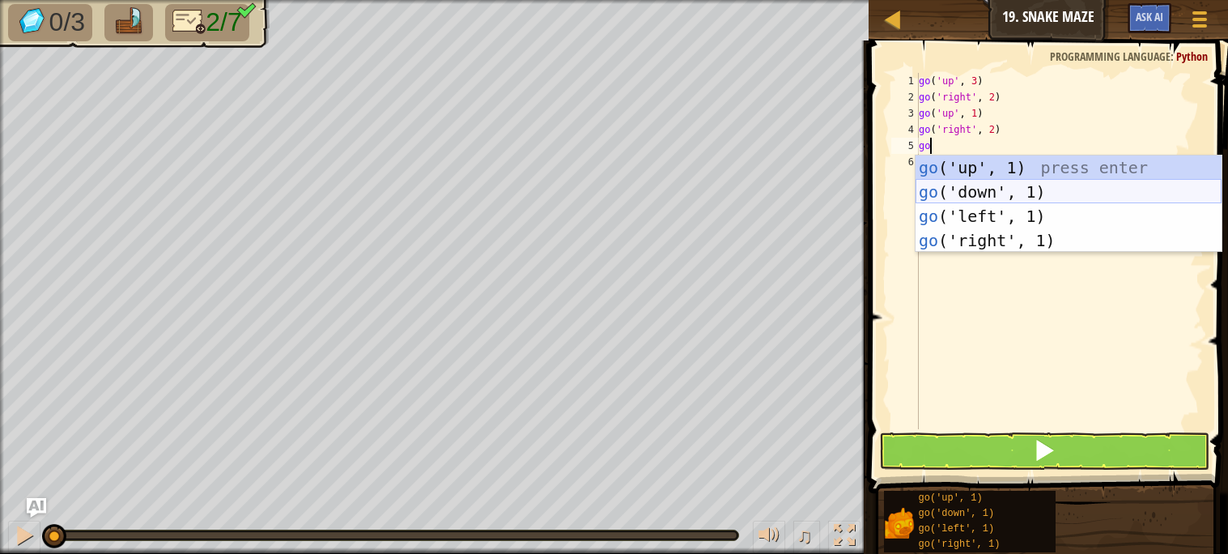
click at [974, 185] on div "go ('up', 1) press enter go ('down', 1) press enter go ('left', 1) press enter …" at bounding box center [1069, 228] width 306 height 146
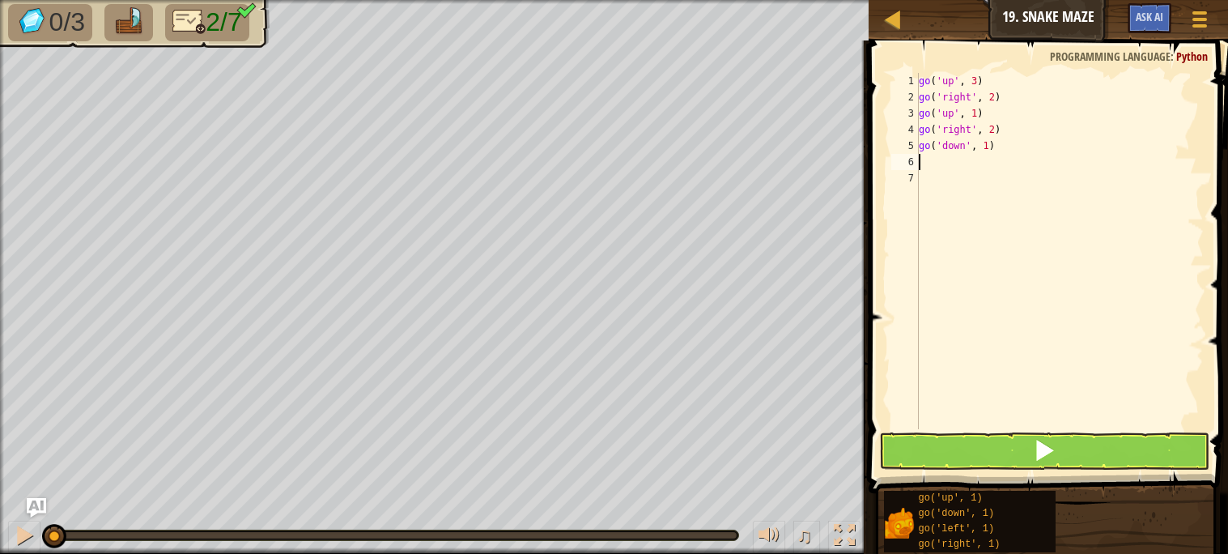
click at [989, 153] on div "go ( 'up' , 3 ) go ( 'right' , 2 ) go ( 'up' , 1 ) go ( 'right' , 2 ) go ( 'dow…" at bounding box center [1060, 267] width 288 height 389
type textarea "go('down', 2)"
click at [940, 163] on div "go ( 'up' , 3 ) go ( 'right' , 2 ) go ( 'up' , 1 ) go ( 'right' , 2 ) go ( 'dow…" at bounding box center [1060, 267] width 288 height 389
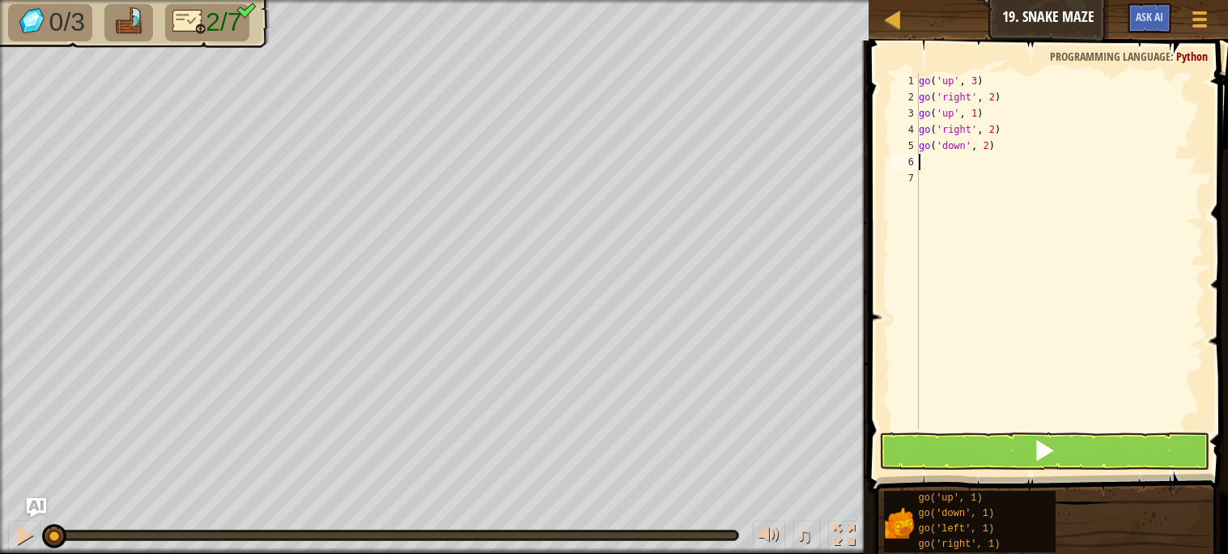
type textarea "go"
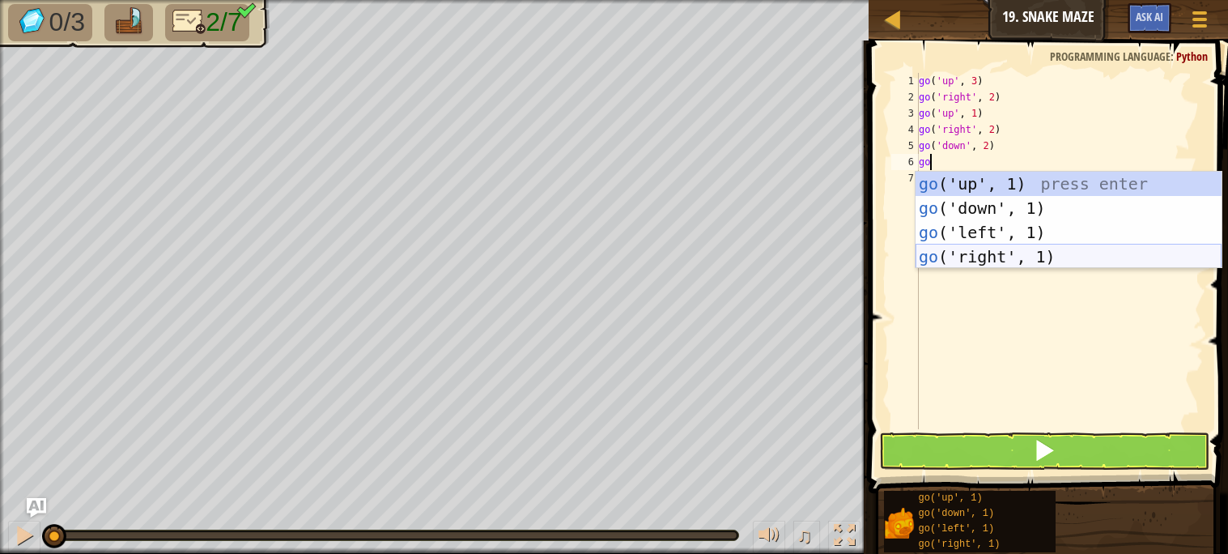
click at [979, 252] on div "go ('up', 1) press enter go ('down', 1) press enter go ('left', 1) press enter …" at bounding box center [1069, 245] width 306 height 146
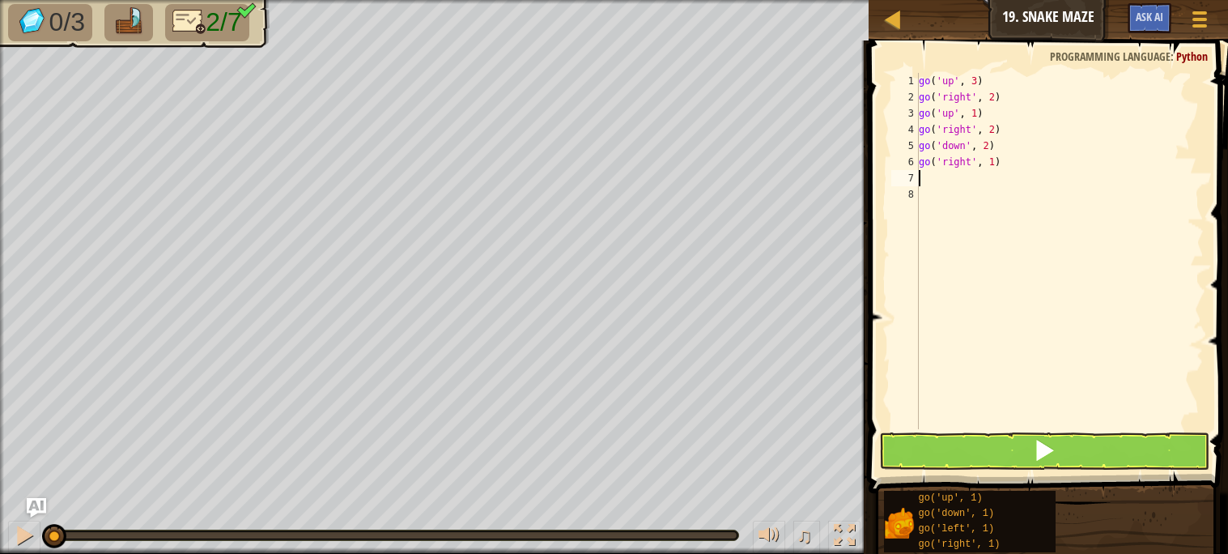
click at [994, 164] on div "go ( 'up' , 3 ) go ( 'right' , 2 ) go ( 'up' , 1 ) go ( 'right' , 2 ) go ( 'dow…" at bounding box center [1060, 267] width 288 height 389
type textarea "go('right', 2)"
click at [948, 179] on div "go ( 'up' , 3 ) go ( 'right' , 2 ) go ( 'up' , 1 ) go ( 'right' , 2 ) go ( 'dow…" at bounding box center [1060, 267] width 288 height 389
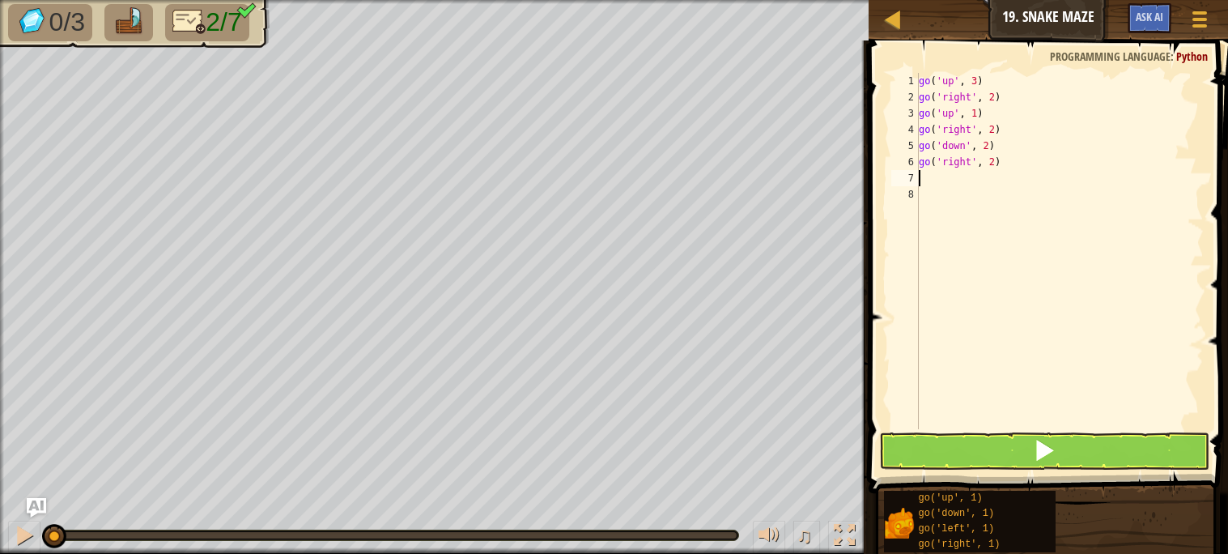
type textarea "go"
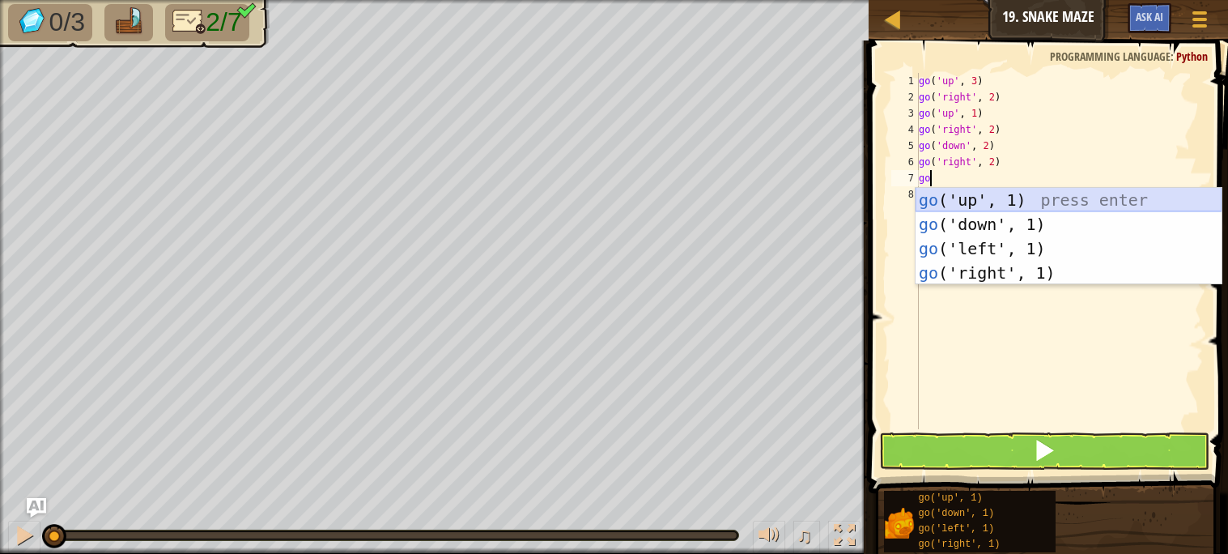
click at [976, 202] on div "go ('up', 1) press enter go ('down', 1) press enter go ('left', 1) press enter …" at bounding box center [1069, 261] width 306 height 146
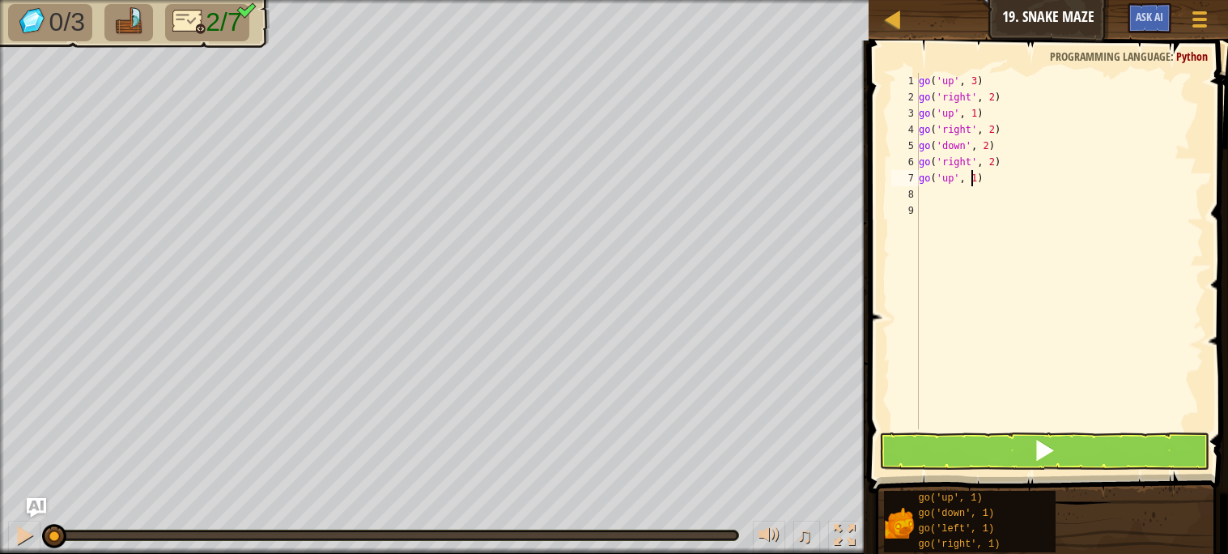
click at [974, 185] on div "go ( 'up' , 3 ) go ( 'right' , 2 ) go ( 'up' , 1 ) go ( 'right' , 2 ) go ( 'dow…" at bounding box center [1060, 267] width 288 height 389
click at [976, 184] on div "go ( 'up' , 3 ) go ( 'right' , 2 ) go ( 'up' , 1 ) go ( 'right' , 2 ) go ( 'dow…" at bounding box center [1060, 267] width 288 height 389
type textarea "go('up', 3)"
click at [946, 447] on button at bounding box center [1044, 450] width 330 height 37
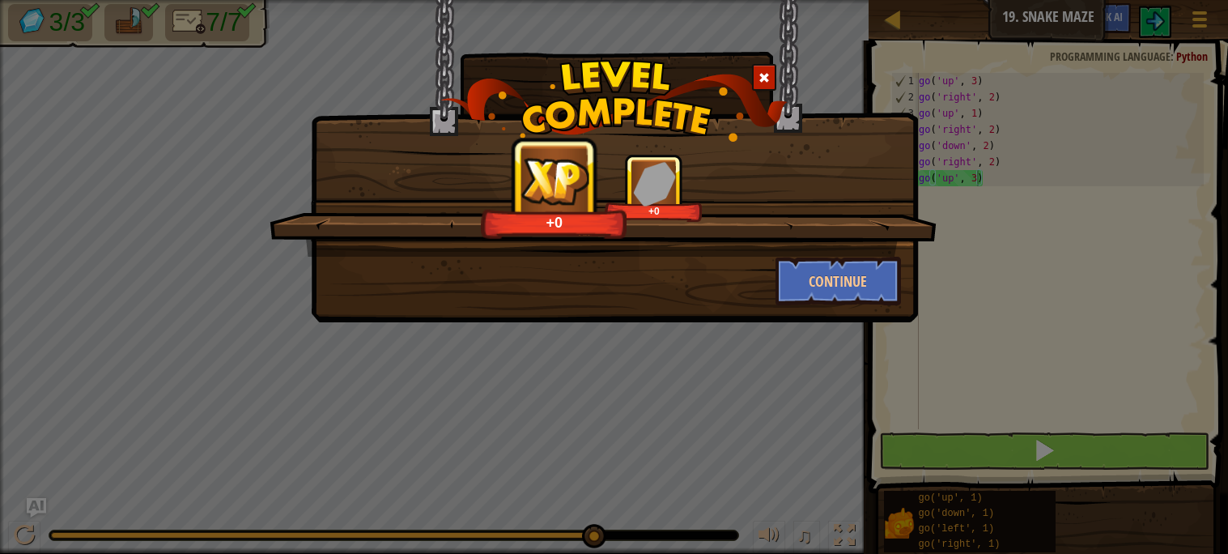
click at [946, 447] on div "Amazing. +0 +0 Continue" at bounding box center [614, 277] width 1228 height 554
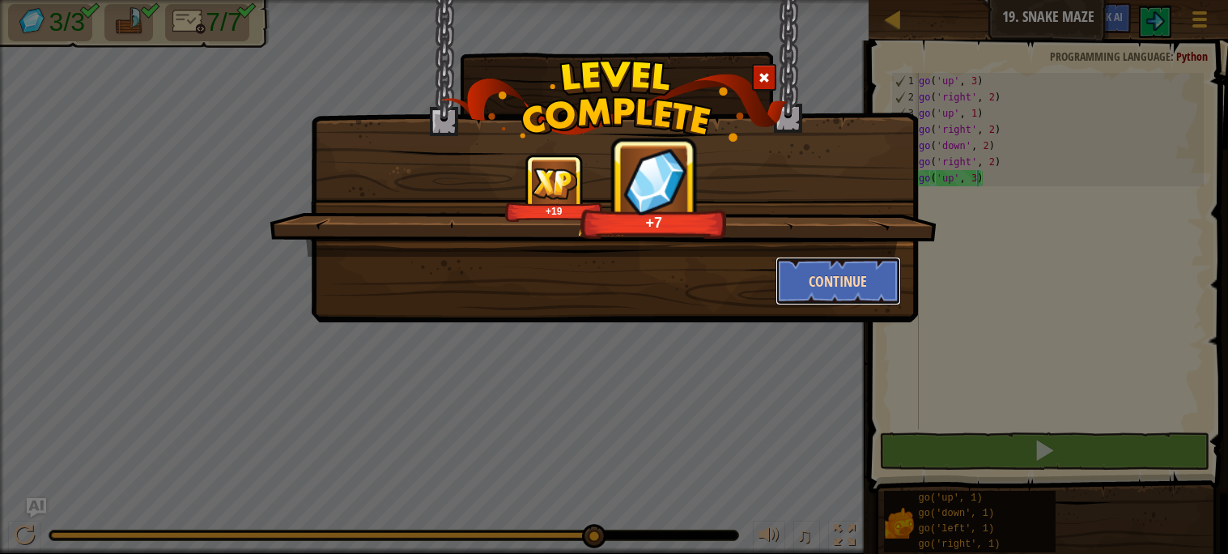
click at [852, 287] on button "Continue" at bounding box center [838, 281] width 125 height 49
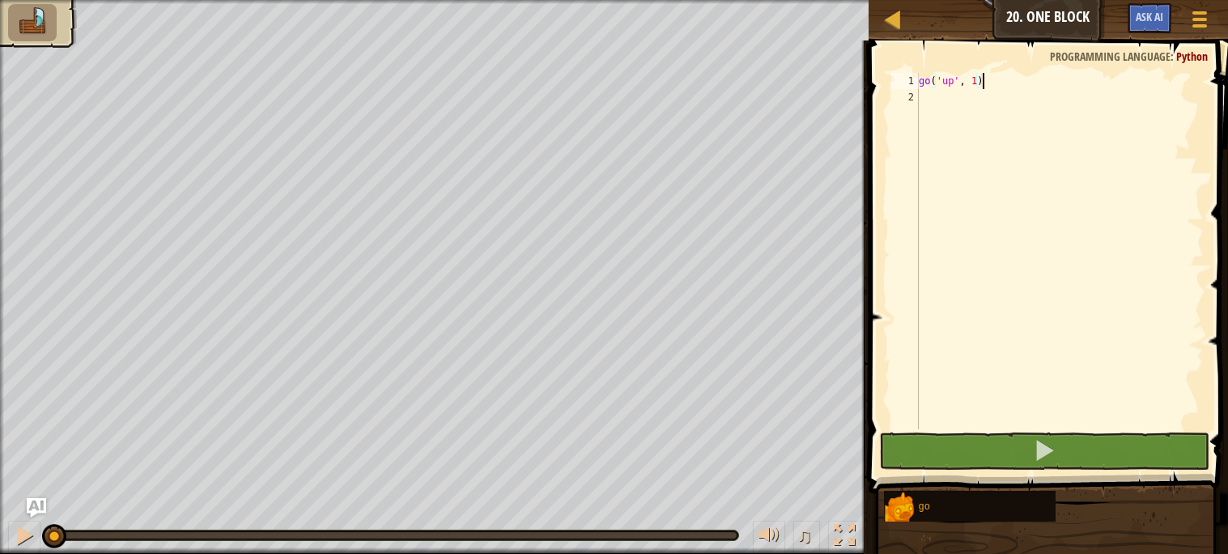
click at [979, 83] on div "go ( 'up' , 1 )" at bounding box center [1060, 267] width 288 height 389
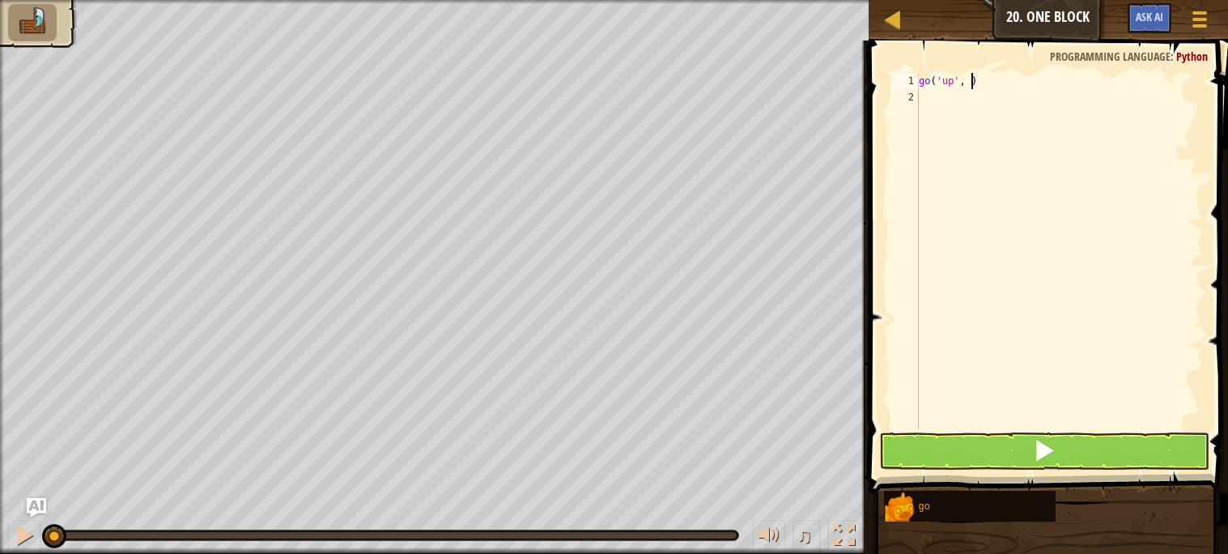
type textarea "go('up', 2)"
click at [960, 95] on div "go ( 'up' , 2 )" at bounding box center [1060, 267] width 288 height 389
type textarea "go"
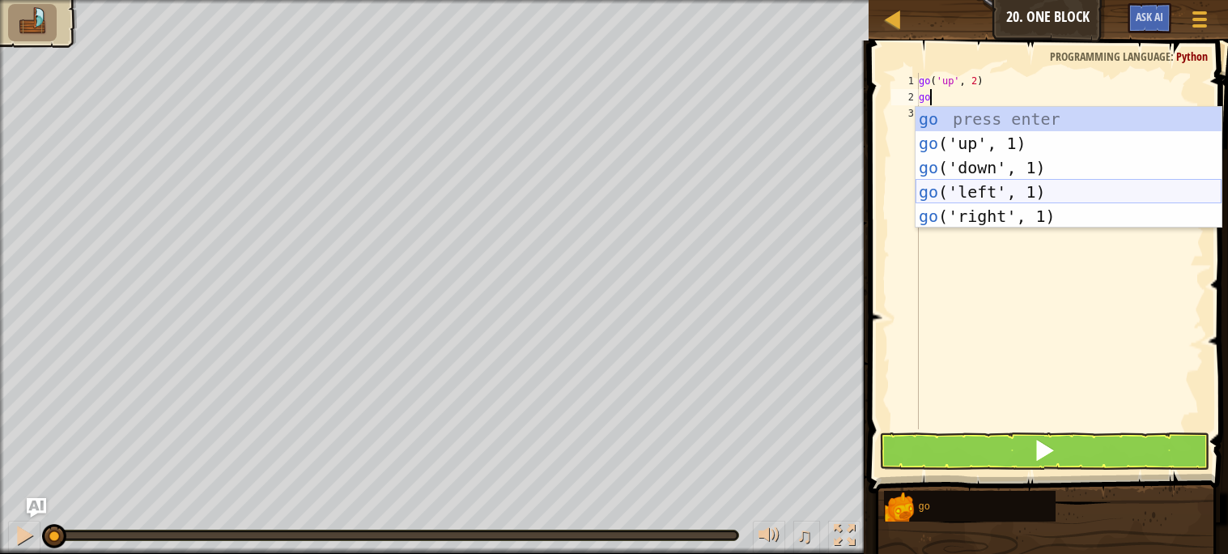
click at [967, 189] on div "go press enter go ('up', 1) press enter go ('down', 1) press enter go ('left', …" at bounding box center [1069, 192] width 306 height 170
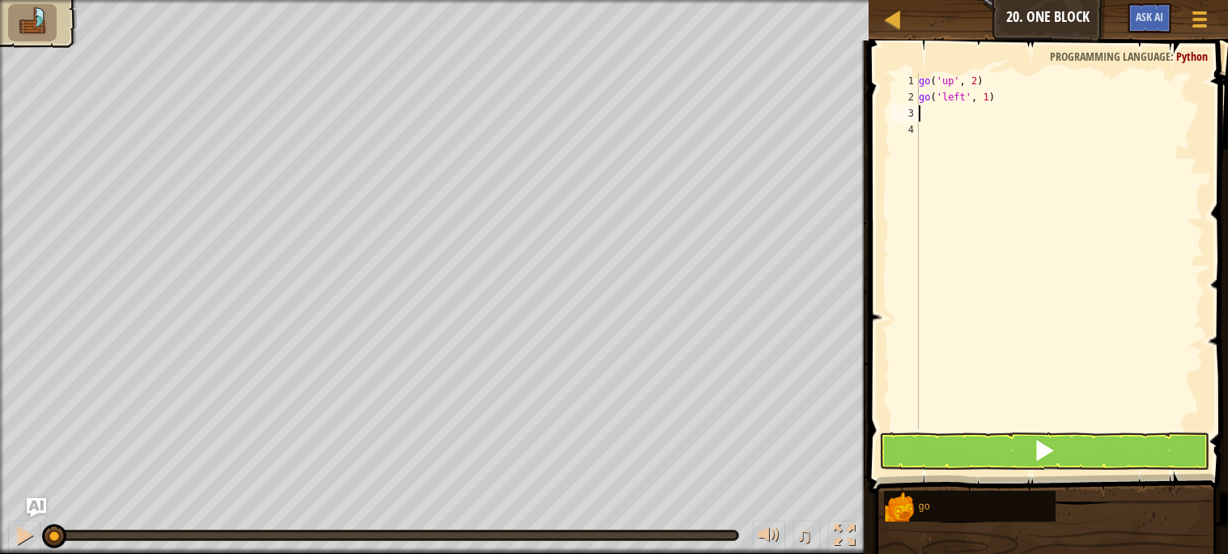
click at [989, 102] on div "go ( 'up' , 2 ) go ( 'left' , 1 )" at bounding box center [1060, 267] width 288 height 389
type textarea "go('left', 3)"
click at [965, 110] on div "go ( 'up' , 2 ) go ( 'left' , 3 )" at bounding box center [1060, 267] width 288 height 389
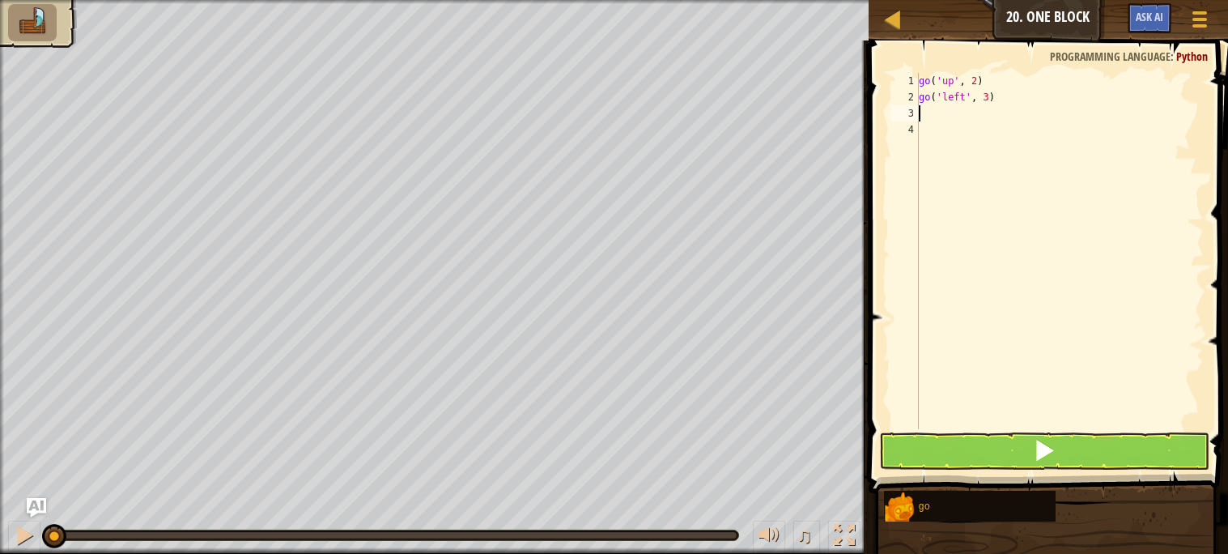
type textarea "go"
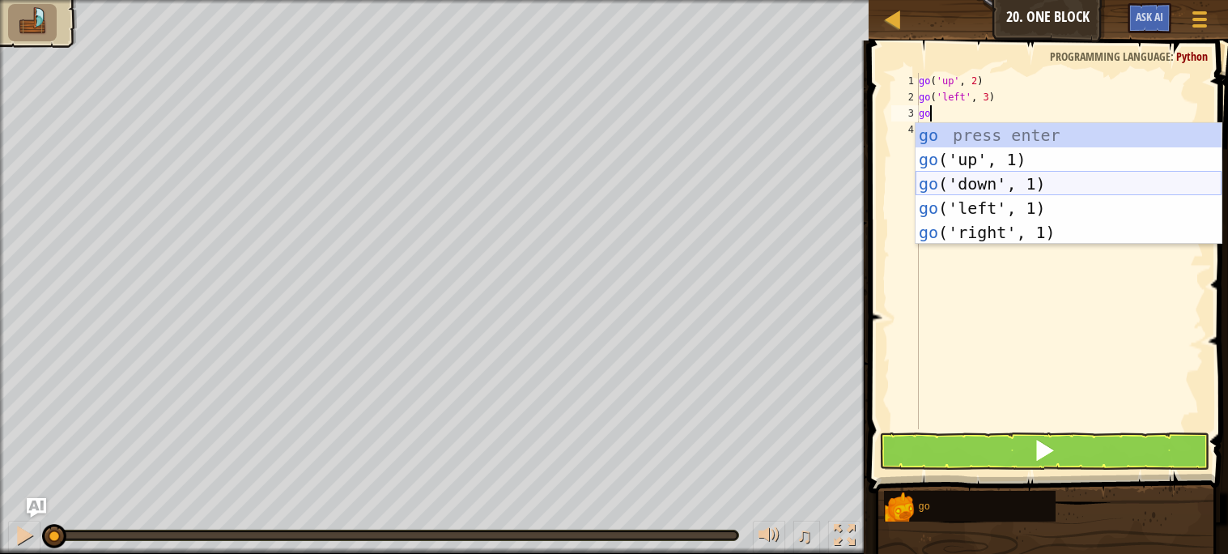
click at [952, 183] on div "go press enter go ('up', 1) press enter go ('down', 1) press enter go ('left', …" at bounding box center [1069, 208] width 306 height 170
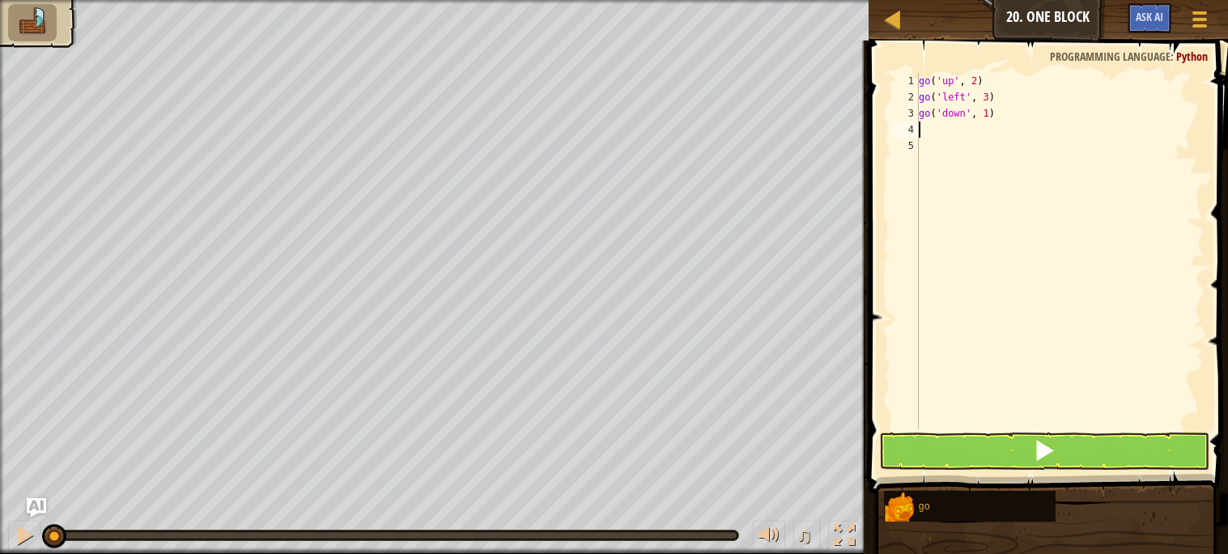
click at [987, 118] on div "go ( 'up' , 2 ) go ( 'left' , 3 ) go ( 'down' , 1 )" at bounding box center [1060, 267] width 288 height 389
type textarea "go('down', 2)"
click at [960, 136] on div "go ( 'up' , 2 ) go ( 'left' , 3 ) go ( 'down' , 2 )" at bounding box center [1060, 267] width 288 height 389
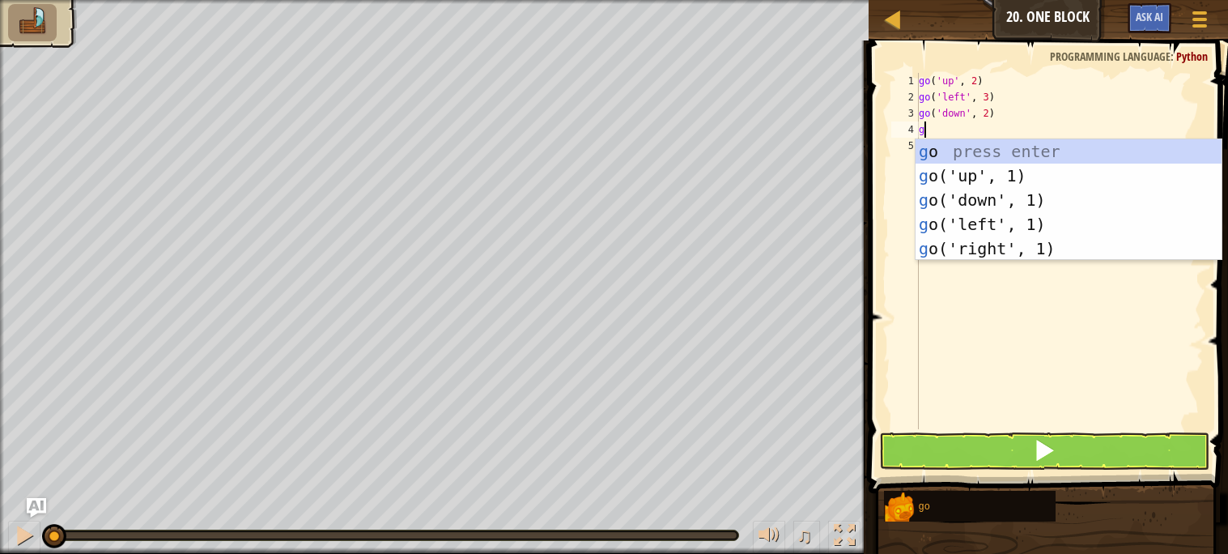
type textarea "go"
click at [980, 243] on div "go press enter go ('up', 1) press enter go ('down', 1) press enter go ('left', …" at bounding box center [1069, 224] width 306 height 170
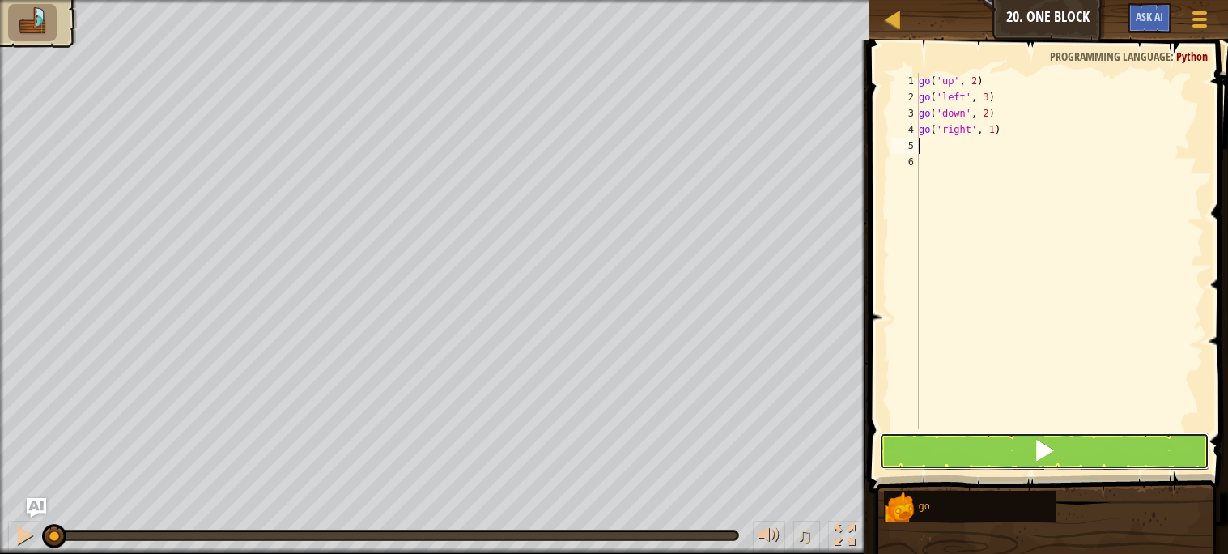
click at [962, 449] on button at bounding box center [1044, 450] width 330 height 37
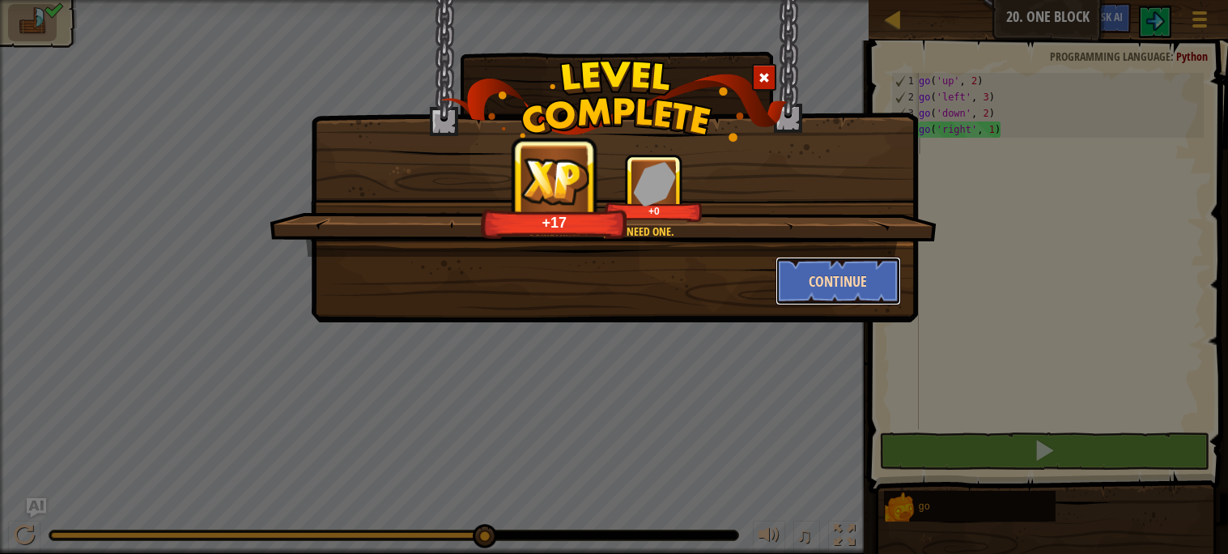
click at [853, 269] on button "Continue" at bounding box center [838, 281] width 125 height 49
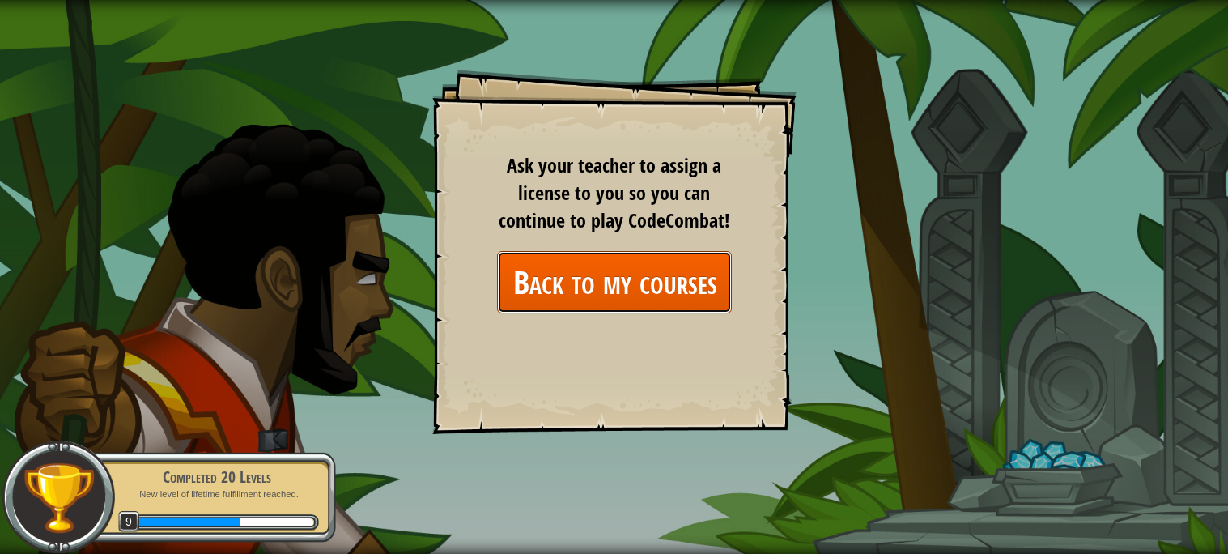
click at [582, 287] on link "Back to my courses" at bounding box center [614, 282] width 235 height 62
